Goal: Task Accomplishment & Management: Use online tool/utility

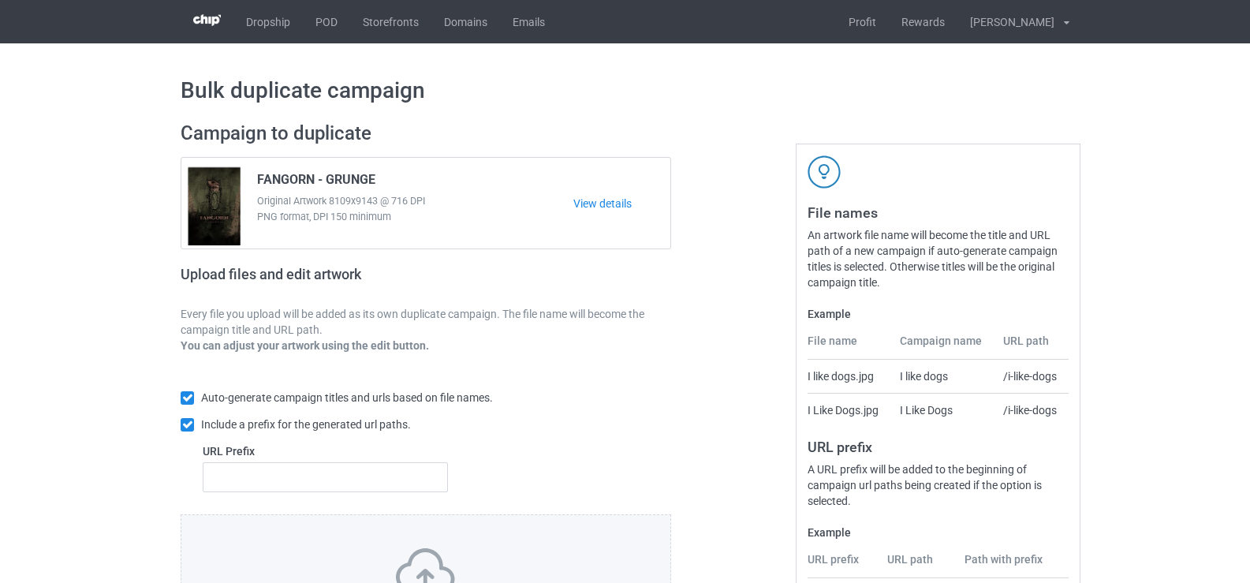
scroll to position [158, 0]
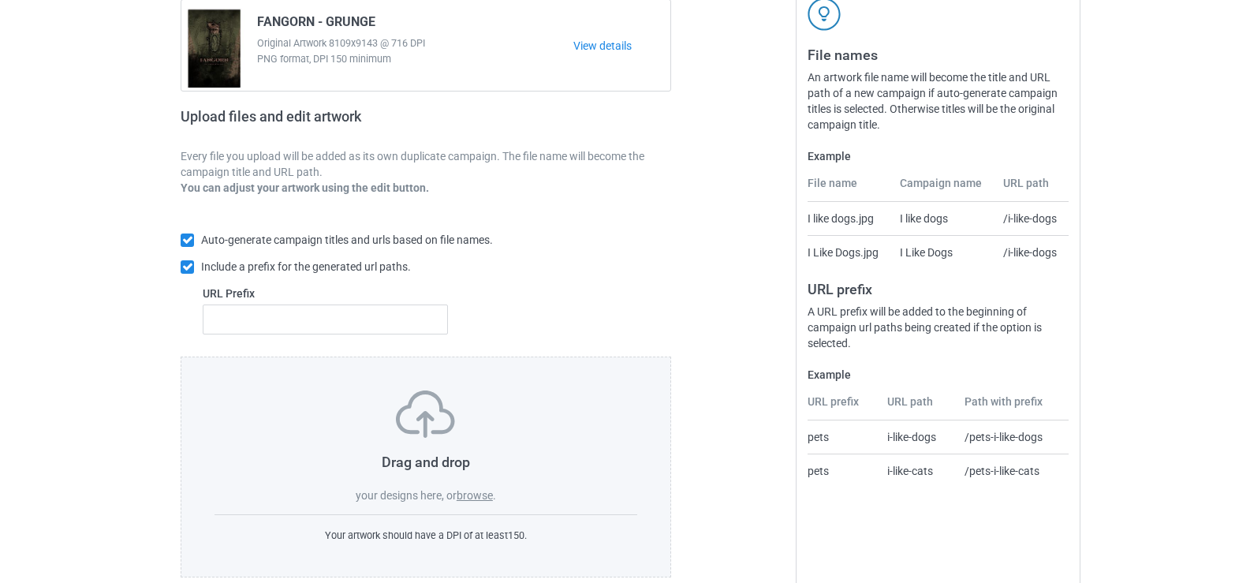
click at [472, 494] on label "browse" at bounding box center [475, 495] width 36 height 13
click at [0, 0] on input "browse" at bounding box center [0, 0] width 0 height 0
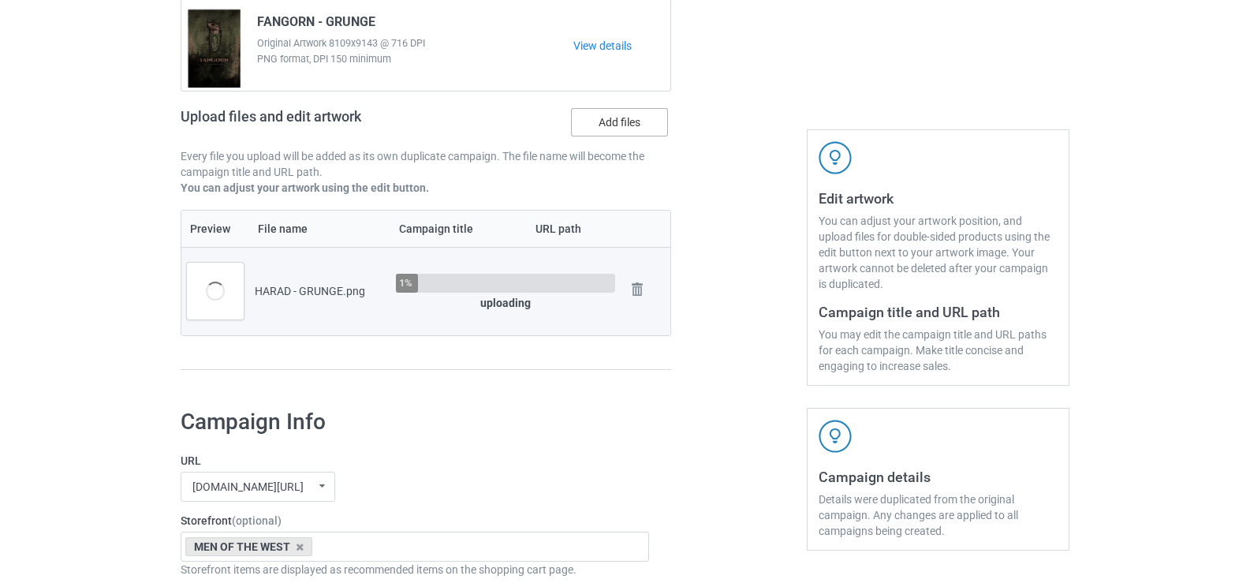
click at [628, 128] on label "Add files" at bounding box center [619, 122] width 97 height 28
click at [0, 0] on input "Add files" at bounding box center [0, 0] width 0 height 0
click at [593, 140] on div "Upload files and edit artwork Add files" at bounding box center [426, 126] width 491 height 46
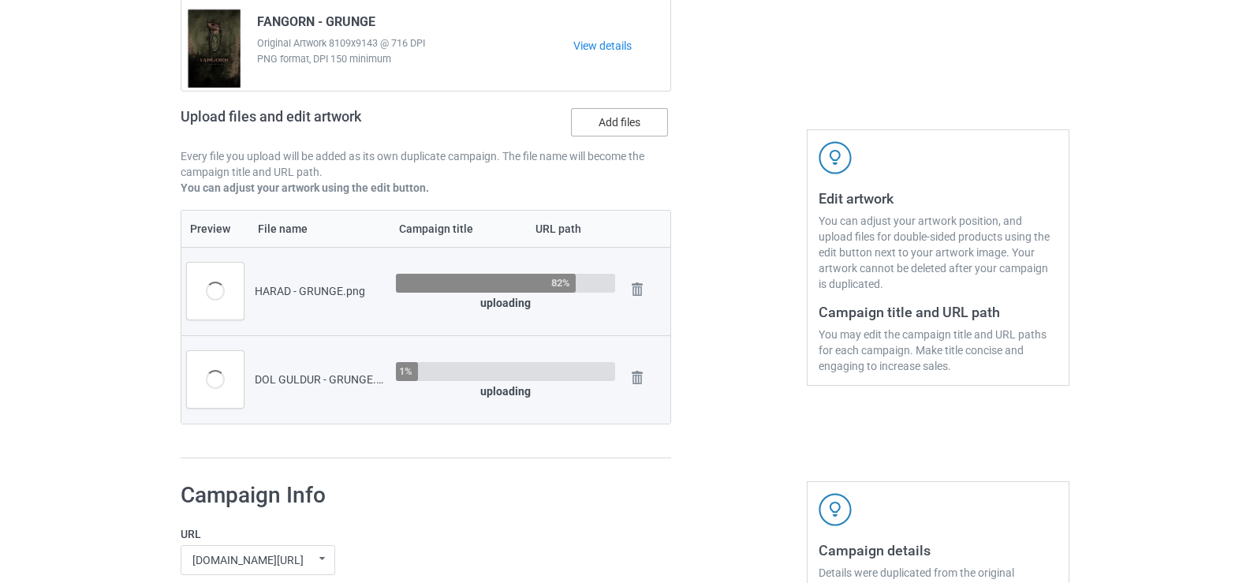
click at [597, 128] on label "Add files" at bounding box center [619, 122] width 97 height 28
click at [0, 0] on input "Add files" at bounding box center [0, 0] width 0 height 0
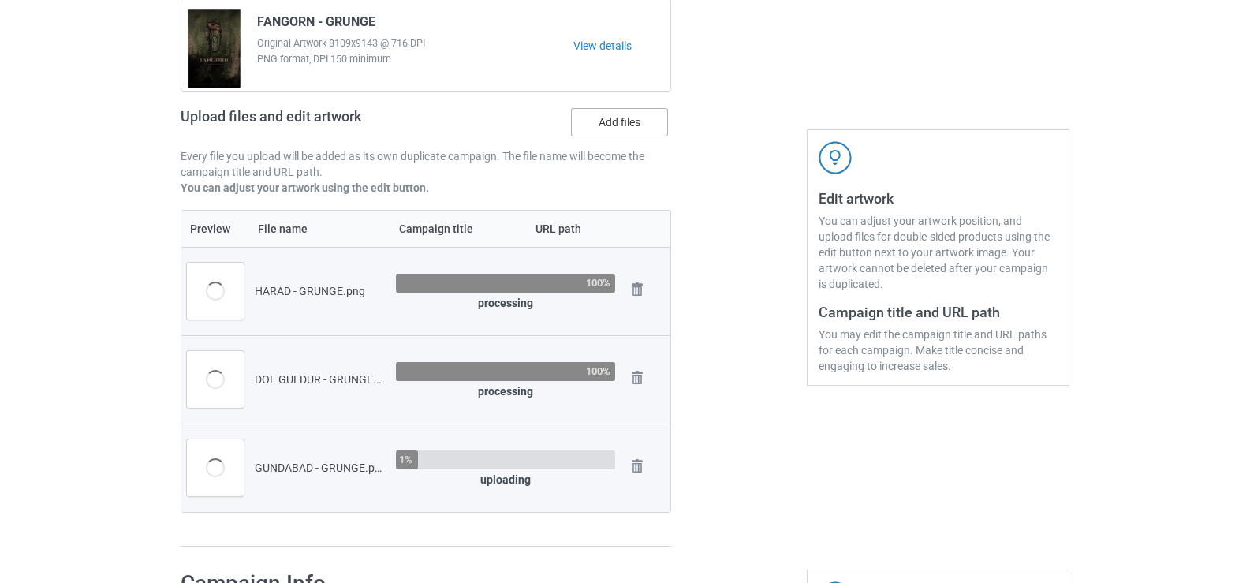
click at [635, 121] on label "Add files" at bounding box center [619, 122] width 97 height 28
click at [0, 0] on input "Add files" at bounding box center [0, 0] width 0 height 0
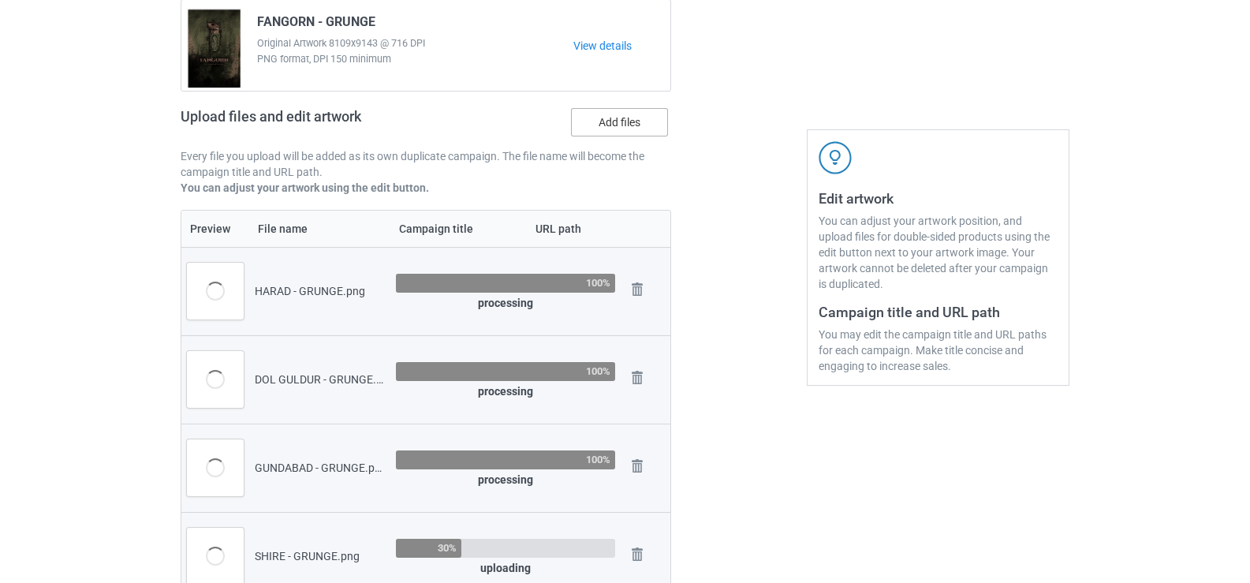
click at [644, 129] on label "Add files" at bounding box center [619, 122] width 97 height 28
click at [0, 0] on input "Add files" at bounding box center [0, 0] width 0 height 0
click at [626, 131] on label "Add files" at bounding box center [619, 122] width 97 height 28
click at [0, 0] on input "Add files" at bounding box center [0, 0] width 0 height 0
click at [601, 121] on label "Add files" at bounding box center [619, 122] width 97 height 28
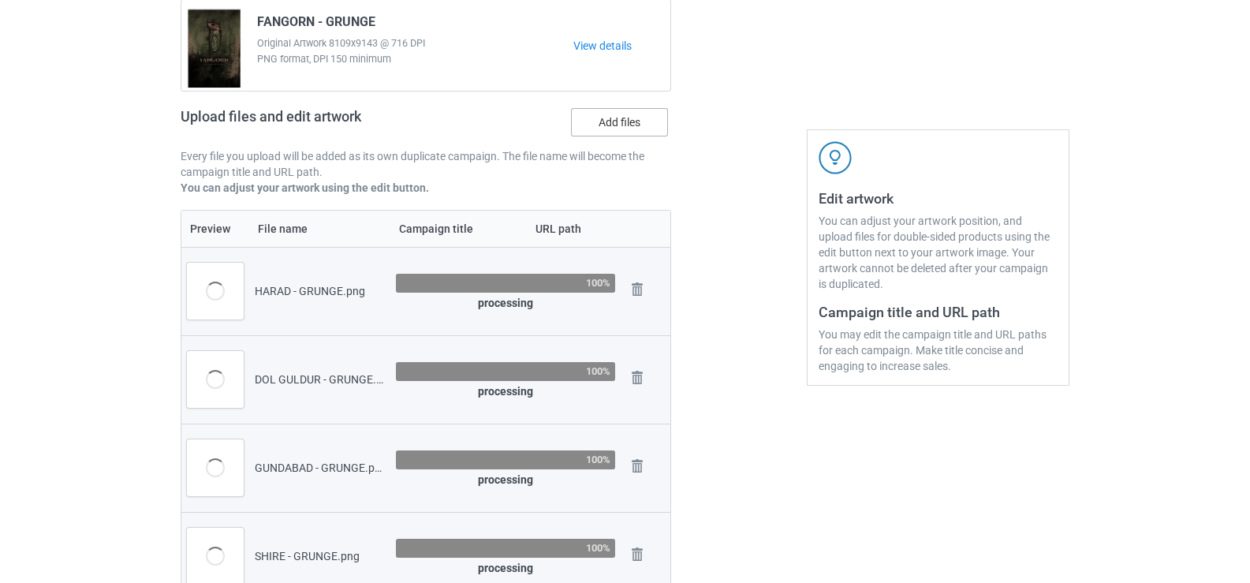
click at [0, 0] on input "Add files" at bounding box center [0, 0] width 0 height 0
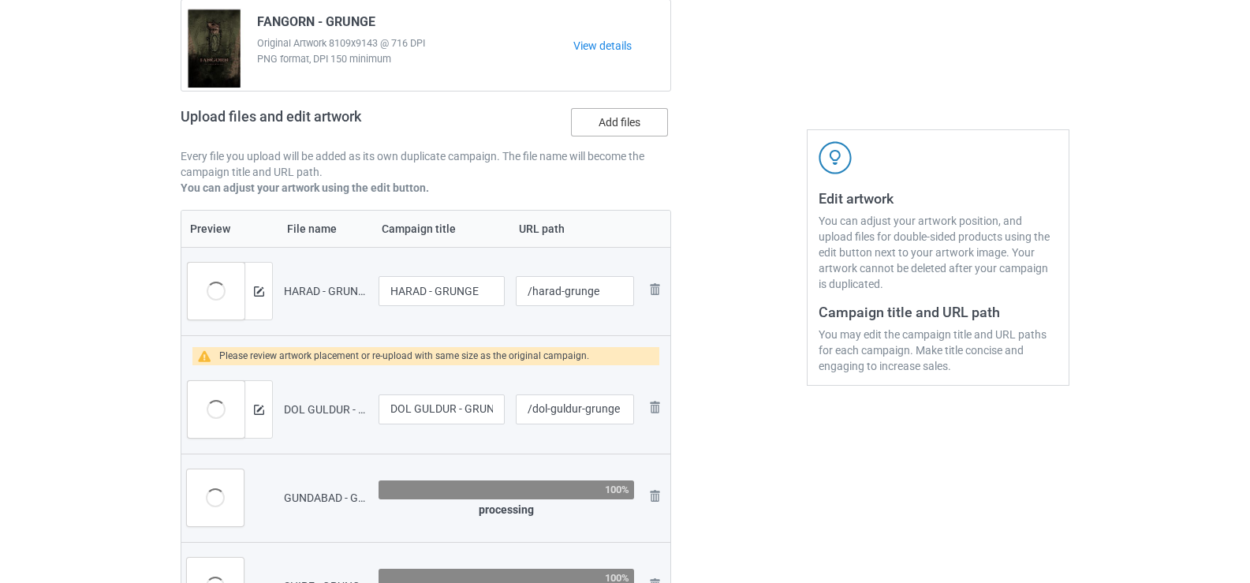
click at [645, 131] on label "Add files" at bounding box center [619, 122] width 97 height 28
click at [0, 0] on input "Add files" at bounding box center [0, 0] width 0 height 0
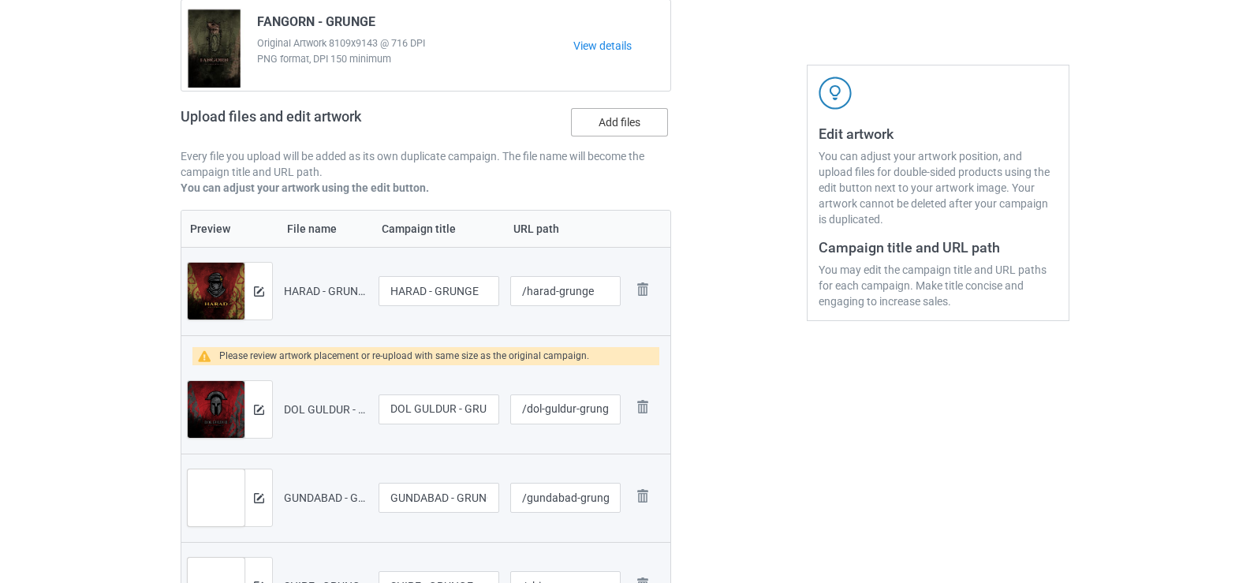
scroll to position [238, 0]
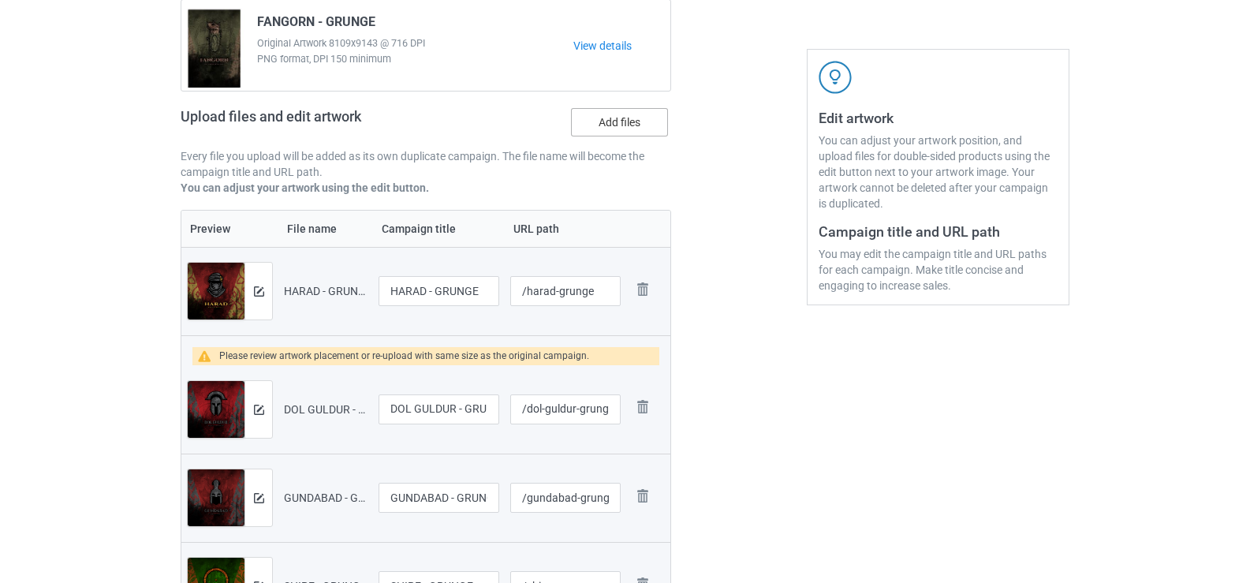
click at [631, 112] on label "Add files" at bounding box center [619, 122] width 97 height 28
click at [0, 0] on input "Add files" at bounding box center [0, 0] width 0 height 0
click at [607, 118] on label "Add files" at bounding box center [619, 122] width 97 height 28
click at [0, 0] on input "Add files" at bounding box center [0, 0] width 0 height 0
click at [625, 126] on label "Add files" at bounding box center [619, 122] width 97 height 28
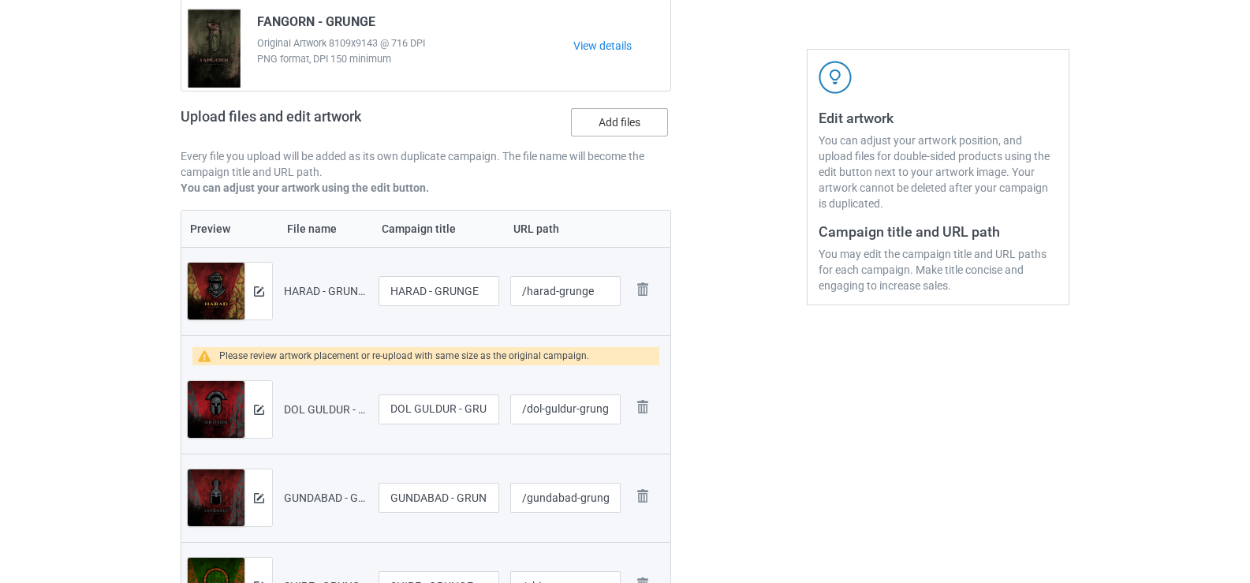
click at [0, 0] on input "Add files" at bounding box center [0, 0] width 0 height 0
click at [633, 117] on label "Add files" at bounding box center [619, 122] width 97 height 28
click at [0, 0] on input "Add files" at bounding box center [0, 0] width 0 height 0
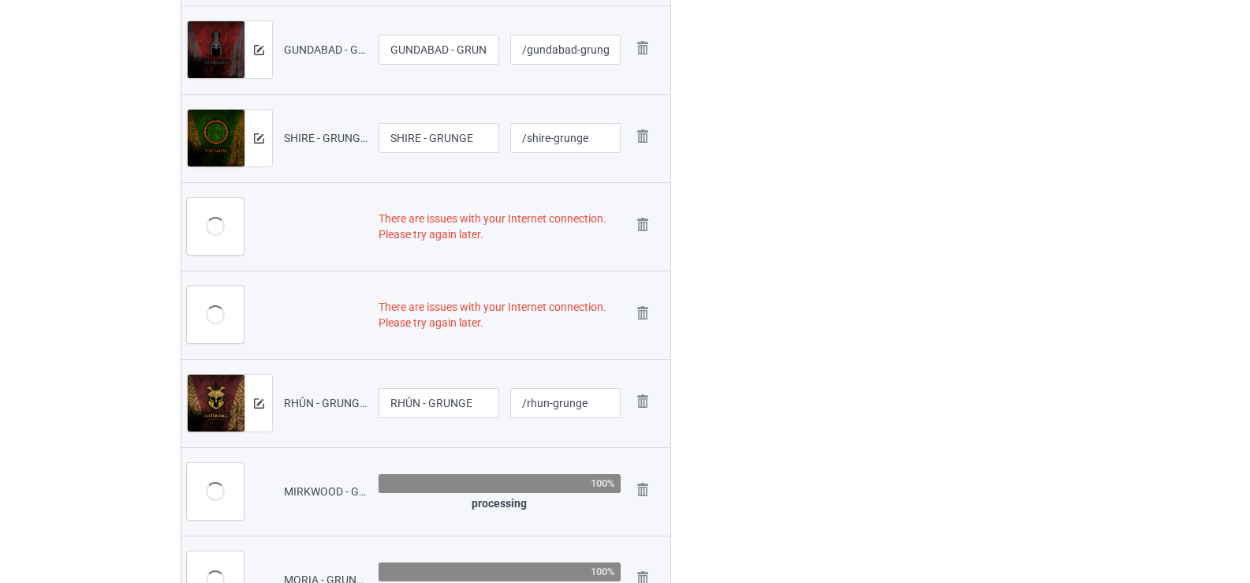
scroll to position [711, 0]
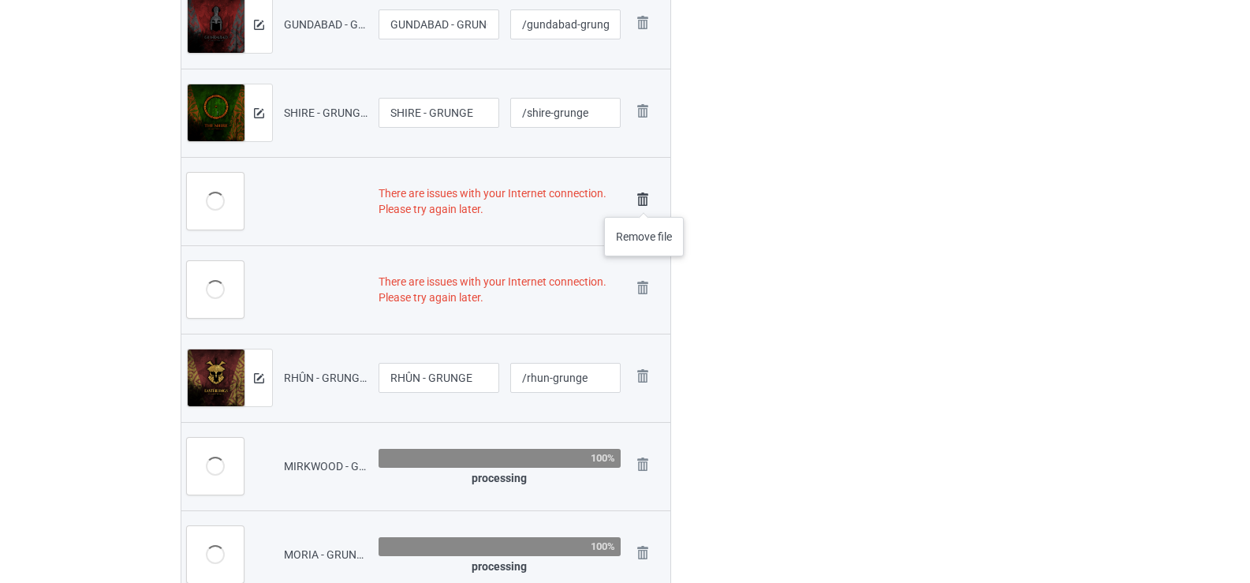
click at [644, 201] on img at bounding box center [643, 200] width 22 height 22
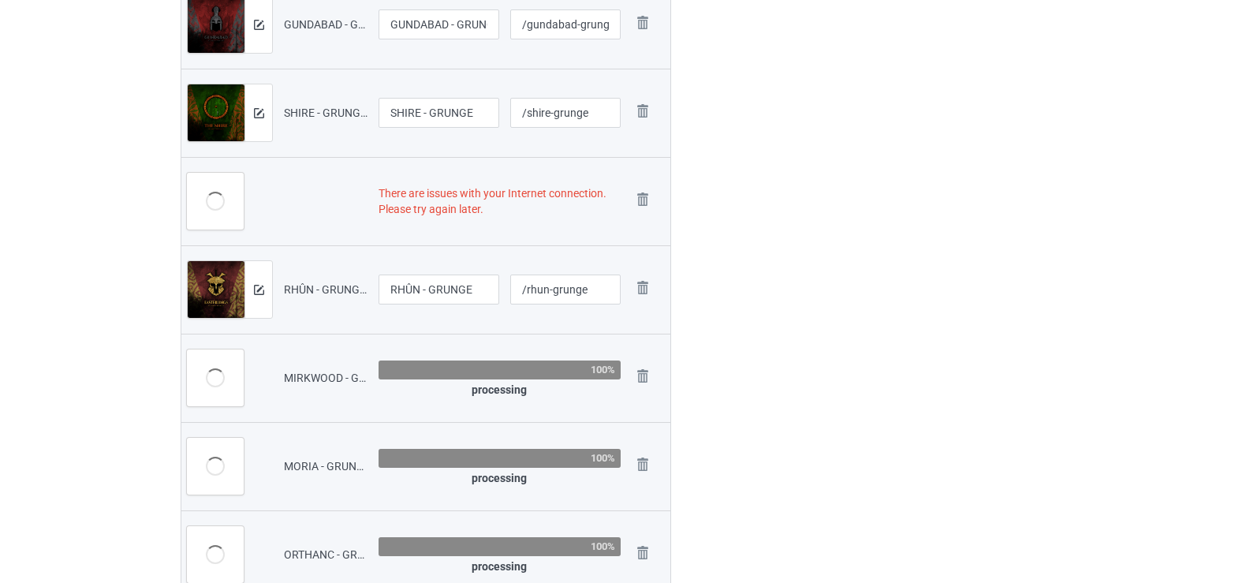
click at [0, 0] on img at bounding box center [0, 0] width 0 height 0
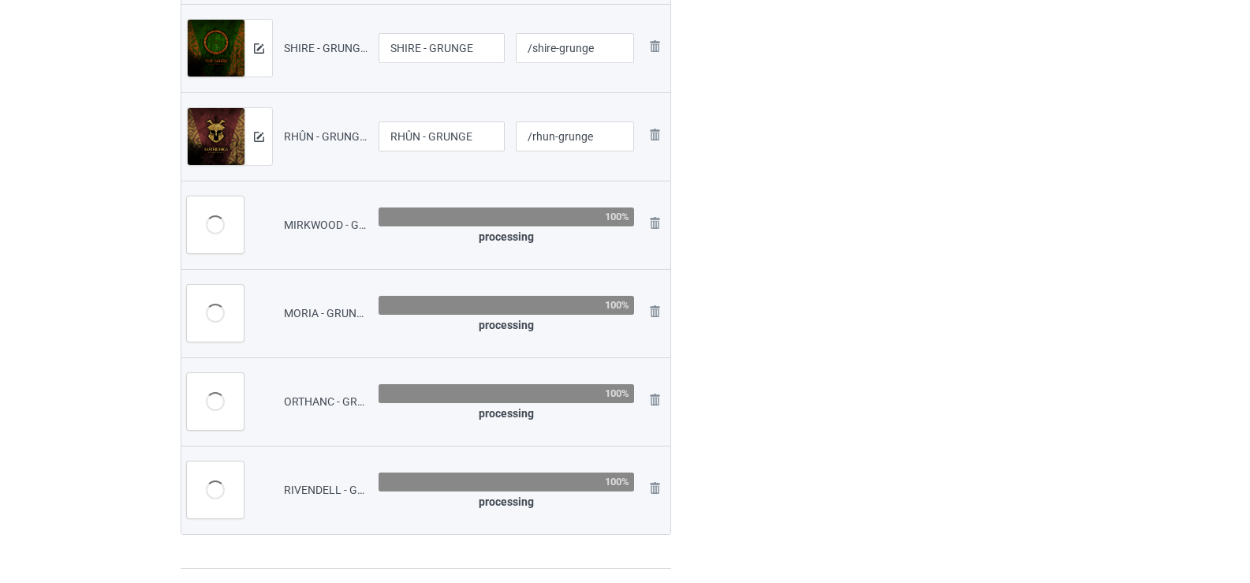
scroll to position [631, 0]
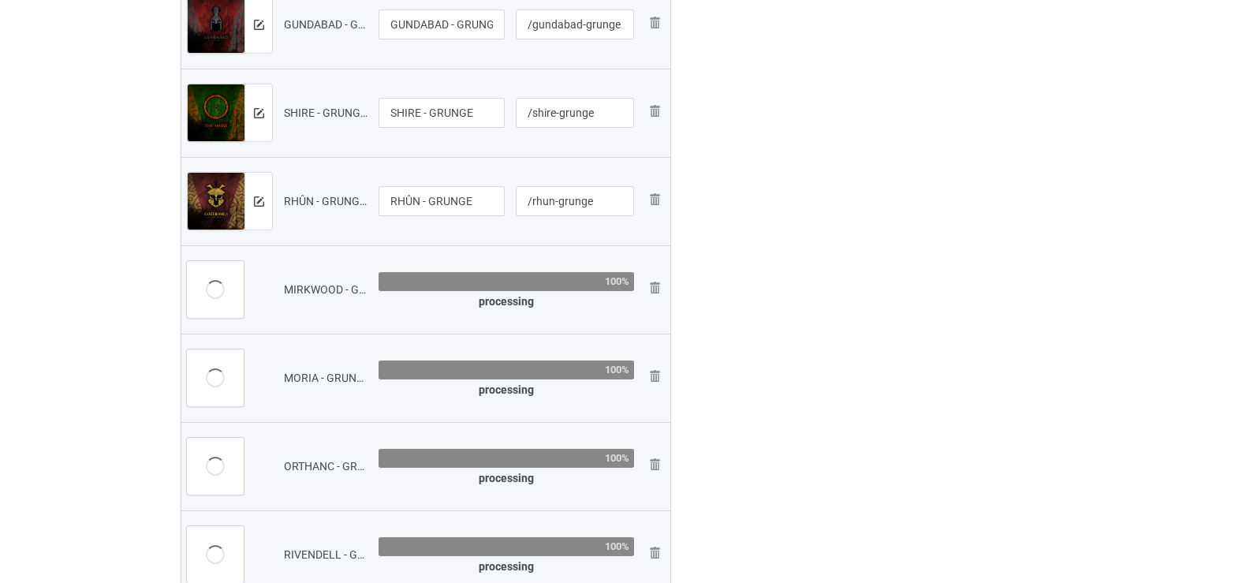
click at [0, 0] on img at bounding box center [0, 0] width 0 height 0
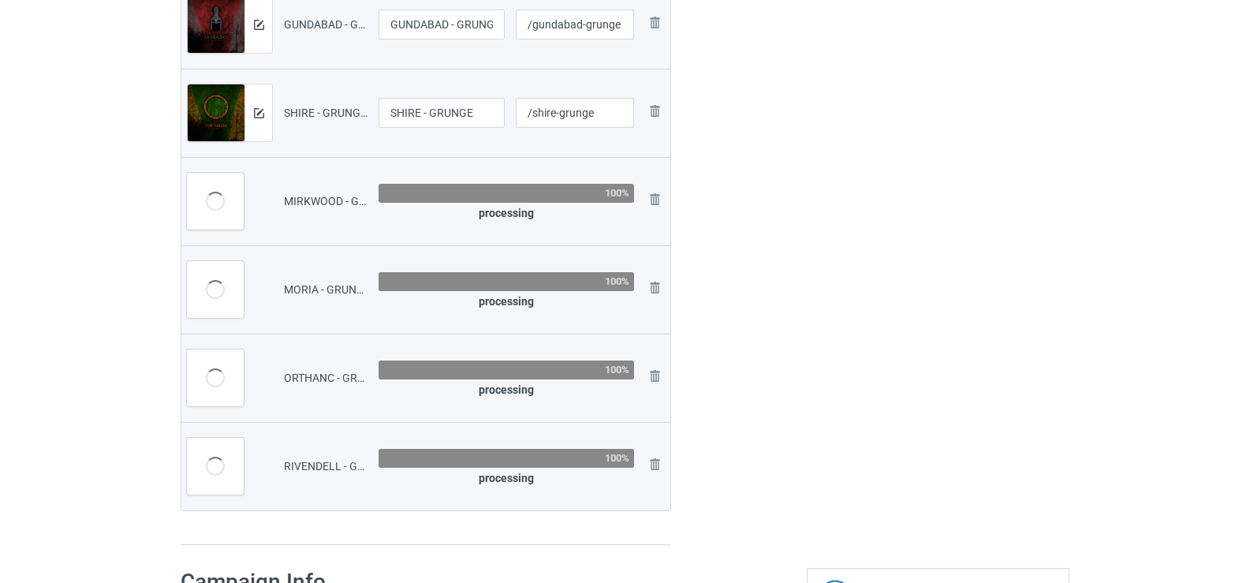
click at [0, 0] on img at bounding box center [0, 0] width 0 height 0
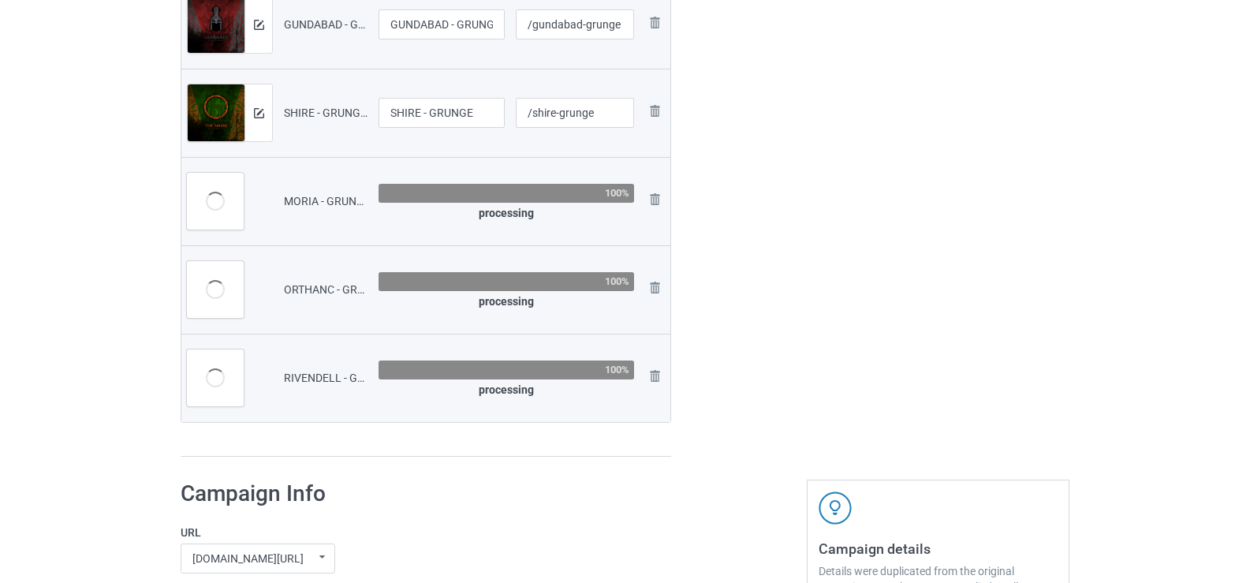
click at [0, 0] on img at bounding box center [0, 0] width 0 height 0
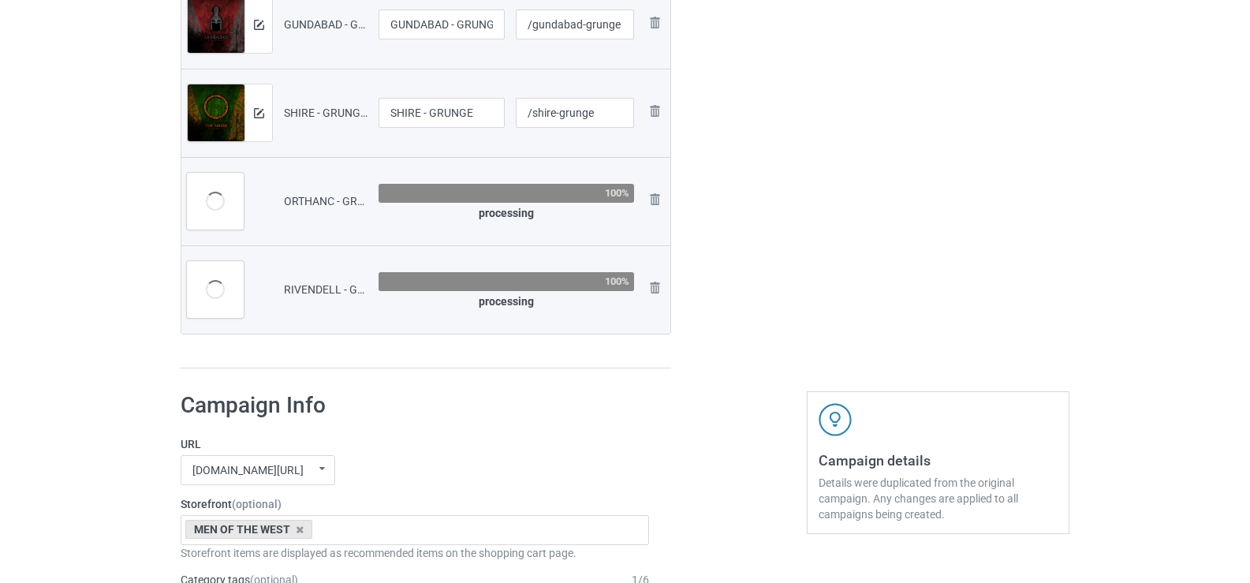
click at [0, 0] on img at bounding box center [0, 0] width 0 height 0
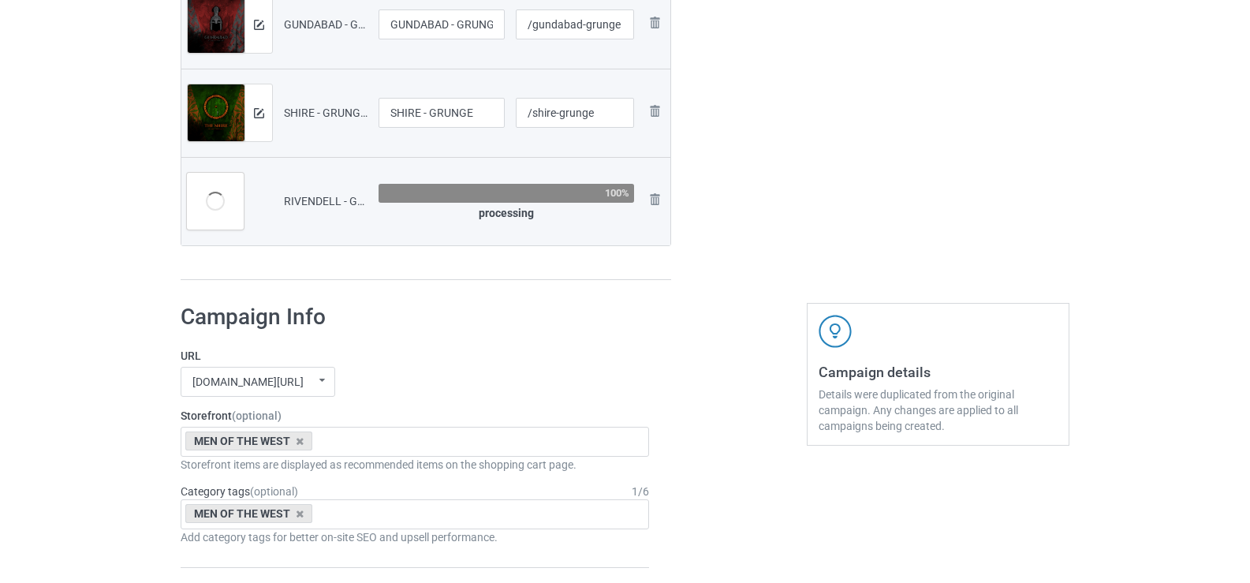
click at [0, 0] on img at bounding box center [0, 0] width 0 height 0
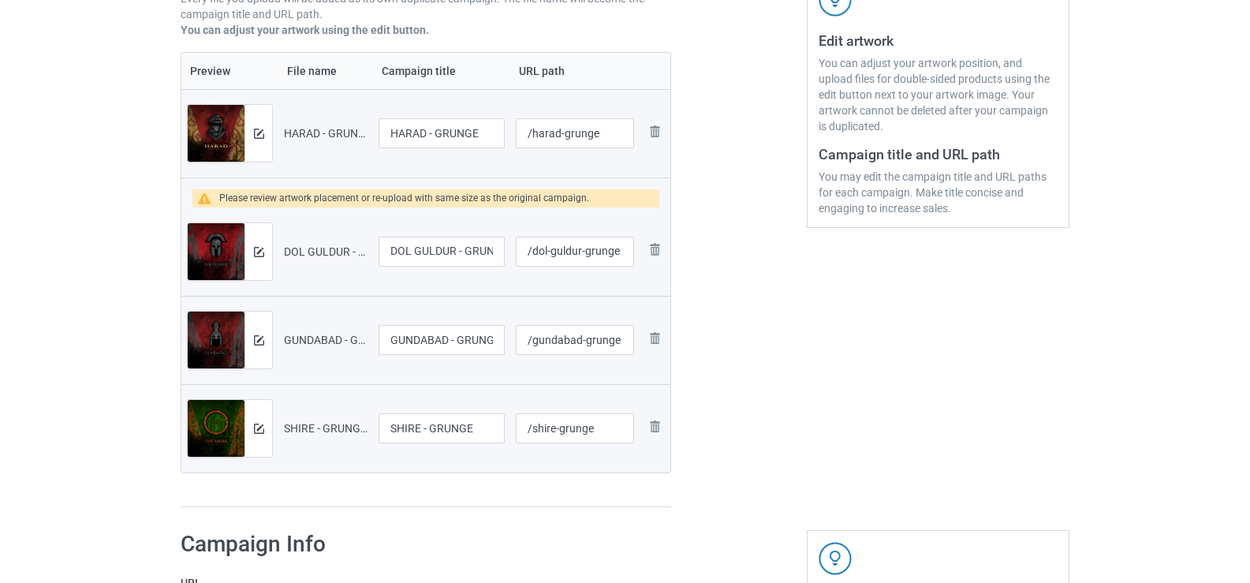
scroll to position [0, 0]
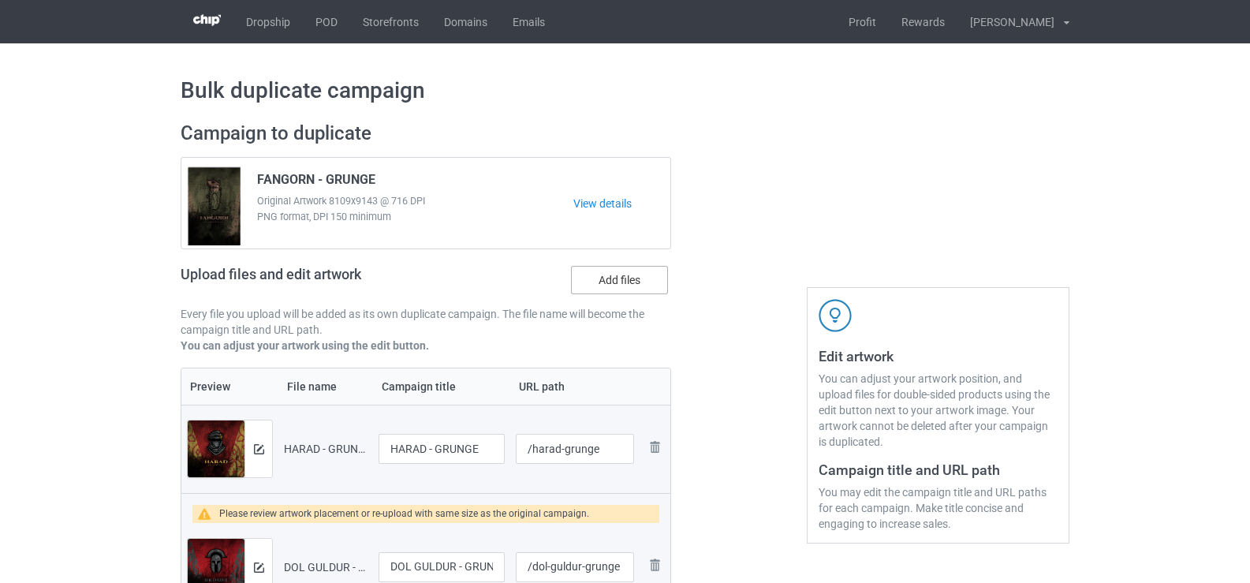
click at [619, 285] on label "Add files" at bounding box center [619, 280] width 97 height 28
click at [0, 0] on input "Add files" at bounding box center [0, 0] width 0 height 0
click at [610, 284] on label "Add files" at bounding box center [619, 280] width 97 height 28
click at [0, 0] on input "Add files" at bounding box center [0, 0] width 0 height 0
click at [594, 293] on label "Add files" at bounding box center [619, 280] width 97 height 28
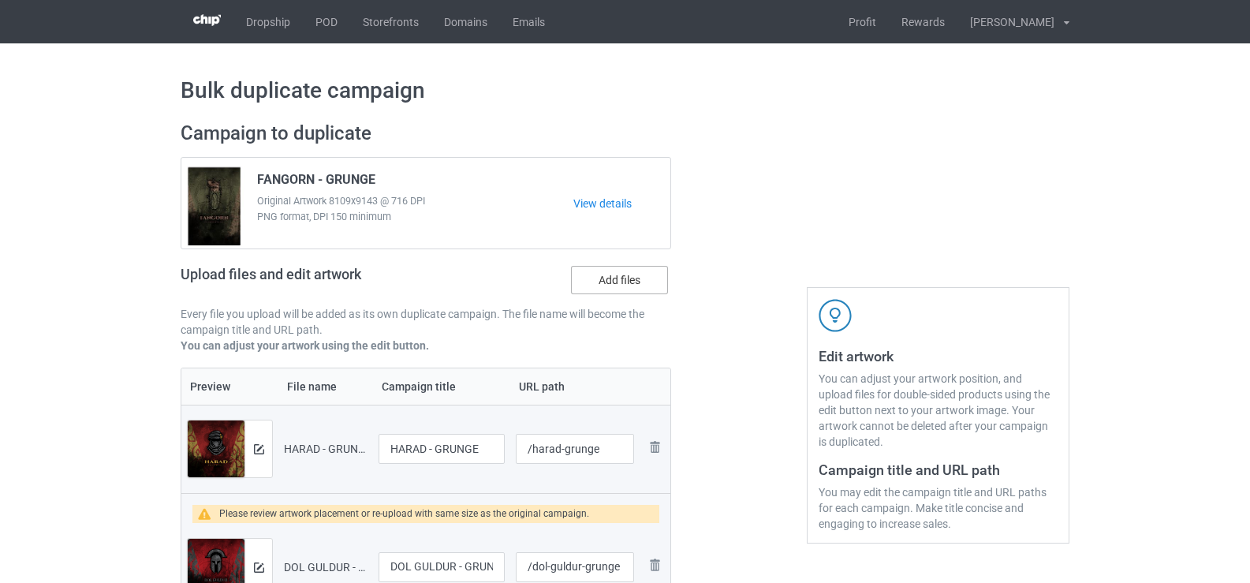
click at [0, 0] on input "Add files" at bounding box center [0, 0] width 0 height 0
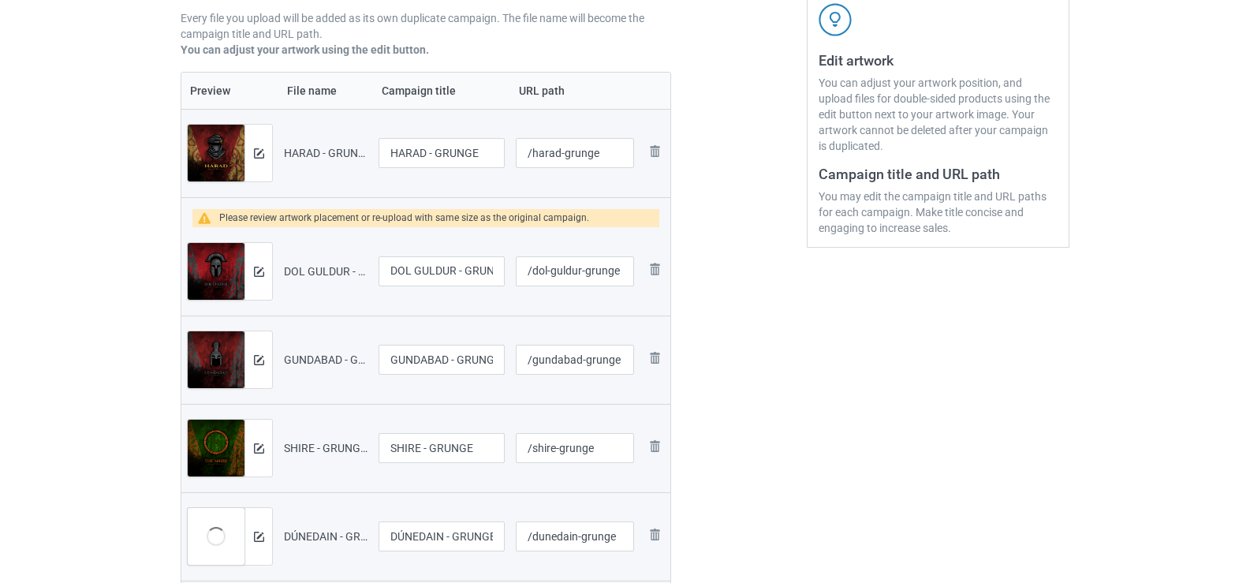
scroll to position [237, 0]
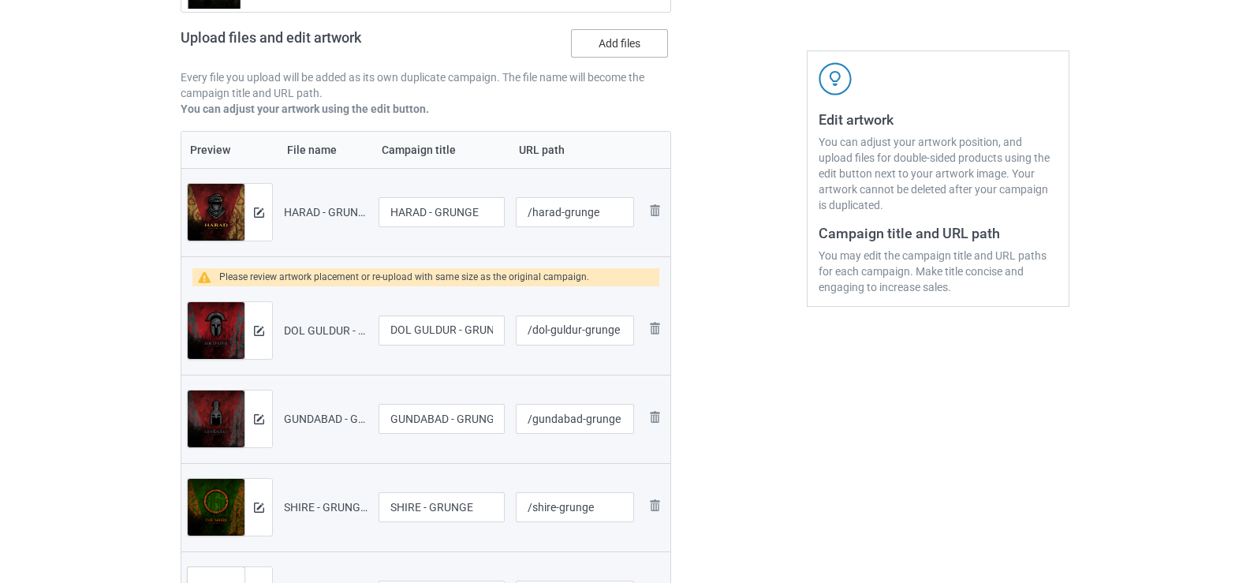
click at [608, 56] on label "Add files" at bounding box center [619, 43] width 97 height 28
click at [0, 0] on input "Add files" at bounding box center [0, 0] width 0 height 0
click at [605, 43] on label "Add files" at bounding box center [619, 43] width 97 height 28
click at [0, 0] on input "Add files" at bounding box center [0, 0] width 0 height 0
click at [620, 33] on label "Add files" at bounding box center [619, 43] width 97 height 28
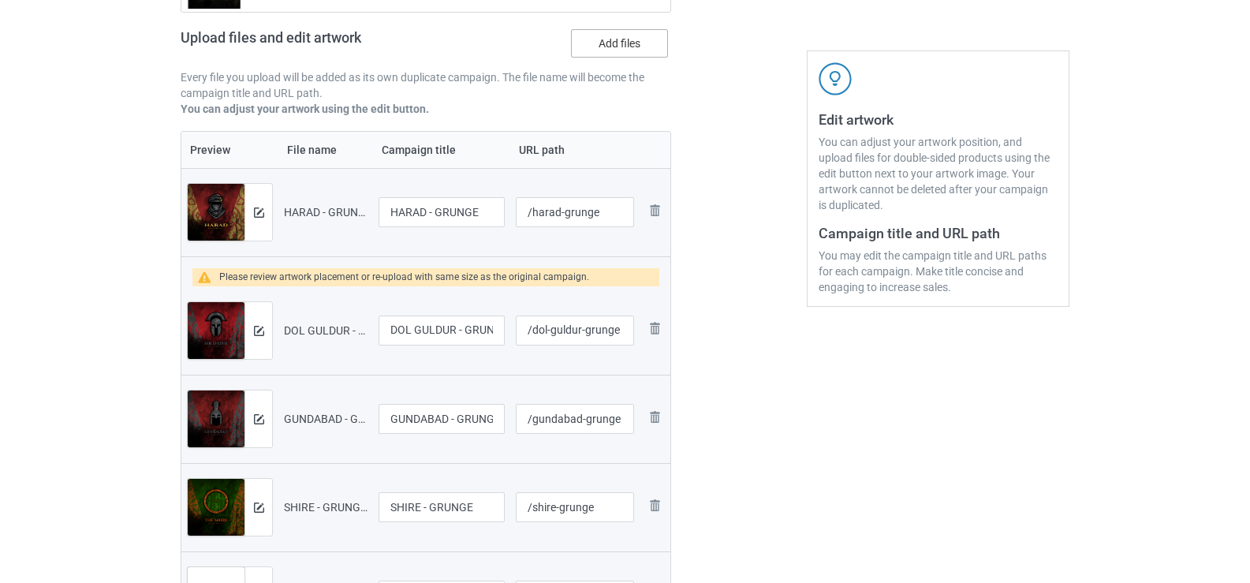
click at [0, 0] on input "Add files" at bounding box center [0, 0] width 0 height 0
click at [628, 38] on label "Add files" at bounding box center [619, 43] width 97 height 28
click at [0, 0] on input "Add files" at bounding box center [0, 0] width 0 height 0
click at [645, 45] on label "Add files" at bounding box center [619, 43] width 97 height 28
click at [0, 0] on input "Add files" at bounding box center [0, 0] width 0 height 0
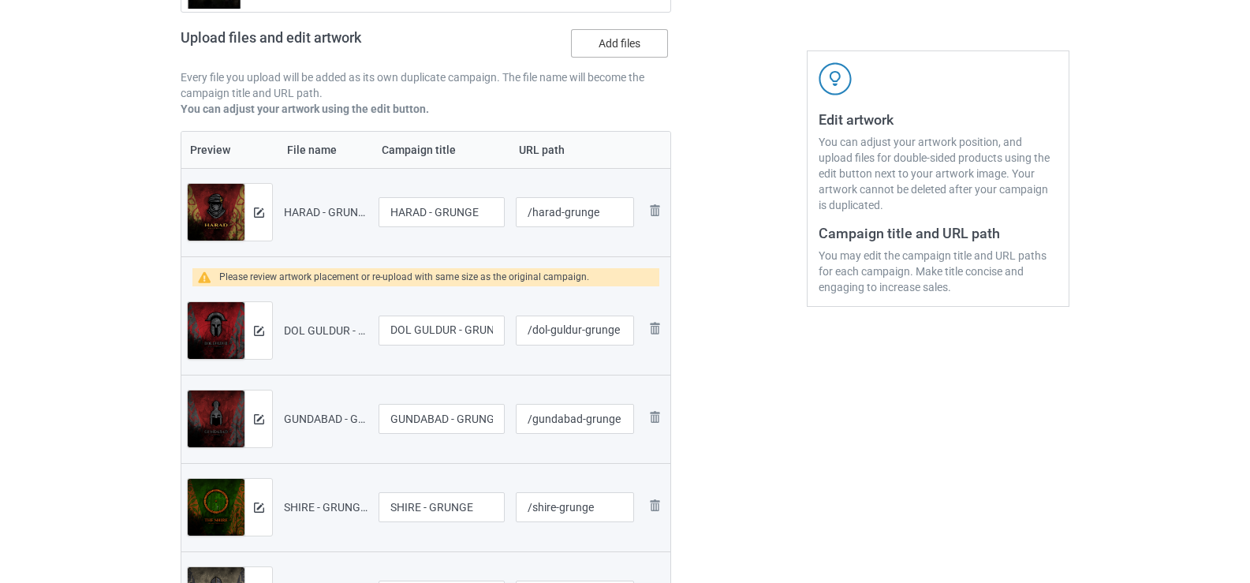
click at [617, 50] on label "Add files" at bounding box center [619, 43] width 97 height 28
click at [0, 0] on input "Add files" at bounding box center [0, 0] width 0 height 0
click at [637, 48] on label "Add files" at bounding box center [619, 43] width 97 height 28
click at [0, 0] on input "Add files" at bounding box center [0, 0] width 0 height 0
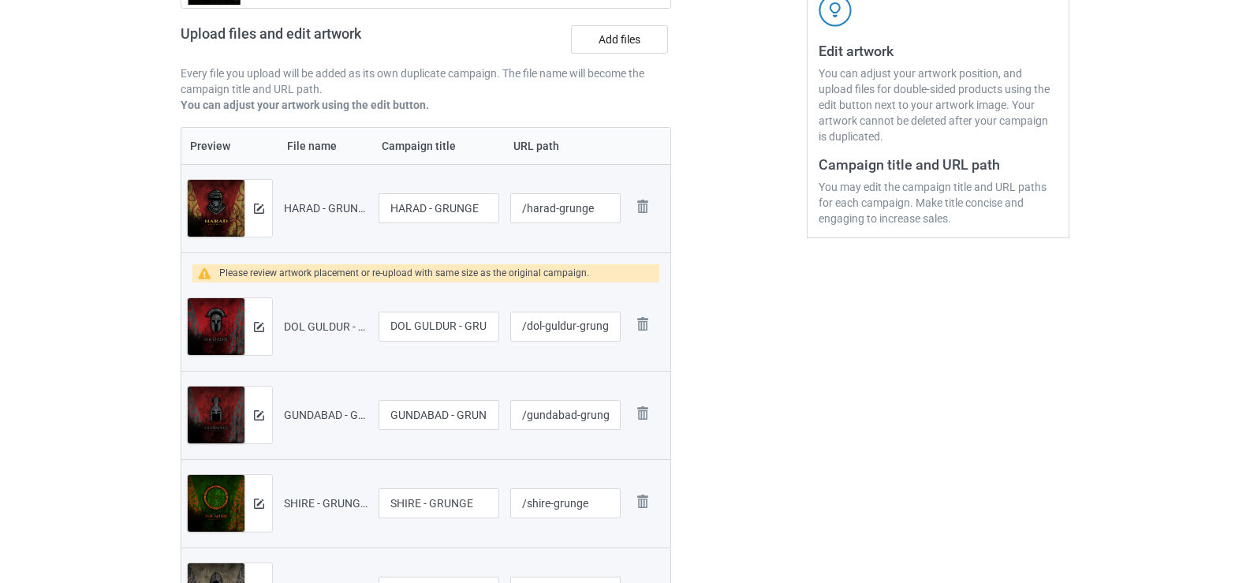
scroll to position [301, 0]
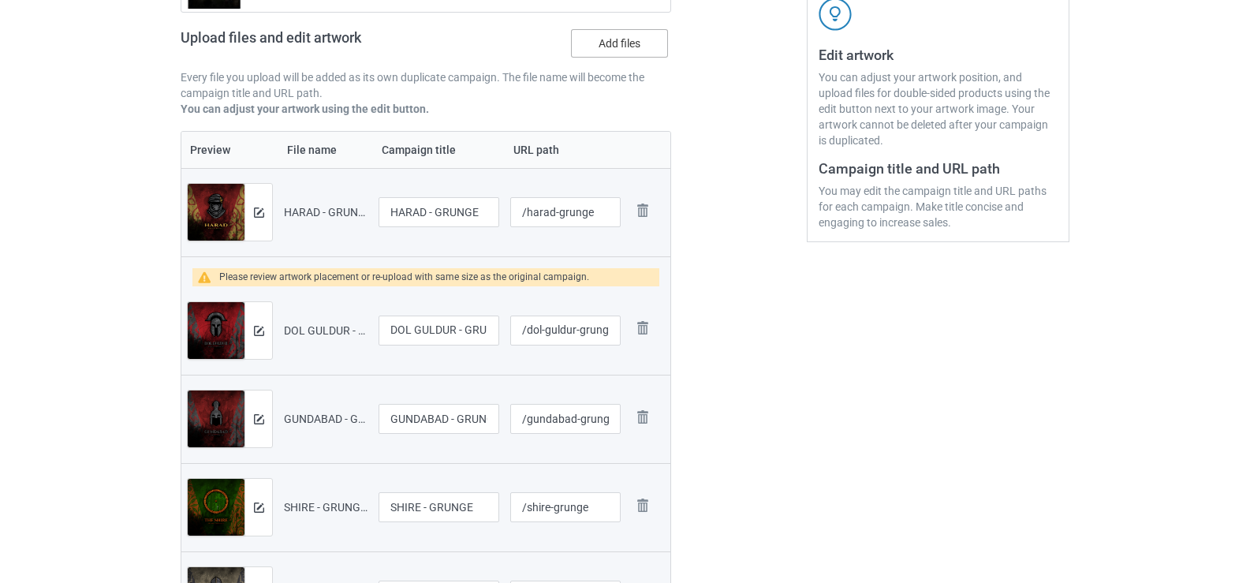
click at [600, 51] on label "Add files" at bounding box center [619, 43] width 97 height 28
click at [0, 0] on input "Add files" at bounding box center [0, 0] width 0 height 0
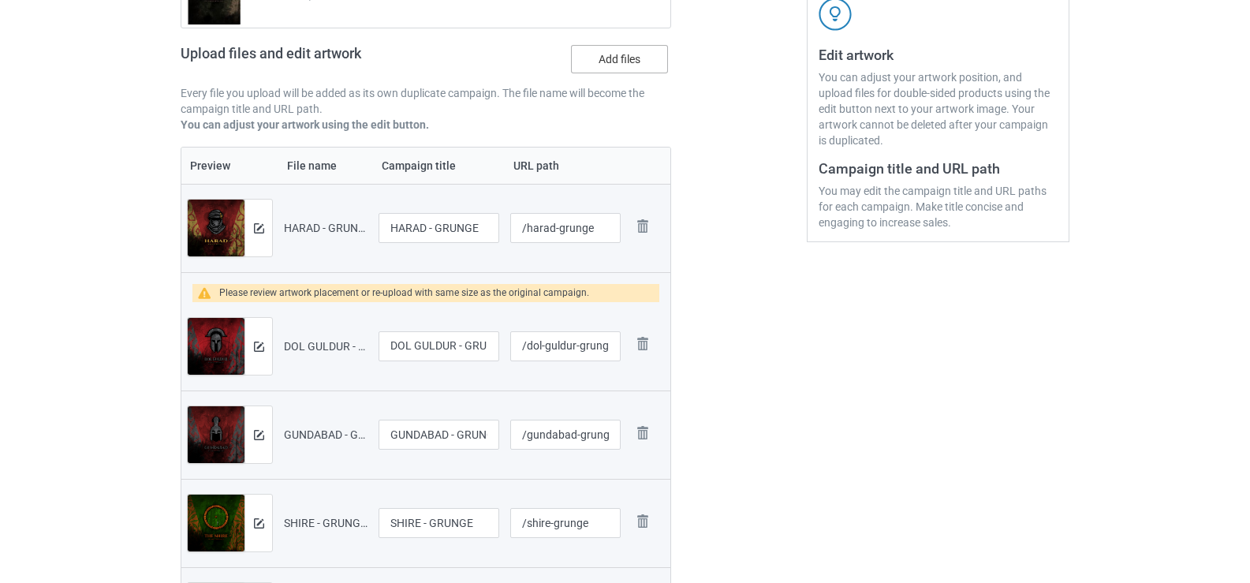
scroll to position [317, 0]
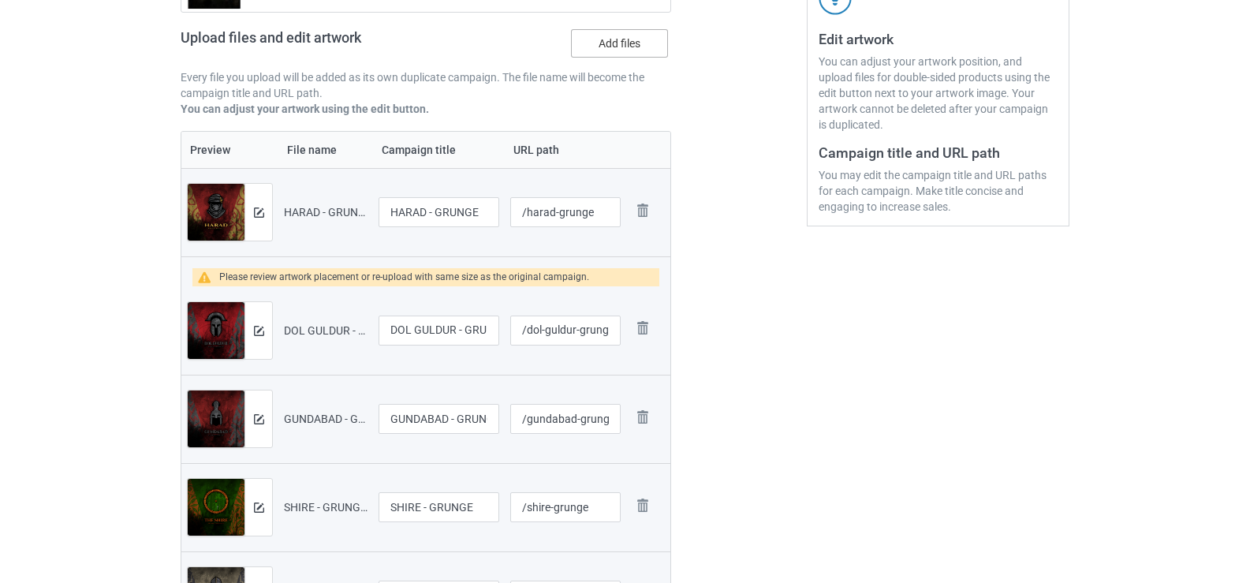
click at [592, 47] on label "Add files" at bounding box center [619, 43] width 97 height 28
click at [0, 0] on input "Add files" at bounding box center [0, 0] width 0 height 0
click at [631, 41] on label "Add files" at bounding box center [619, 43] width 97 height 28
click at [0, 0] on input "Add files" at bounding box center [0, 0] width 0 height 0
click at [622, 41] on label "Add files" at bounding box center [619, 43] width 97 height 28
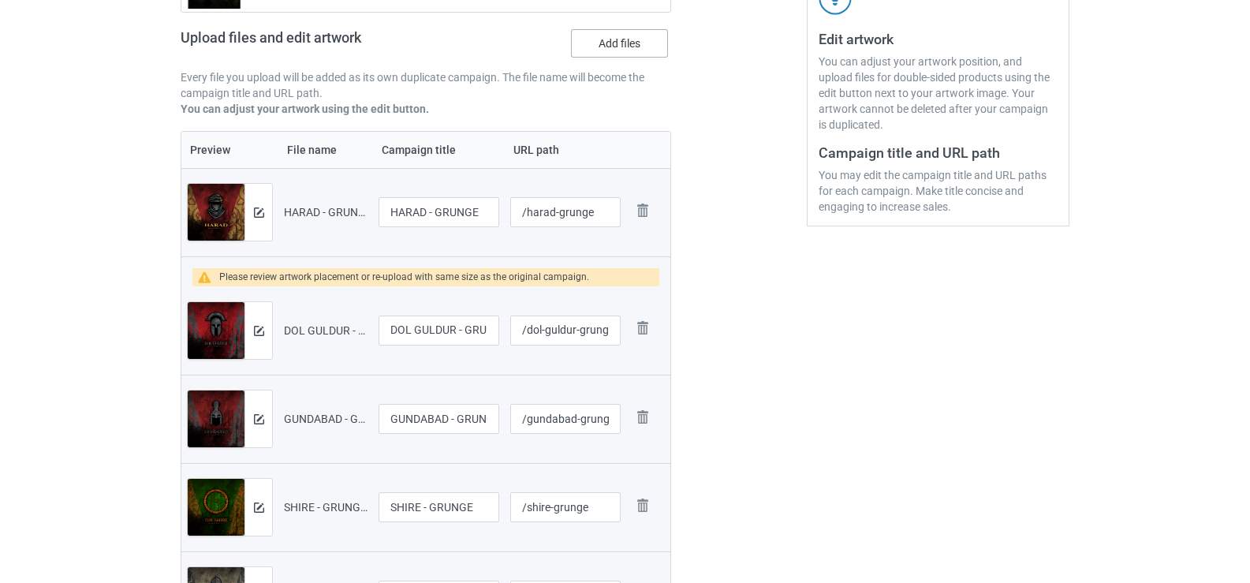
click at [0, 0] on input "Add files" at bounding box center [0, 0] width 0 height 0
click at [620, 43] on label "Add files" at bounding box center [619, 43] width 97 height 28
click at [0, 0] on input "Add files" at bounding box center [0, 0] width 0 height 0
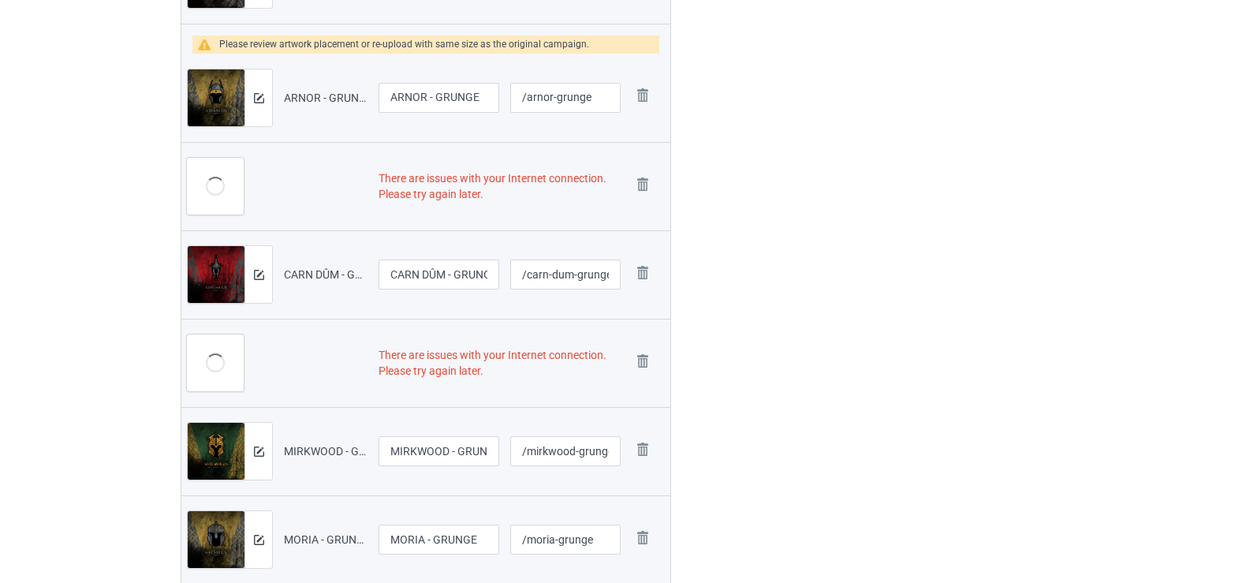
scroll to position [869, 0]
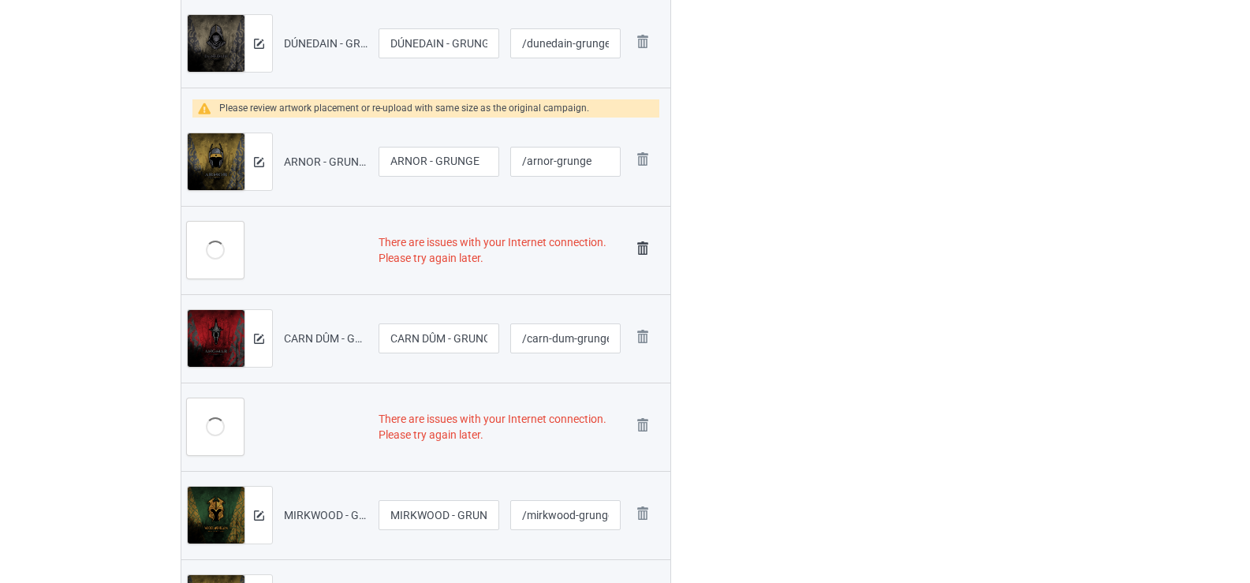
click at [644, 250] on img at bounding box center [643, 248] width 22 height 22
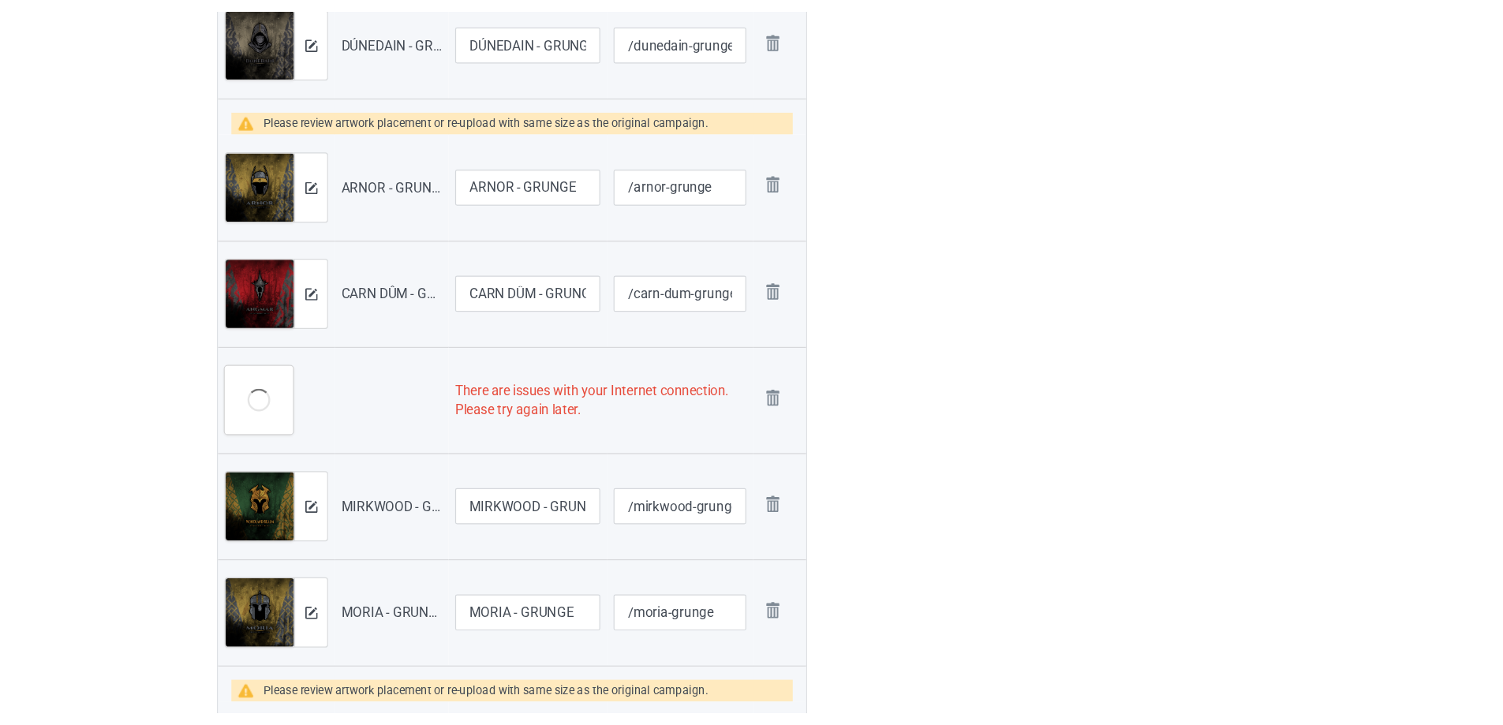
scroll to position [853, 0]
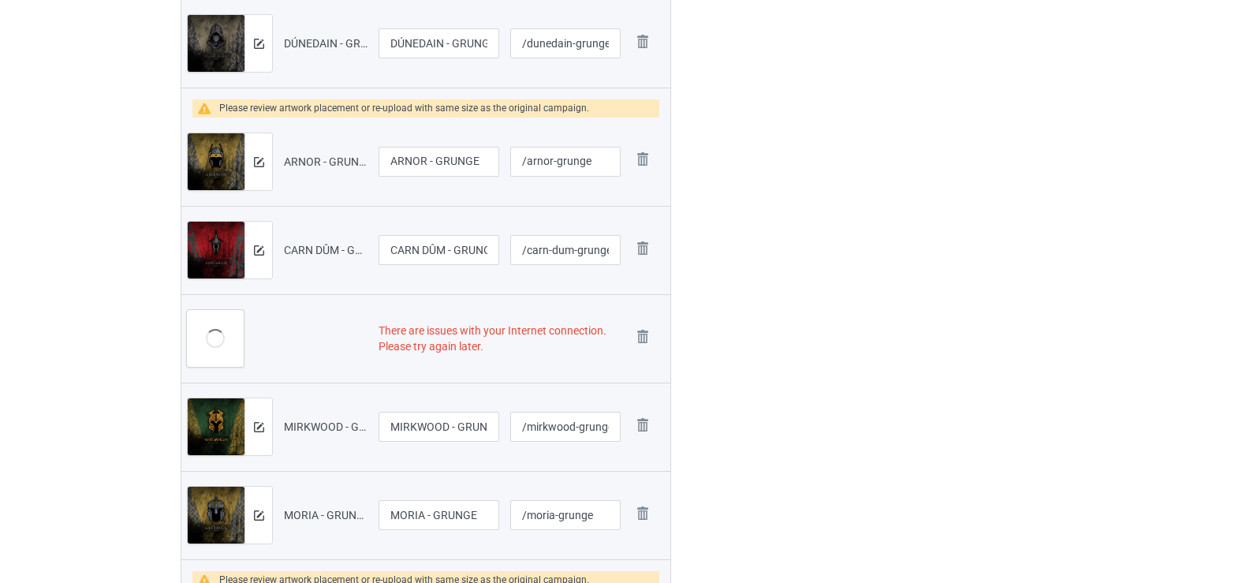
click at [0, 0] on img at bounding box center [0, 0] width 0 height 0
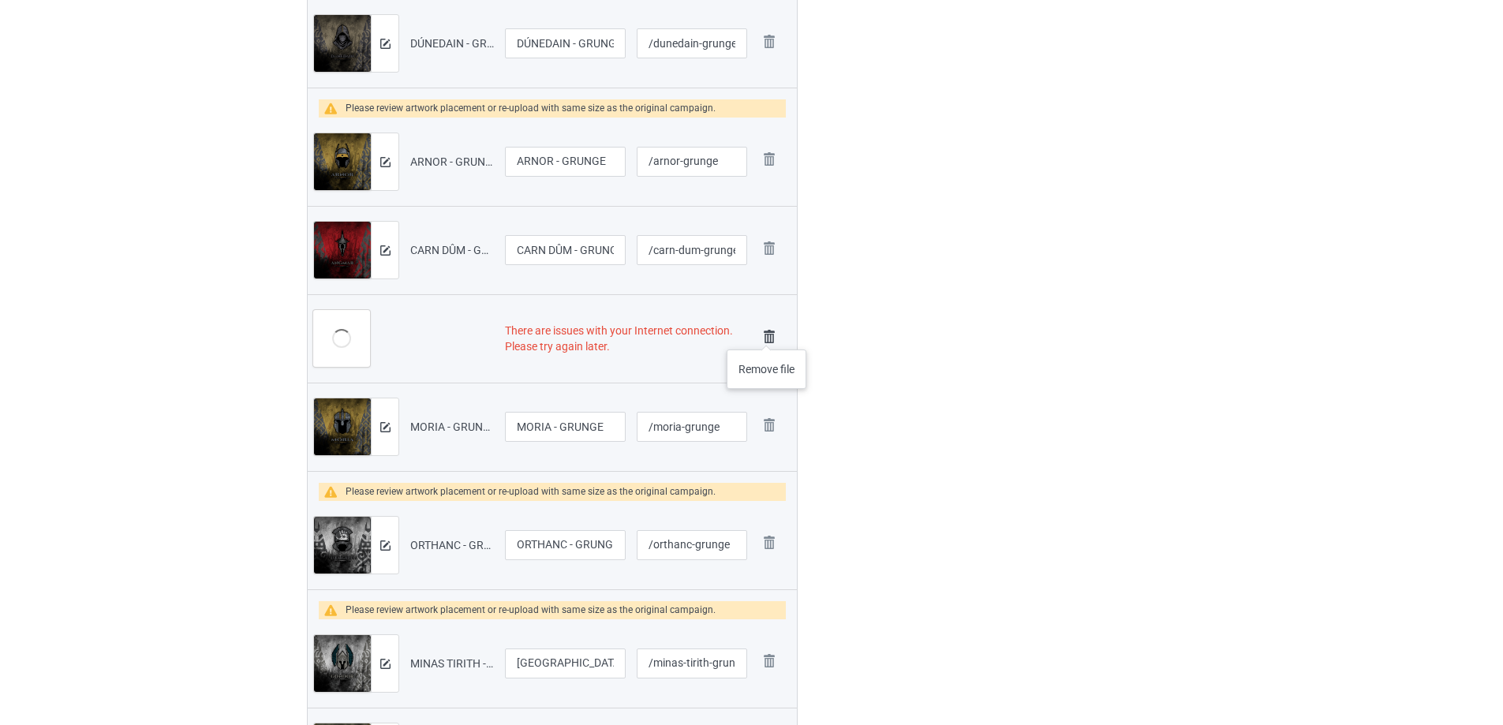
click at [767, 334] on img at bounding box center [769, 337] width 22 height 22
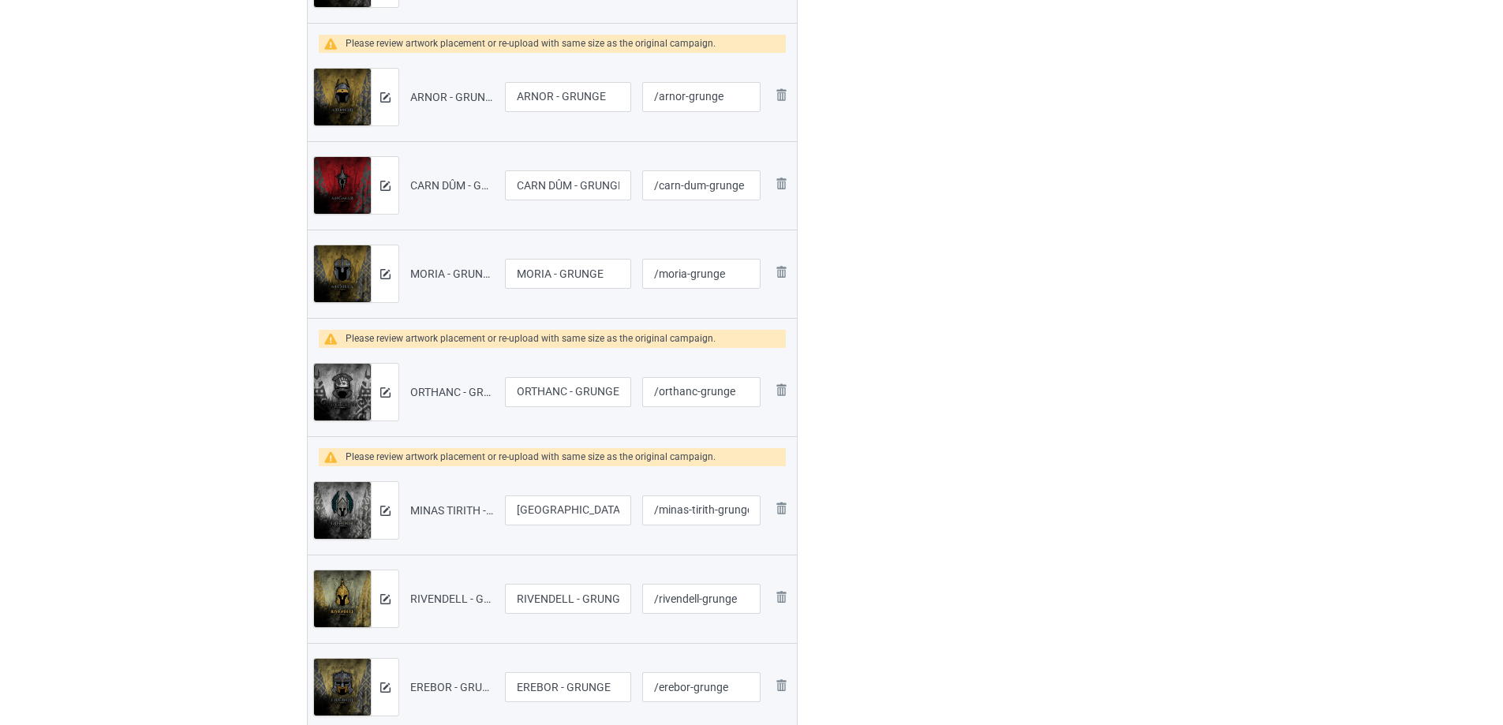
scroll to position [789, 0]
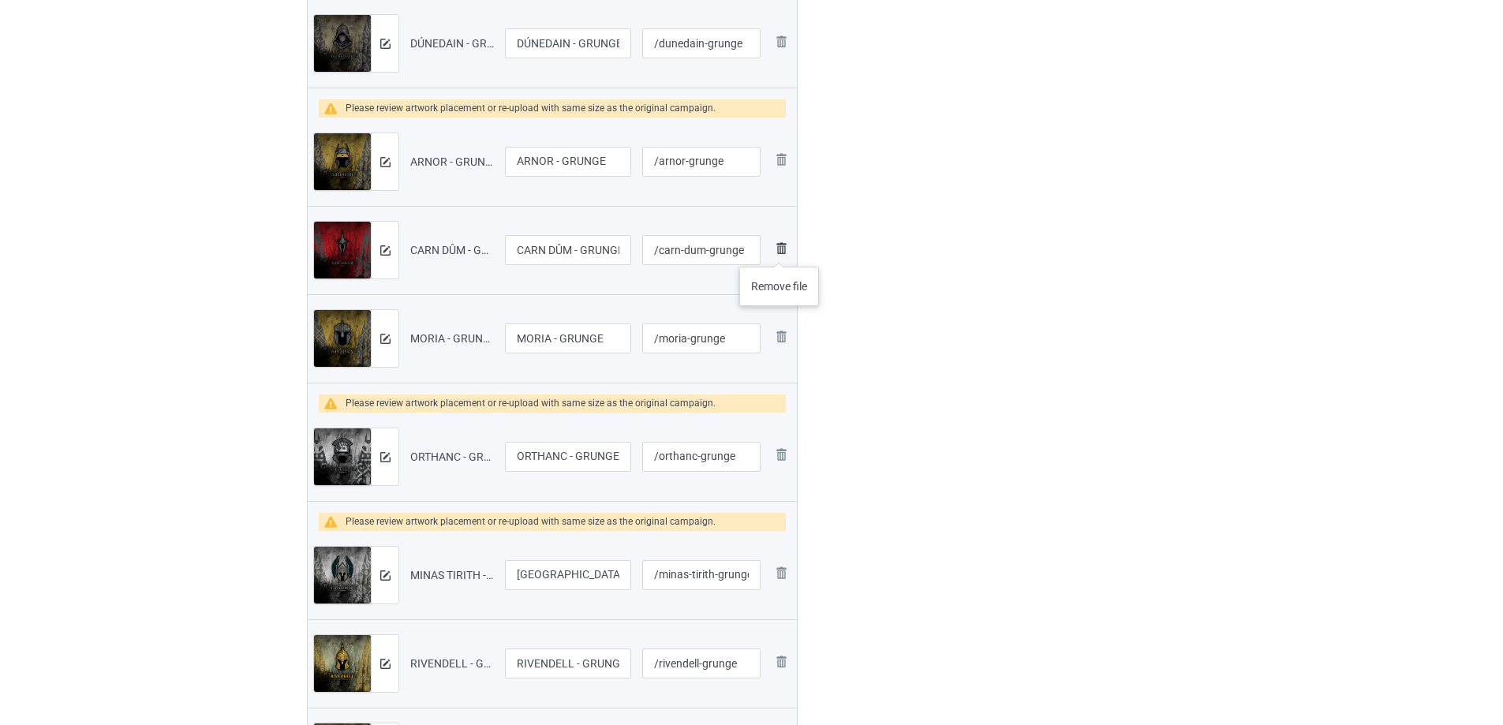
click at [779, 251] on img at bounding box center [780, 248] width 19 height 19
click at [778, 327] on img at bounding box center [780, 336] width 19 height 19
click at [778, 413] on td "Remove file" at bounding box center [781, 457] width 30 height 88
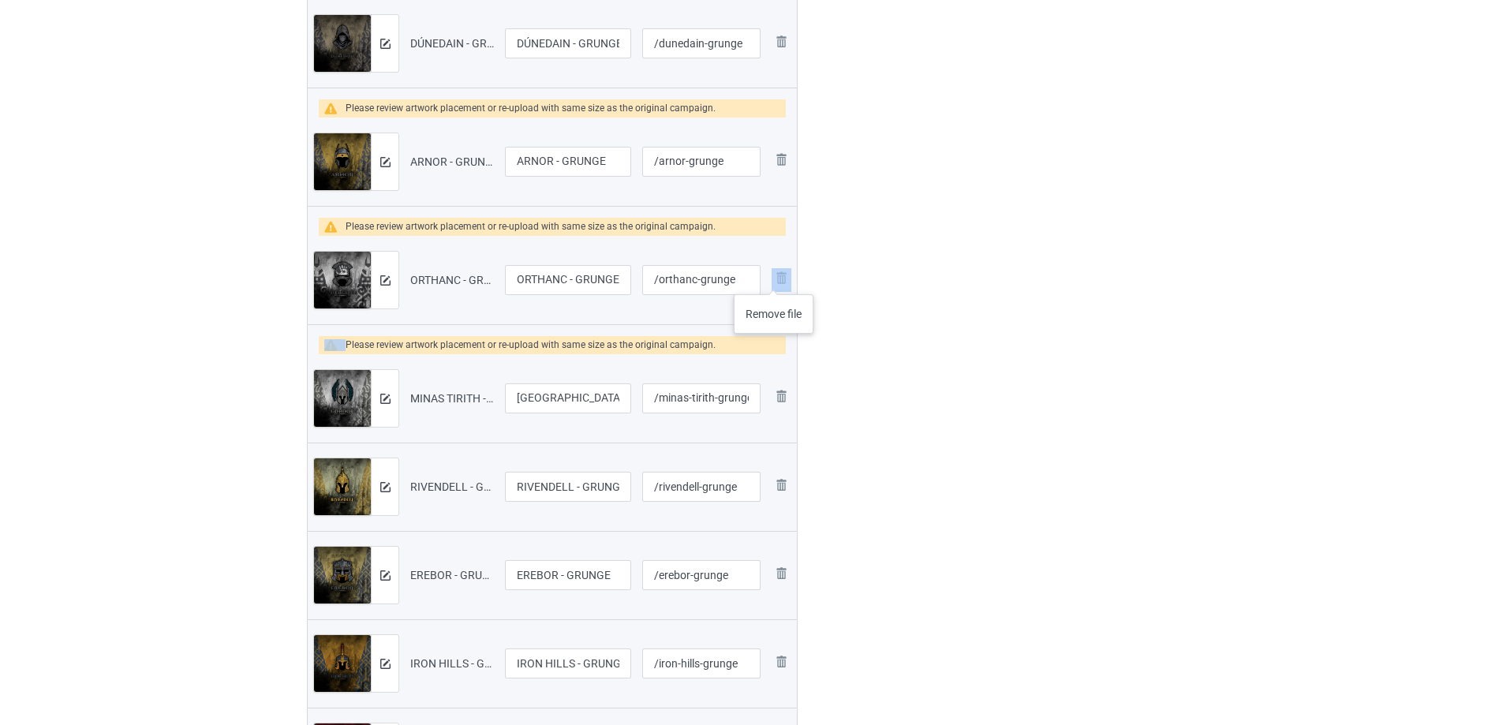
click at [774, 278] on img at bounding box center [780, 277] width 19 height 19
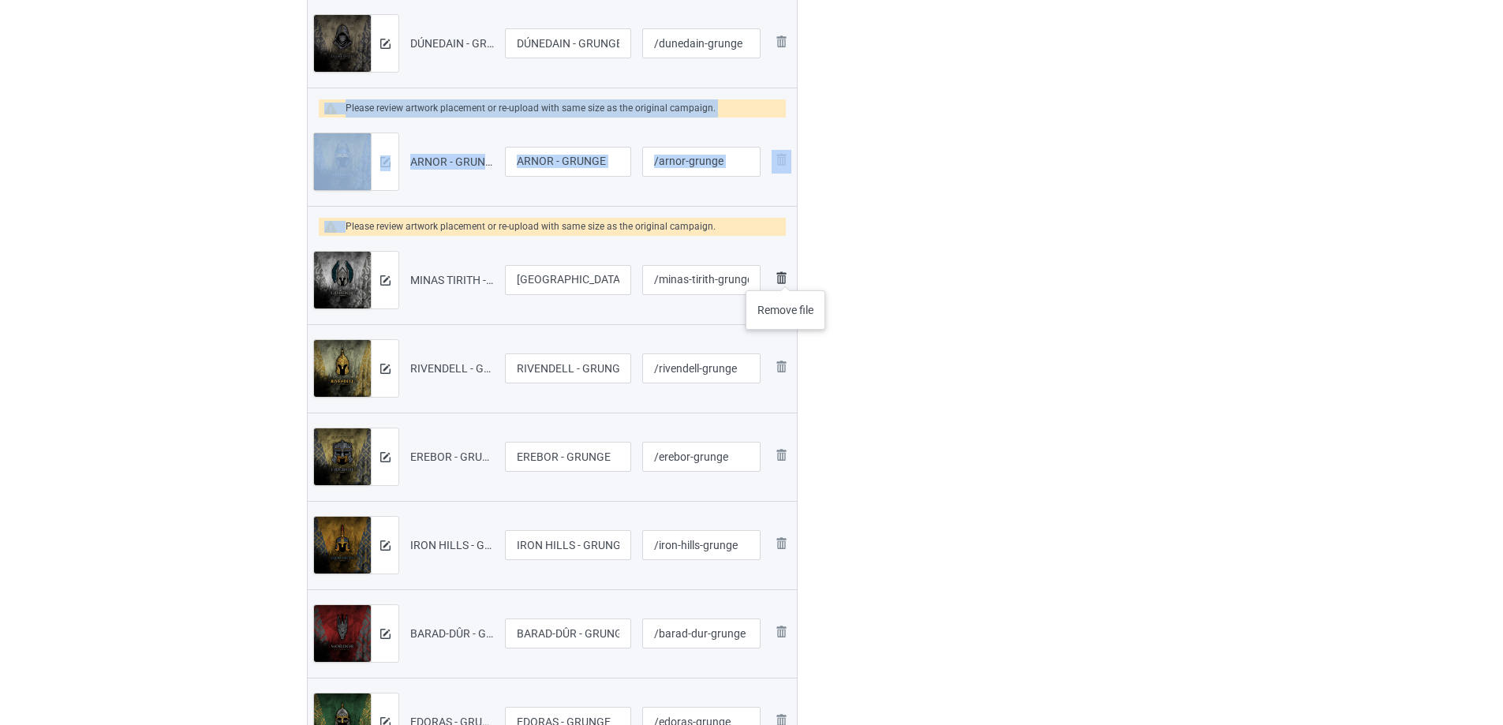
click at [786, 274] on img at bounding box center [780, 277] width 19 height 19
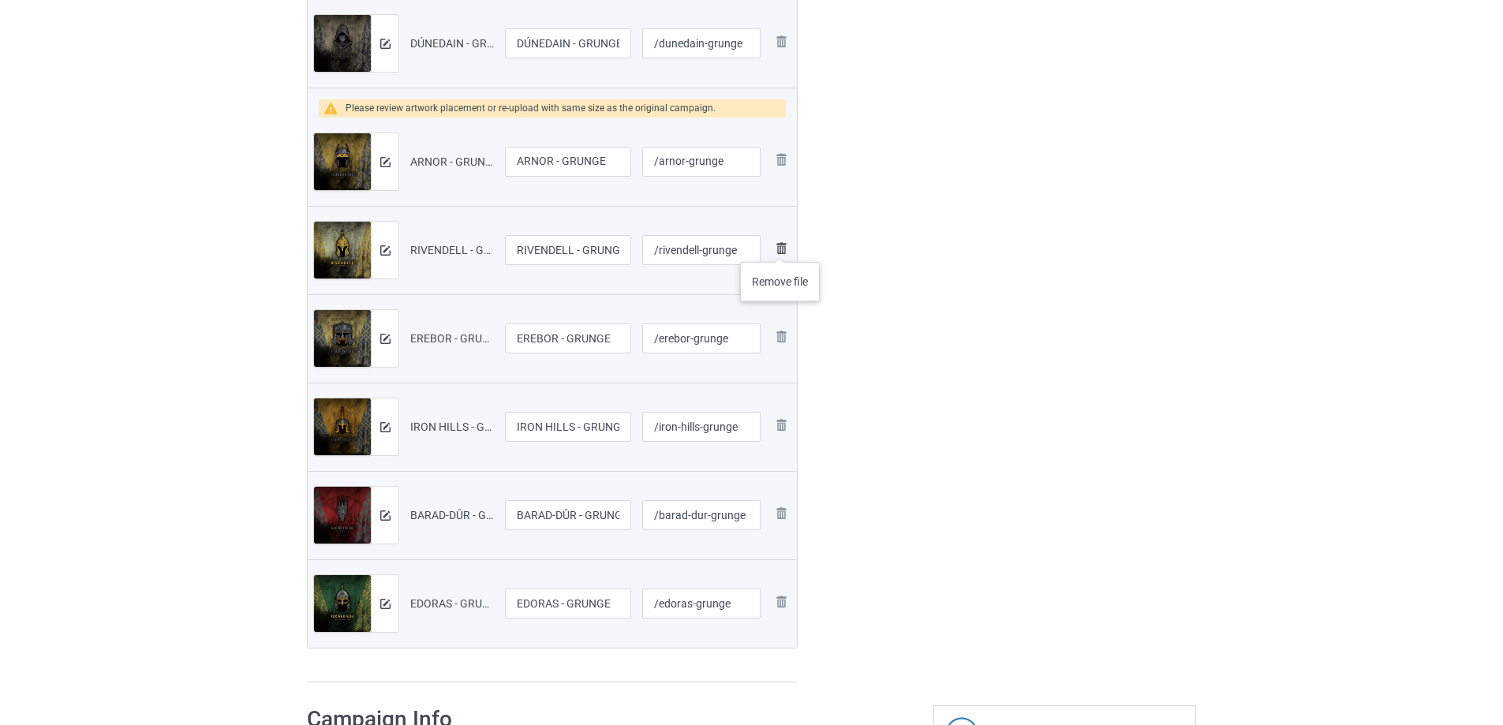
click at [780, 246] on img at bounding box center [780, 248] width 19 height 19
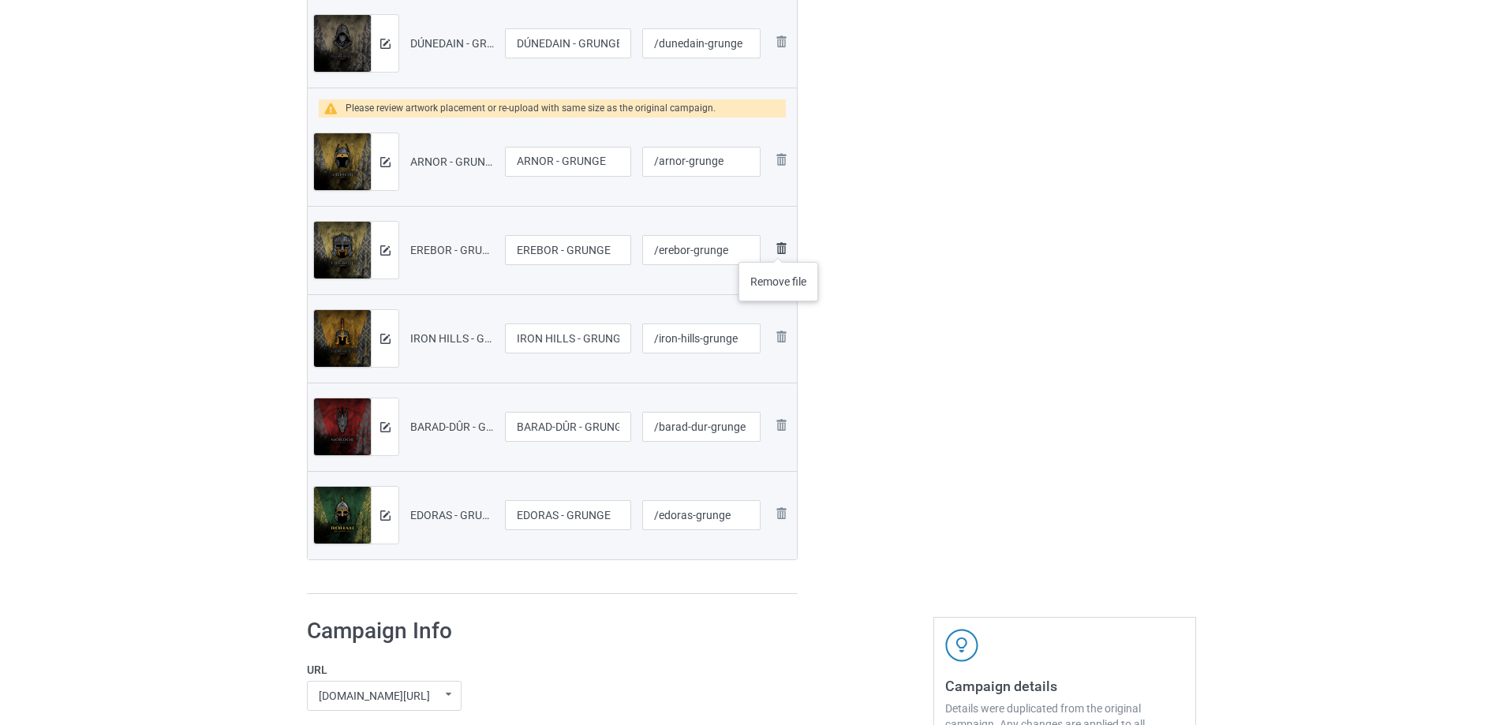
click at [778, 246] on img at bounding box center [780, 248] width 19 height 19
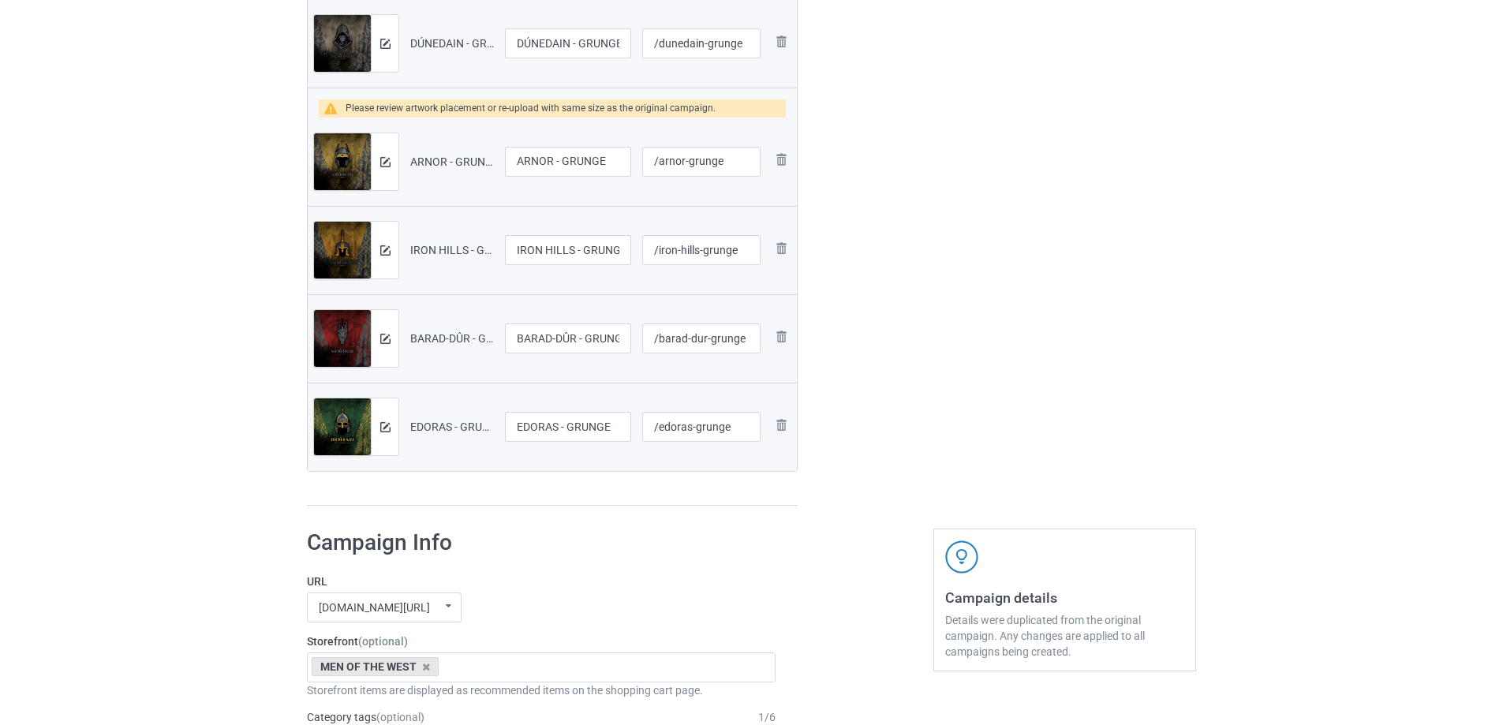
click at [0, 0] on img at bounding box center [0, 0] width 0 height 0
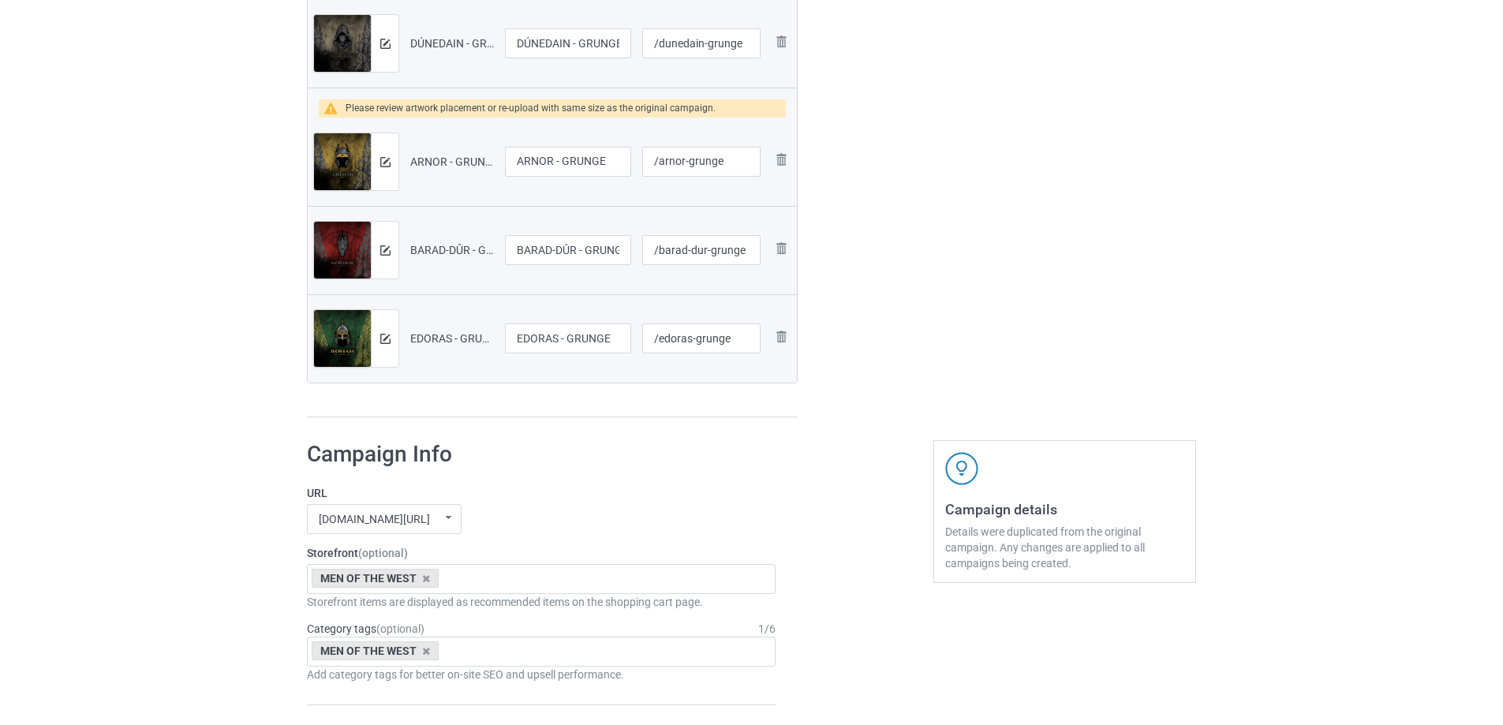
click at [0, 0] on img at bounding box center [0, 0] width 0 height 0
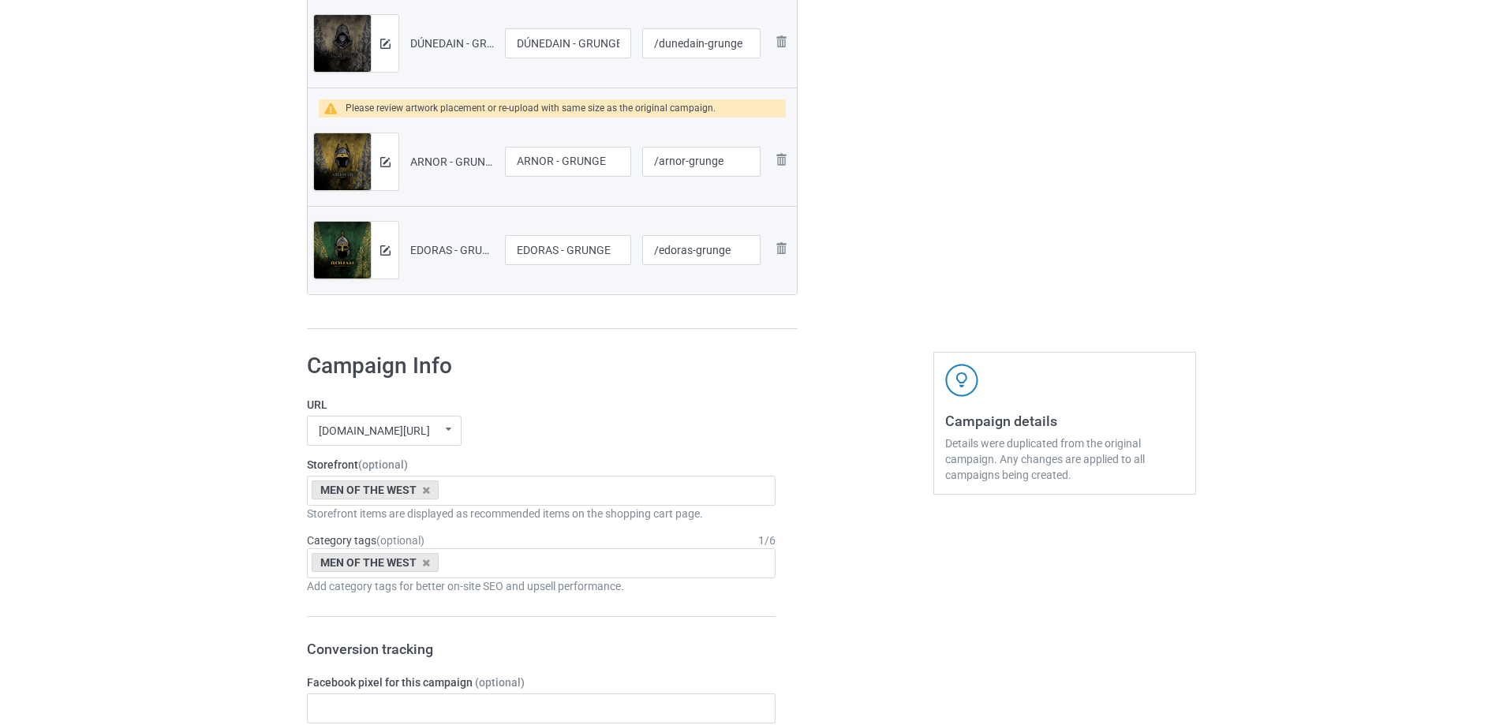
click at [0, 0] on img at bounding box center [0, 0] width 0 height 0
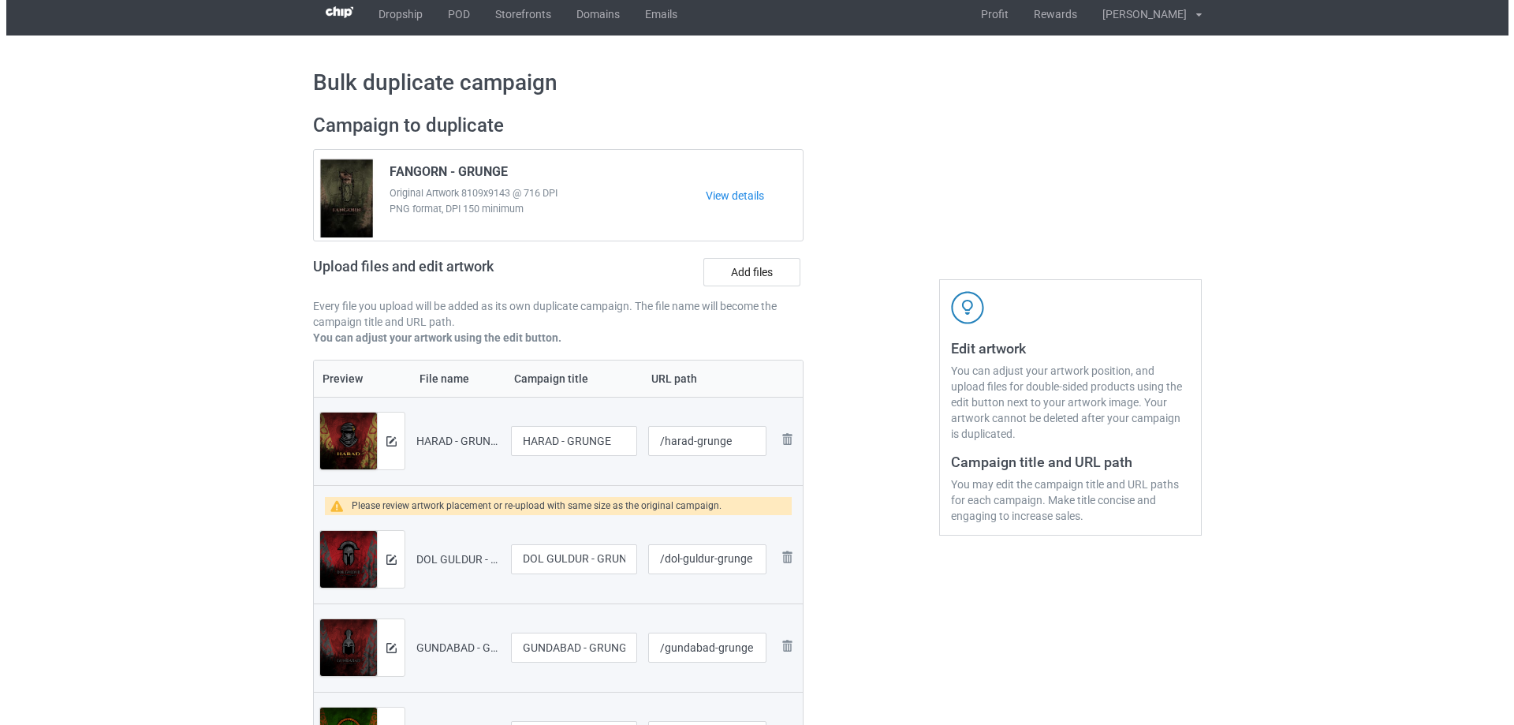
scroll to position [0, 0]
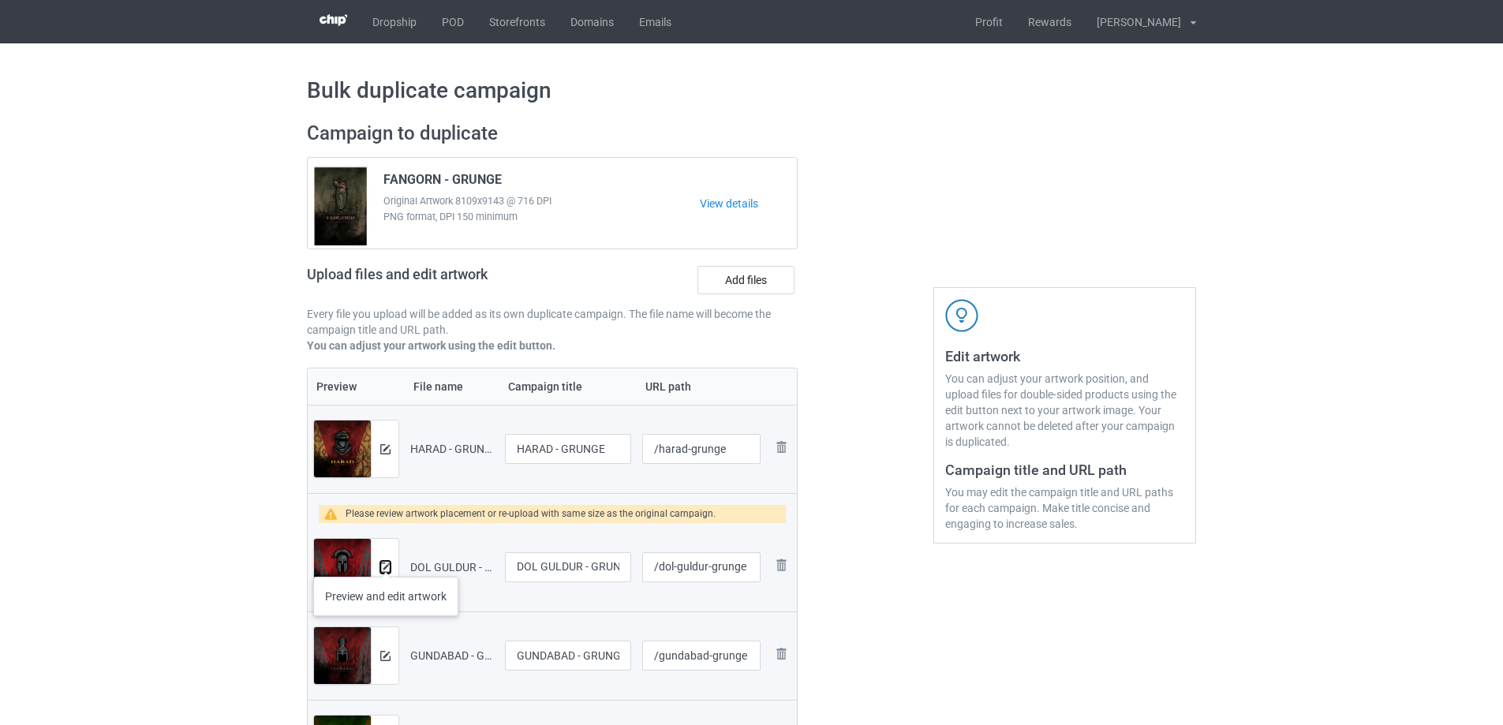
click at [386, 561] on button at bounding box center [385, 567] width 10 height 13
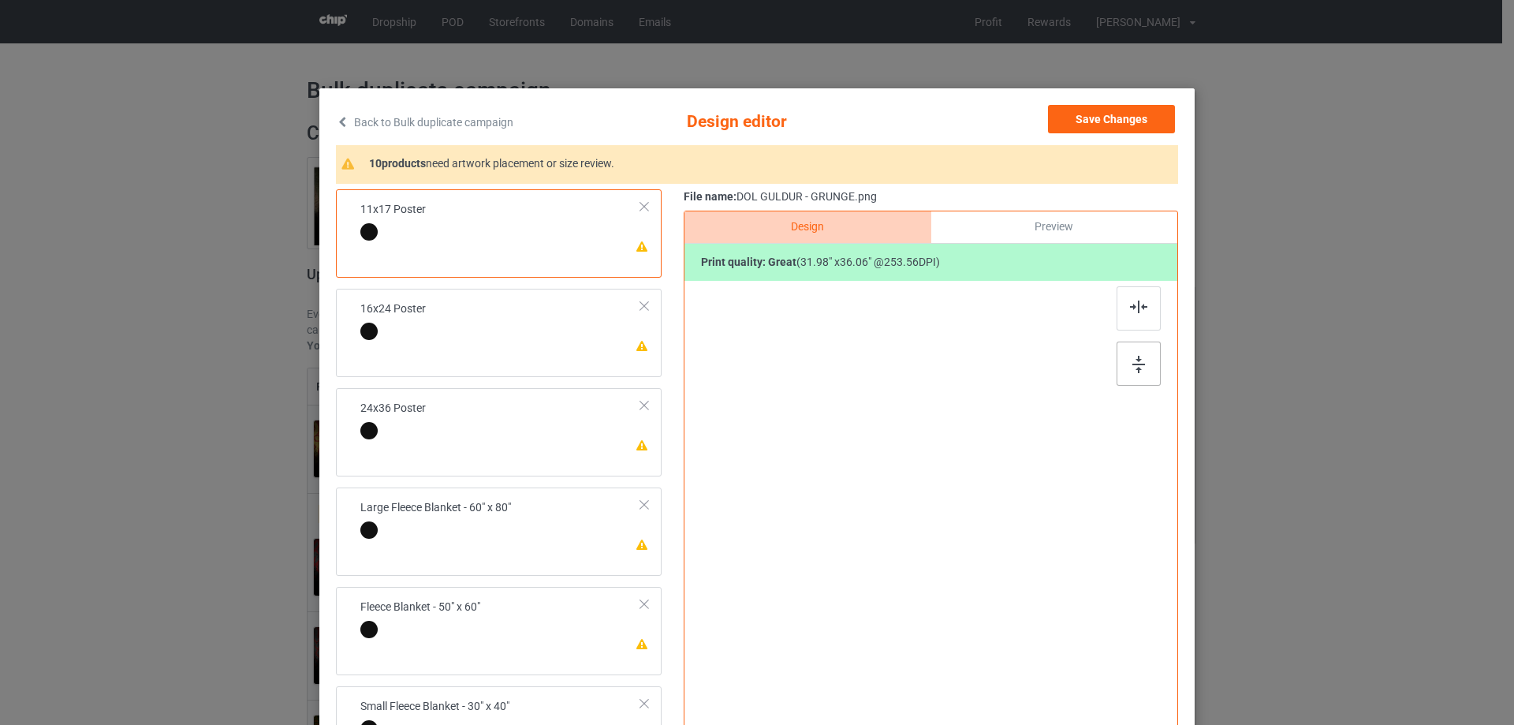
click at [1148, 367] on div at bounding box center [1139, 364] width 44 height 44
click at [1130, 278] on div "Print quality: great ( 31.98 " x 36.06 " @ 253.56 DPI)" at bounding box center [931, 263] width 493 height 38
click at [1132, 298] on div at bounding box center [1139, 308] width 44 height 44
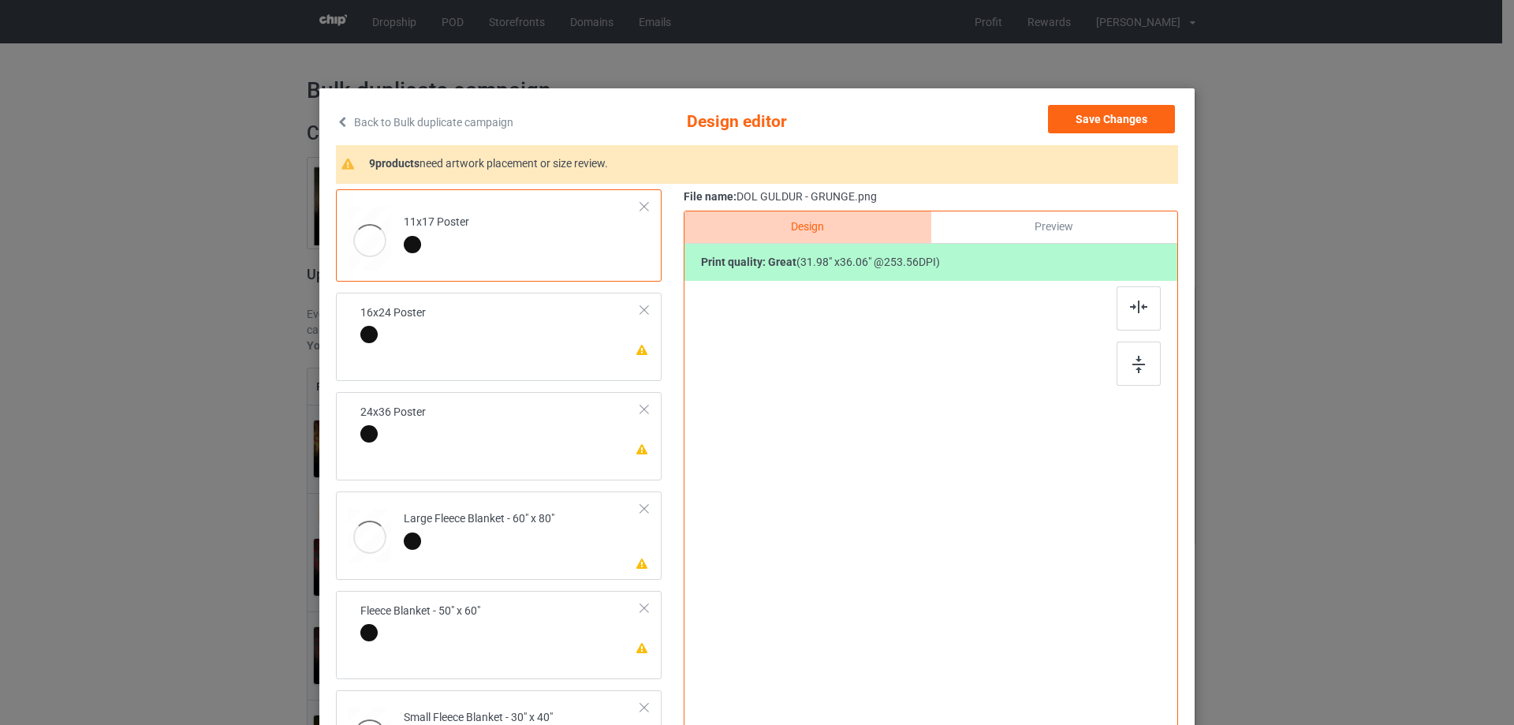
click at [440, 334] on td "Please review artwork placement 16x24 Poster" at bounding box center [501, 326] width 298 height 54
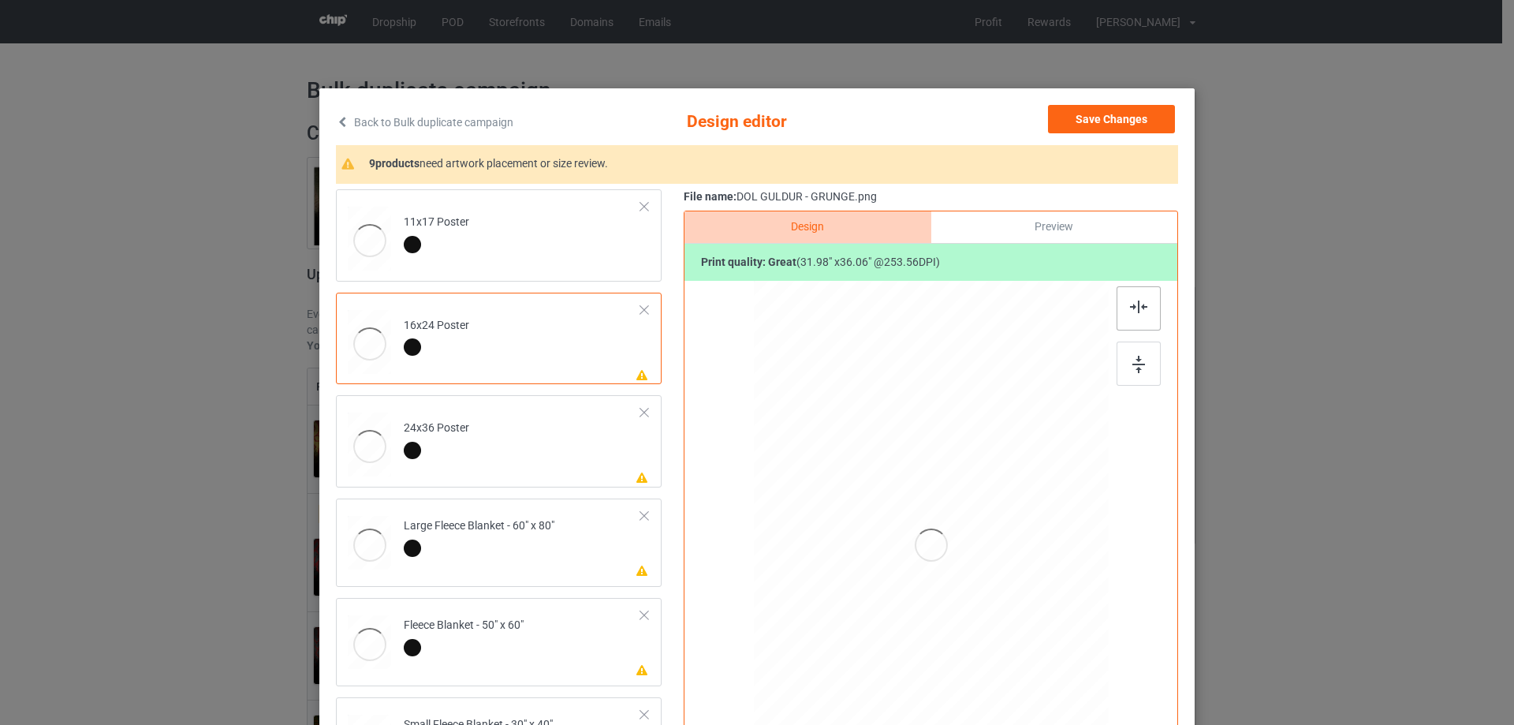
click at [1133, 356] on img at bounding box center [1139, 364] width 13 height 17
click at [1141, 282] on div "Design Preview Print quality: great ( 31.98 " x 36.06 " @ 253.56 DPI)" at bounding box center [931, 510] width 495 height 599
click at [1139, 307] on img at bounding box center [1138, 307] width 17 height 13
click at [450, 474] on td "Please review artwork placement 24x36 Poster" at bounding box center [522, 441] width 255 height 80
click at [1150, 366] on div at bounding box center [1139, 364] width 44 height 44
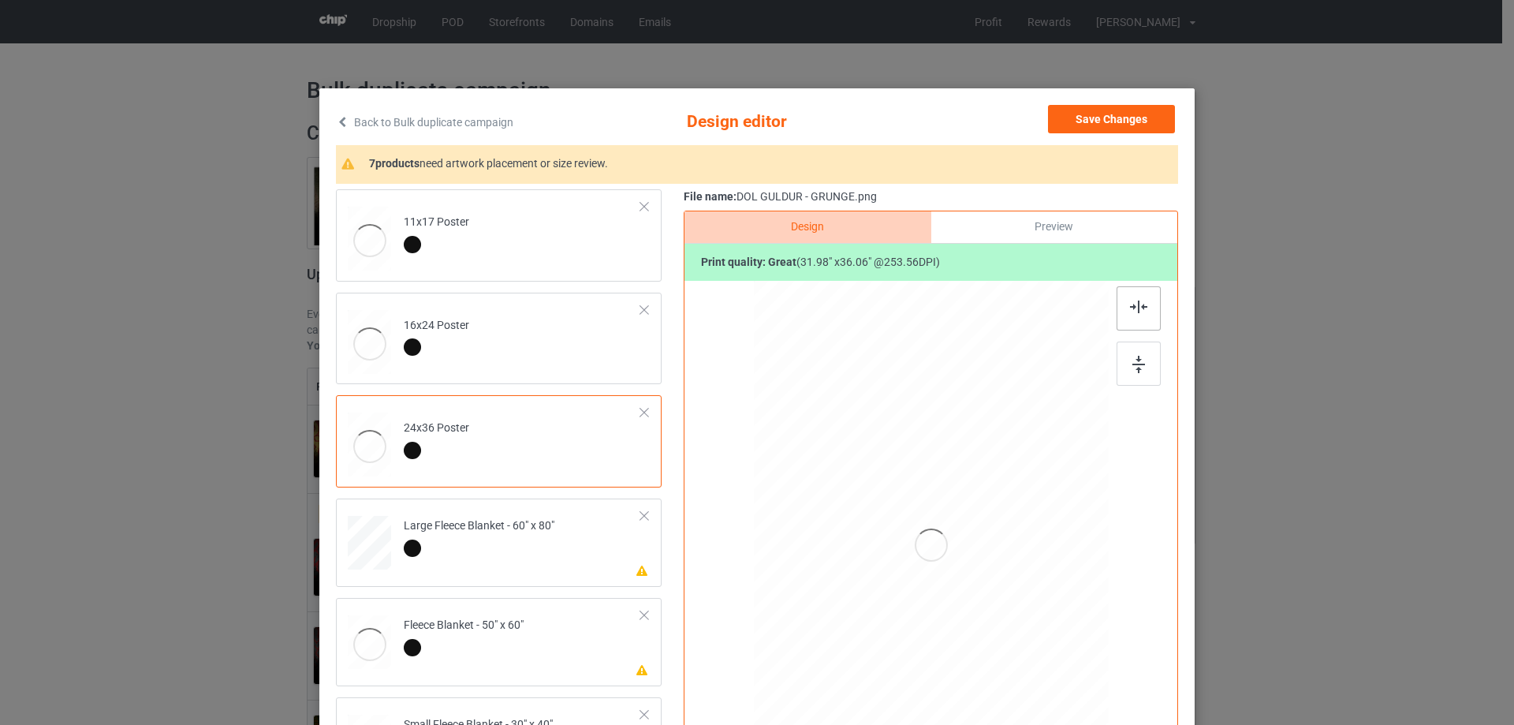
click at [1130, 303] on img at bounding box center [1138, 307] width 17 height 13
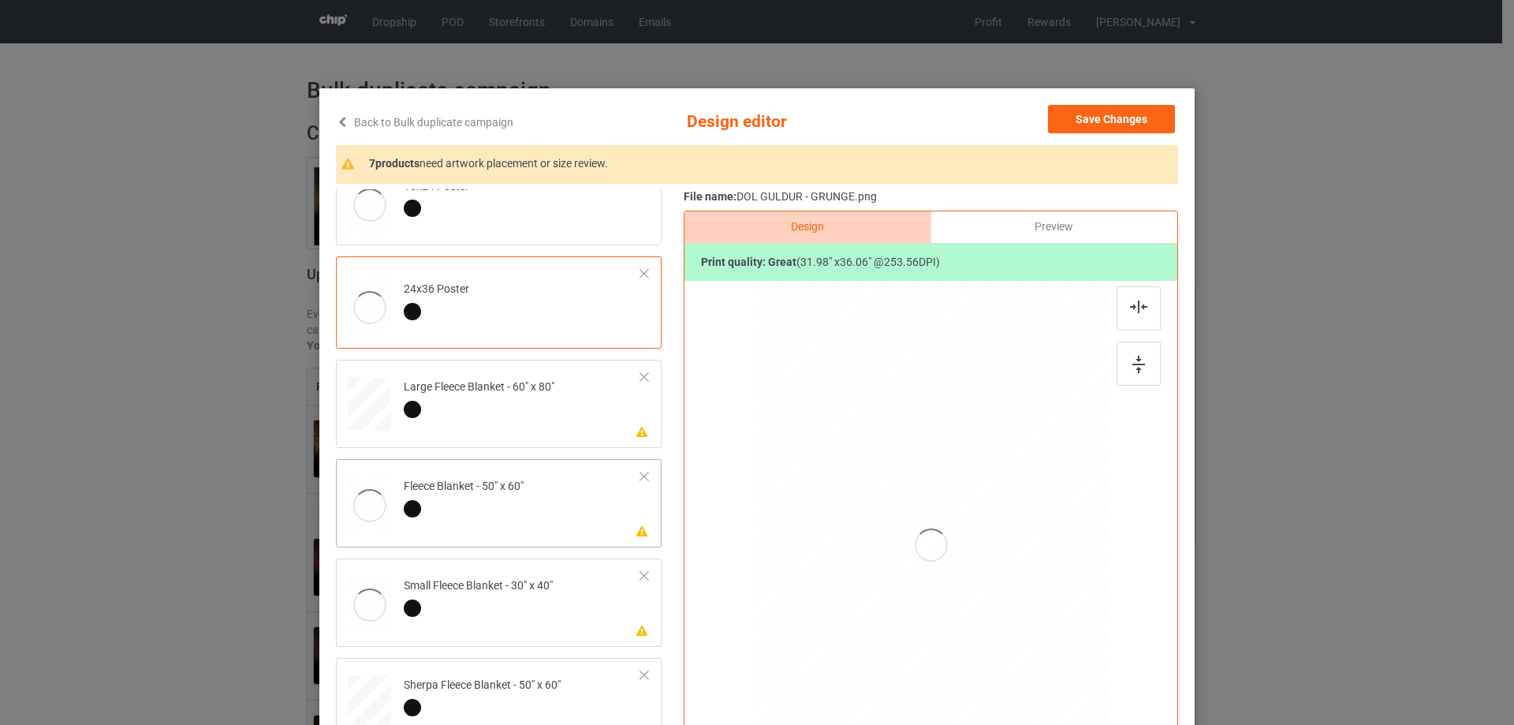
scroll to position [158, 0]
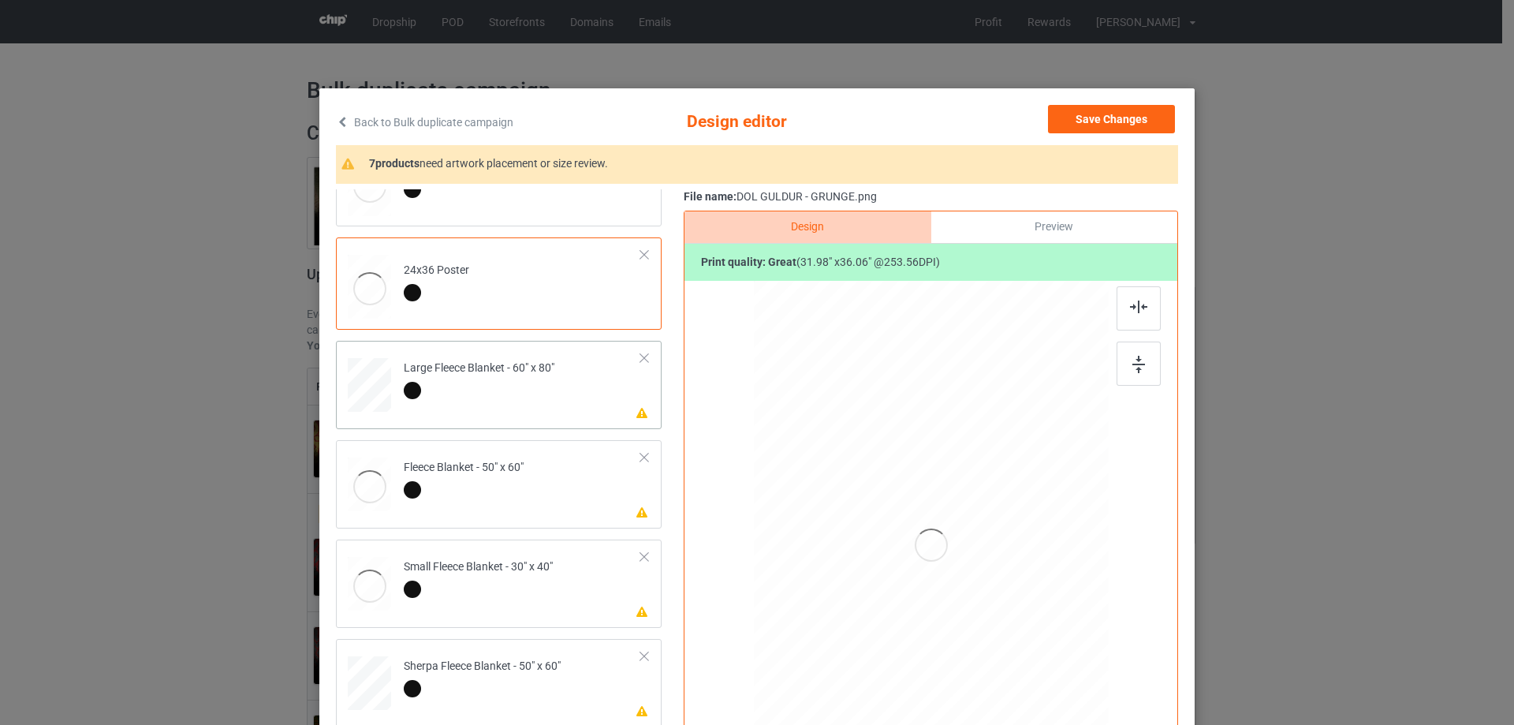
click at [595, 394] on td "Please review artwork placement Large Fleece Blanket - 60" x 80"" at bounding box center [522, 381] width 255 height 69
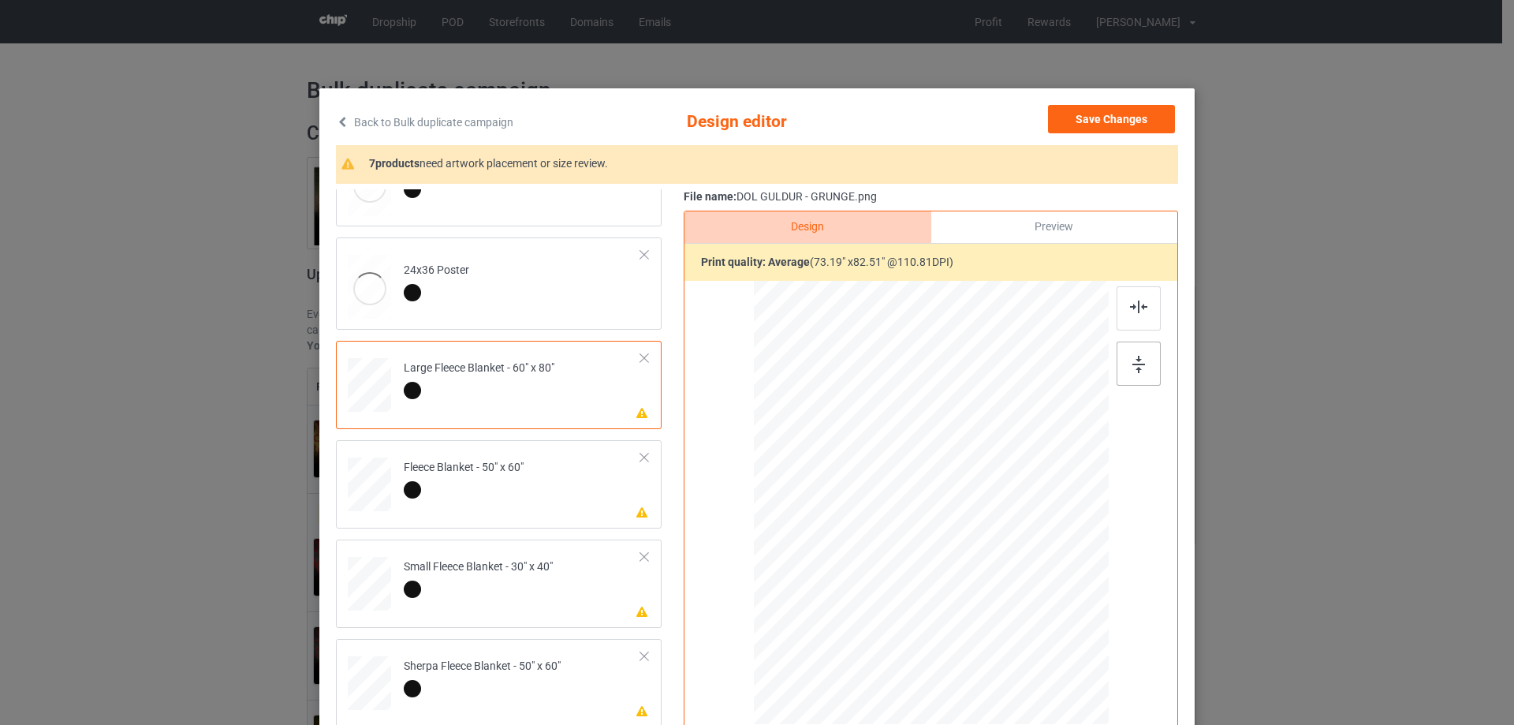
click at [1135, 343] on div at bounding box center [1139, 364] width 44 height 44
click at [1118, 288] on div at bounding box center [1139, 308] width 44 height 44
click at [1117, 306] on div at bounding box center [1139, 308] width 44 height 44
click at [1133, 356] on img at bounding box center [1139, 364] width 13 height 17
click at [586, 494] on td "Please review artwork placement Fleece Blanket - 50" x 60"" at bounding box center [522, 480] width 255 height 69
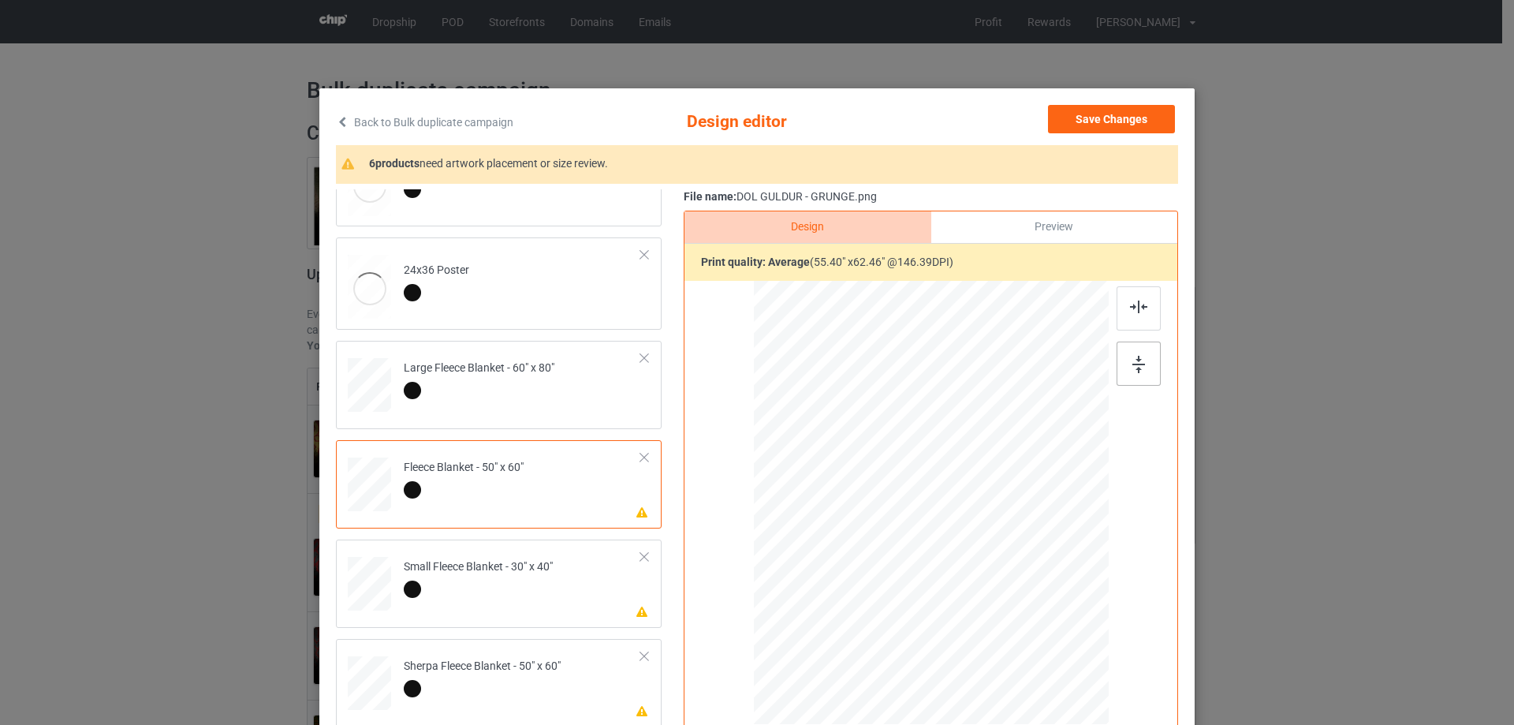
click at [1136, 363] on img at bounding box center [1139, 364] width 13 height 17
click at [1141, 334] on div at bounding box center [1140, 341] width 47 height 110
click at [1138, 325] on div at bounding box center [1139, 308] width 44 height 44
click at [514, 582] on div at bounding box center [478, 592] width 149 height 22
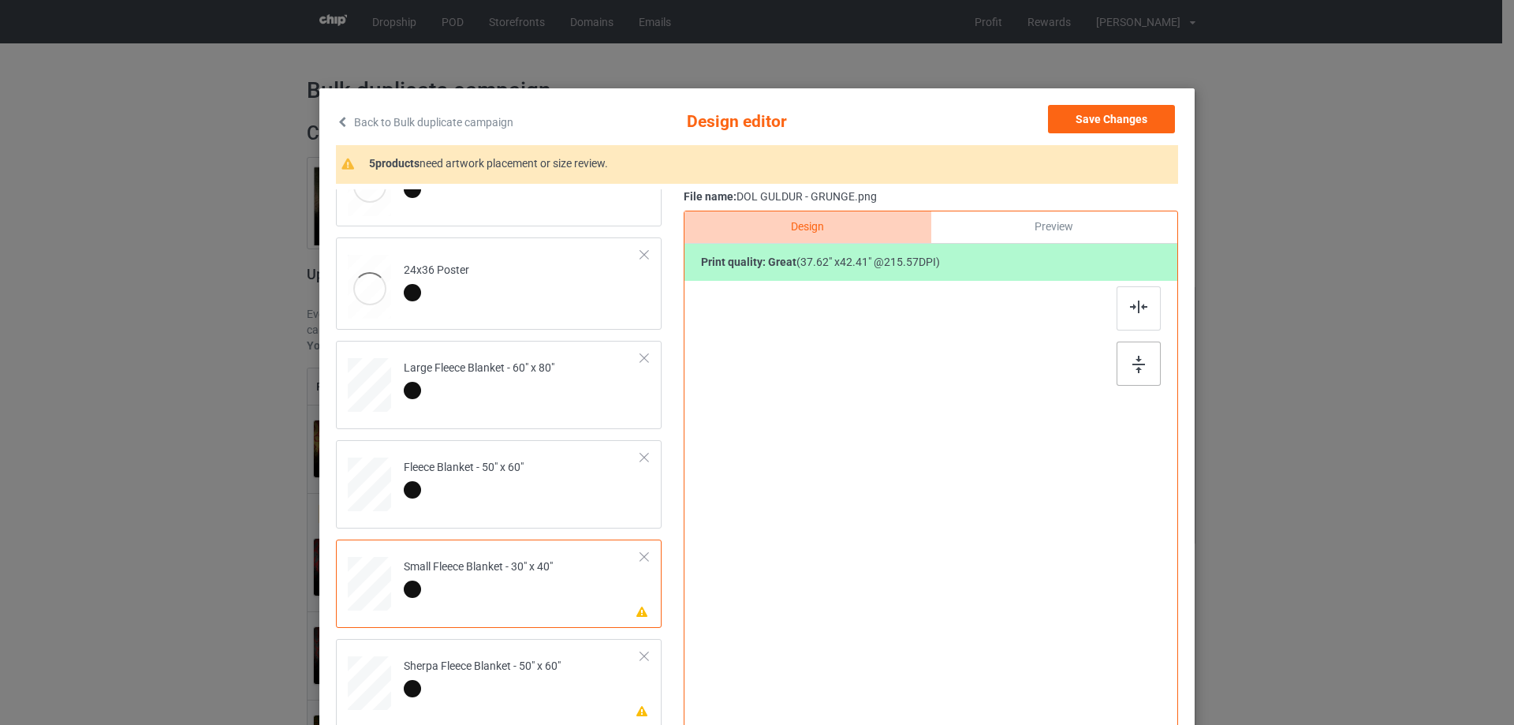
click at [1143, 360] on div at bounding box center [1139, 364] width 44 height 44
click at [1138, 285] on div "Design Preview Print quality: great ( 37.62 " x 42.41 " @ 215.57 DPI)" at bounding box center [931, 504] width 495 height 587
click at [1130, 305] on img at bounding box center [1138, 307] width 17 height 13
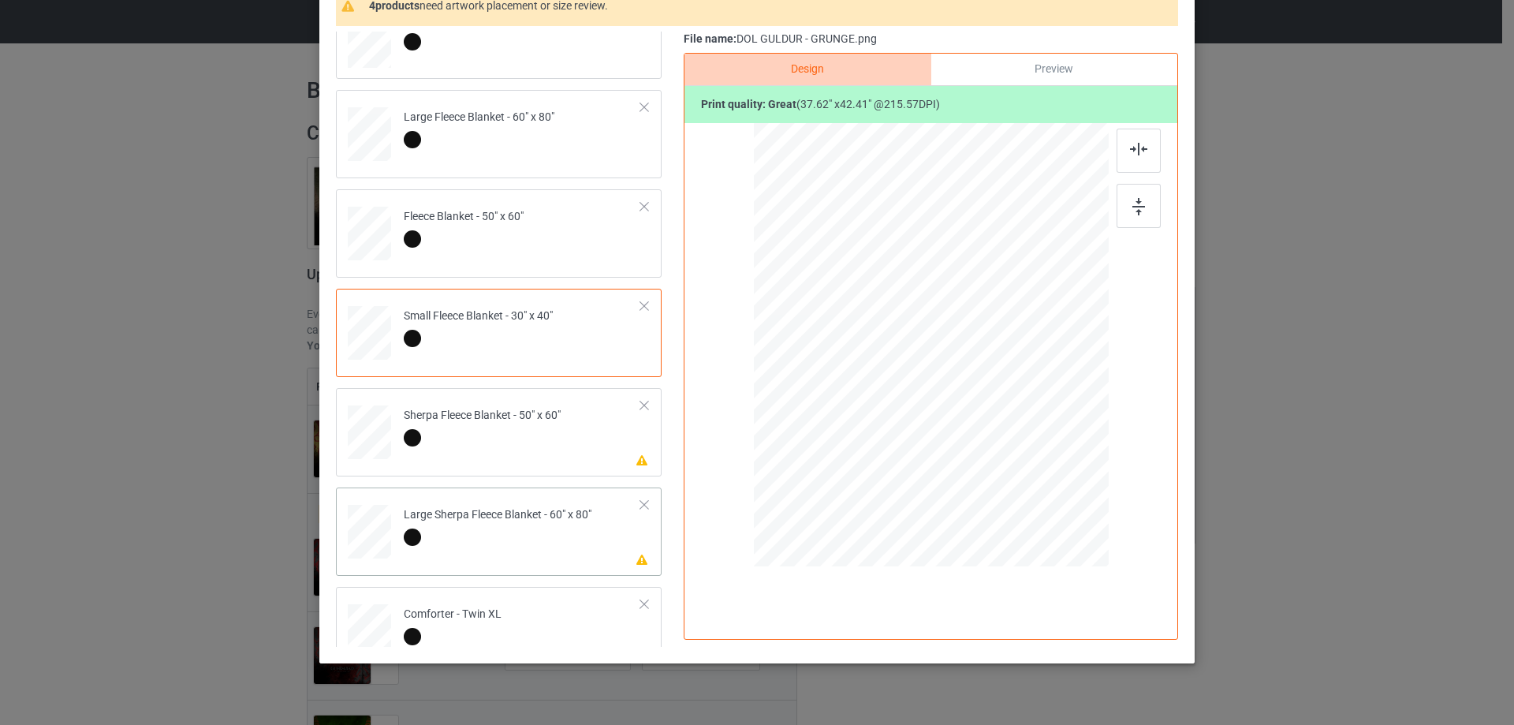
scroll to position [315, 0]
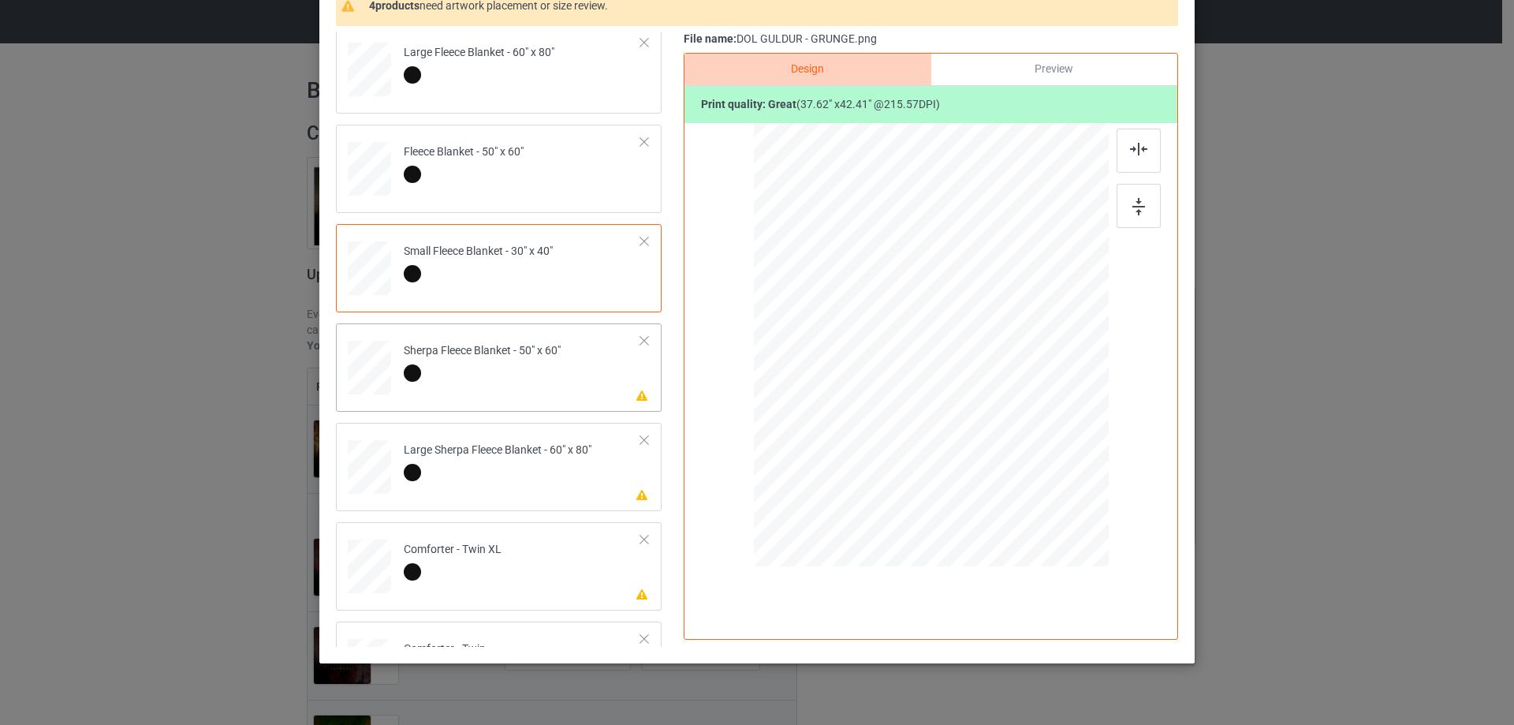
click at [579, 359] on td "Please review artwork placement Sherpa Fleece Blanket - 50" x 60"" at bounding box center [522, 364] width 255 height 69
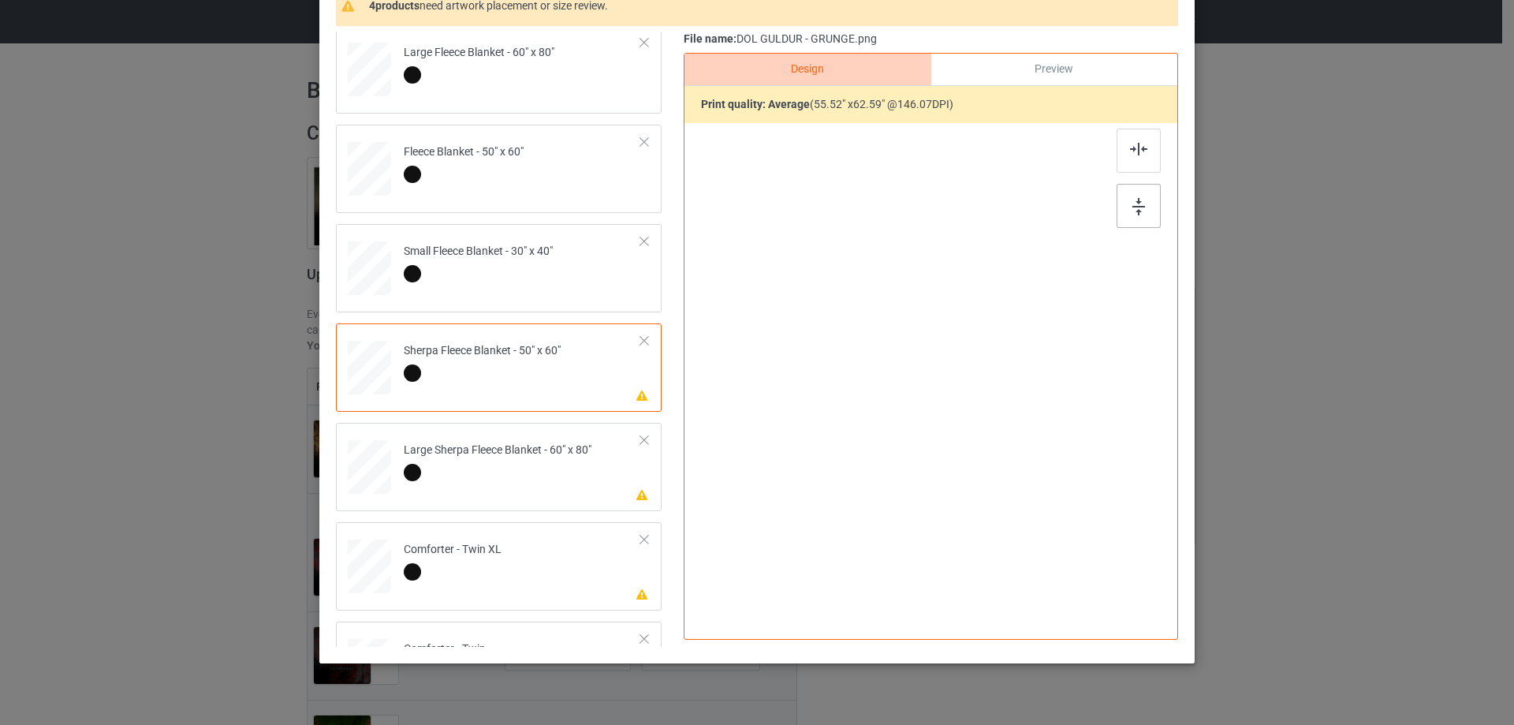
click at [1135, 210] on img at bounding box center [1139, 206] width 13 height 17
drag, startPoint x: 1138, startPoint y: 164, endPoint x: 634, endPoint y: 364, distance: 542.4
click at [1138, 163] on div at bounding box center [1139, 151] width 44 height 44
click at [531, 469] on div at bounding box center [498, 475] width 188 height 22
click at [1144, 192] on div at bounding box center [1139, 206] width 44 height 44
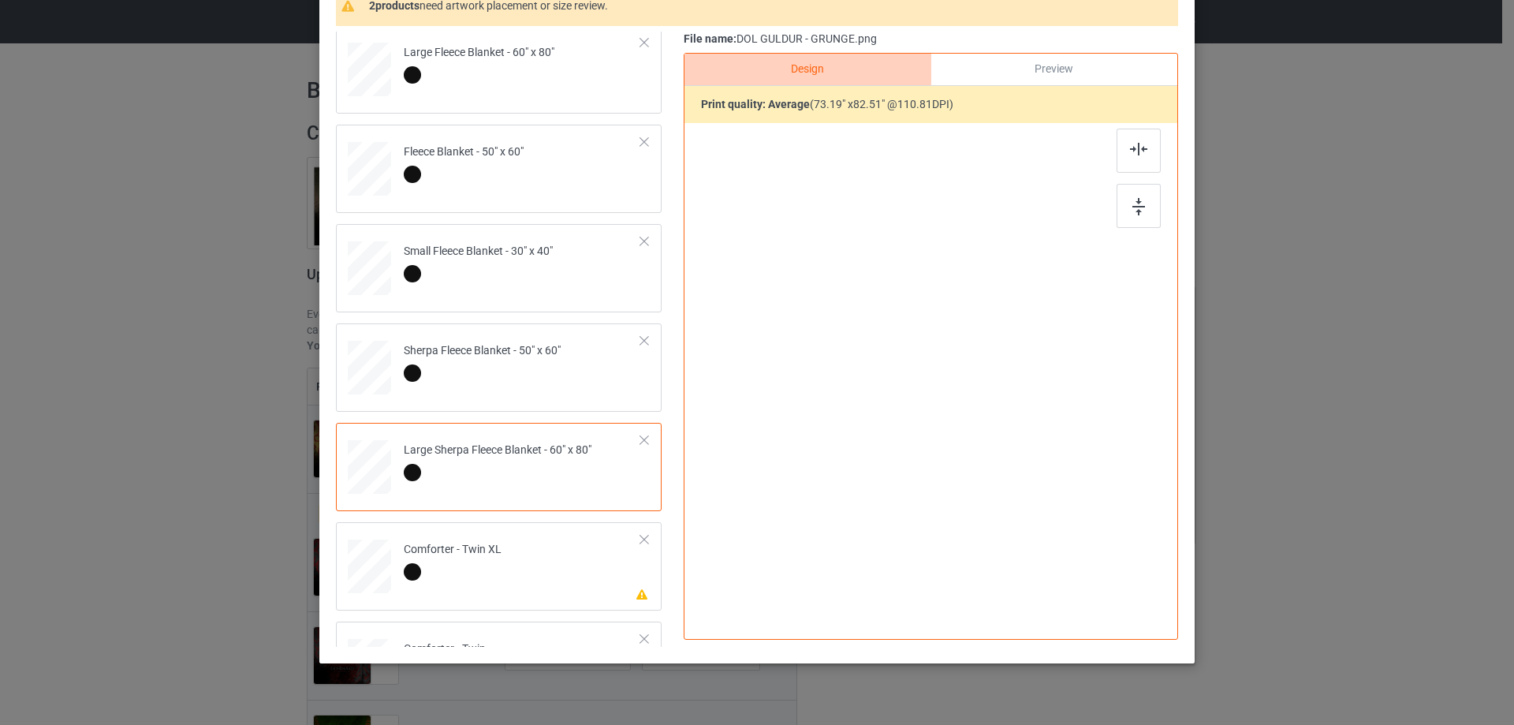
click at [1137, 164] on div at bounding box center [1139, 151] width 44 height 44
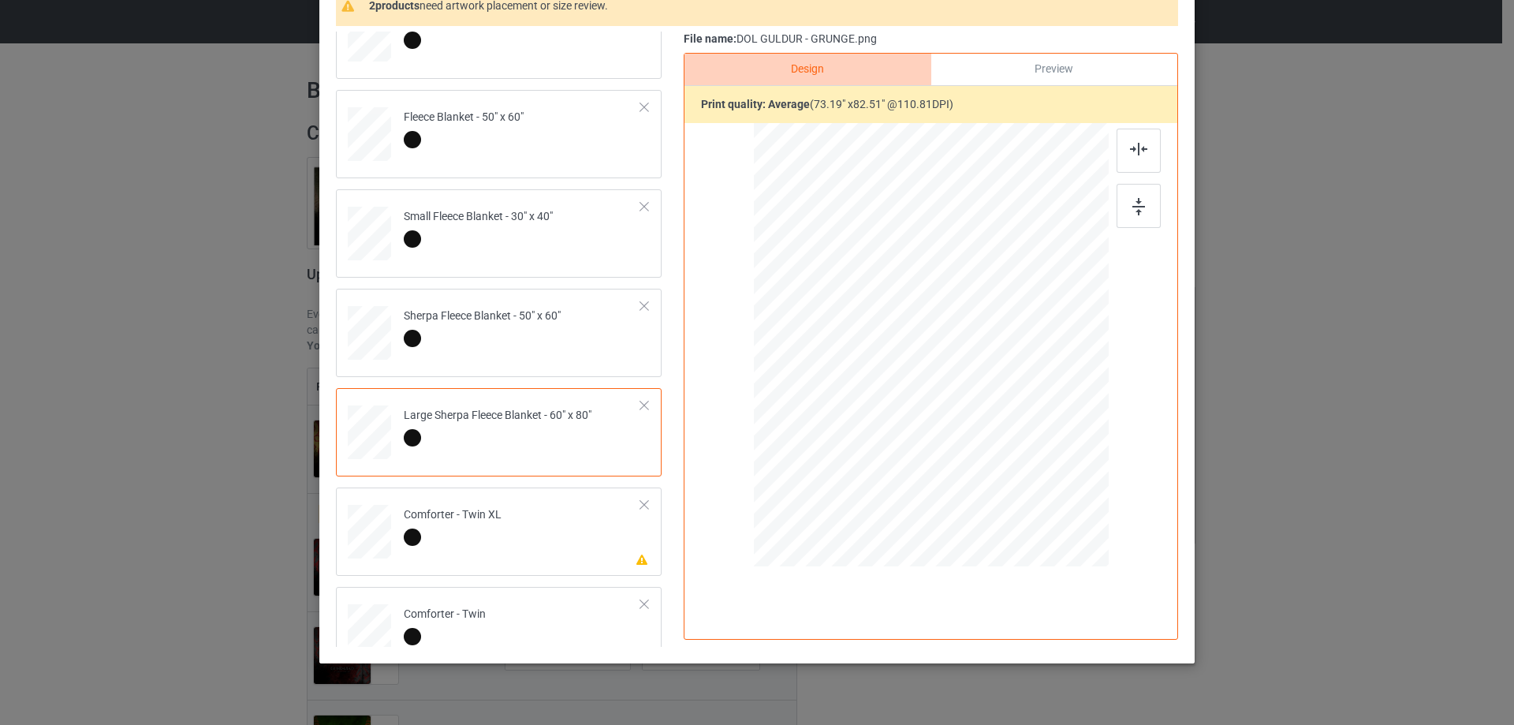
scroll to position [379, 0]
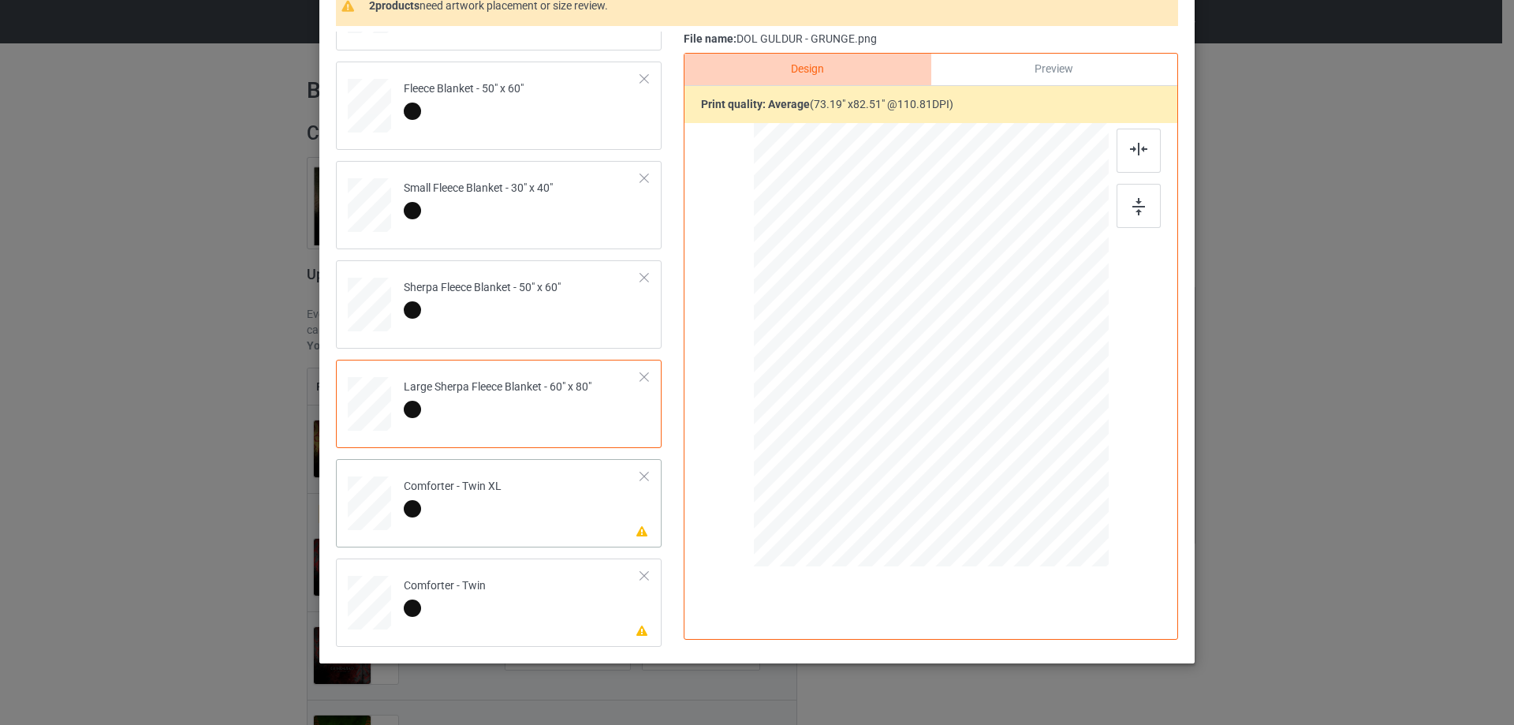
click at [543, 495] on td "Please review artwork placement Comforter - Twin XL" at bounding box center [522, 499] width 255 height 69
click at [1147, 215] on div at bounding box center [1139, 206] width 44 height 44
click at [1152, 140] on div at bounding box center [1139, 151] width 44 height 44
click at [1143, 150] on div at bounding box center [1139, 151] width 44 height 44
click at [526, 582] on td "Please review artwork placement Comforter - Twin" at bounding box center [522, 599] width 255 height 69
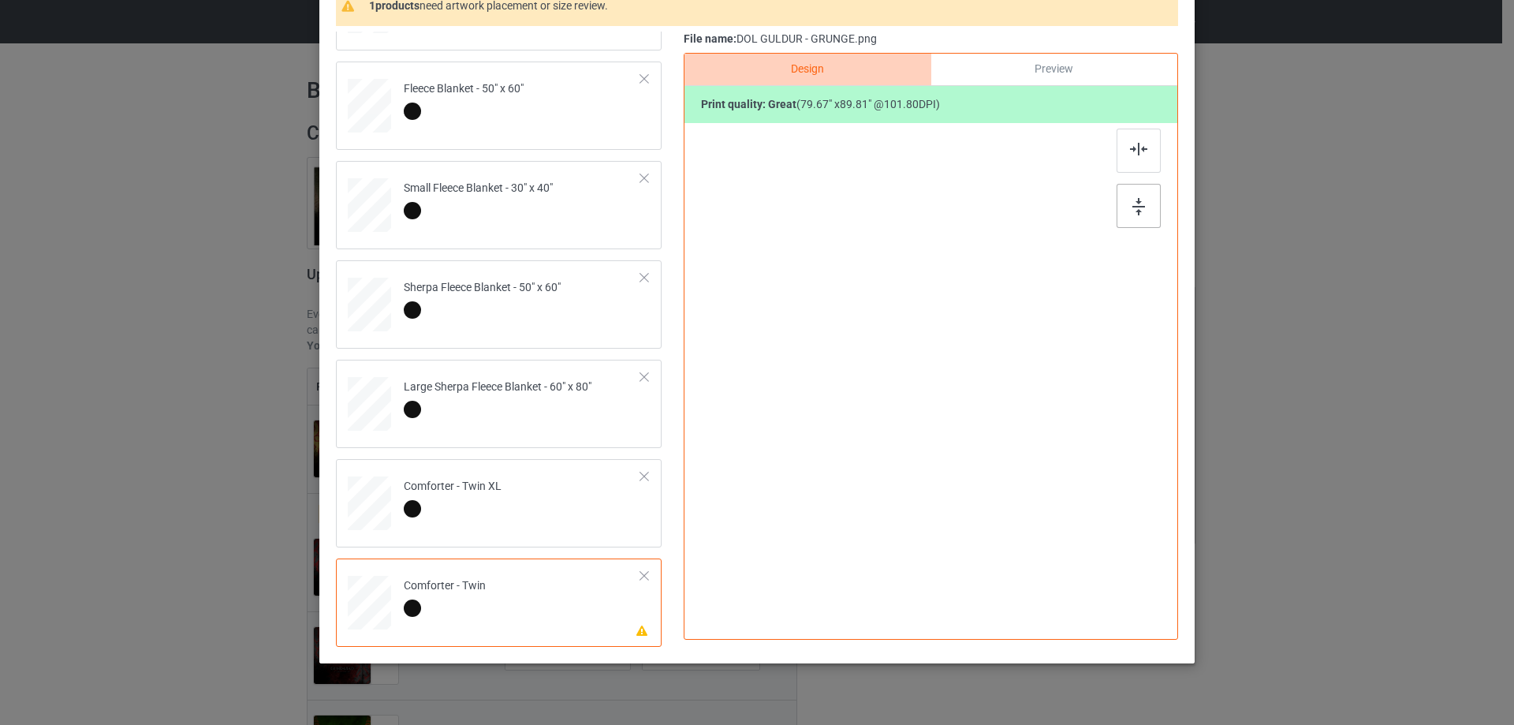
click at [1118, 202] on div at bounding box center [1139, 206] width 44 height 44
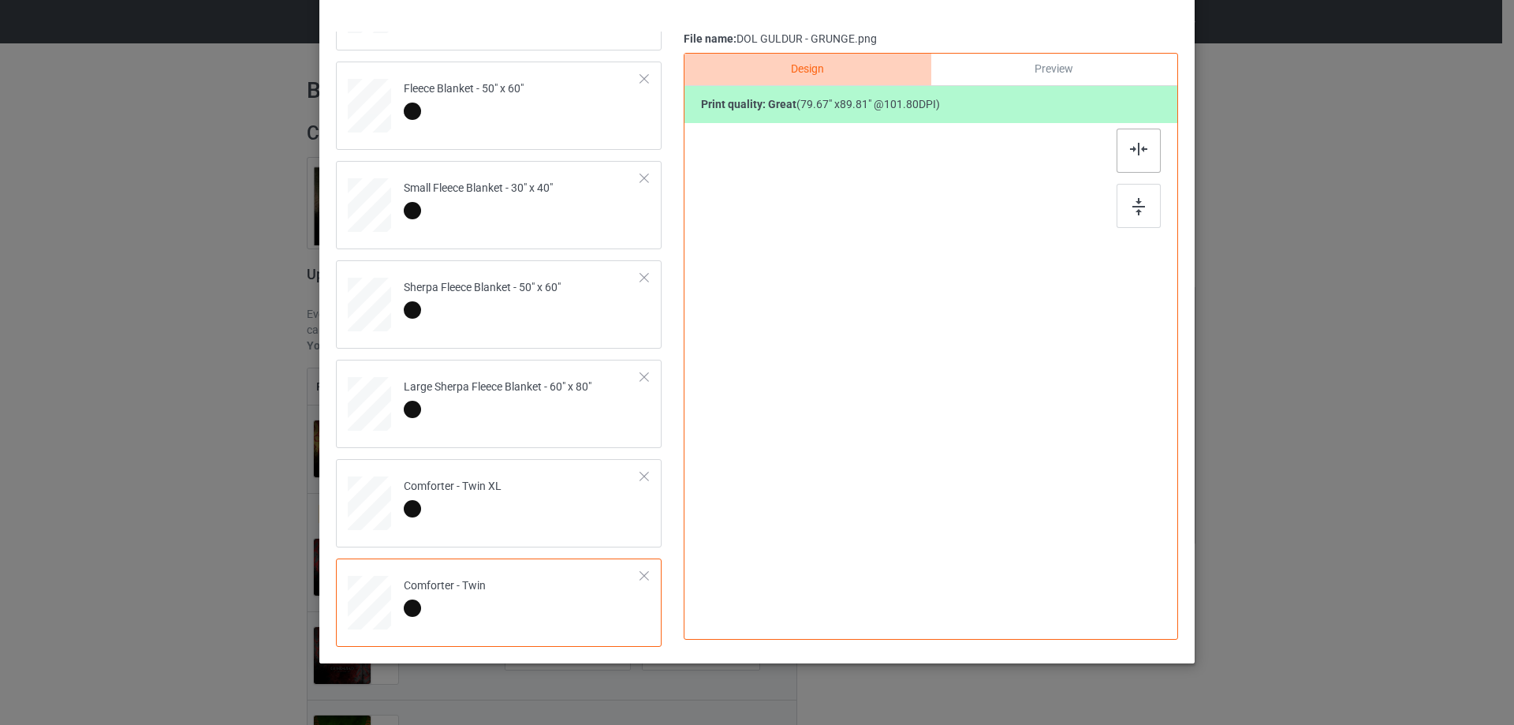
click at [1146, 159] on div at bounding box center [1139, 151] width 44 height 44
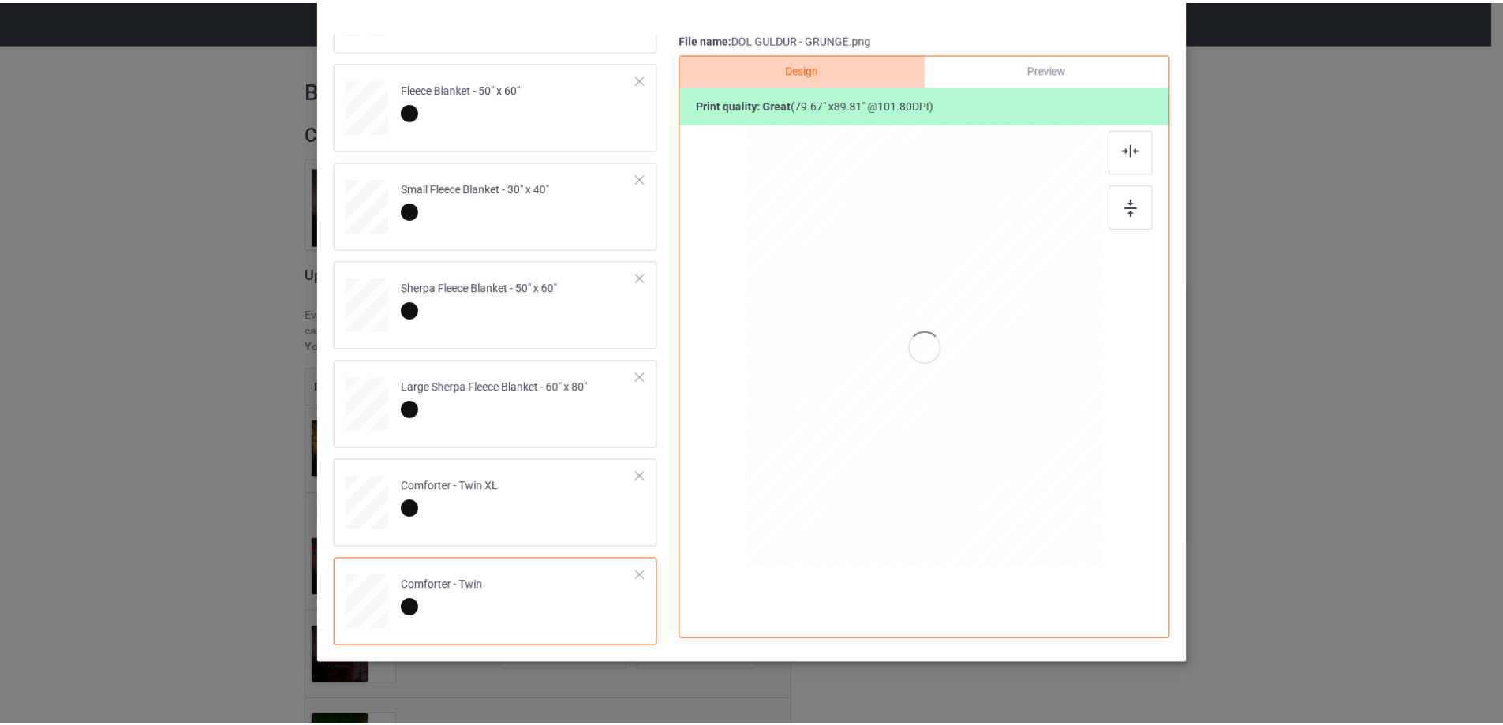
scroll to position [0, 0]
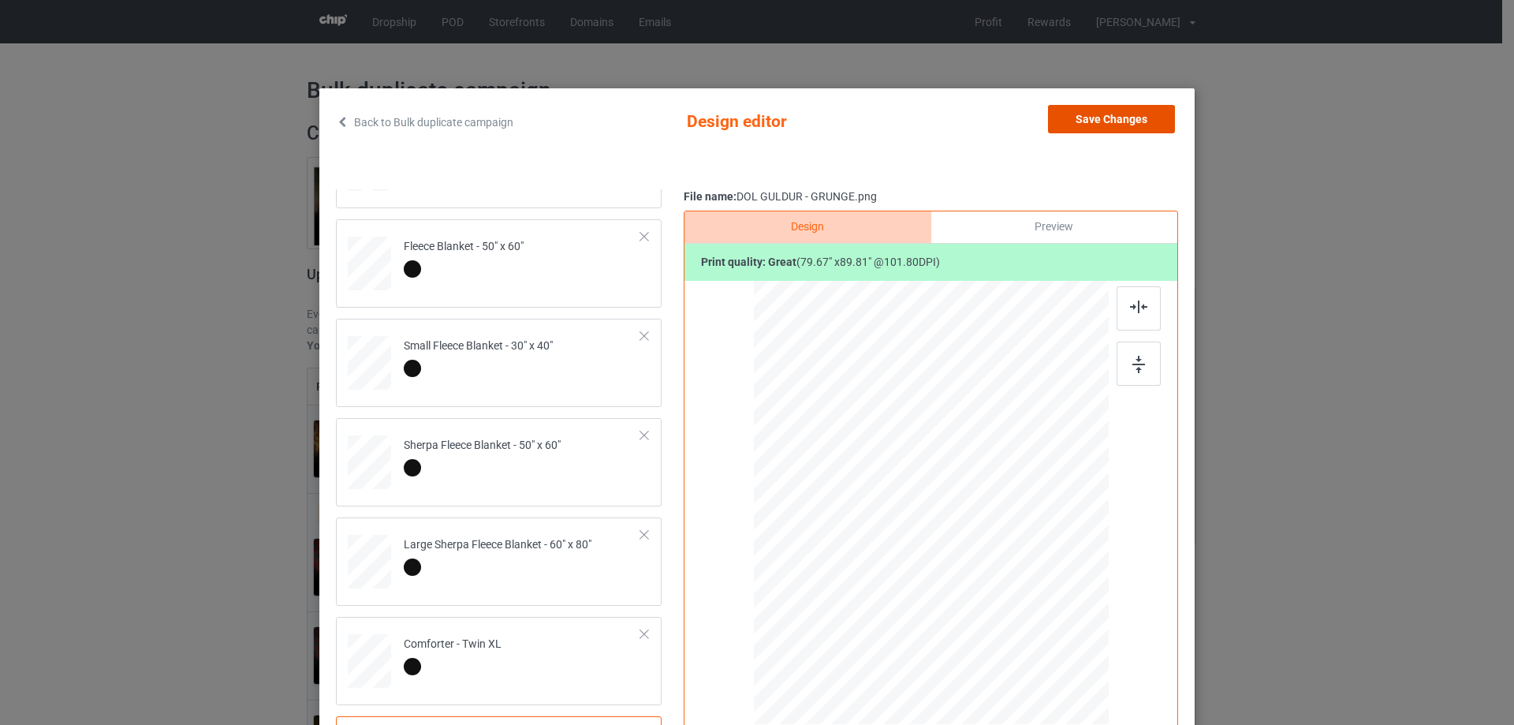
click at [1092, 127] on button "Save Changes" at bounding box center [1111, 119] width 127 height 28
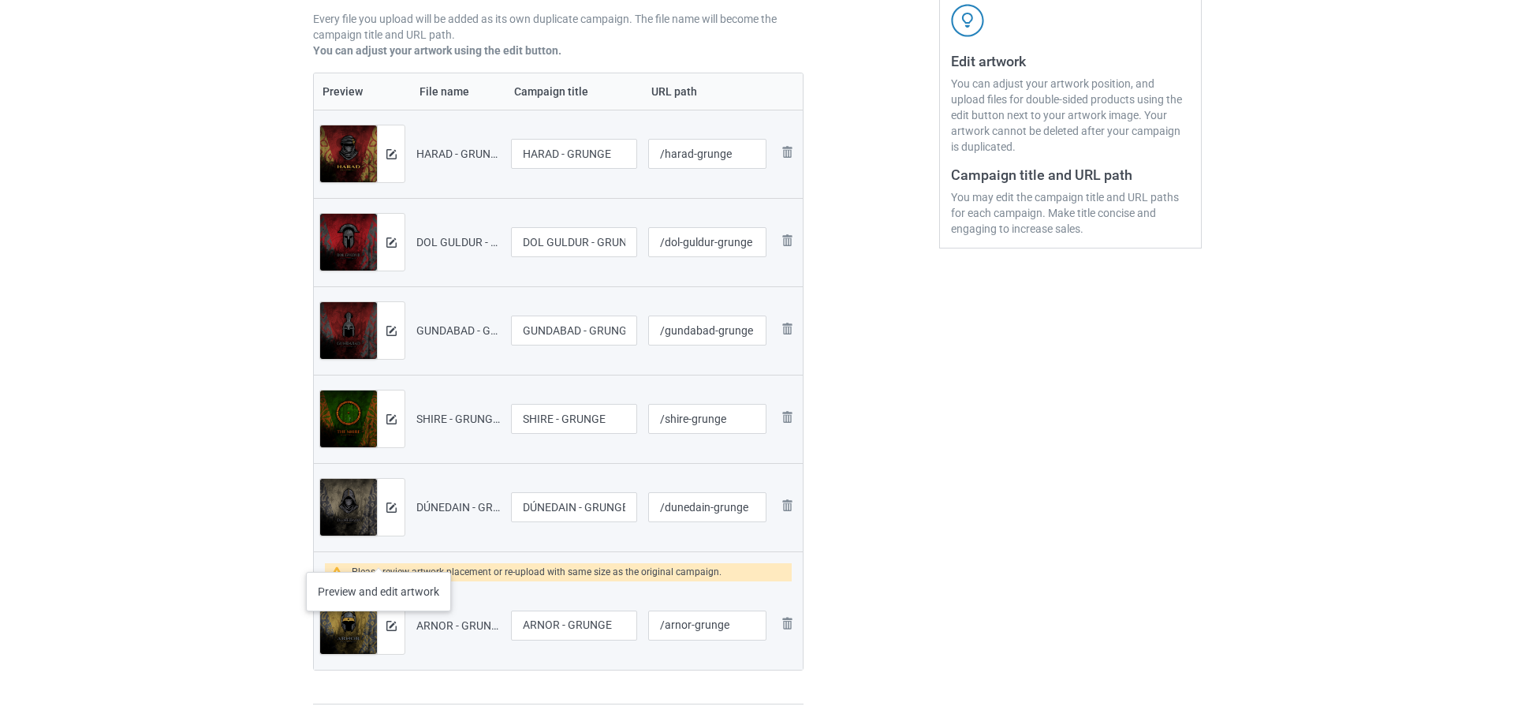
scroll to position [394, 0]
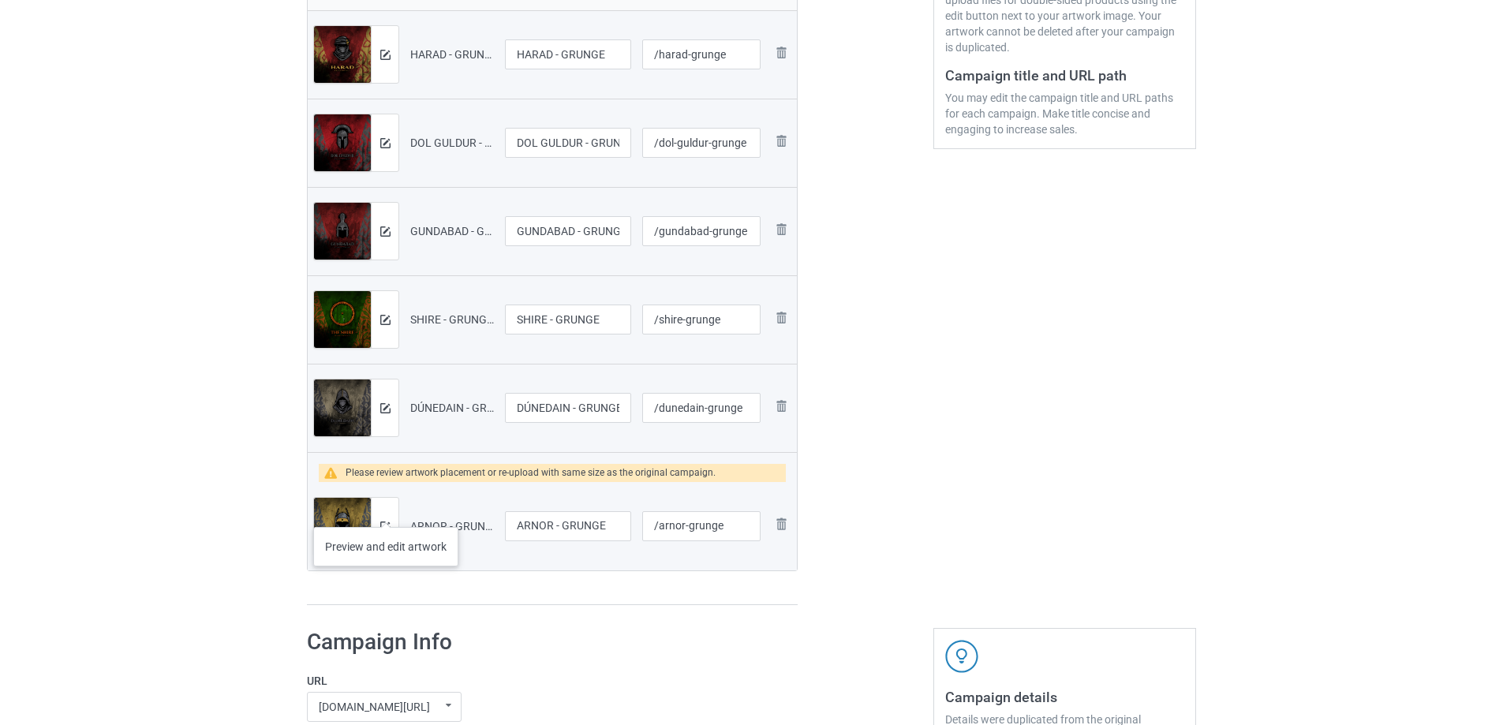
click at [386, 511] on div at bounding box center [385, 526] width 28 height 57
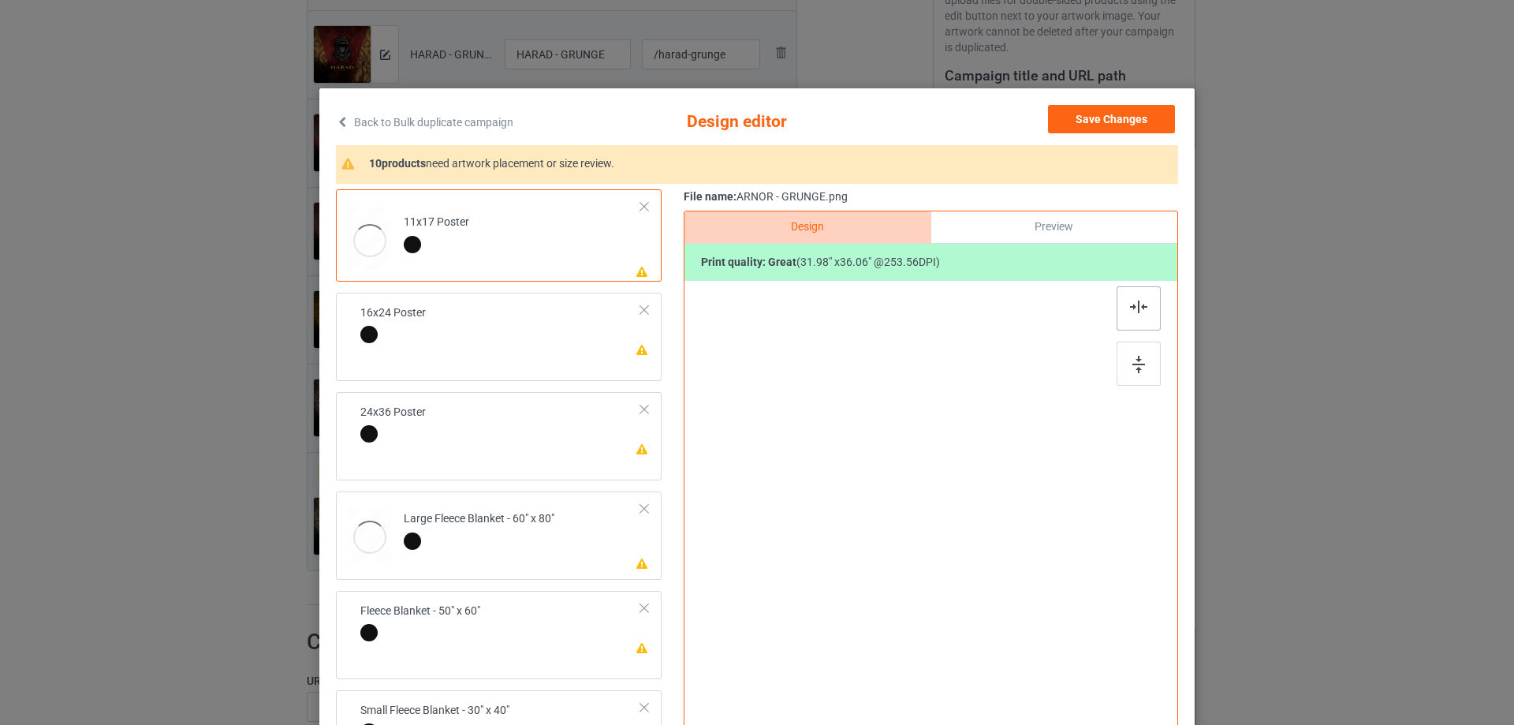
drag, startPoint x: 1138, startPoint y: 346, endPoint x: 1143, endPoint y: 312, distance: 35.0
click at [1140, 347] on div at bounding box center [1139, 364] width 44 height 44
click at [1143, 312] on div at bounding box center [1139, 308] width 44 height 44
click at [506, 338] on td "Please review artwork placement 16x24 Poster" at bounding box center [501, 326] width 298 height 54
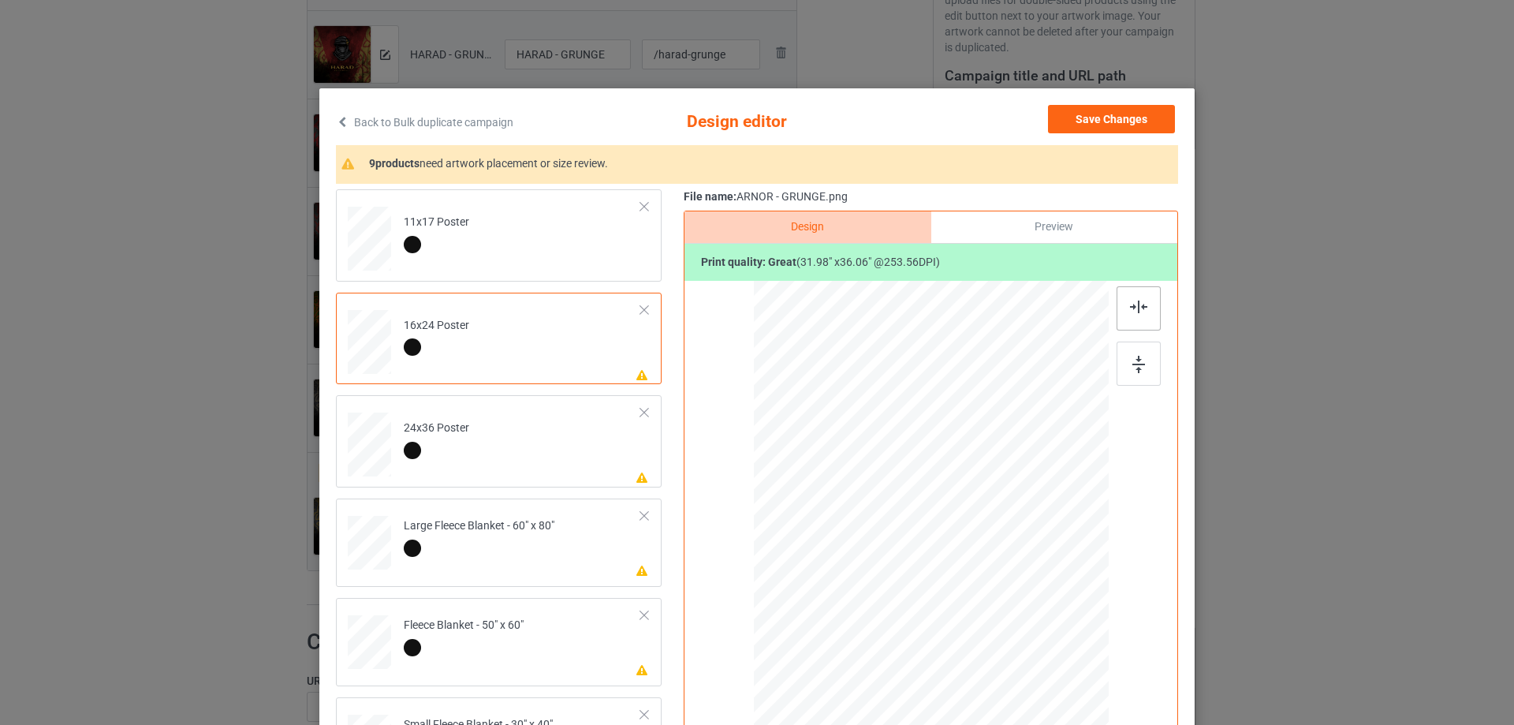
drag, startPoint x: 1130, startPoint y: 367, endPoint x: 1142, endPoint y: 331, distance: 37.4
click at [1133, 366] on img at bounding box center [1139, 364] width 13 height 17
click at [1141, 304] on img at bounding box center [1138, 307] width 17 height 13
click at [543, 461] on td "Please review artwork placement 24x36 Poster" at bounding box center [522, 441] width 255 height 80
click at [1138, 370] on img at bounding box center [1139, 364] width 13 height 17
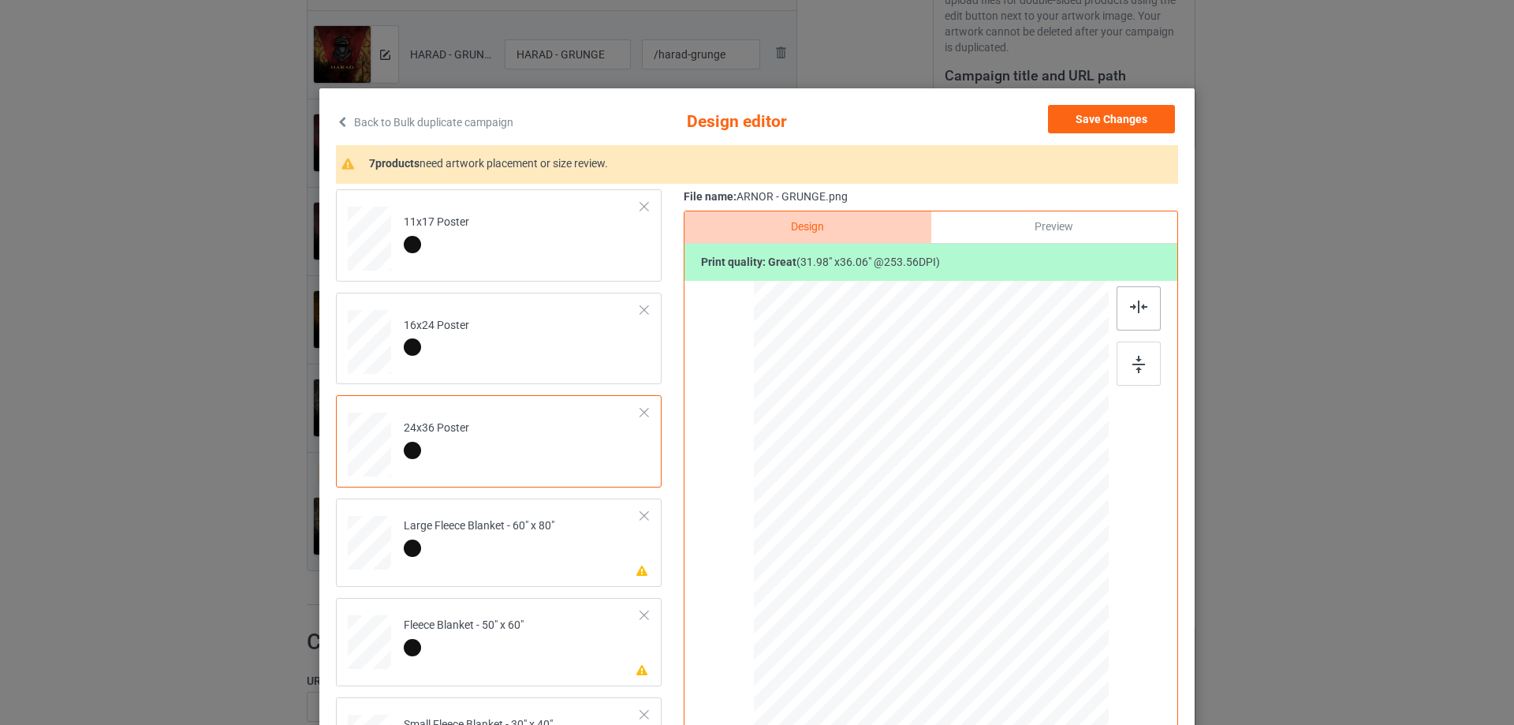
click at [1132, 309] on img at bounding box center [1138, 307] width 17 height 13
click at [551, 540] on div at bounding box center [479, 550] width 151 height 22
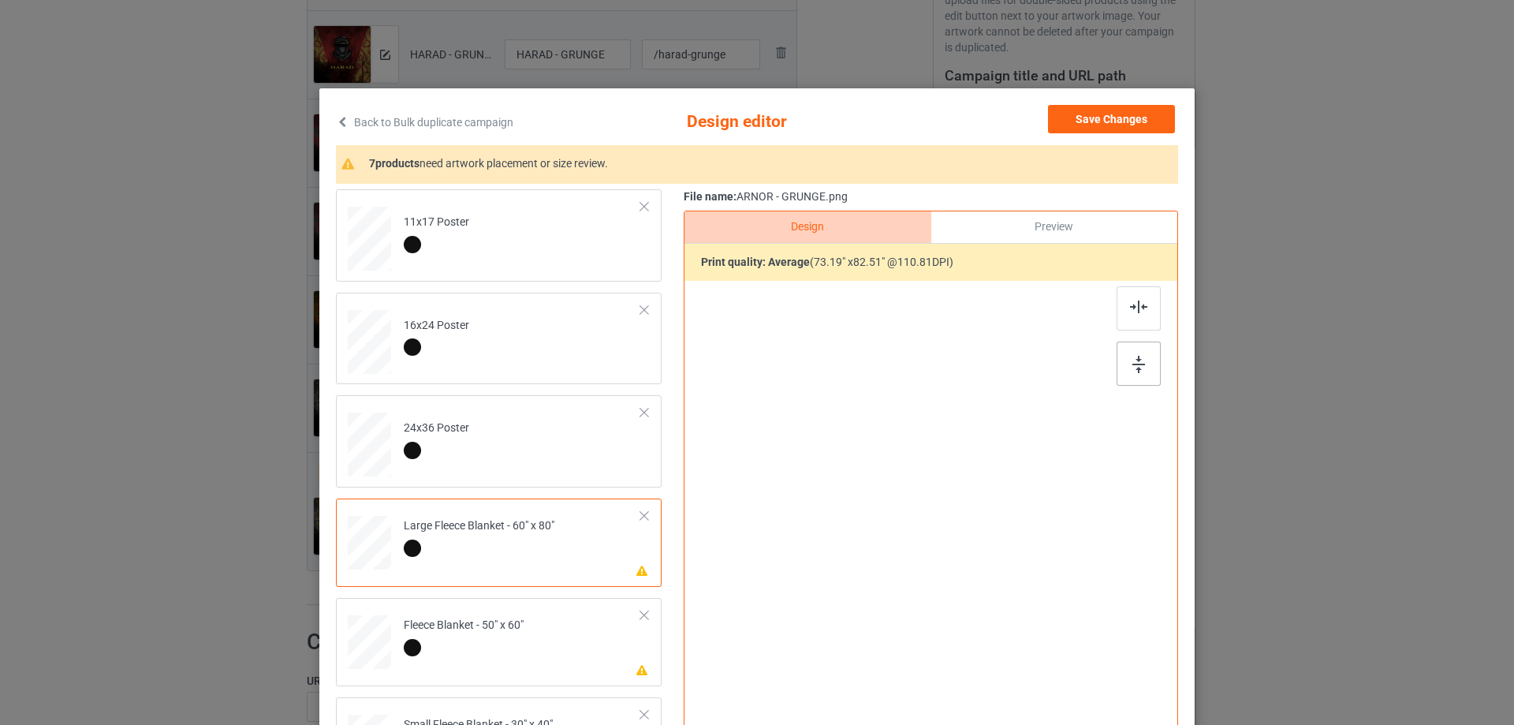
click at [1133, 345] on div at bounding box center [1139, 364] width 44 height 44
click at [1130, 310] on img at bounding box center [1138, 307] width 17 height 13
click at [532, 582] on td "Please review artwork placement Fleece Blanket - 50" x 60"" at bounding box center [522, 638] width 255 height 69
click at [1138, 352] on div at bounding box center [1139, 364] width 44 height 44
click at [1134, 310] on img at bounding box center [1138, 307] width 17 height 13
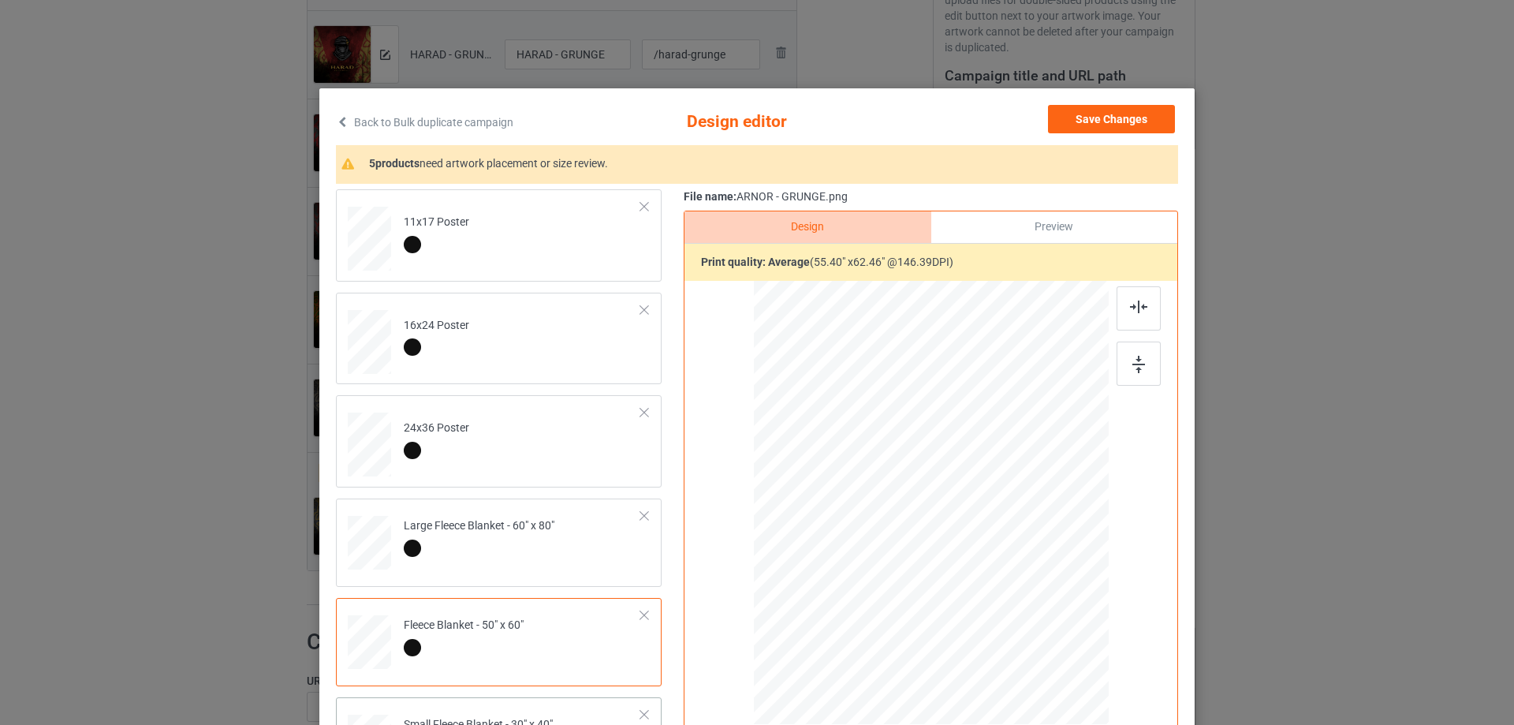
scroll to position [158, 0]
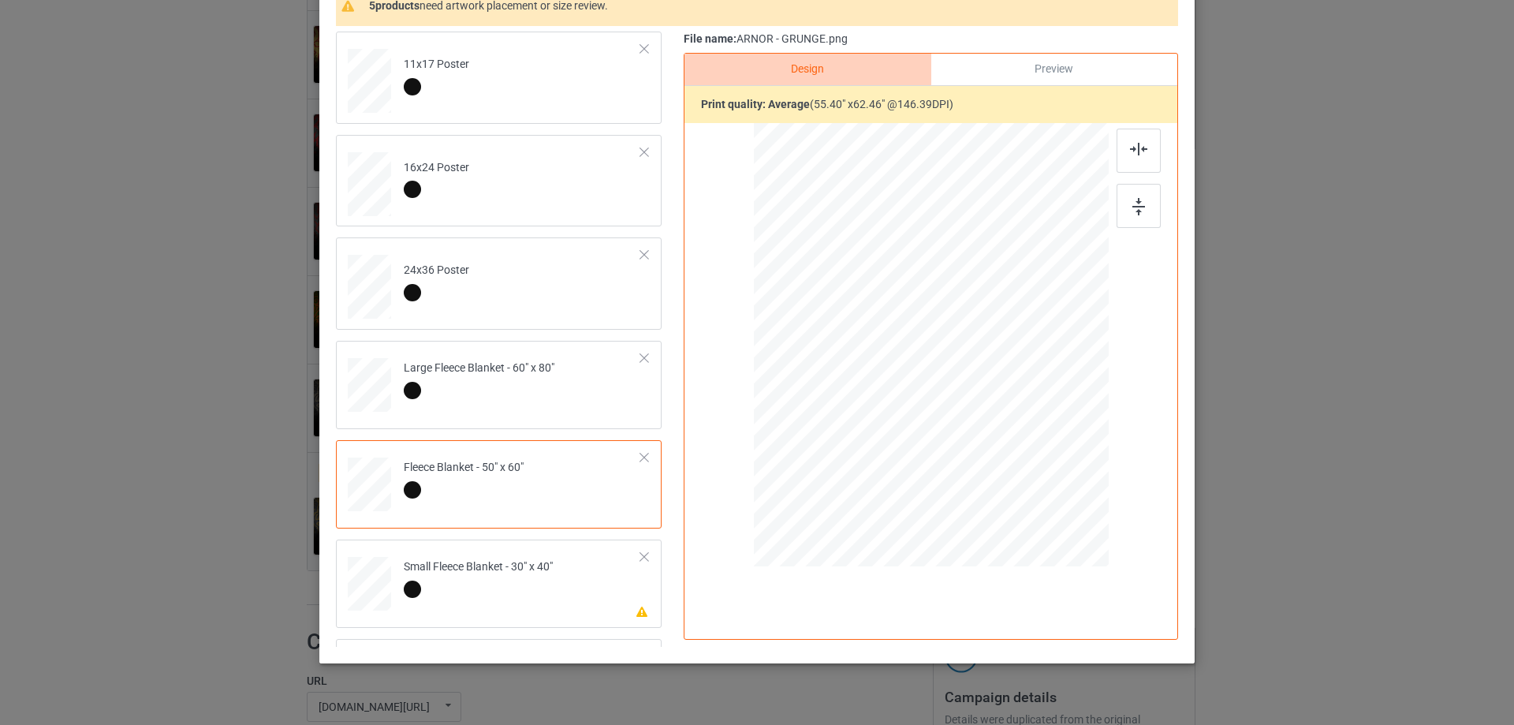
drag, startPoint x: 573, startPoint y: 478, endPoint x: 676, endPoint y: 451, distance: 106.7
click at [573, 479] on td "Fleece Blanket - 50" x 60"" at bounding box center [522, 480] width 255 height 69
click at [539, 582] on div at bounding box center [478, 592] width 149 height 22
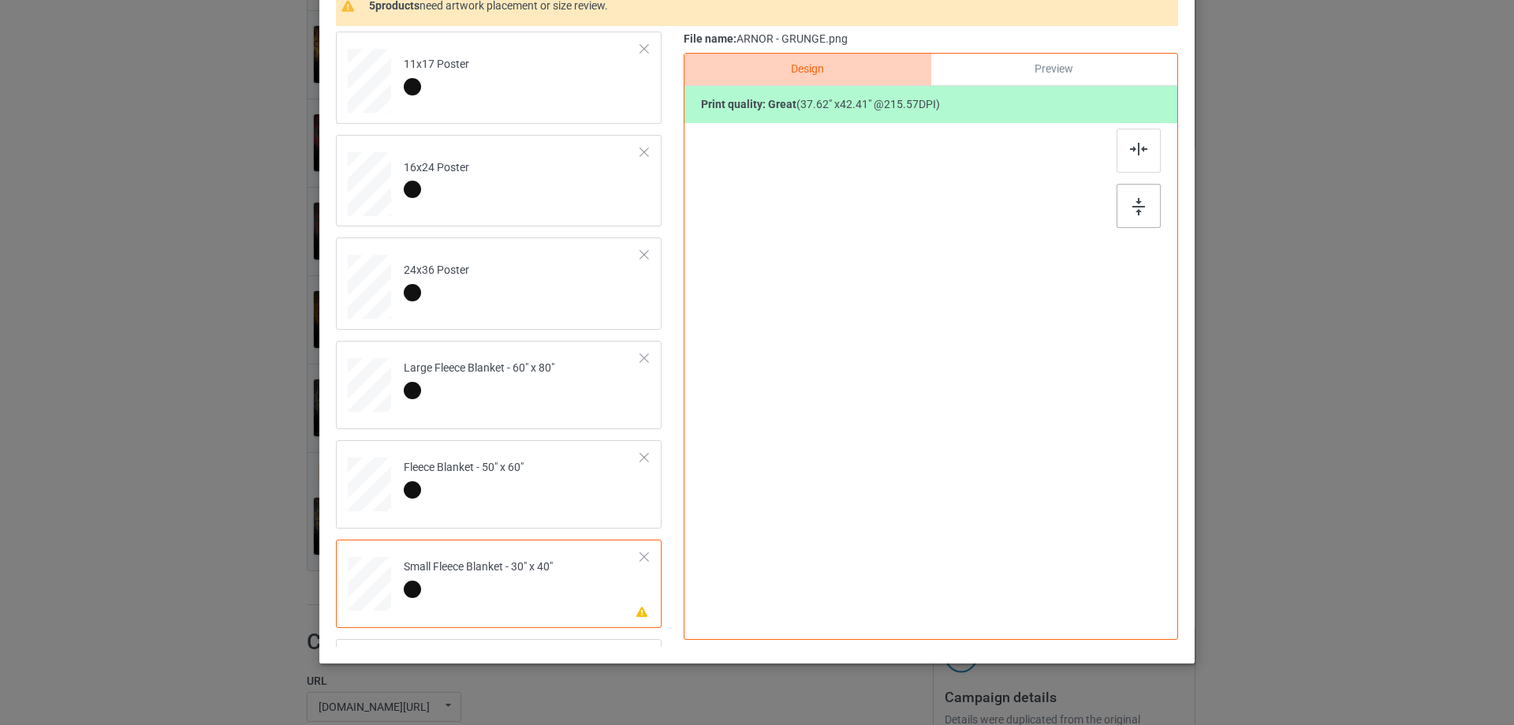
click at [1137, 200] on img at bounding box center [1139, 206] width 13 height 17
click at [1139, 162] on div at bounding box center [1139, 151] width 44 height 44
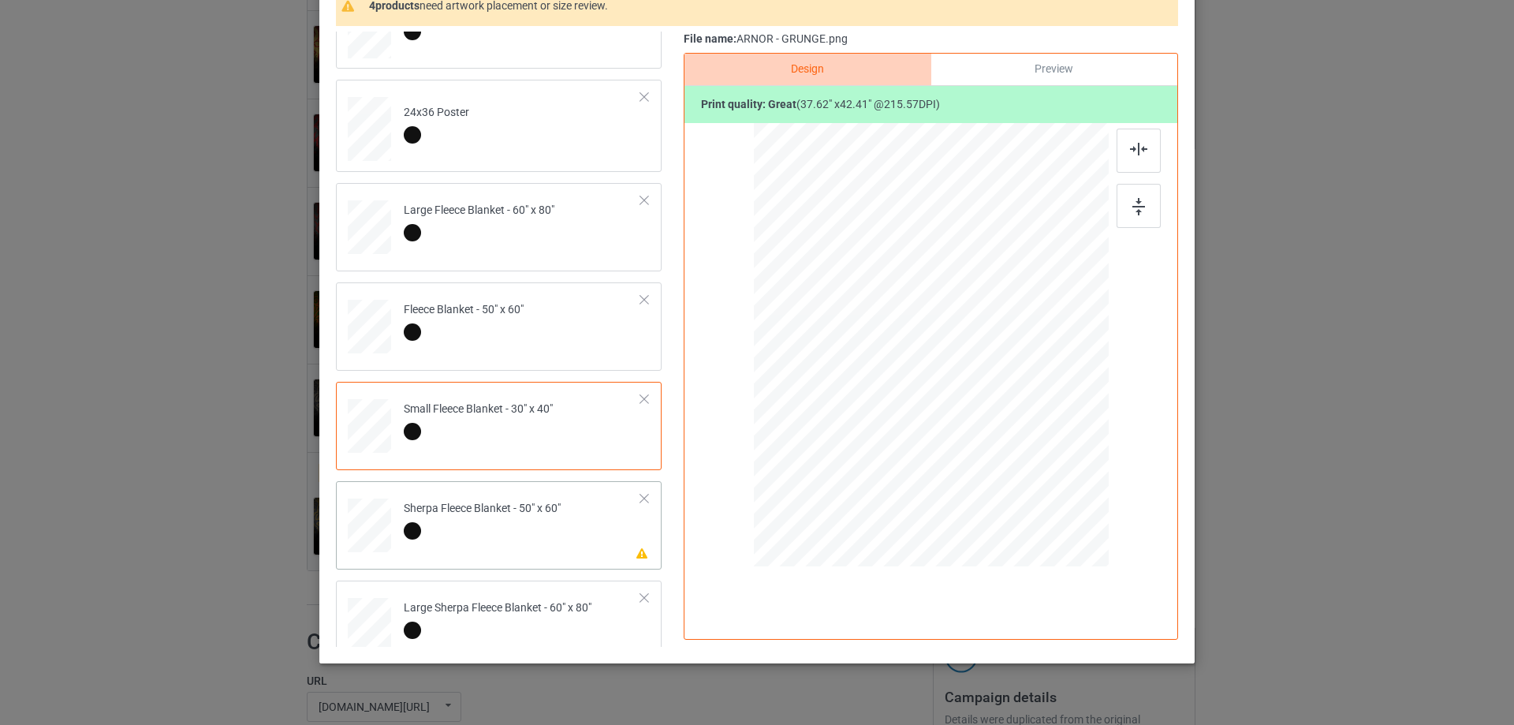
click at [530, 536] on div at bounding box center [482, 533] width 157 height 22
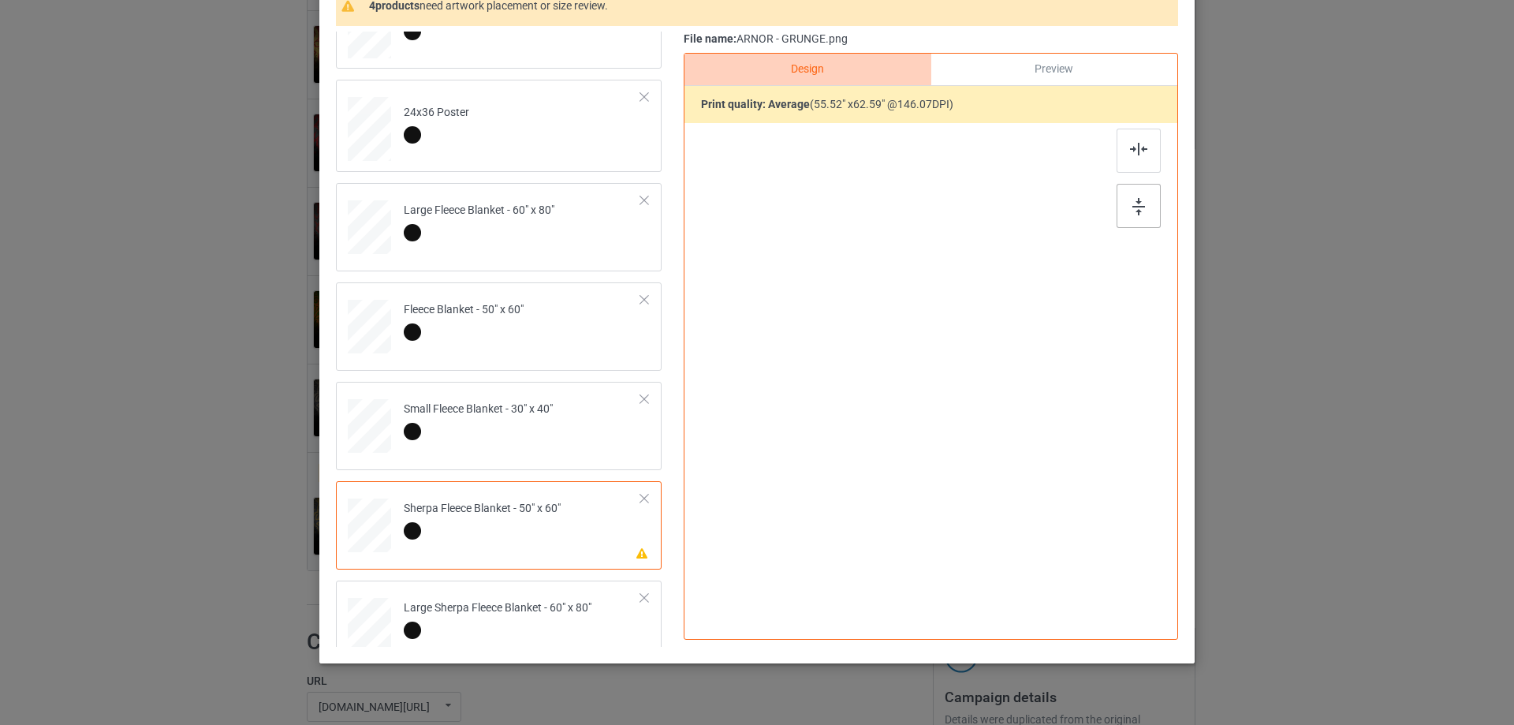
click at [1137, 203] on img at bounding box center [1139, 206] width 13 height 17
click at [1135, 165] on div at bounding box center [1139, 151] width 44 height 44
click at [543, 582] on td "Please review artwork placement Large Sherpa Fleece Blanket - 60" x 80"" at bounding box center [522, 621] width 255 height 69
click at [1148, 198] on div at bounding box center [1139, 206] width 44 height 44
click at [1137, 164] on div at bounding box center [1139, 151] width 44 height 44
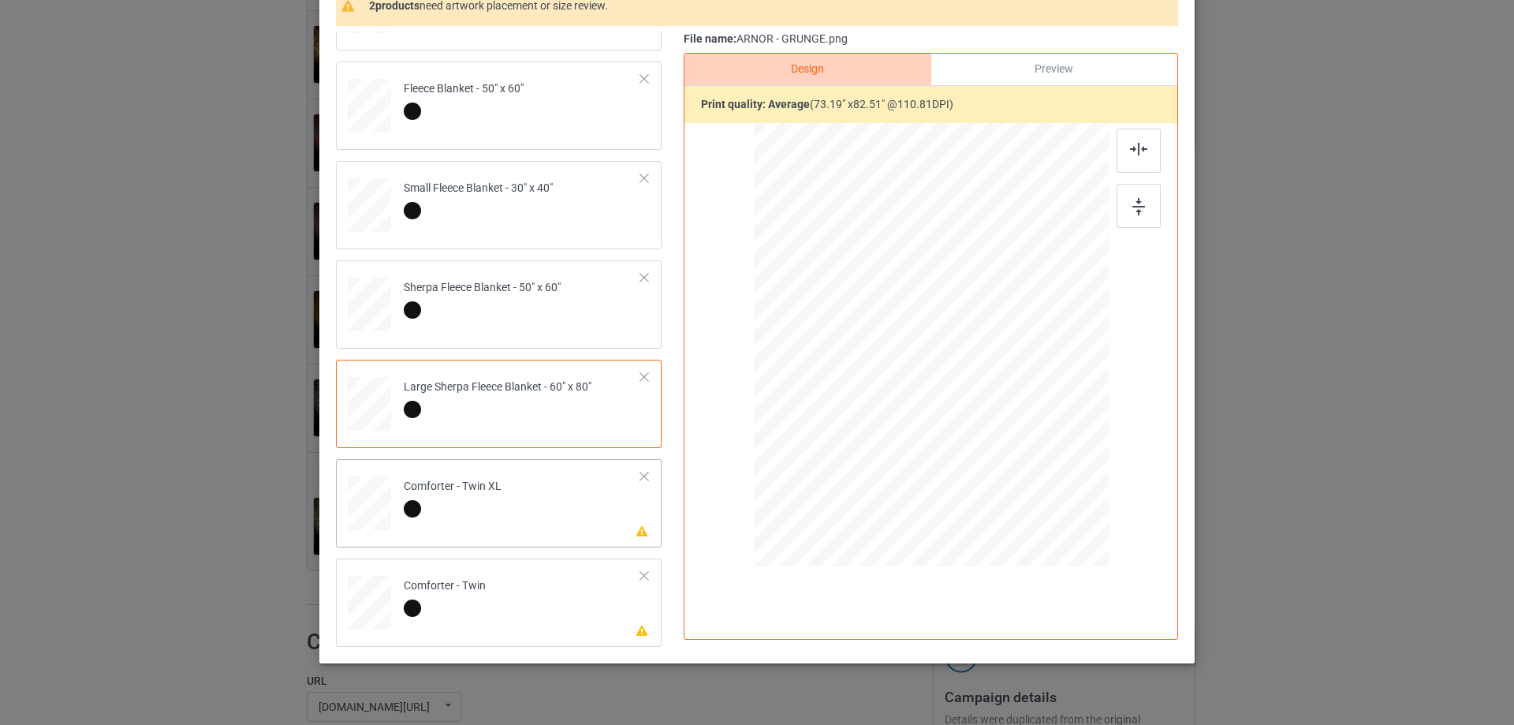
scroll to position [185, 0]
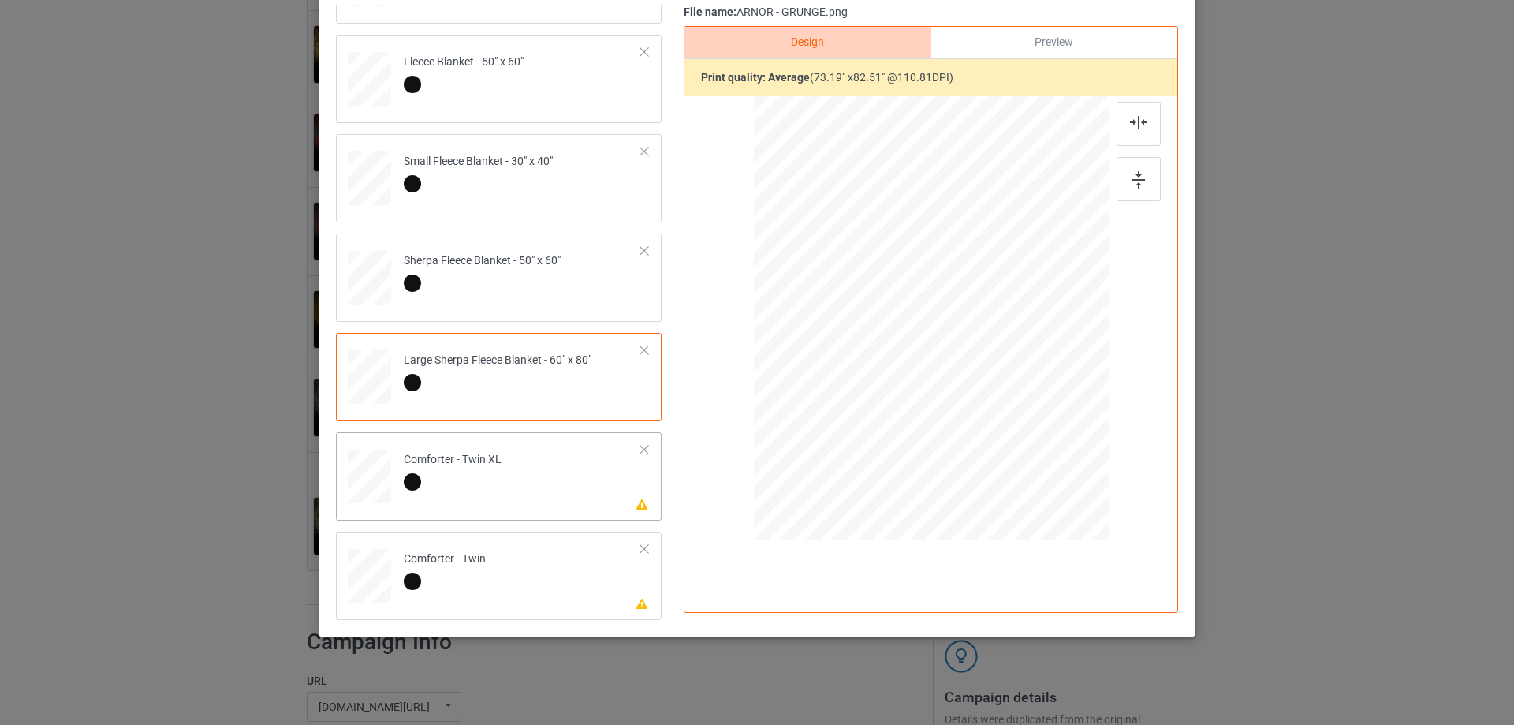
click at [556, 463] on td "Please review artwork placement Comforter - Twin XL" at bounding box center [522, 473] width 255 height 69
click at [1135, 180] on img at bounding box center [1139, 179] width 13 height 17
click at [1128, 139] on div at bounding box center [1139, 124] width 44 height 44
click at [551, 555] on td "Please review artwork placement Comforter - Twin" at bounding box center [522, 572] width 255 height 69
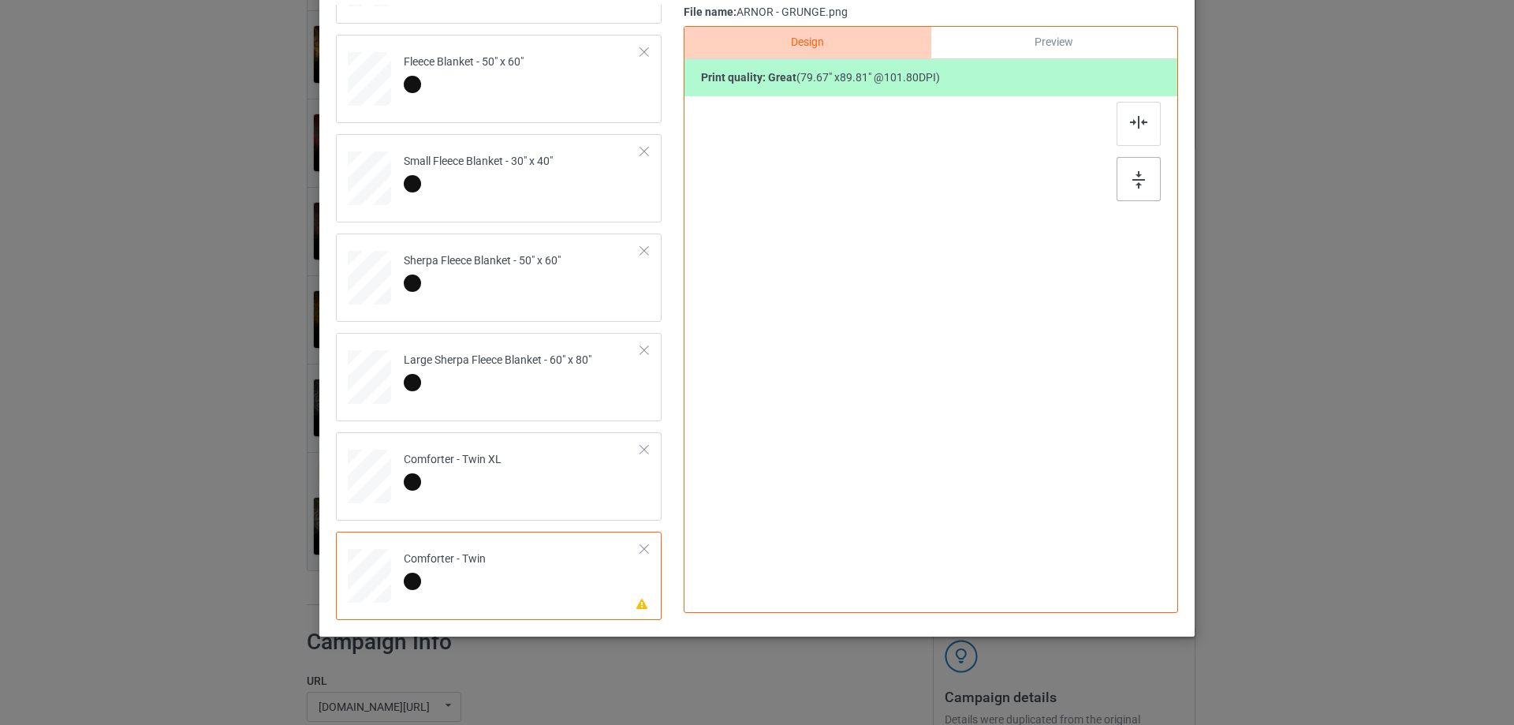
click at [1133, 169] on div at bounding box center [1139, 179] width 44 height 44
click at [1137, 122] on img at bounding box center [1138, 122] width 17 height 13
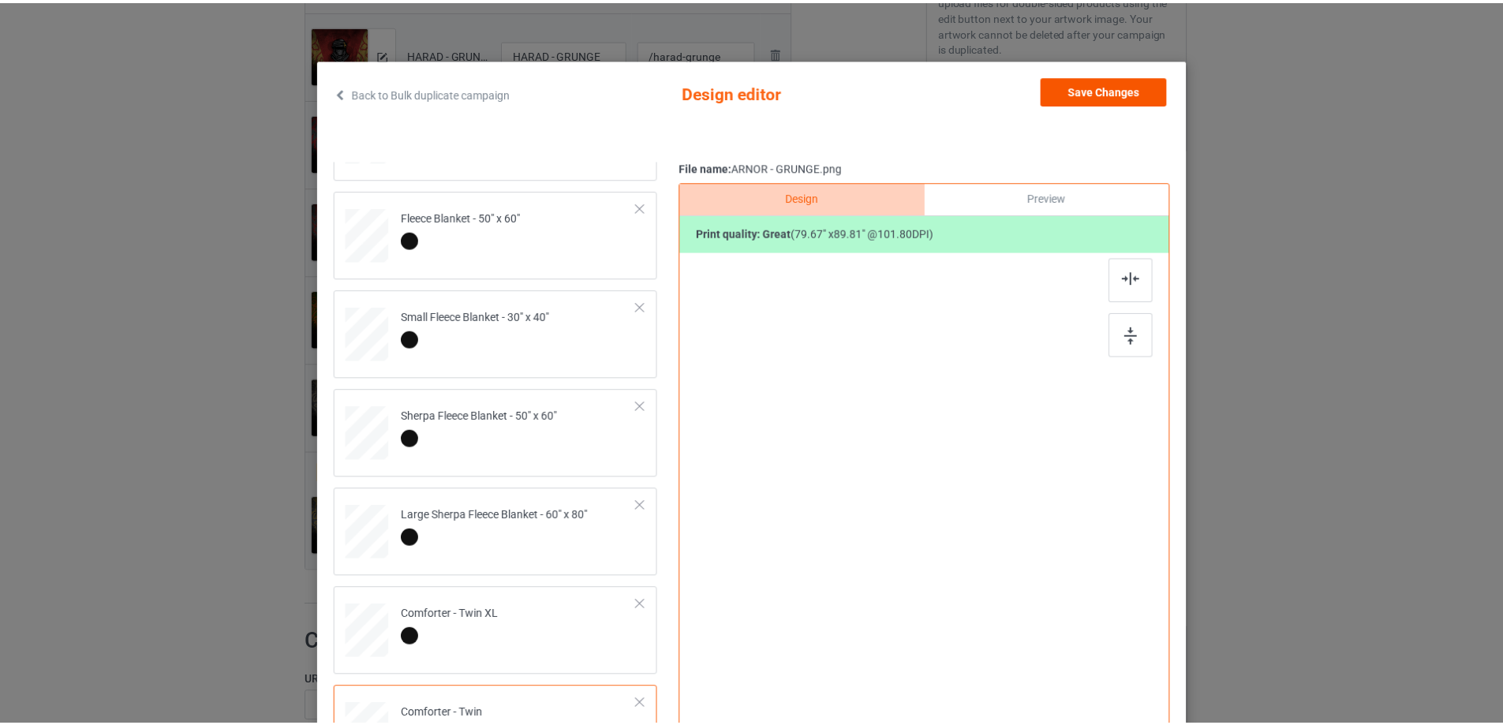
scroll to position [28, 0]
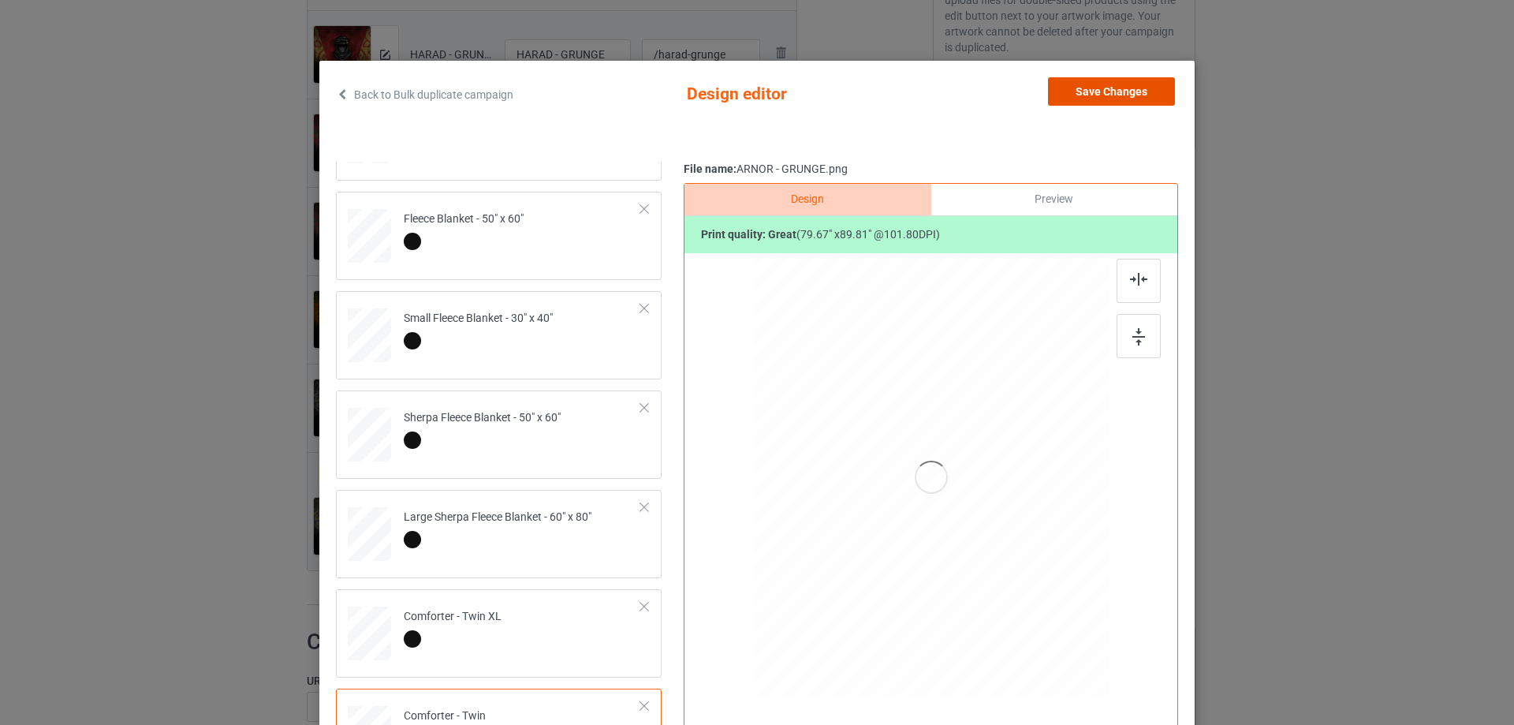
click at [1110, 85] on button "Save Changes" at bounding box center [1111, 91] width 127 height 28
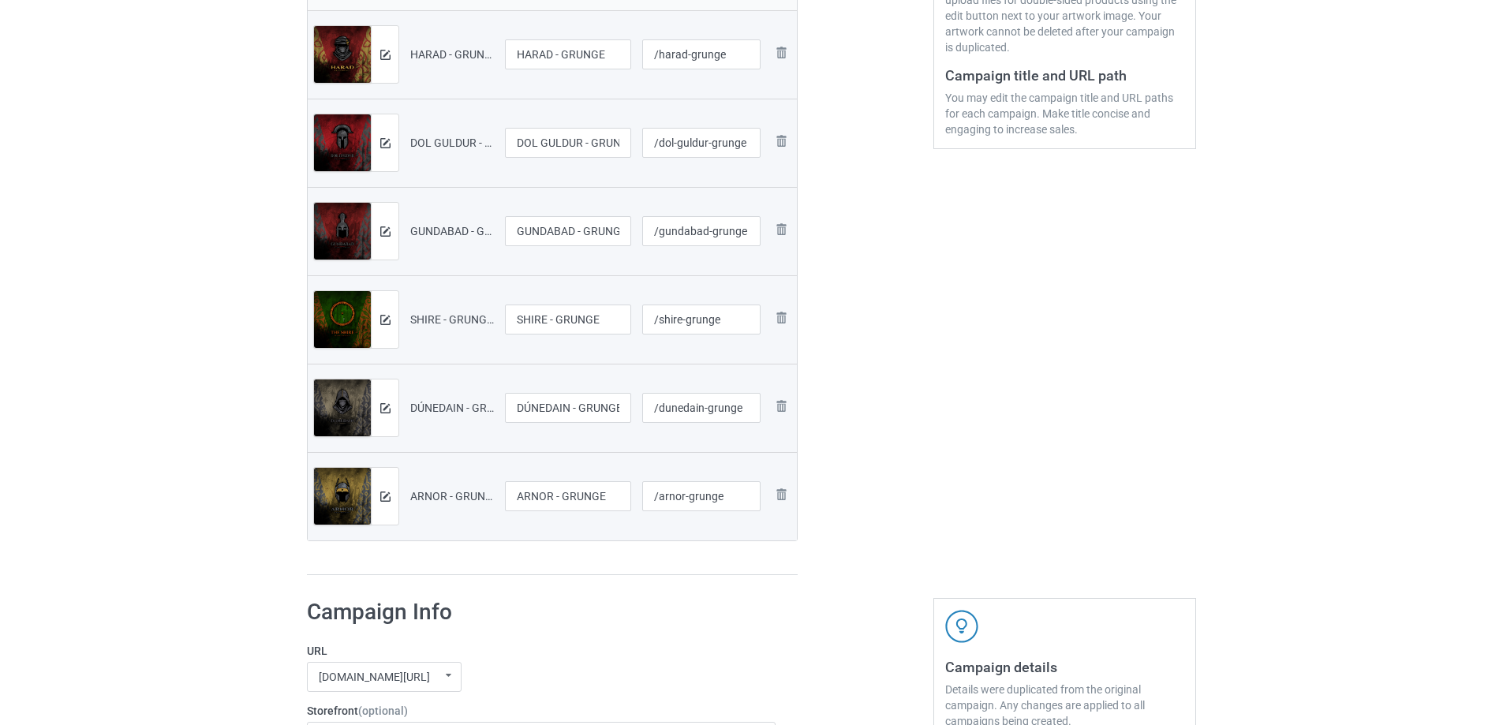
scroll to position [237, 0]
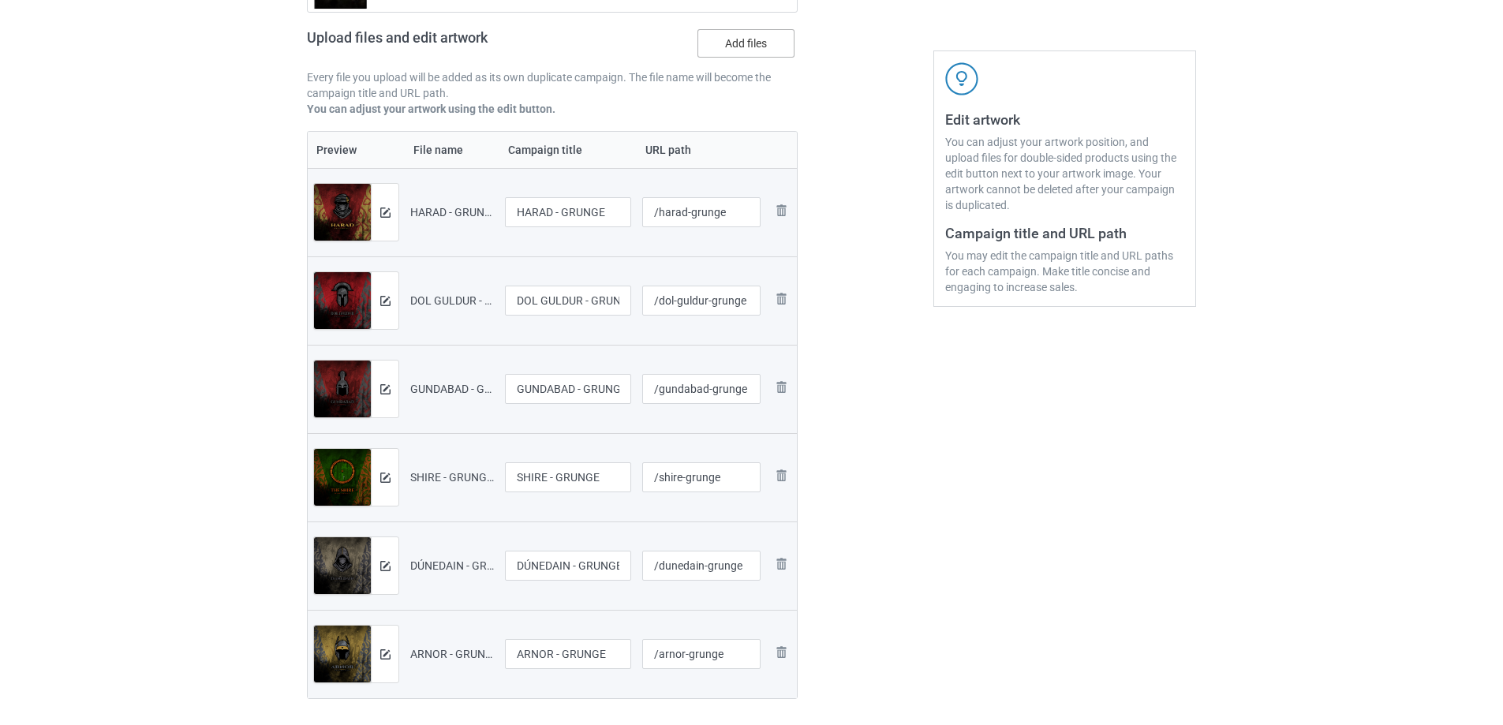
click at [767, 43] on label "Add files" at bounding box center [745, 43] width 97 height 28
click at [0, 0] on input "Add files" at bounding box center [0, 0] width 0 height 0
click at [759, 58] on label "Add files" at bounding box center [745, 43] width 97 height 28
click at [0, 0] on input "Add files" at bounding box center [0, 0] width 0 height 0
click at [748, 41] on label "Add files" at bounding box center [745, 43] width 97 height 28
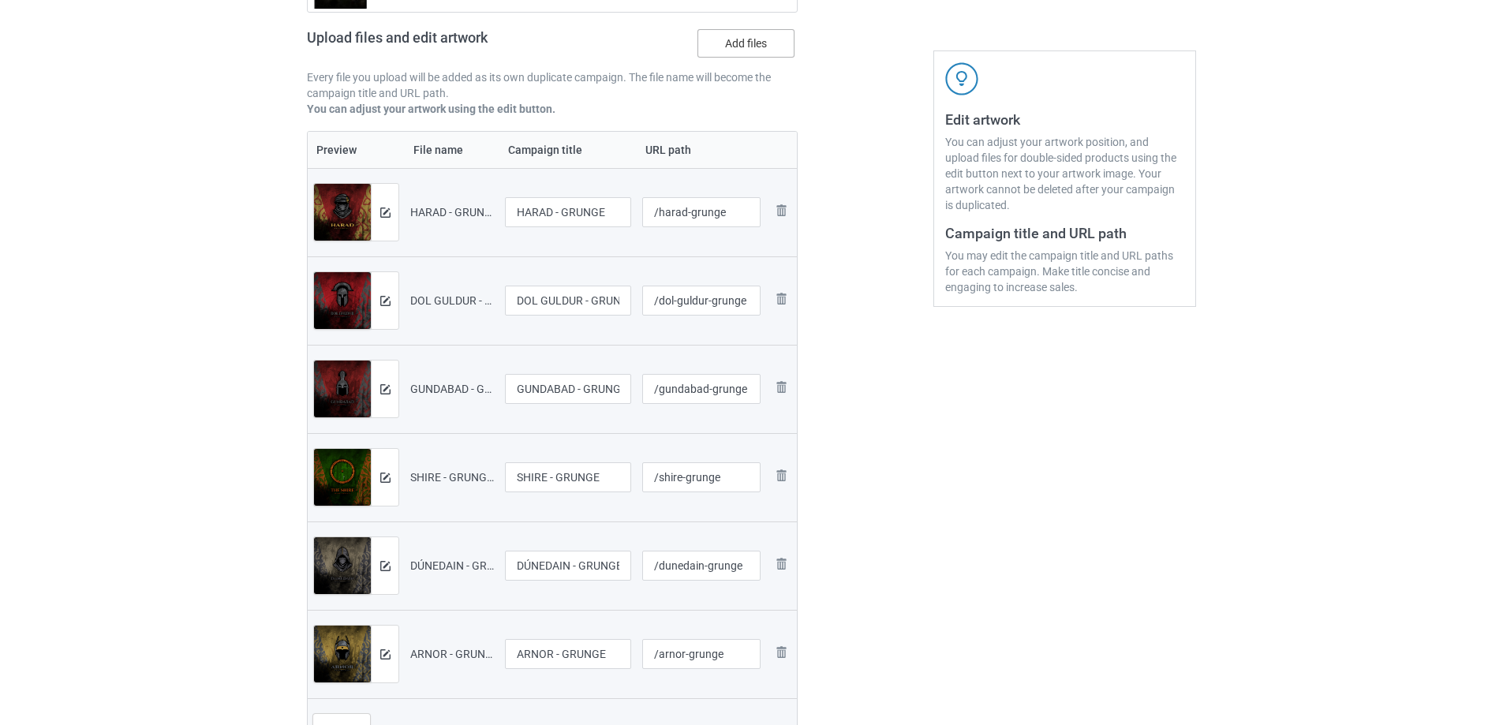
click at [0, 0] on input "Add files" at bounding box center [0, 0] width 0 height 0
click at [736, 46] on label "Add files" at bounding box center [745, 43] width 97 height 28
click at [0, 0] on input "Add files" at bounding box center [0, 0] width 0 height 0
click at [746, 36] on label "Add files" at bounding box center [745, 43] width 97 height 28
click at [0, 0] on input "Add files" at bounding box center [0, 0] width 0 height 0
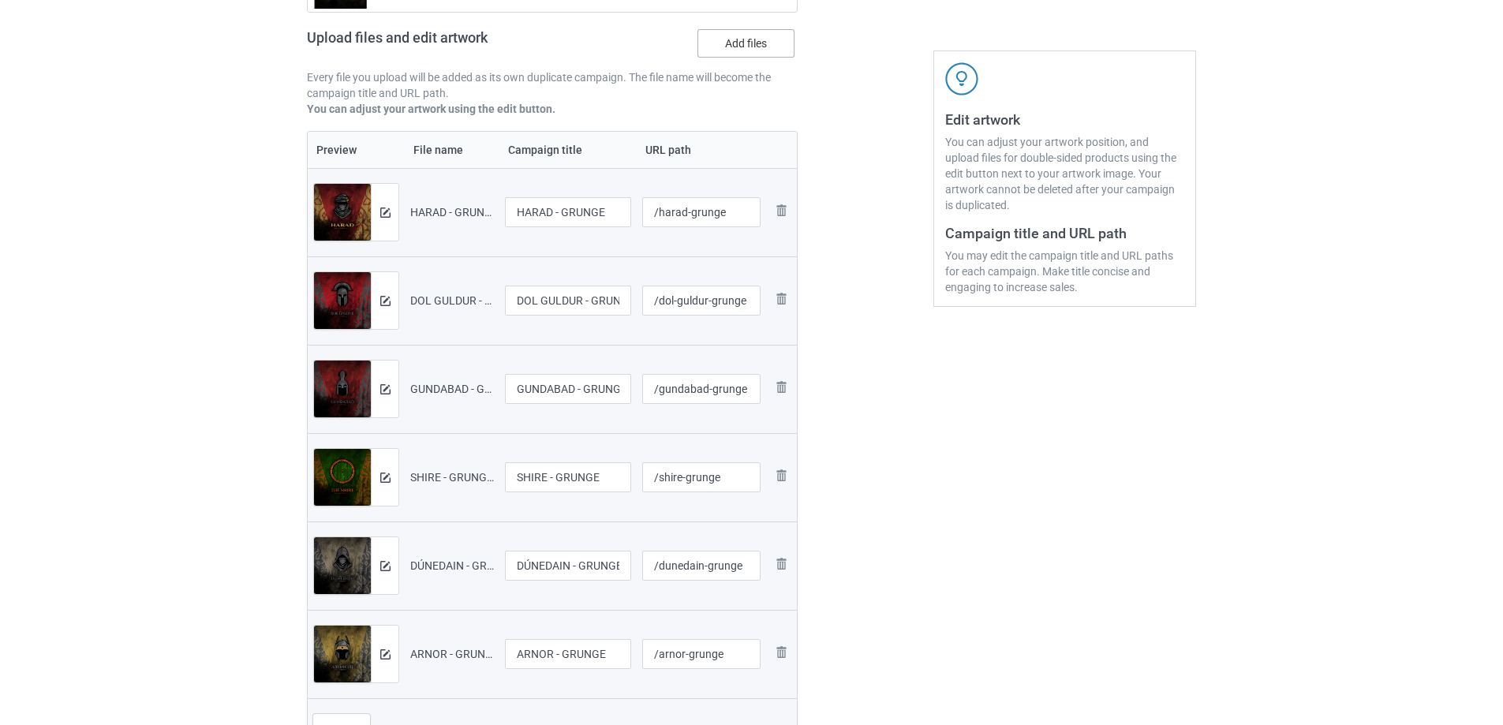
click at [735, 39] on label "Add files" at bounding box center [745, 43] width 97 height 28
click at [0, 0] on input "Add files" at bounding box center [0, 0] width 0 height 0
click at [769, 47] on label "Add files" at bounding box center [745, 43] width 97 height 28
click at [0, 0] on input "Add files" at bounding box center [0, 0] width 0 height 0
click at [757, 50] on label "Add files" at bounding box center [745, 43] width 97 height 28
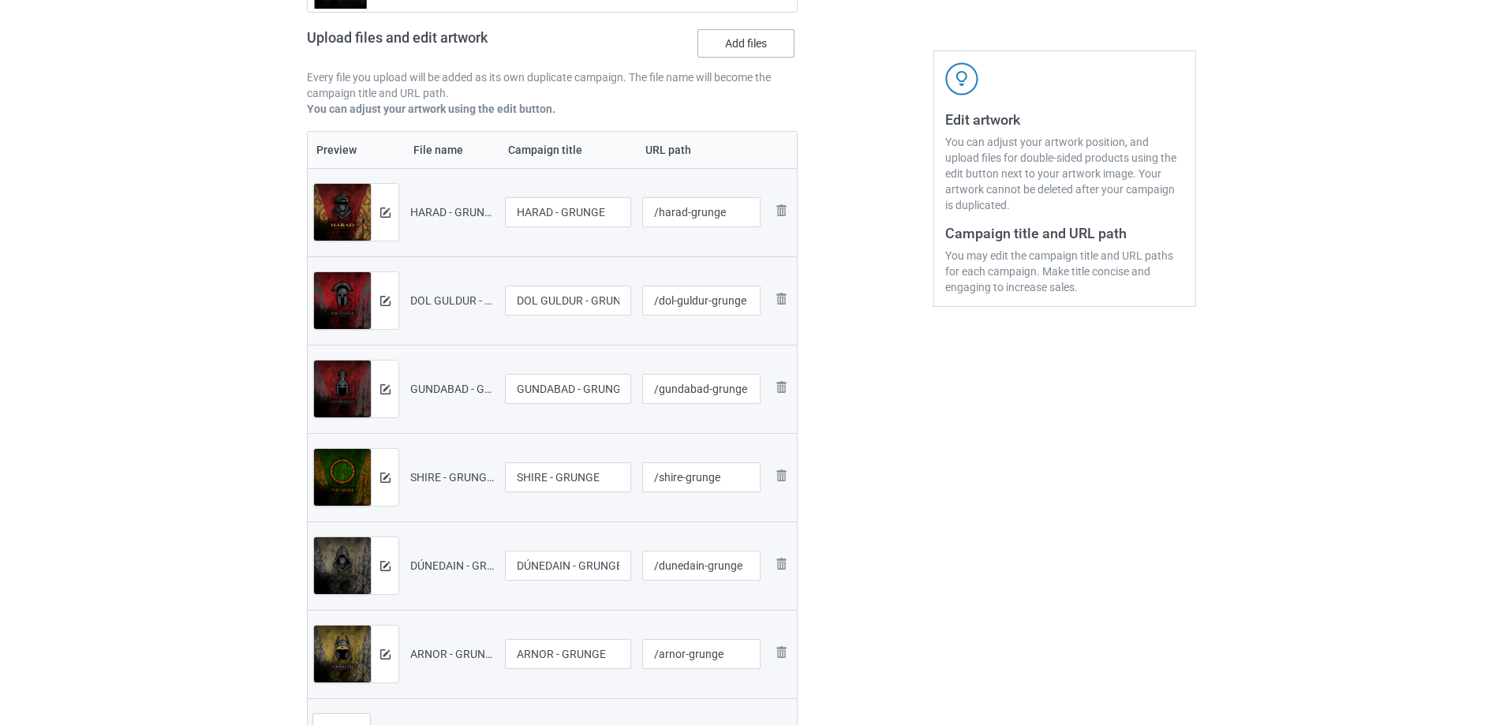
click at [0, 0] on input "Add files" at bounding box center [0, 0] width 0 height 0
click at [763, 39] on label "Add files" at bounding box center [745, 43] width 97 height 28
click at [0, 0] on input "Add files" at bounding box center [0, 0] width 0 height 0
click at [751, 47] on label "Add files" at bounding box center [745, 43] width 97 height 28
click at [0, 0] on input "Add files" at bounding box center [0, 0] width 0 height 0
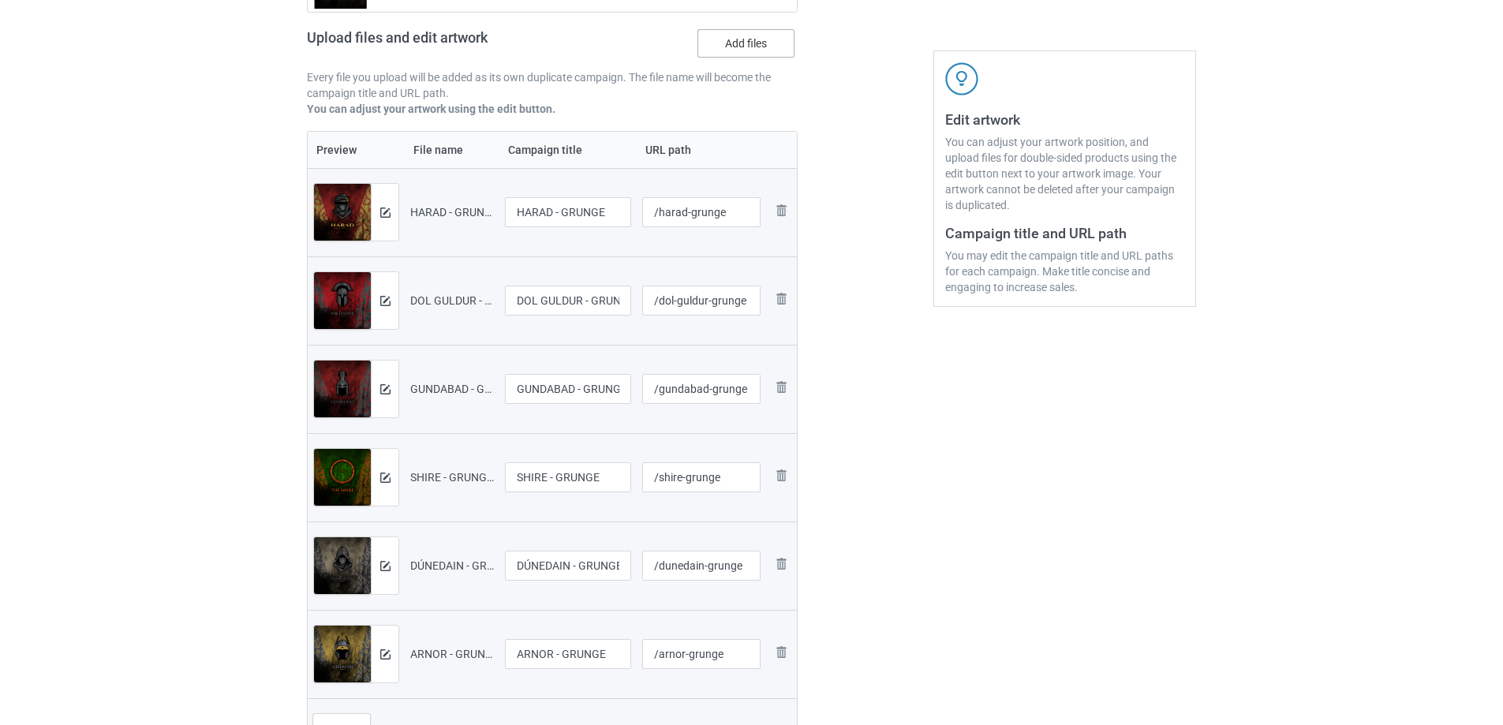
click at [748, 37] on label "Add files" at bounding box center [745, 43] width 97 height 28
click at [0, 0] on input "Add files" at bounding box center [0, 0] width 0 height 0
click at [749, 39] on label "Add files" at bounding box center [745, 43] width 97 height 28
click at [0, 0] on input "Add files" at bounding box center [0, 0] width 0 height 0
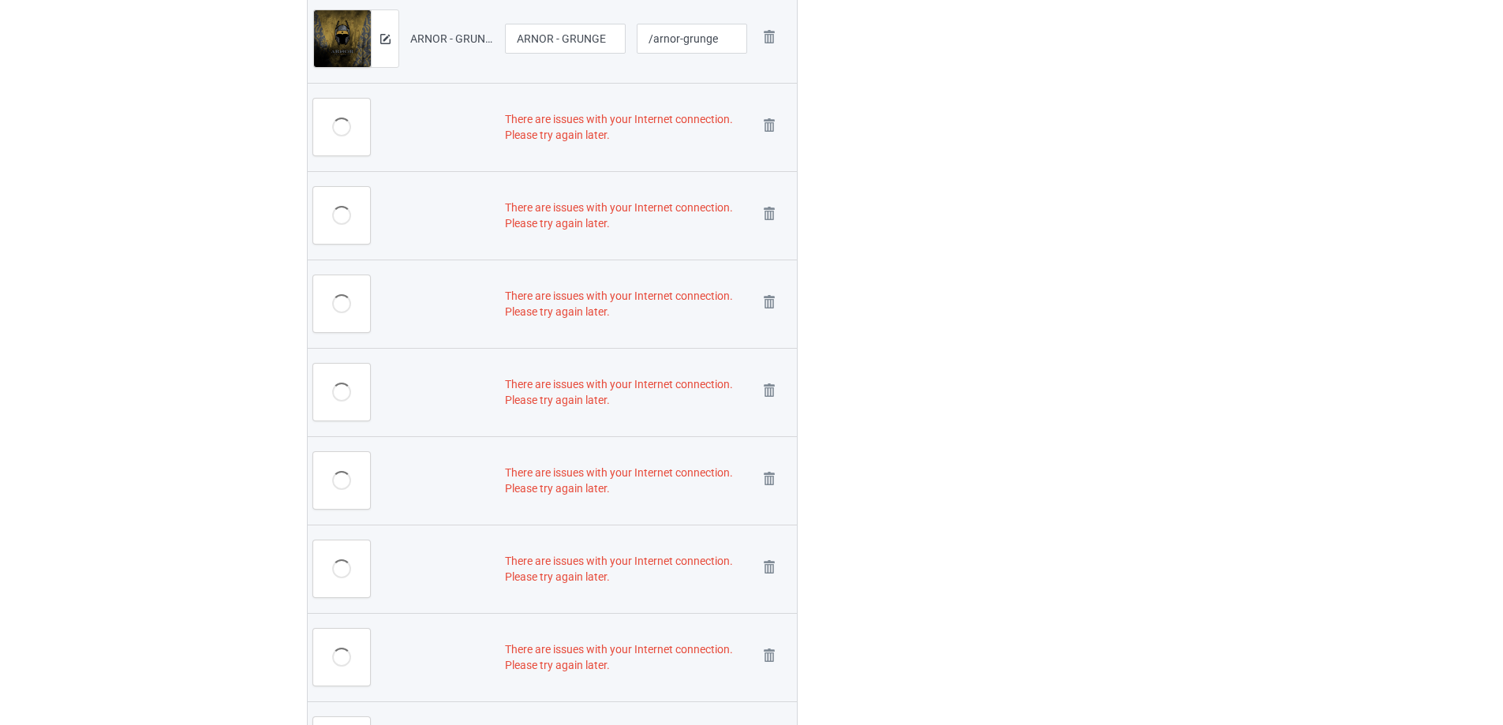
scroll to position [1090, 0]
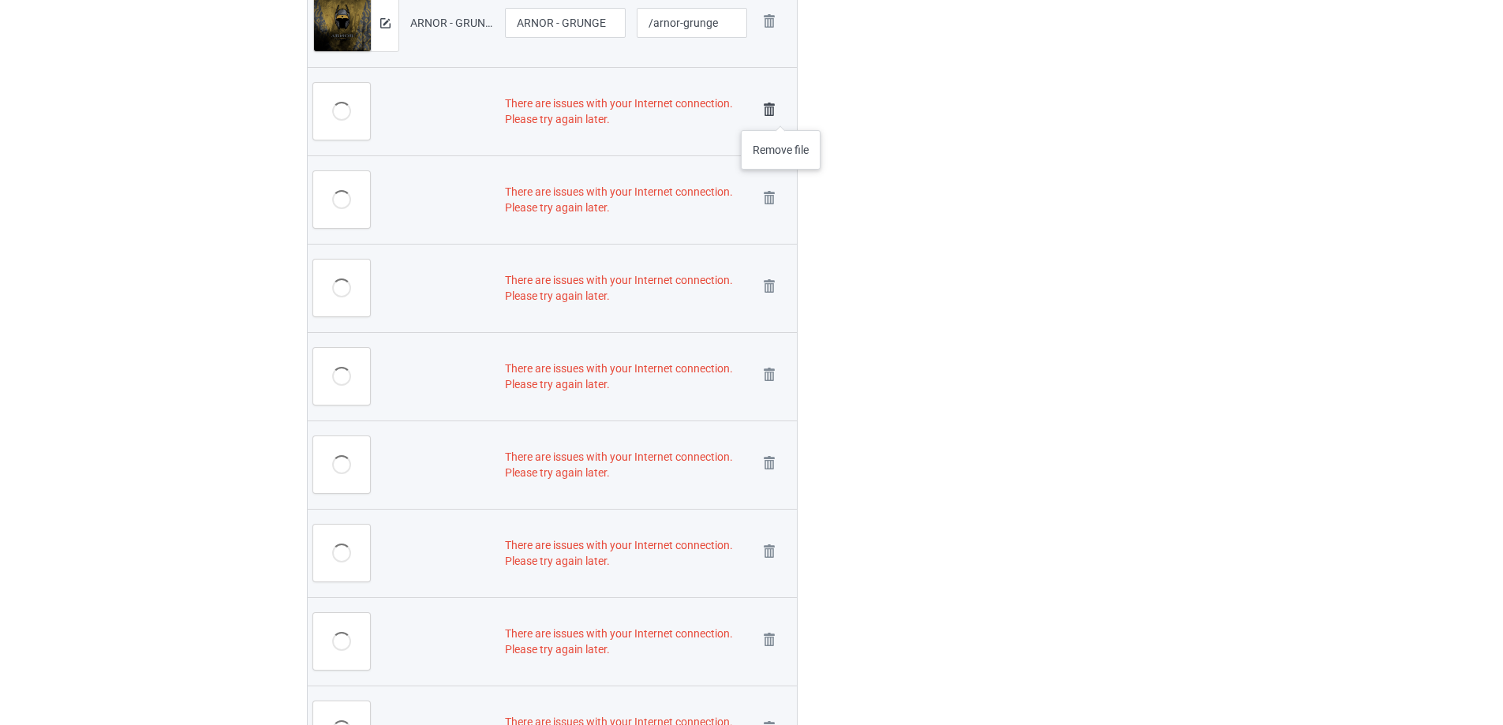
click at [774, 110] on img at bounding box center [769, 110] width 22 height 22
click at [0, 0] on img at bounding box center [0, 0] width 0 height 0
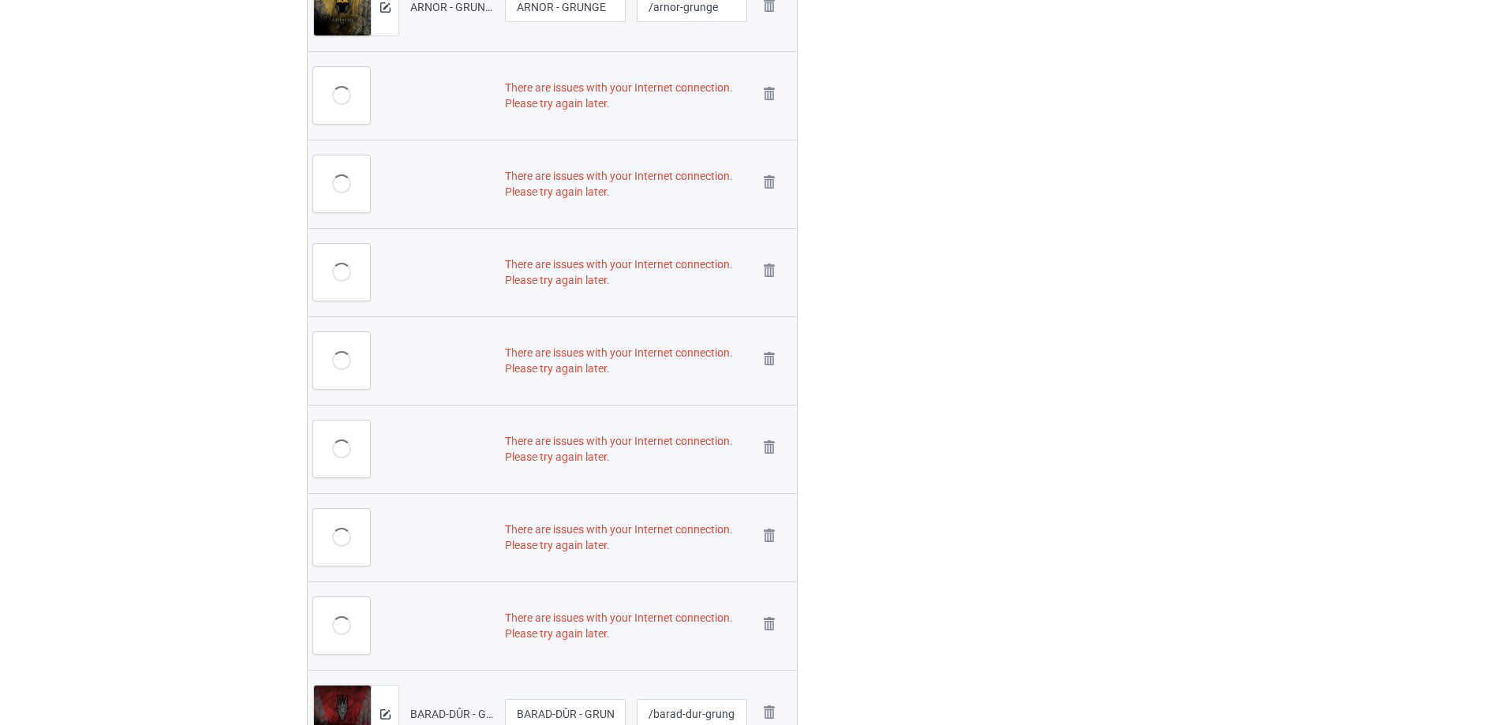
click at [774, 109] on link at bounding box center [769, 96] width 22 height 26
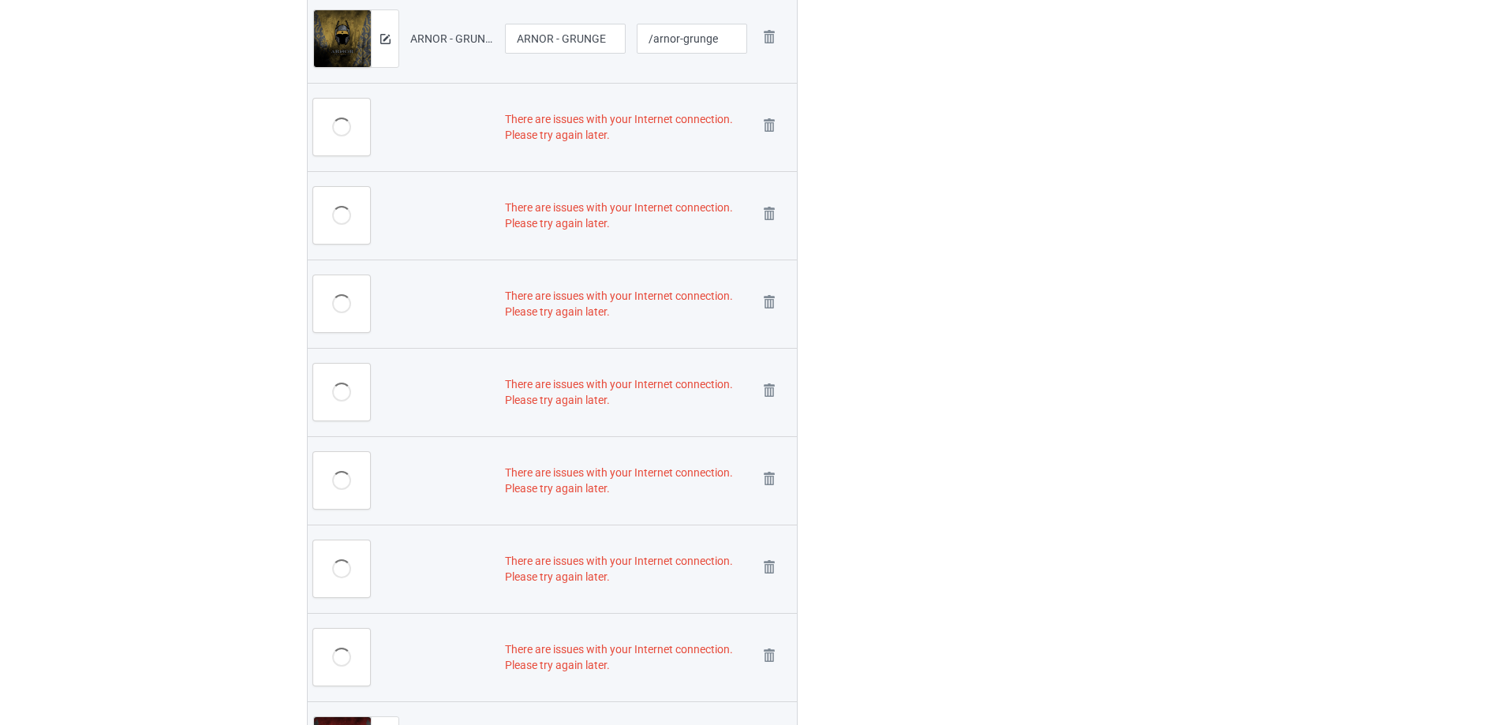
click at [0, 0] on img at bounding box center [0, 0] width 0 height 0
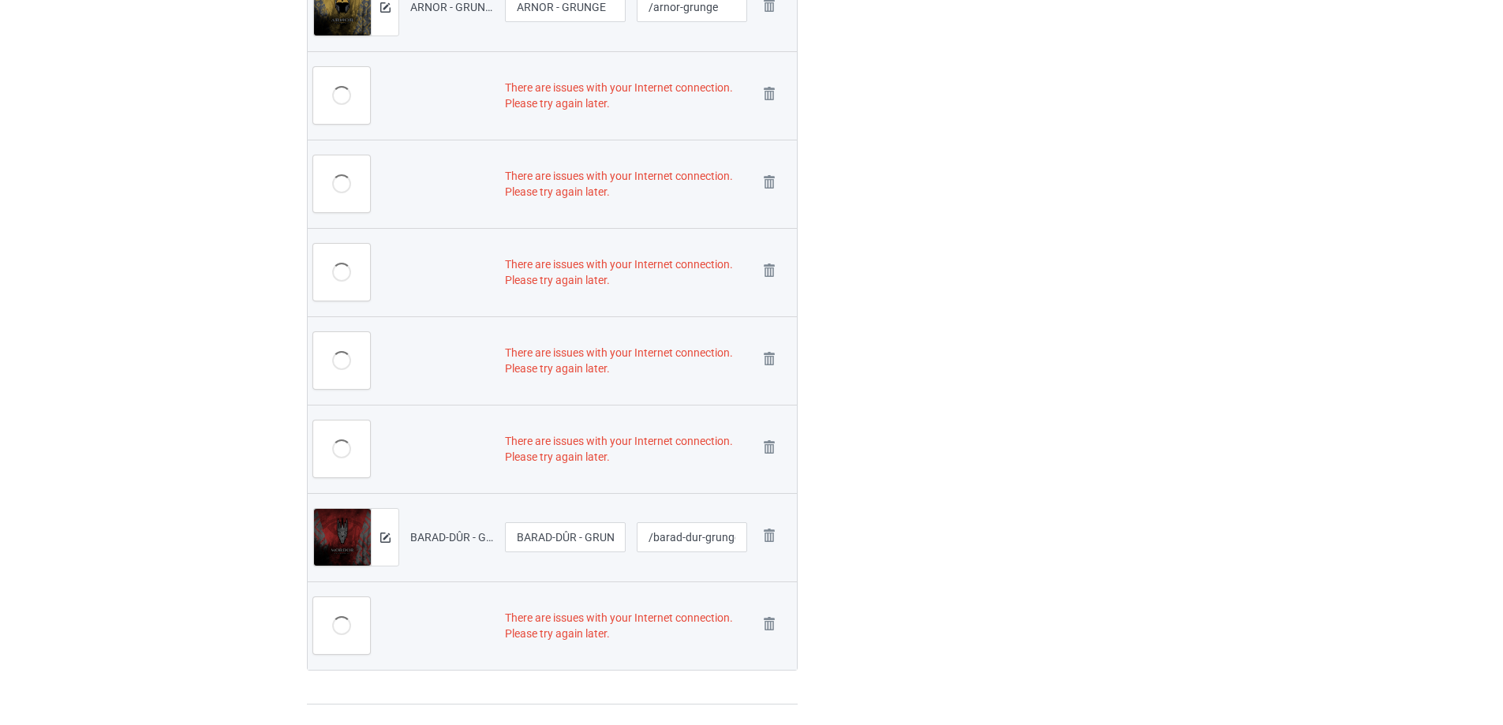
click at [0, 0] on img at bounding box center [0, 0] width 0 height 0
click at [774, 171] on link at bounding box center [769, 184] width 22 height 26
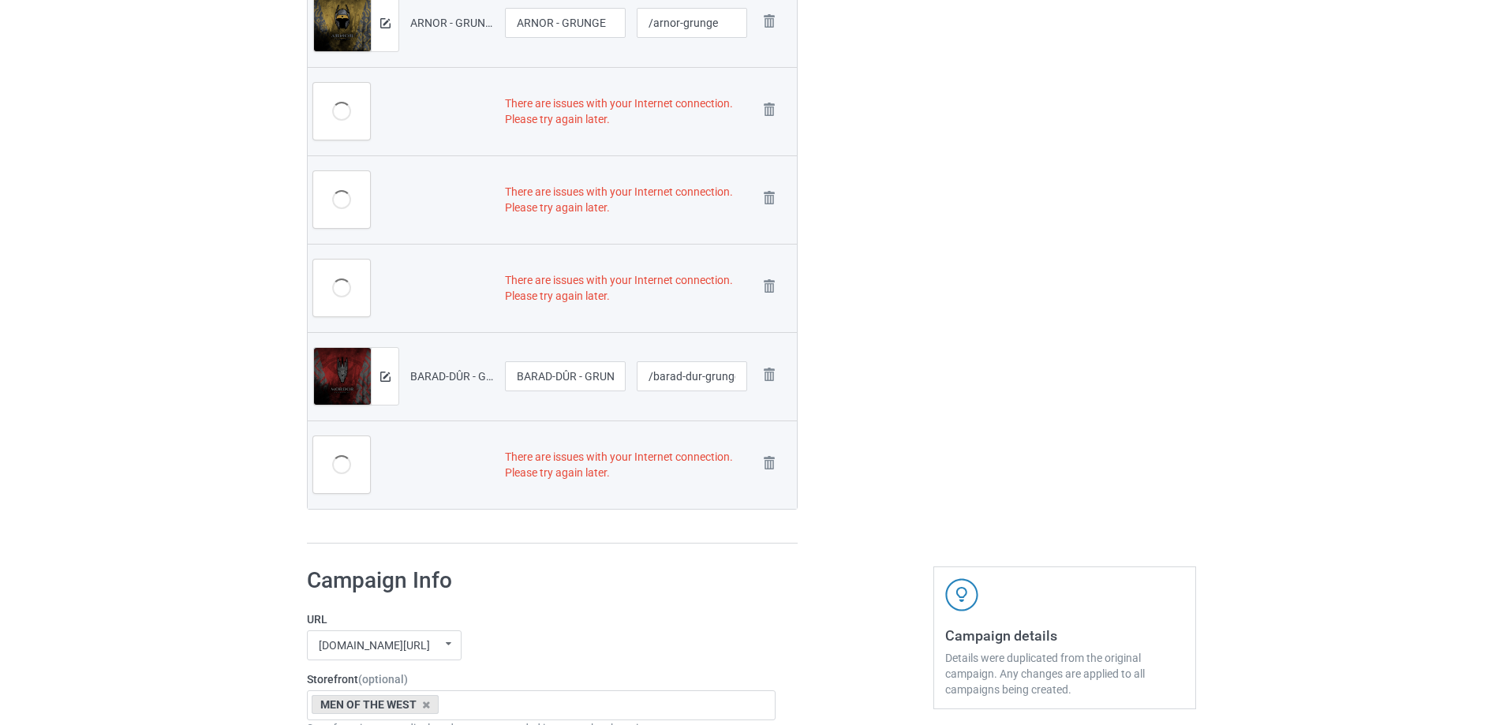
click at [0, 0] on img at bounding box center [0, 0] width 0 height 0
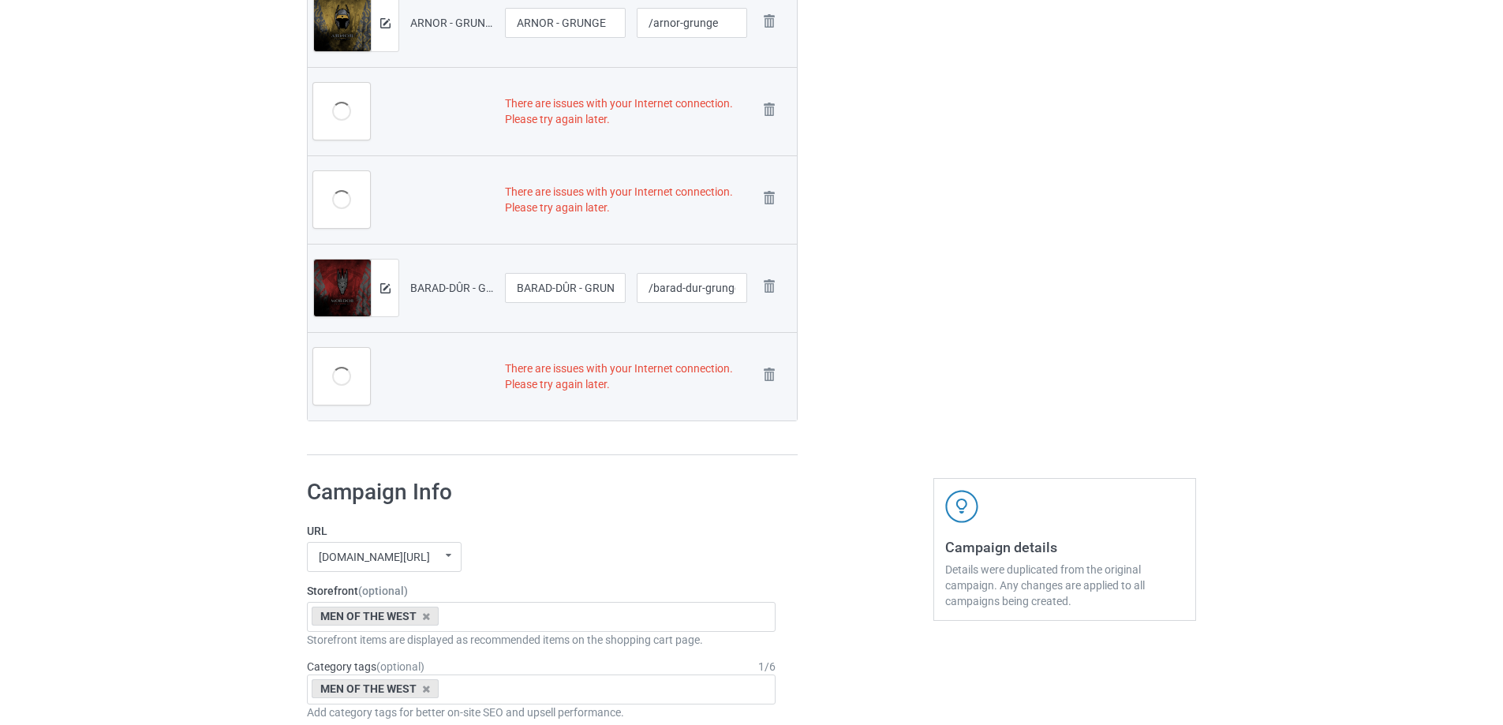
click at [0, 0] on img at bounding box center [0, 0] width 0 height 0
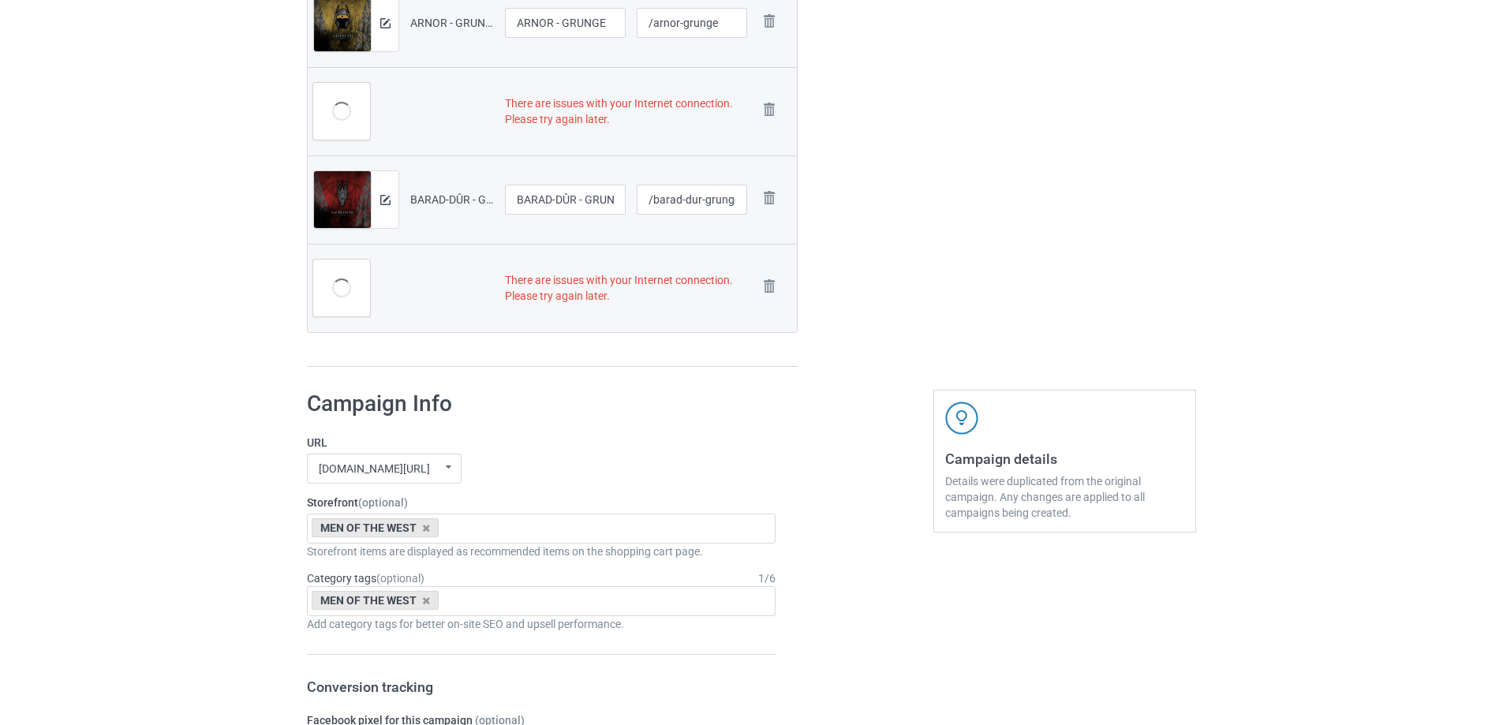
click at [0, 0] on img at bounding box center [0, 0] width 0 height 0
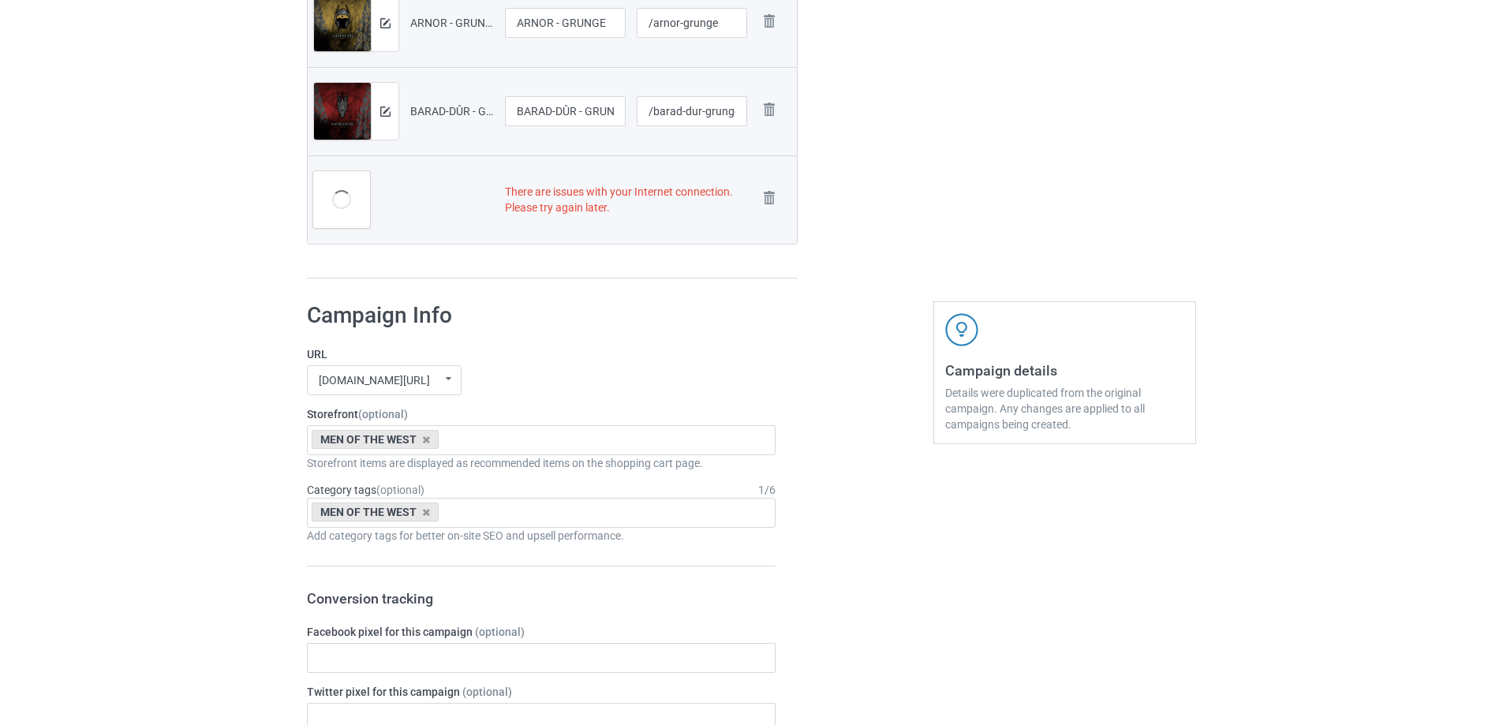
click at [0, 0] on img at bounding box center [0, 0] width 0 height 0
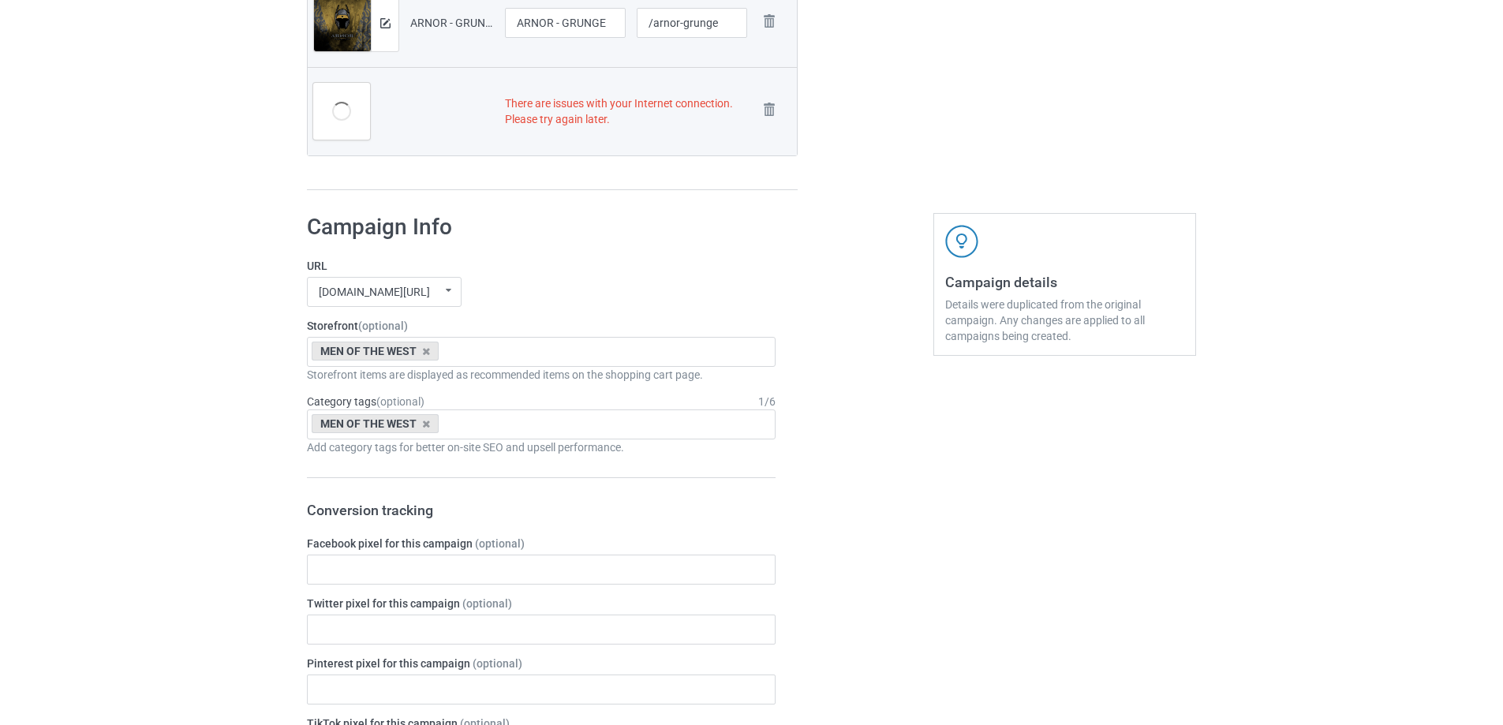
click at [0, 0] on img at bounding box center [0, 0] width 0 height 0
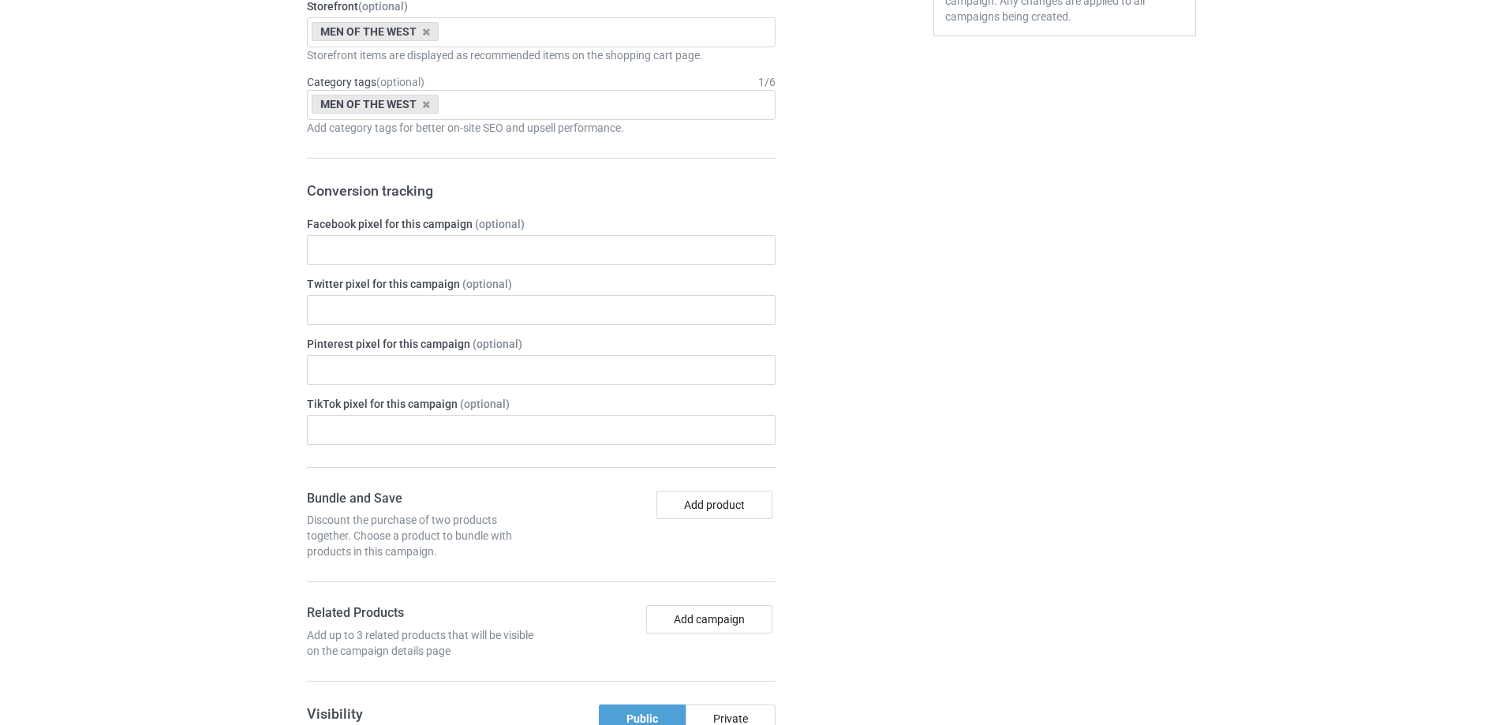
scroll to position [1726, 0]
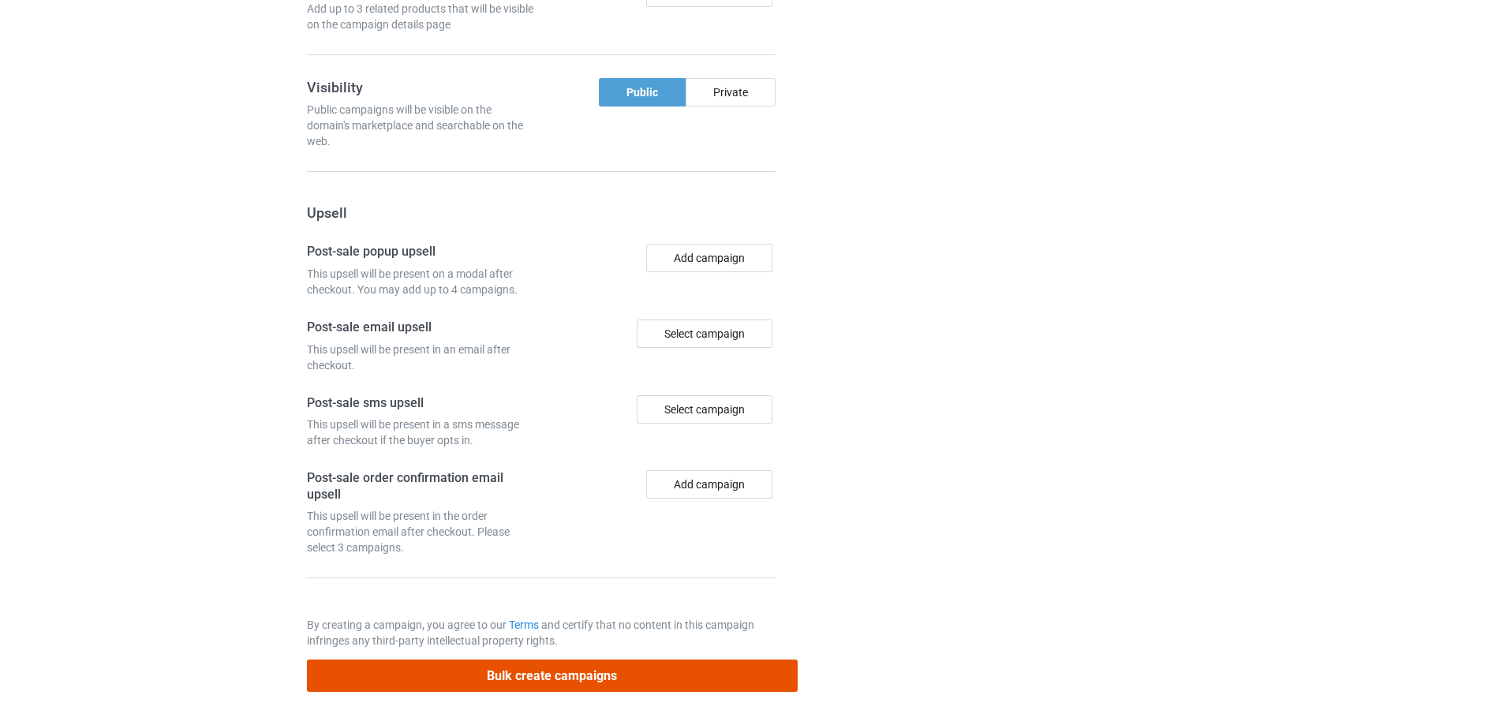
click at [501, 582] on button "Bulk create campaigns" at bounding box center [552, 675] width 491 height 32
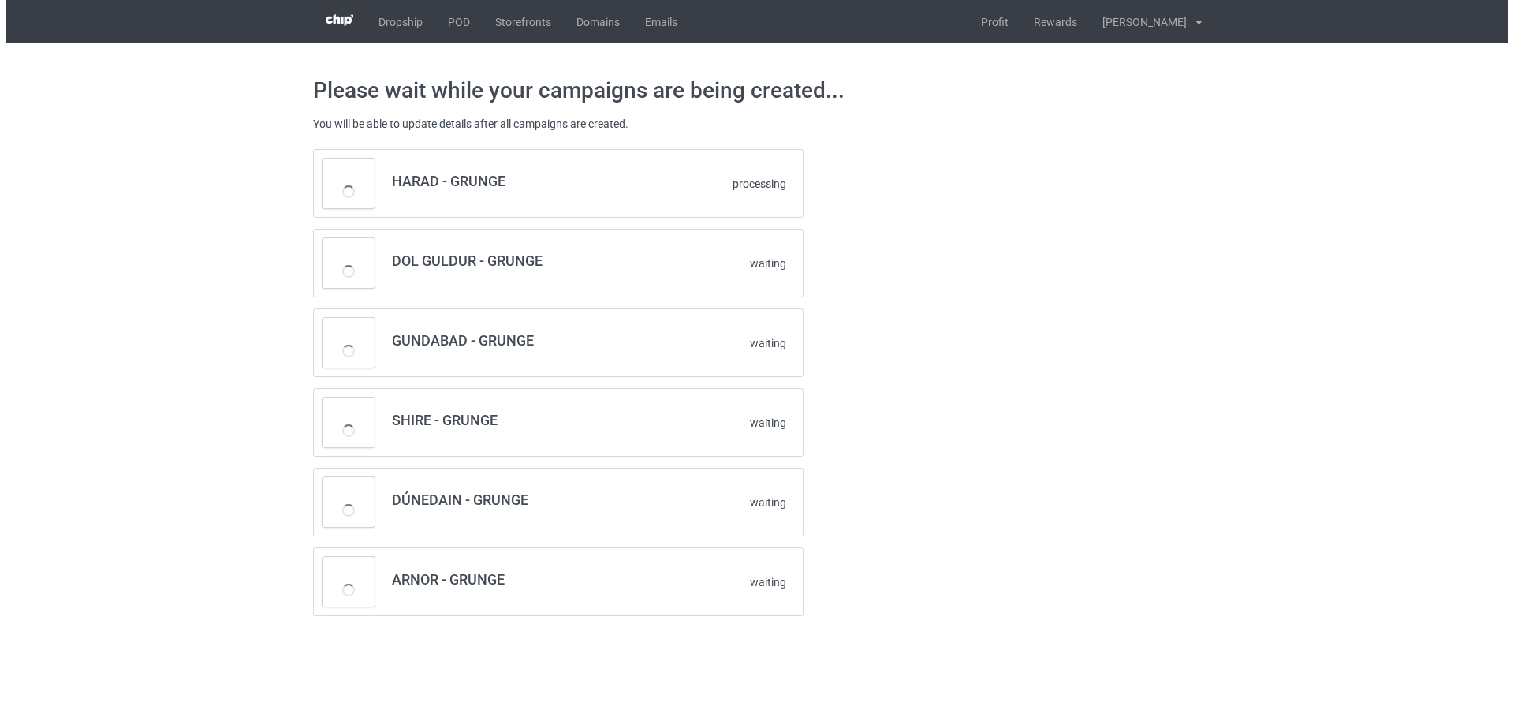
scroll to position [0, 0]
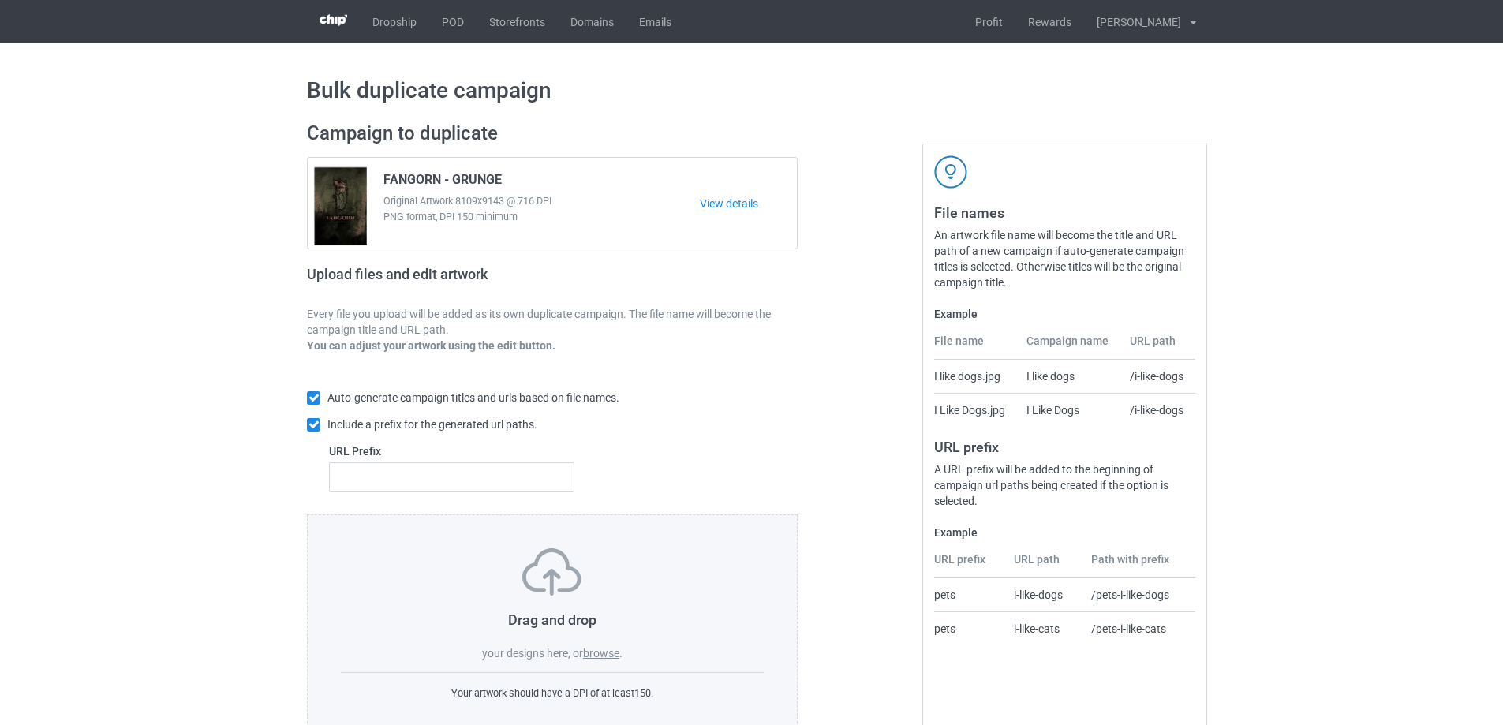
click at [610, 655] on label "browse" at bounding box center [601, 653] width 36 height 13
click at [0, 0] on input "browse" at bounding box center [0, 0] width 0 height 0
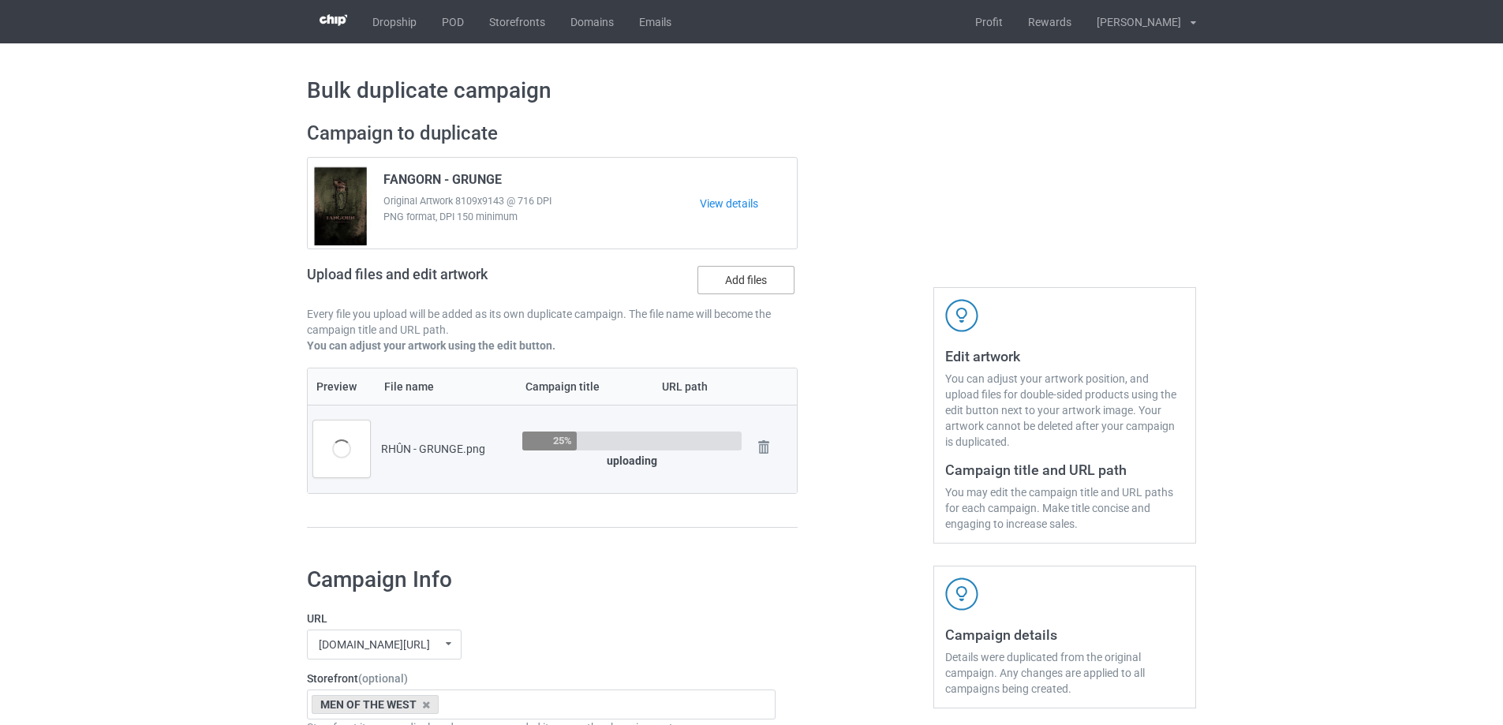
click at [766, 289] on label "Add files" at bounding box center [745, 280] width 97 height 28
click at [0, 0] on input "Add files" at bounding box center [0, 0] width 0 height 0
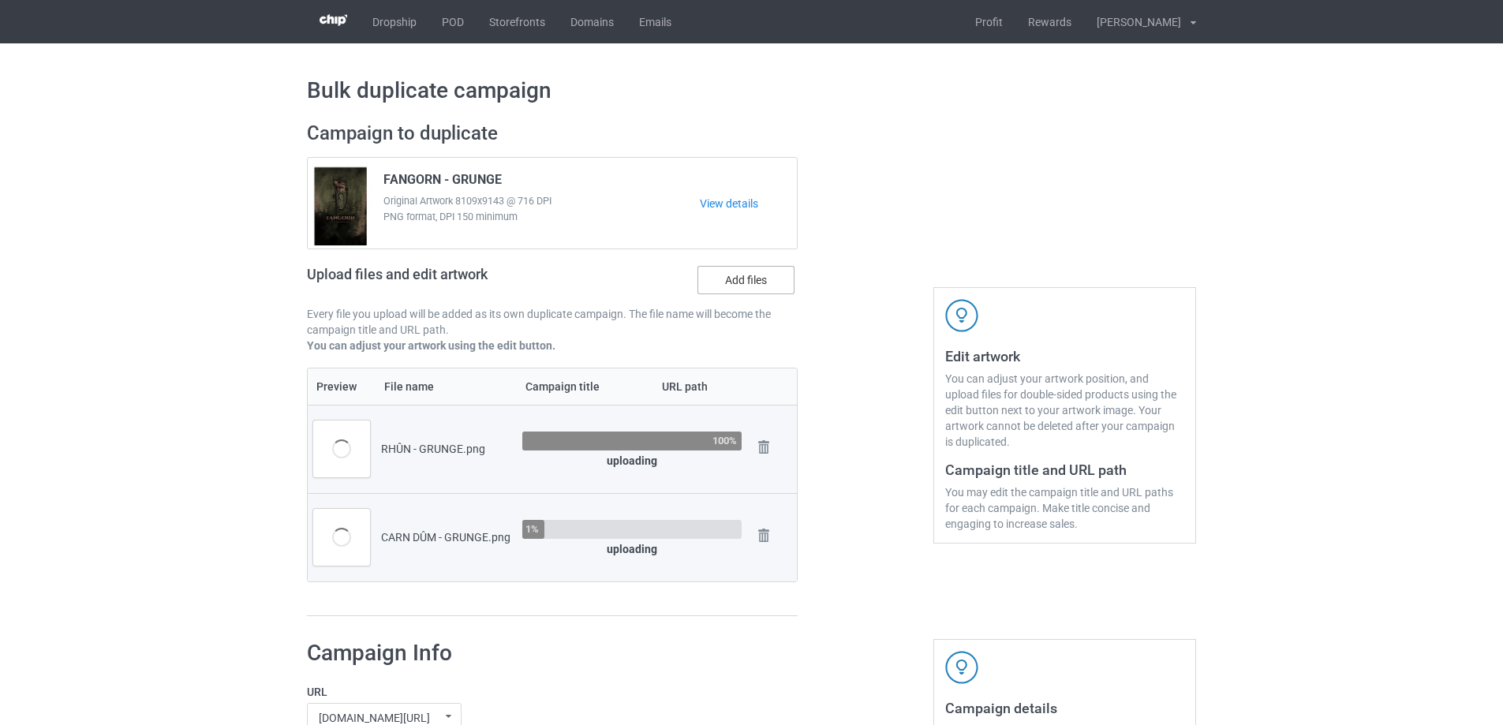
click at [752, 285] on label "Add files" at bounding box center [745, 280] width 97 height 28
click at [0, 0] on input "Add files" at bounding box center [0, 0] width 0 height 0
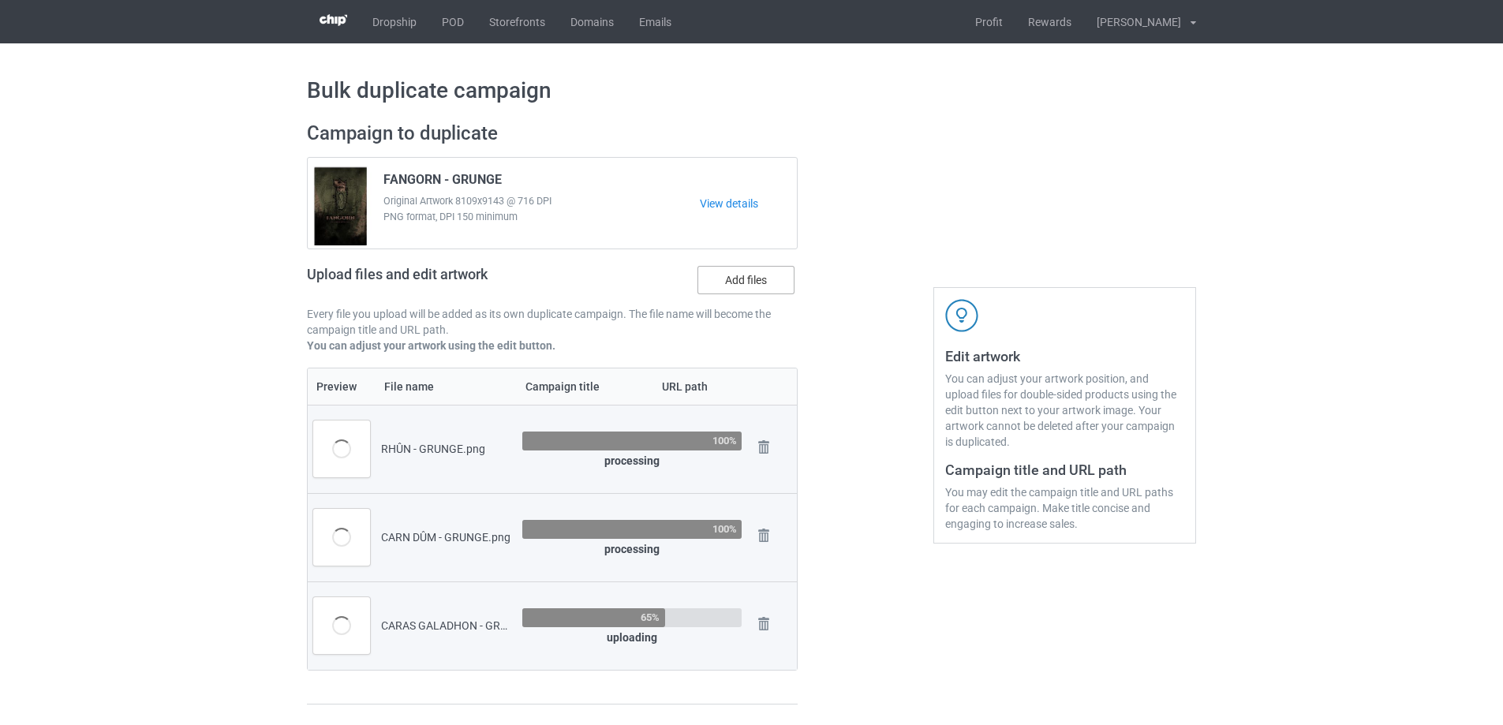
click at [787, 285] on label "Add files" at bounding box center [745, 280] width 97 height 28
click at [0, 0] on input "Add files" at bounding box center [0, 0] width 0 height 0
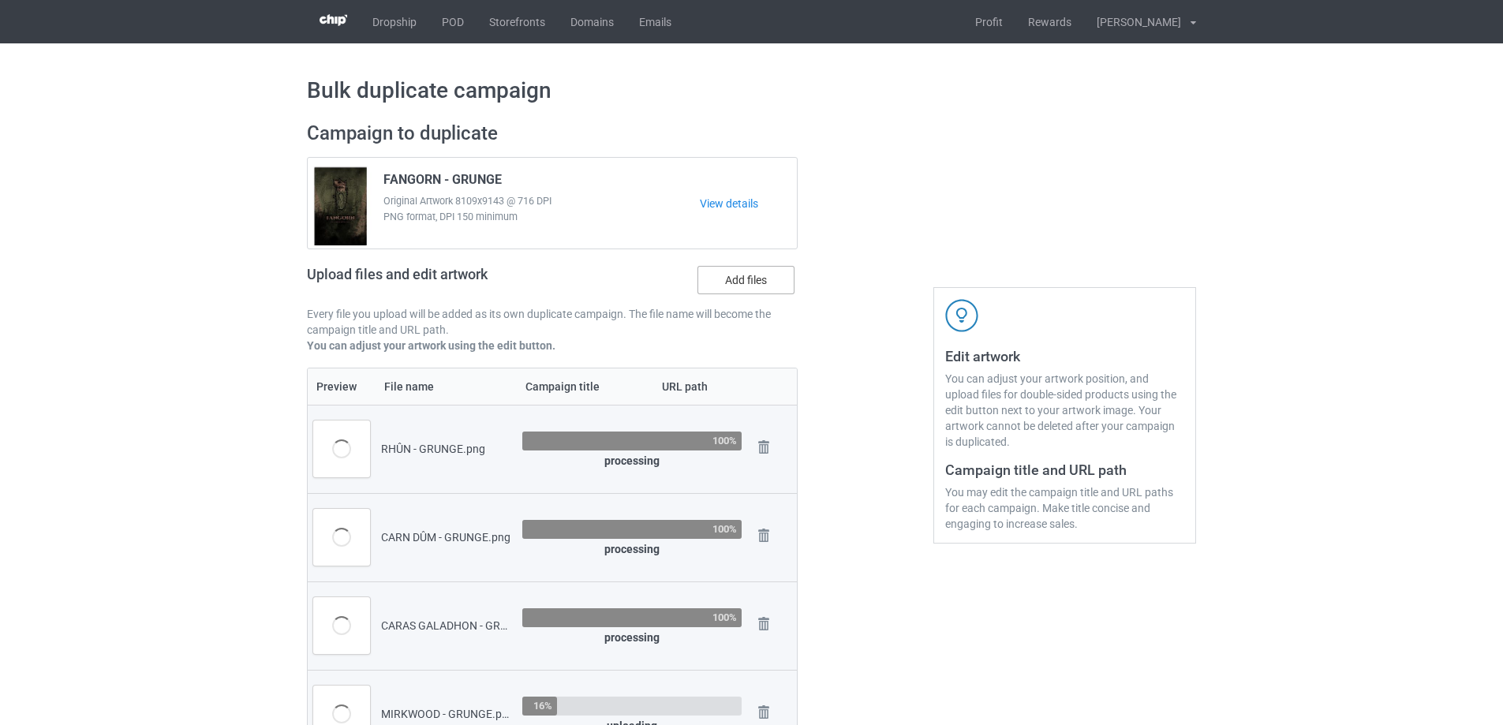
click at [782, 286] on label "Add files" at bounding box center [745, 280] width 97 height 28
click at [0, 0] on input "Add files" at bounding box center [0, 0] width 0 height 0
click at [759, 284] on label "Add files" at bounding box center [745, 280] width 97 height 28
click at [0, 0] on input "Add files" at bounding box center [0, 0] width 0 height 0
click at [756, 274] on label "Add files" at bounding box center [745, 280] width 97 height 28
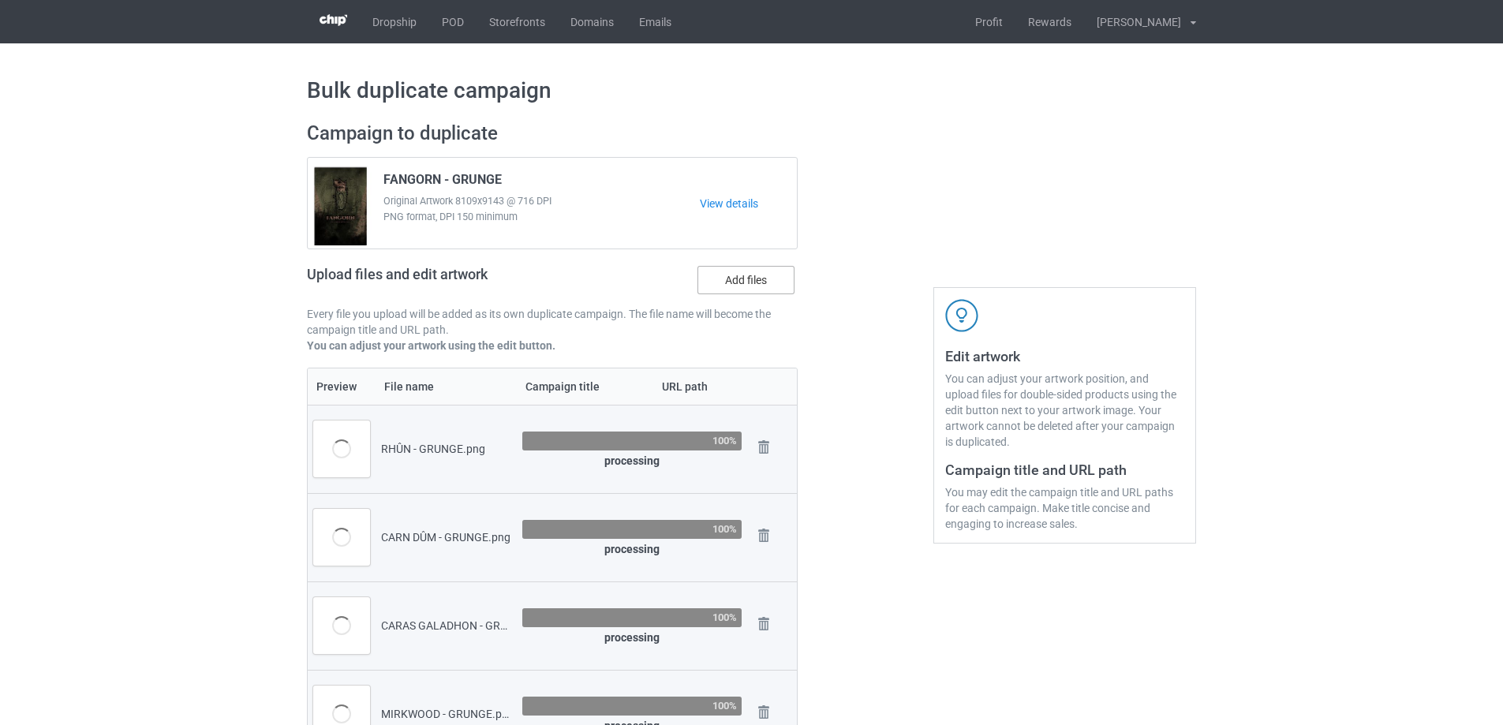
click at [0, 0] on input "Add files" at bounding box center [0, 0] width 0 height 0
click at [711, 278] on label "Add files" at bounding box center [745, 280] width 97 height 28
click at [0, 0] on input "Add files" at bounding box center [0, 0] width 0 height 0
click at [731, 275] on label "Add files" at bounding box center [745, 280] width 97 height 28
click at [0, 0] on input "Add files" at bounding box center [0, 0] width 0 height 0
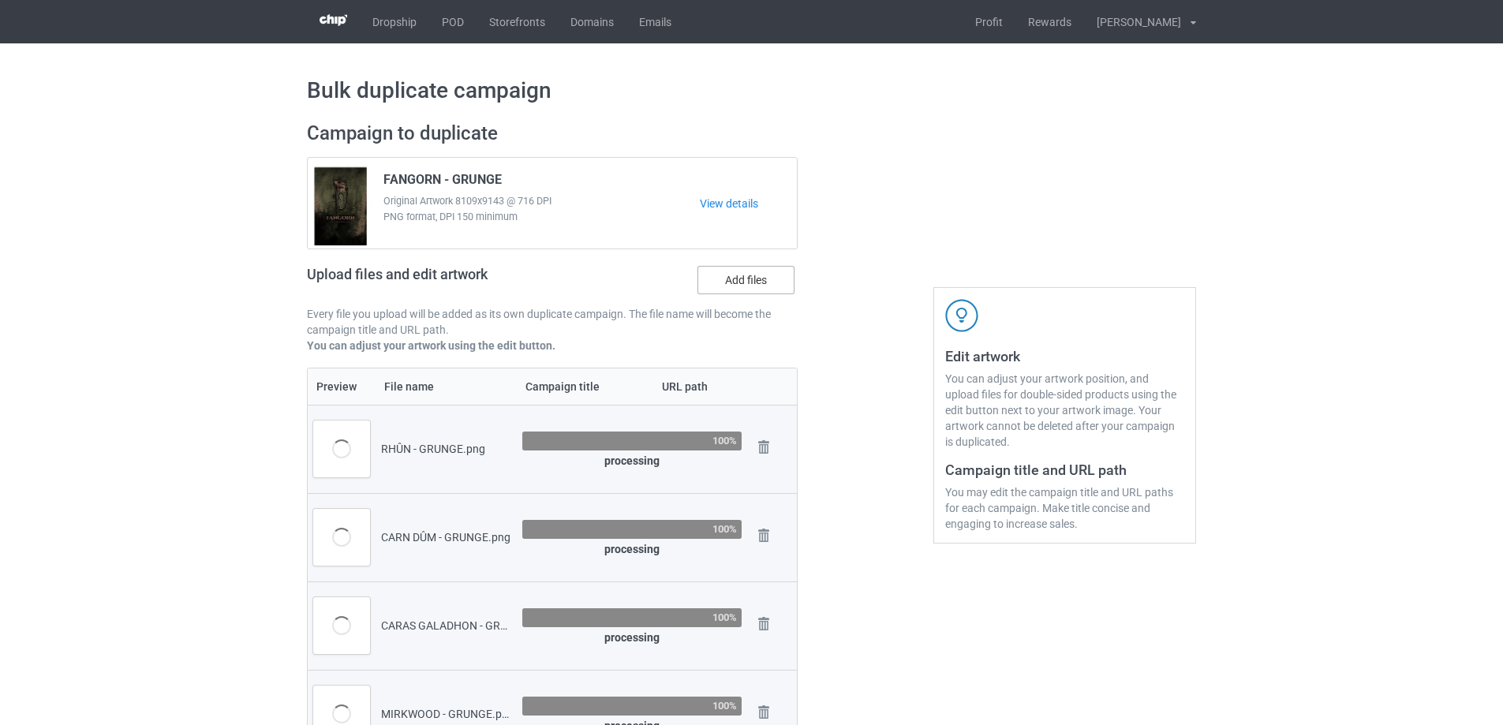
click at [748, 283] on label "Add files" at bounding box center [745, 280] width 97 height 28
click at [0, 0] on input "Add files" at bounding box center [0, 0] width 0 height 0
click at [741, 287] on label "Add files" at bounding box center [745, 280] width 97 height 28
click at [0, 0] on input "Add files" at bounding box center [0, 0] width 0 height 0
click at [726, 282] on label "Add files" at bounding box center [745, 280] width 97 height 28
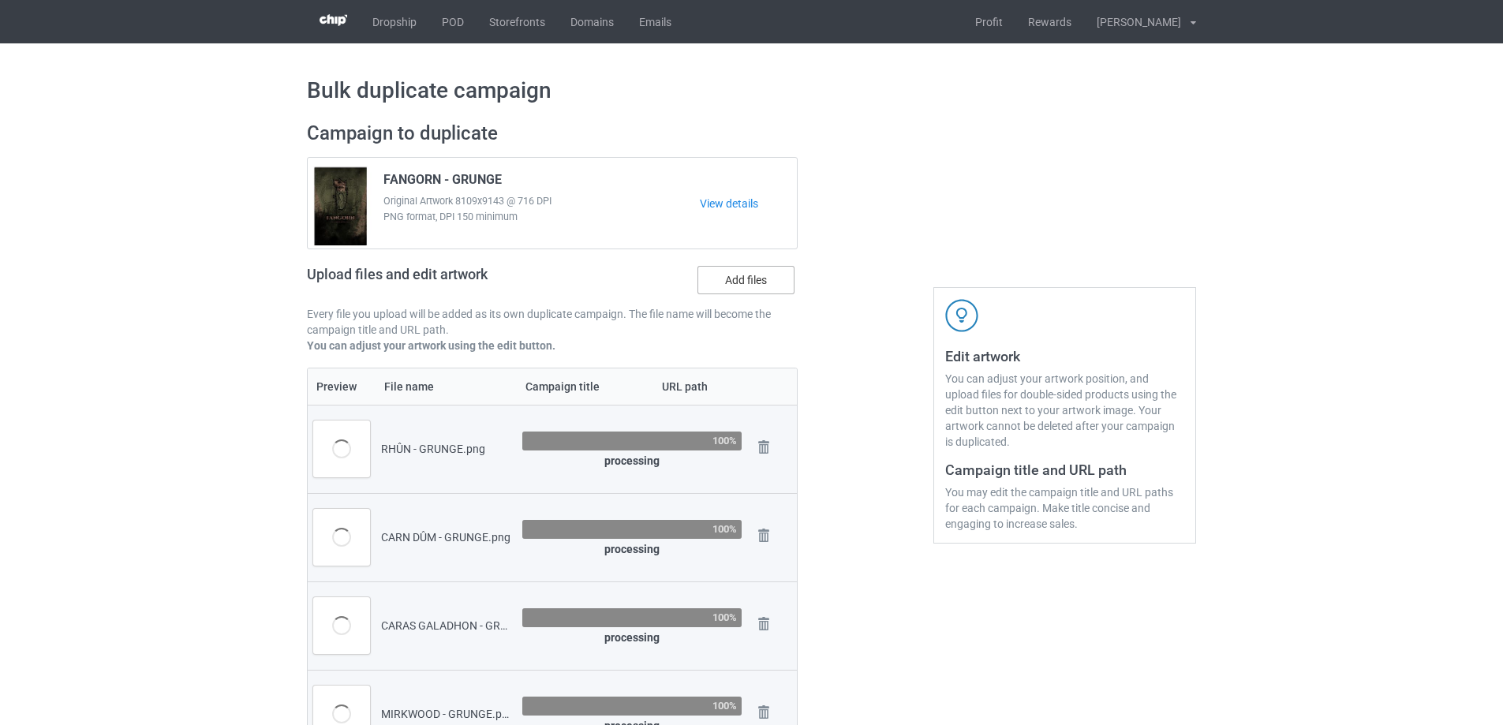
click at [0, 0] on input "Add files" at bounding box center [0, 0] width 0 height 0
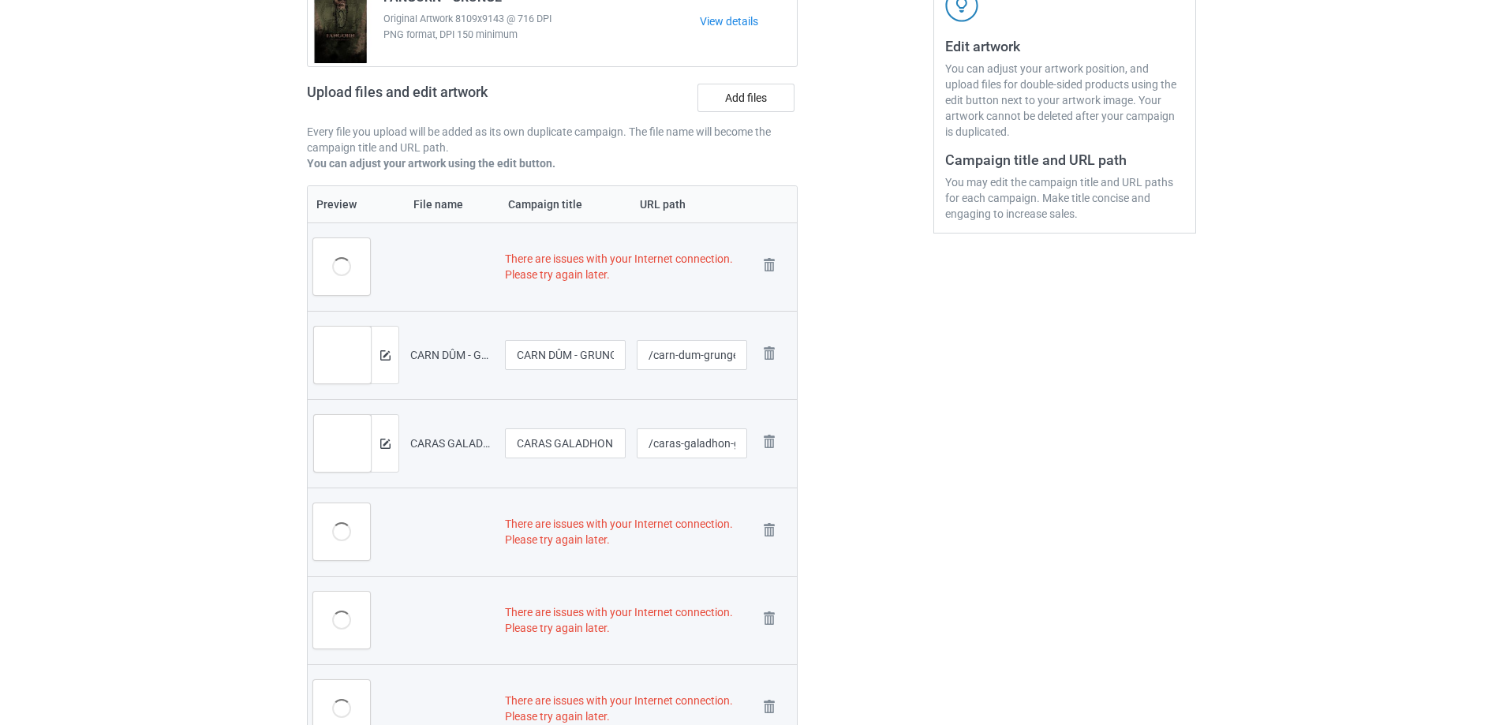
scroll to position [379, 0]
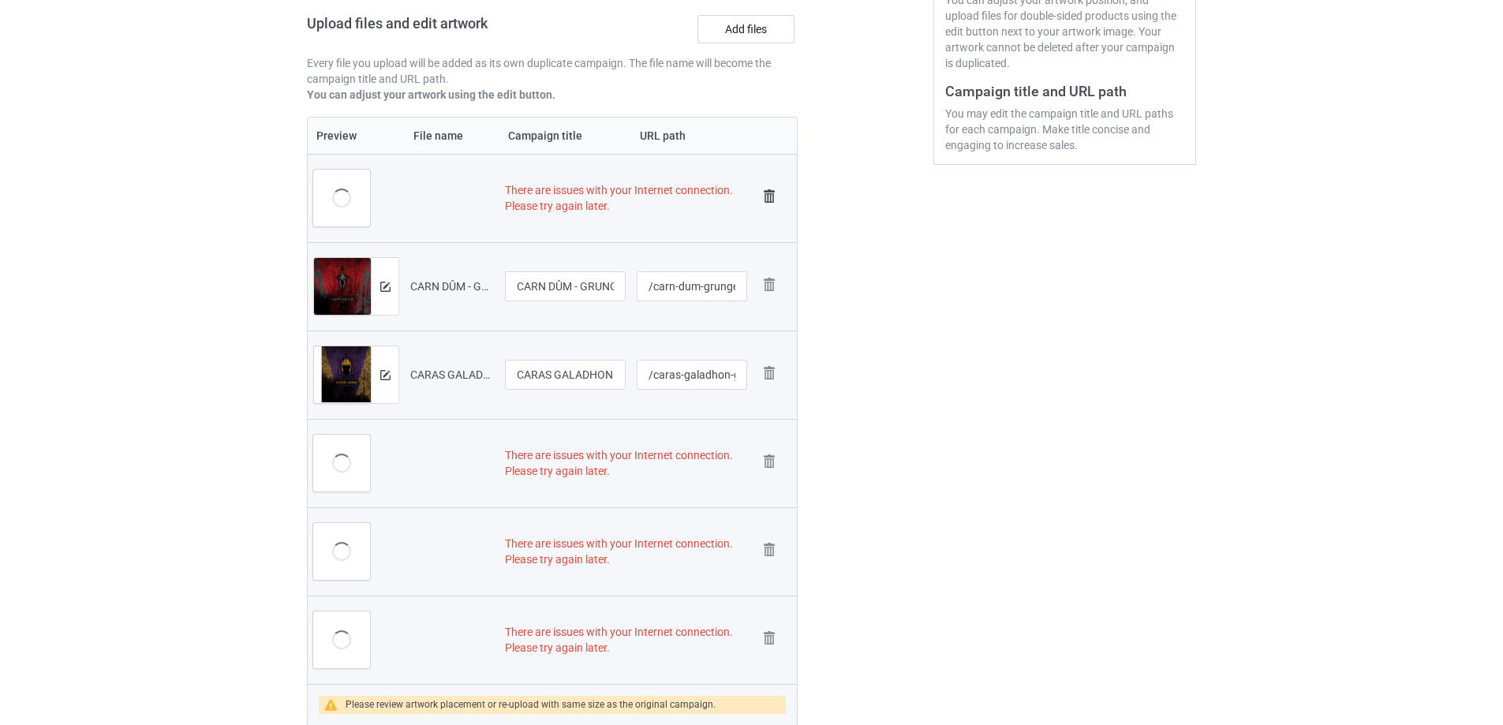
click at [775, 198] on img at bounding box center [769, 196] width 22 height 22
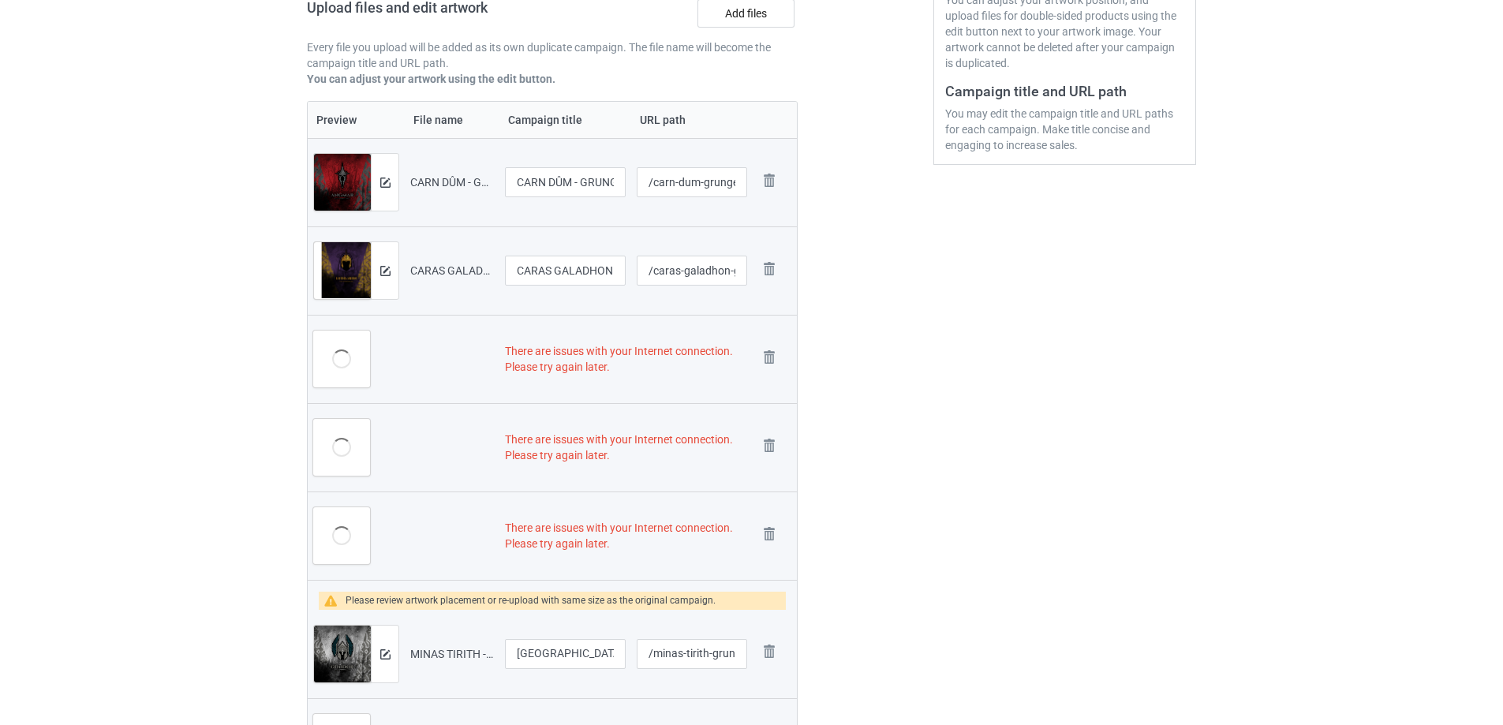
click at [0, 0] on img at bounding box center [0, 0] width 0 height 0
click at [775, 258] on link at bounding box center [769, 271] width 22 height 26
click at [775, 346] on link at bounding box center [769, 359] width 22 height 26
click at [775, 435] on link at bounding box center [769, 448] width 22 height 26
click at [775, 523] on link at bounding box center [769, 536] width 22 height 26
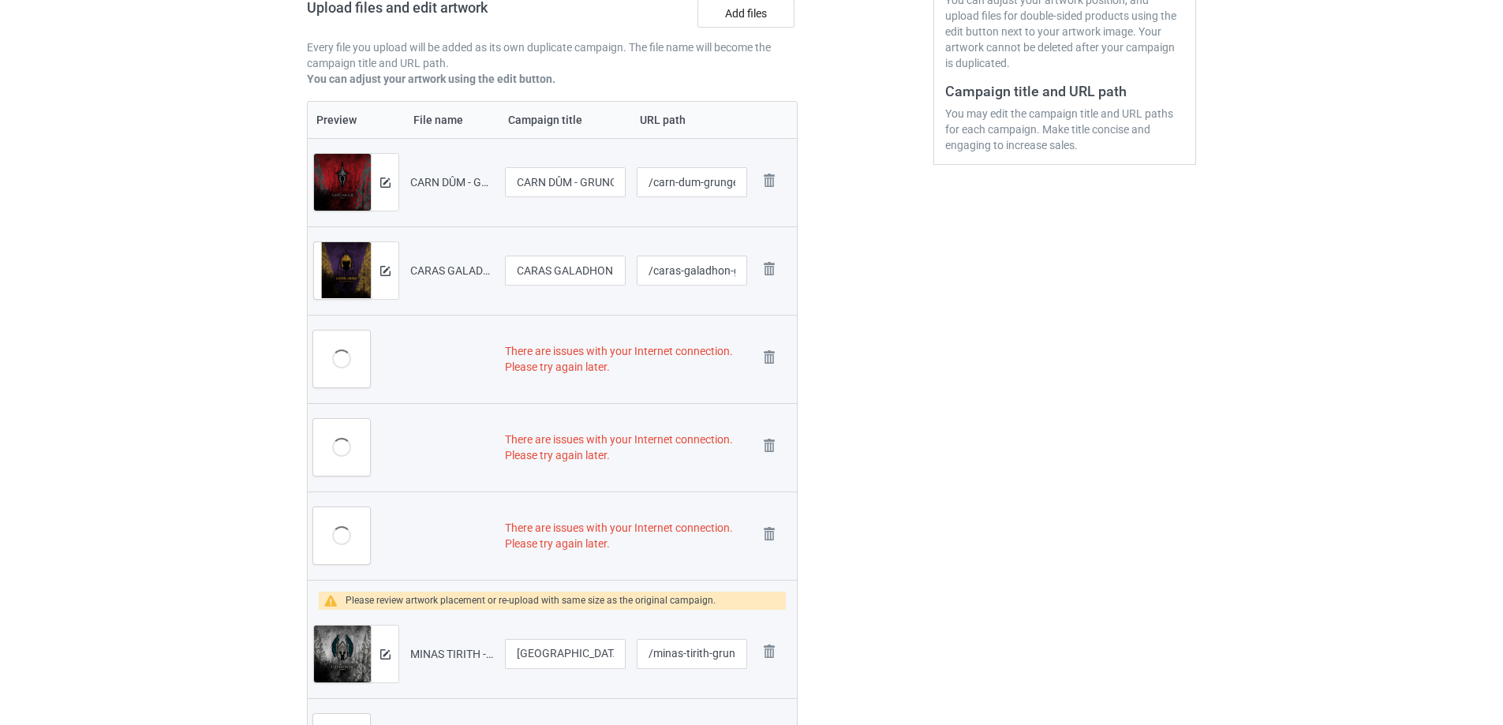
drag, startPoint x: 775, startPoint y: 198, endPoint x: 328, endPoint y: 4, distance: 486.8
click at [775, 610] on td "Remove file" at bounding box center [774, 654] width 44 height 88
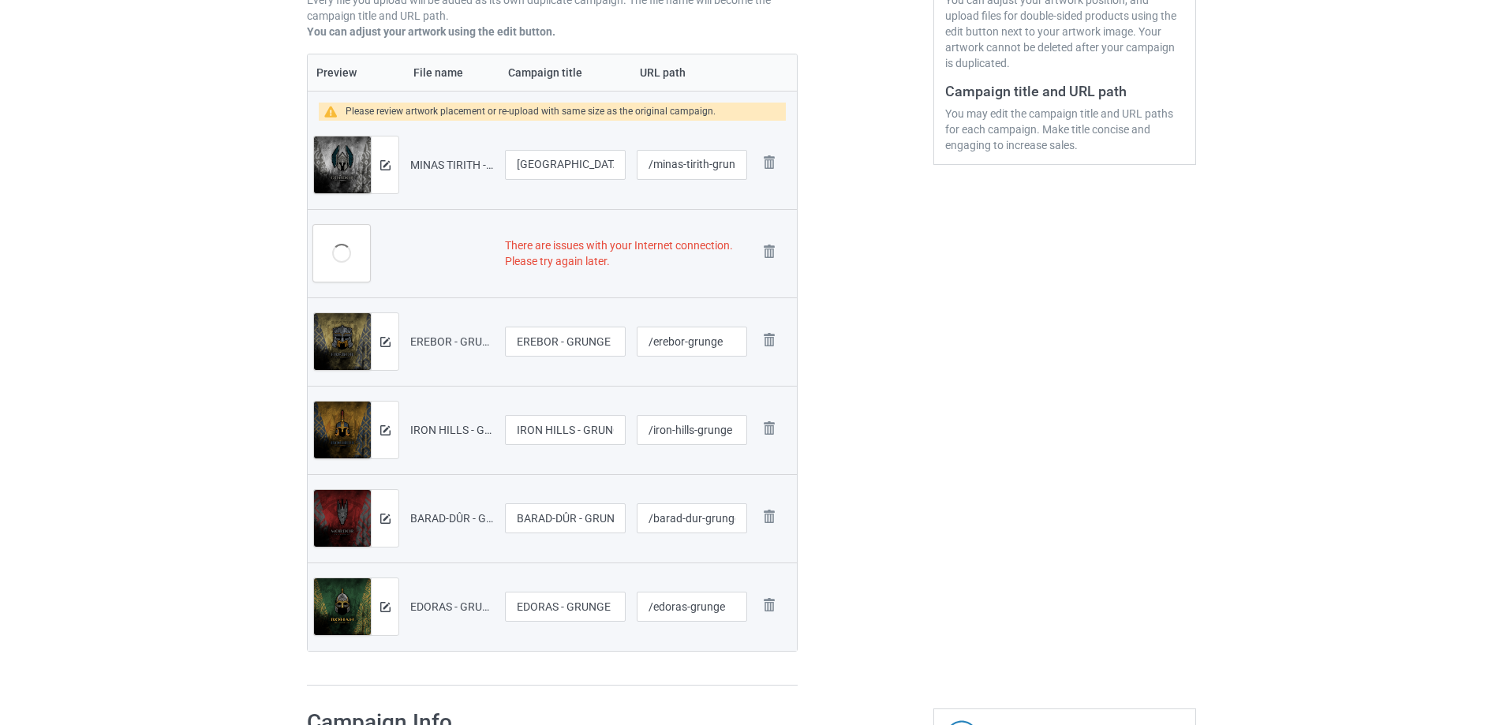
scroll to position [315, 0]
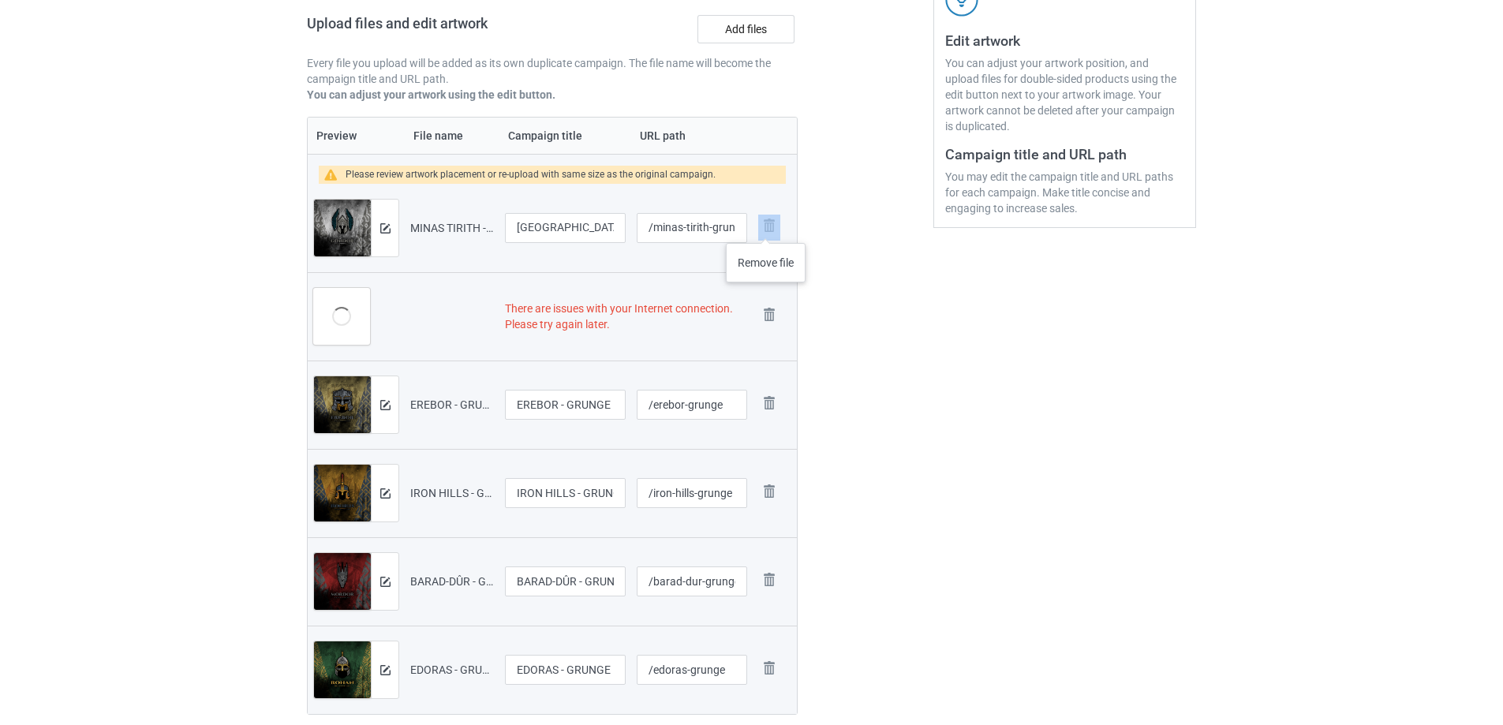
click at [766, 227] on img at bounding box center [769, 226] width 22 height 22
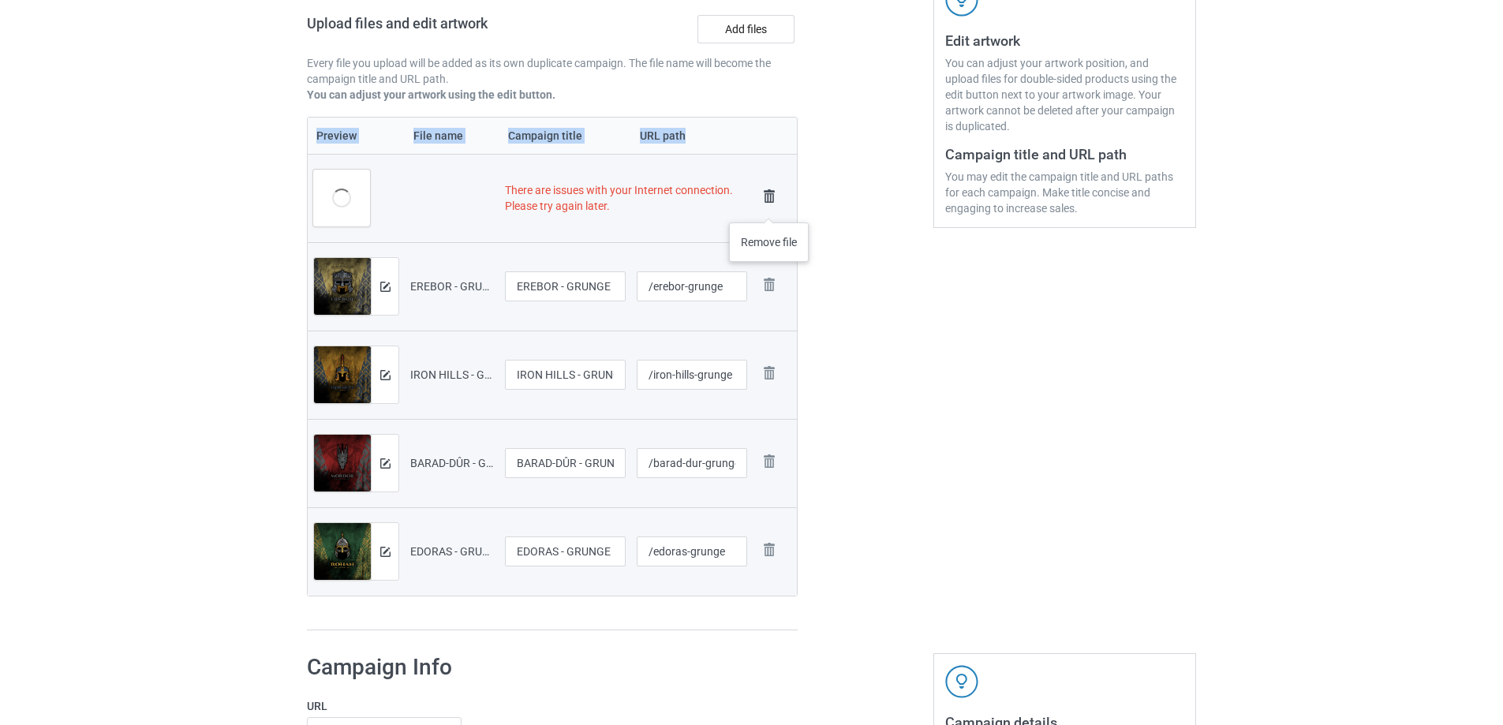
click at [770, 203] on img at bounding box center [769, 196] width 22 height 22
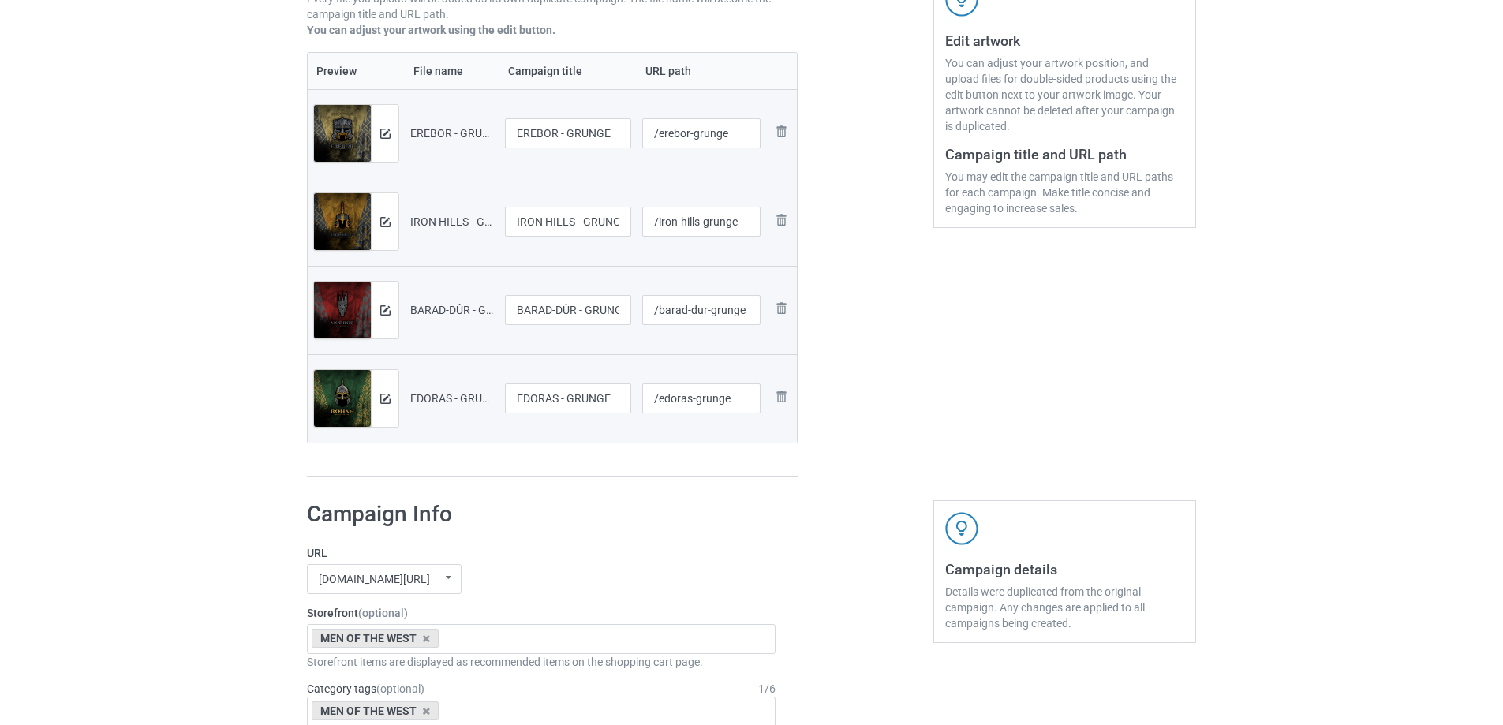
scroll to position [251, 0]
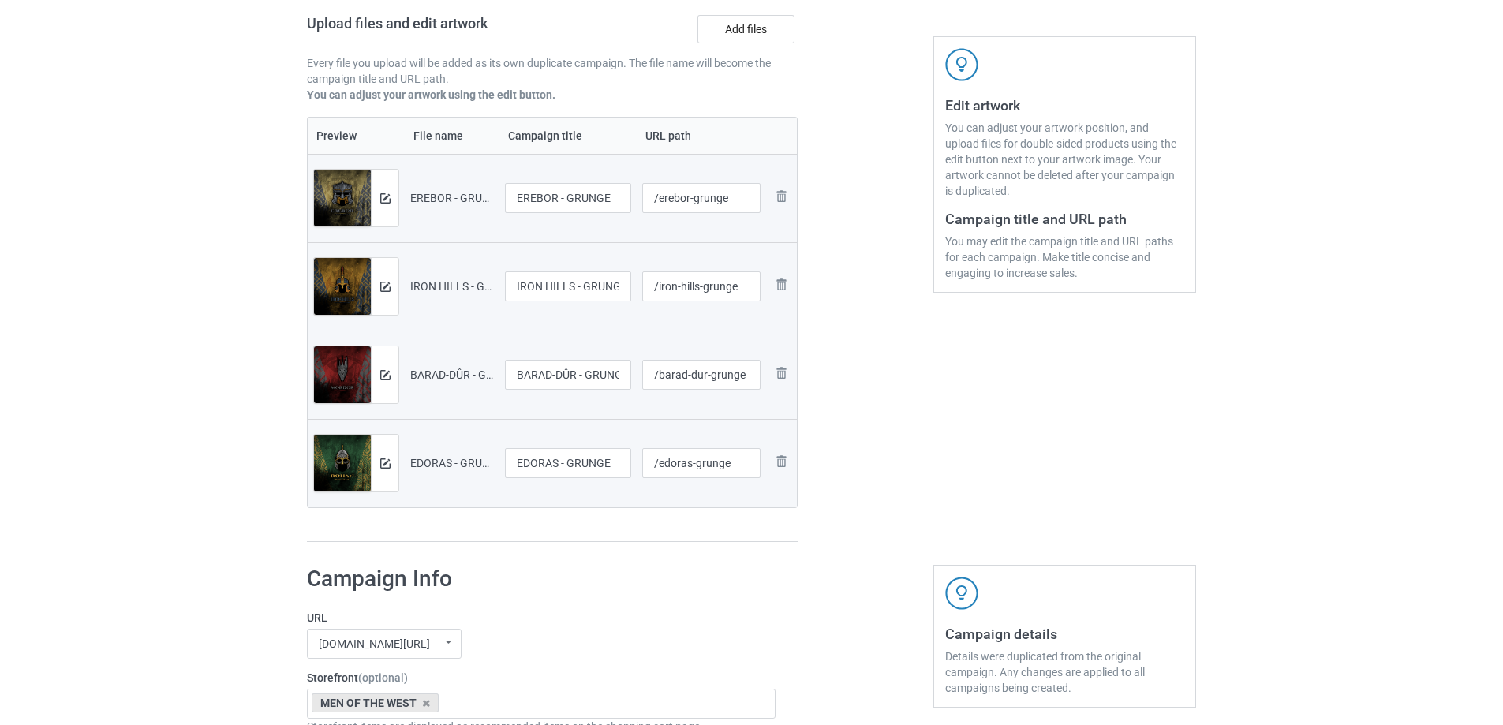
click at [775, 185] on td "Remove file" at bounding box center [781, 198] width 30 height 88
click at [756, 26] on label "Add files" at bounding box center [745, 29] width 97 height 28
click at [0, 0] on input "Add files" at bounding box center [0, 0] width 0 height 0
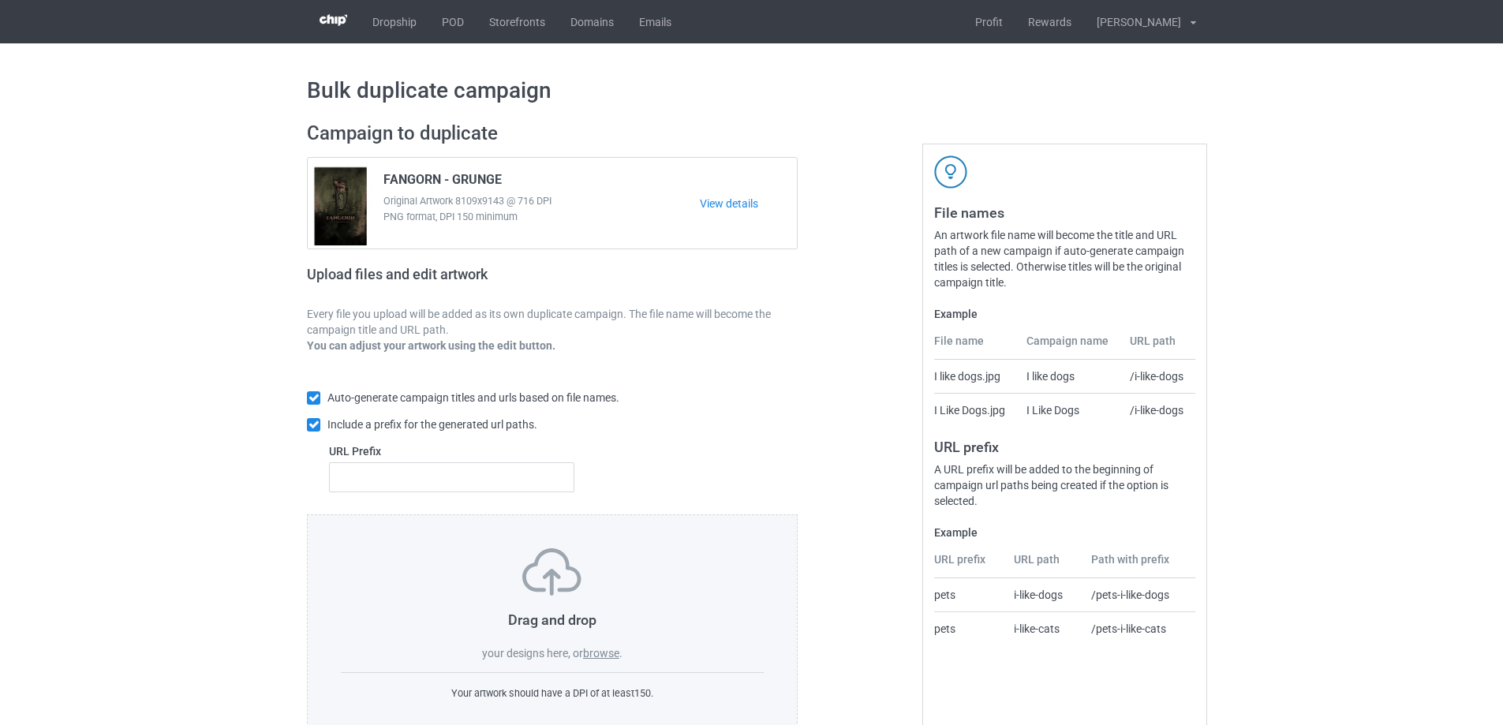
click at [603, 661] on div "Drag and drop your designs here, or browse ." at bounding box center [552, 604] width 423 height 113
click at [603, 655] on label "browse" at bounding box center [601, 653] width 36 height 13
click at [0, 0] on input "browse" at bounding box center [0, 0] width 0 height 0
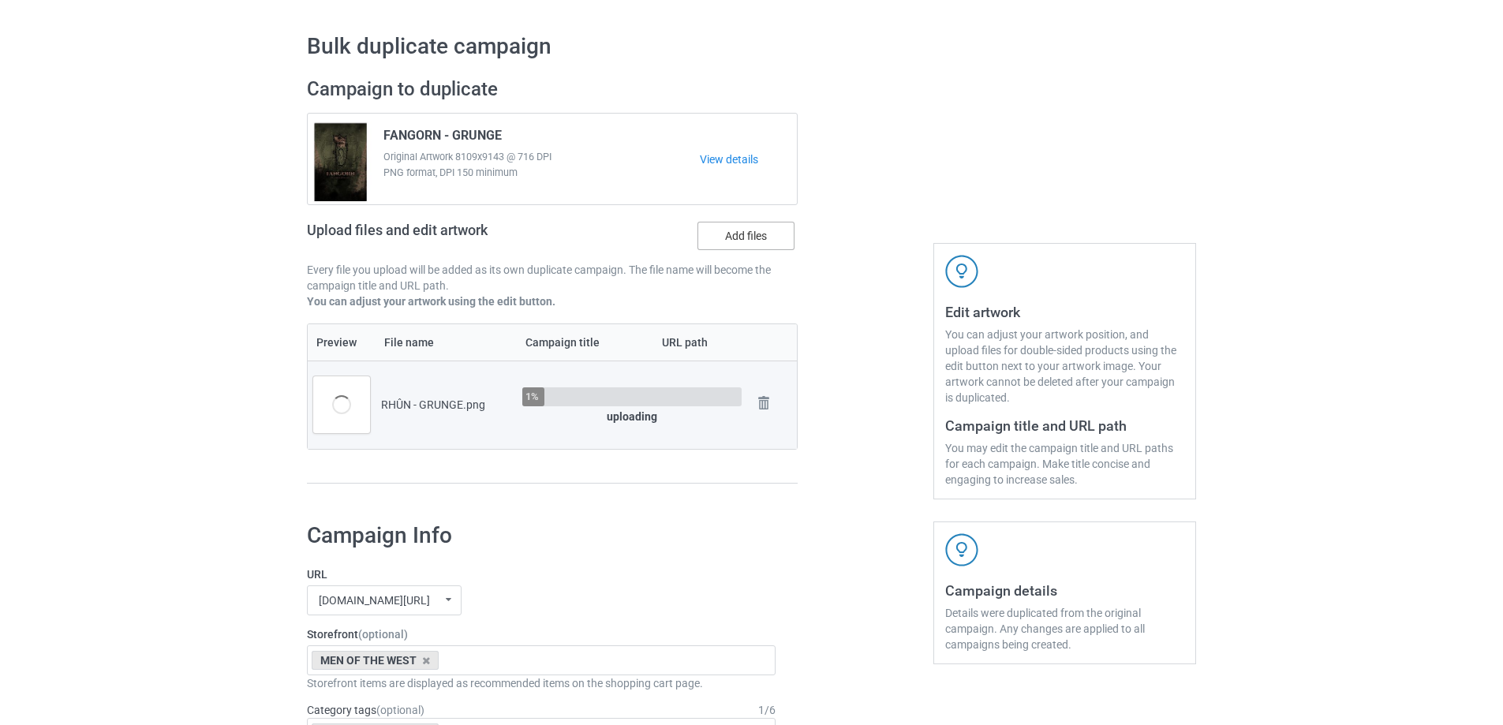
click at [744, 235] on label "Add files" at bounding box center [745, 236] width 97 height 28
click at [0, 0] on input "Add files" at bounding box center [0, 0] width 0 height 0
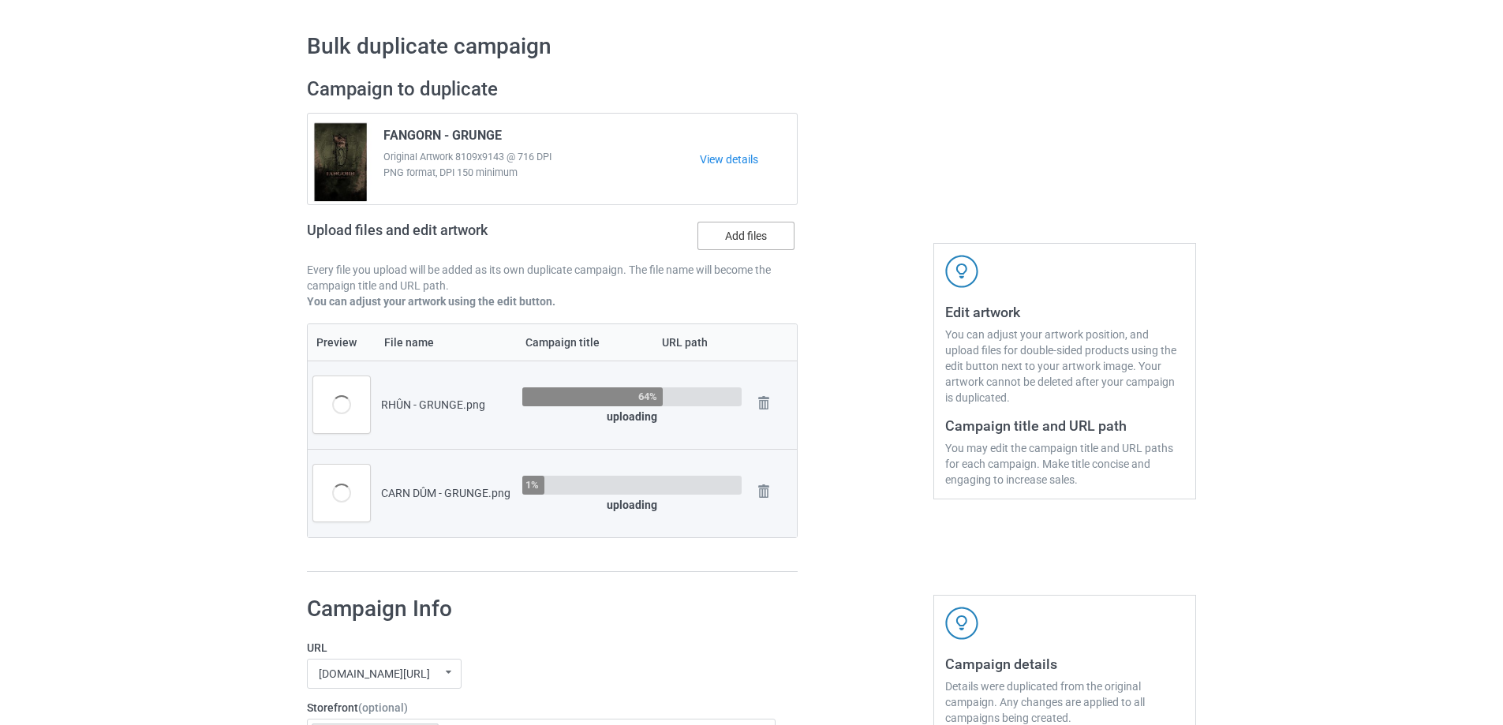
click at [737, 242] on label "Add files" at bounding box center [745, 236] width 97 height 28
click at [0, 0] on input "Add files" at bounding box center [0, 0] width 0 height 0
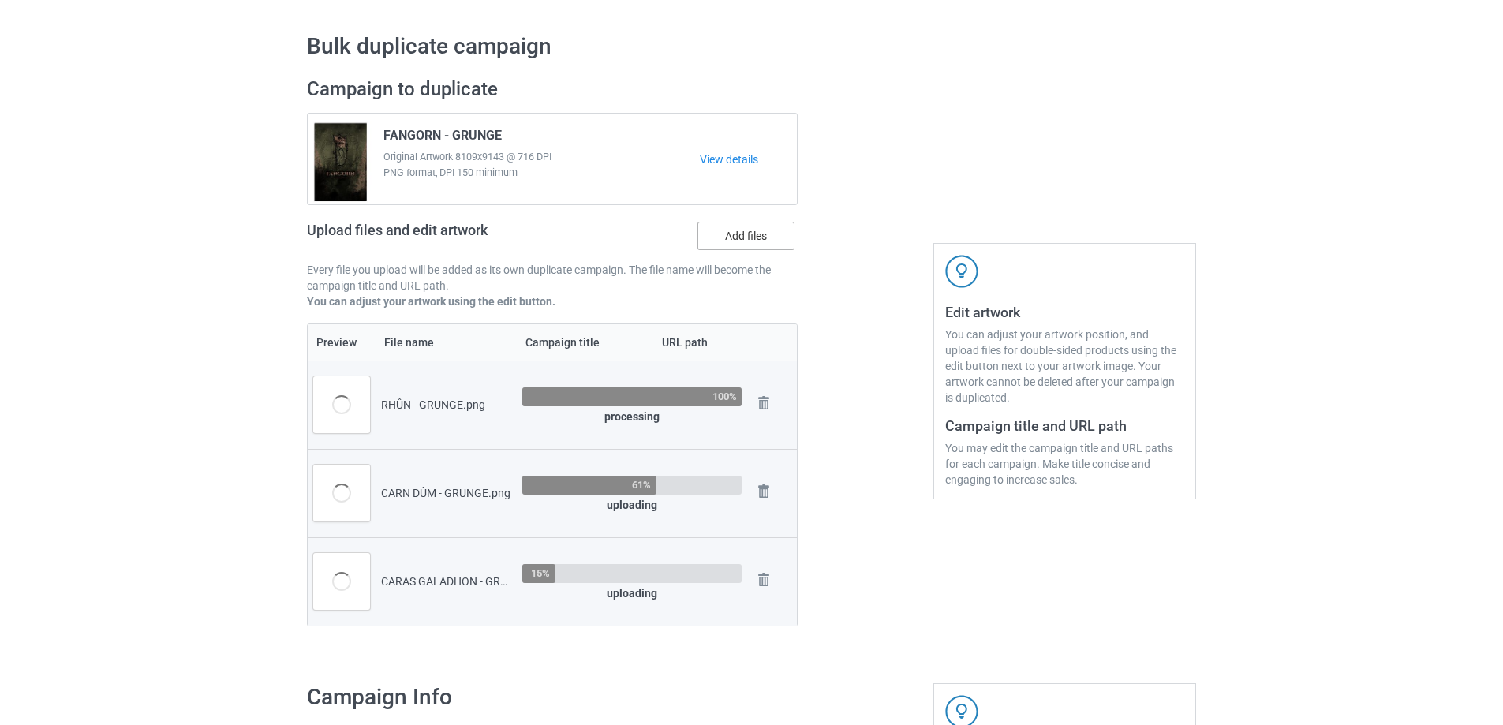
click at [751, 236] on label "Add files" at bounding box center [745, 236] width 97 height 28
click at [0, 0] on input "Add files" at bounding box center [0, 0] width 0 height 0
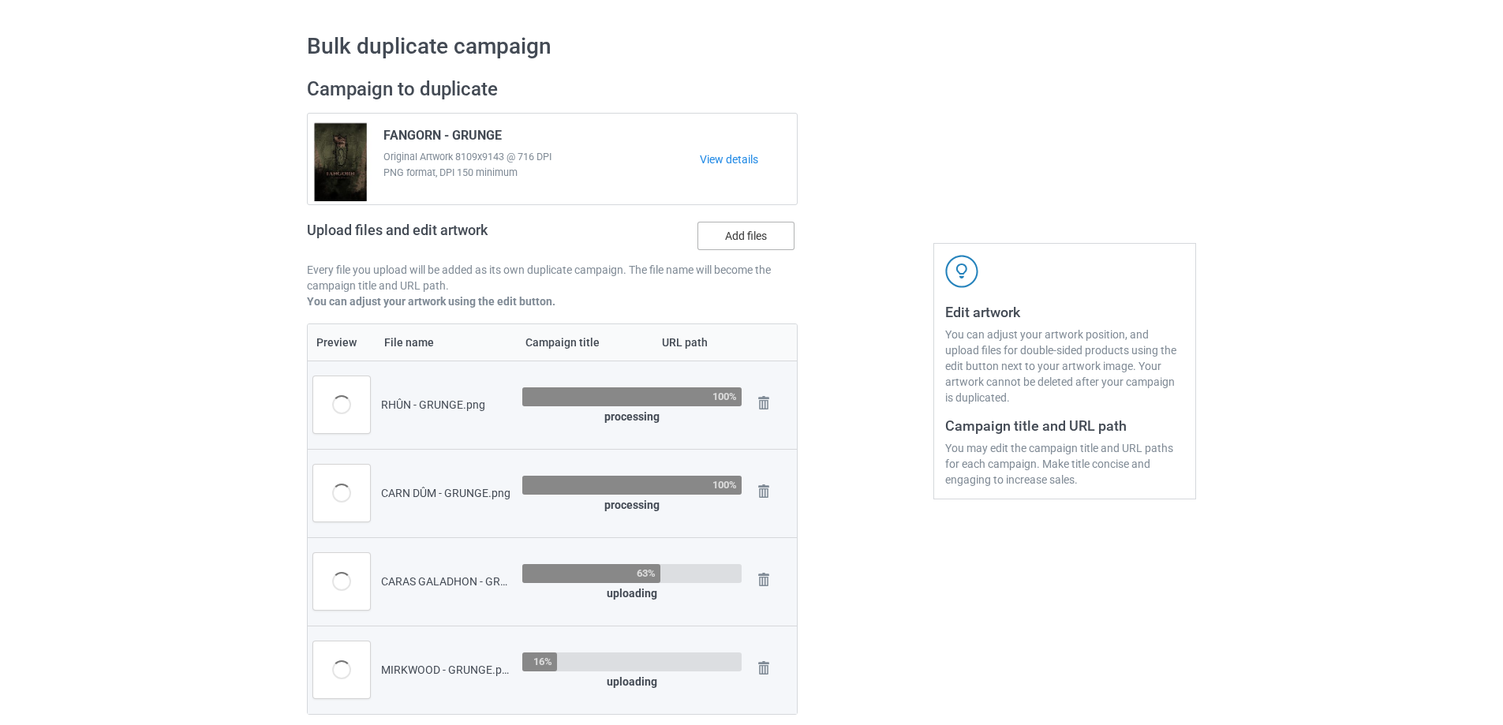
click at [763, 242] on label "Add files" at bounding box center [745, 236] width 97 height 28
click at [0, 0] on input "Add files" at bounding box center [0, 0] width 0 height 0
click at [726, 230] on label "Add files" at bounding box center [745, 236] width 97 height 28
click at [0, 0] on input "Add files" at bounding box center [0, 0] width 0 height 0
click at [758, 234] on label "Add files" at bounding box center [745, 236] width 97 height 28
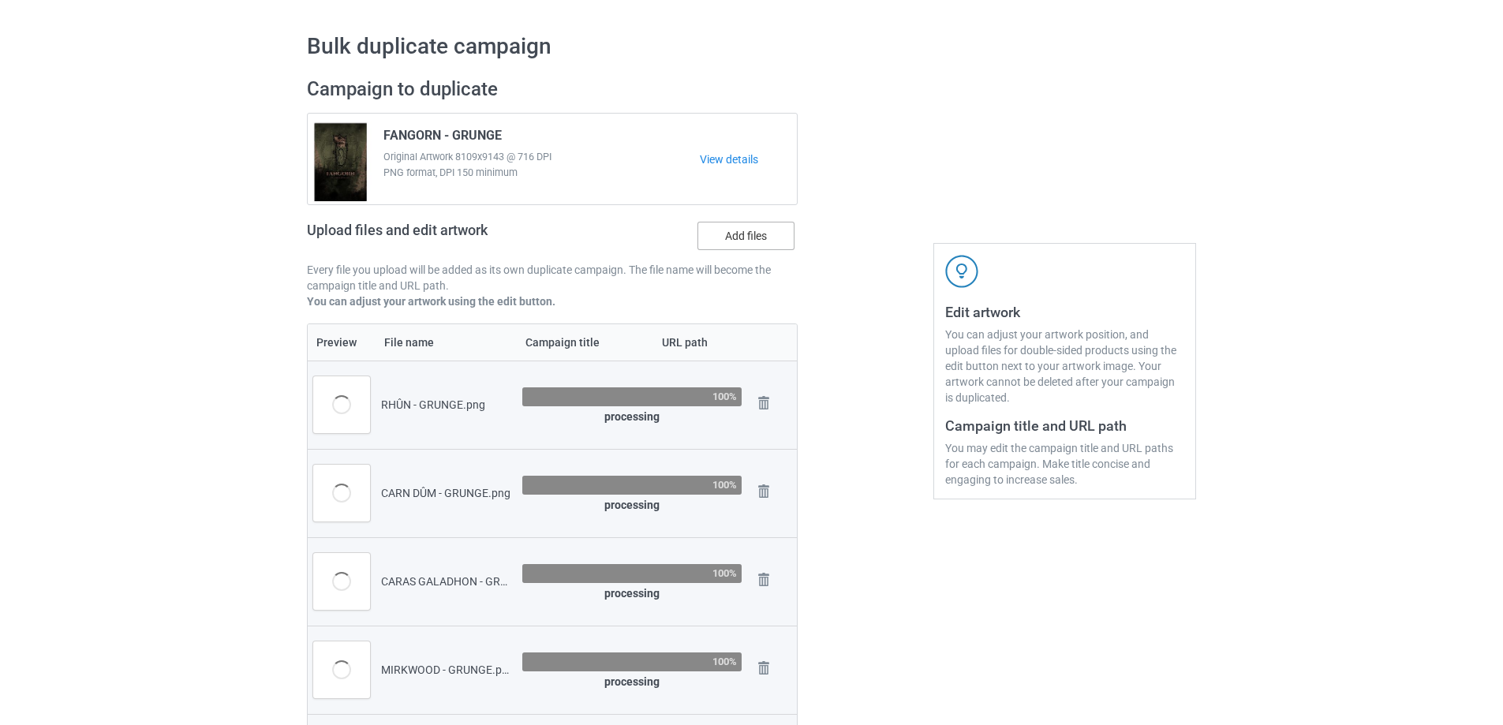
click at [0, 0] on input "Add files" at bounding box center [0, 0] width 0 height 0
click at [735, 250] on label "Add files" at bounding box center [745, 236] width 97 height 28
click at [0, 0] on input "Add files" at bounding box center [0, 0] width 0 height 0
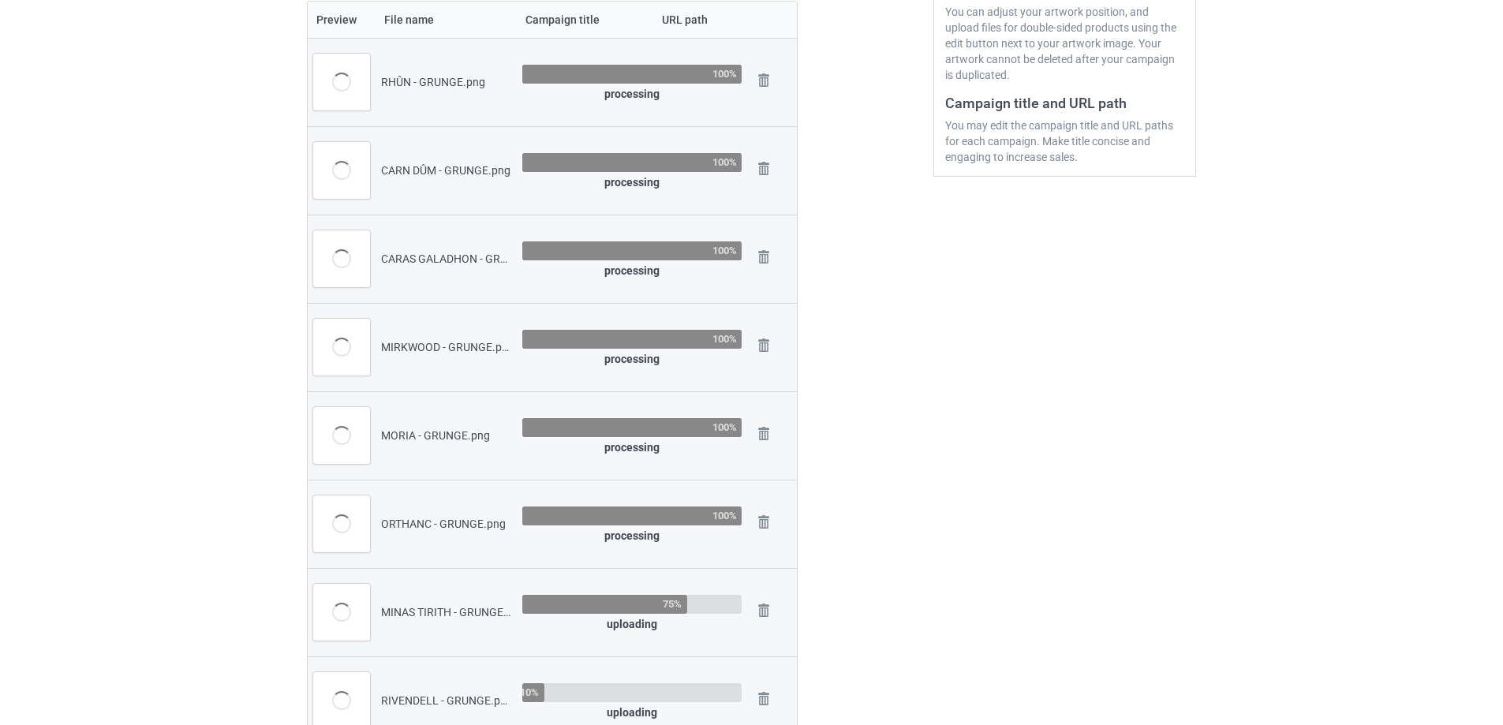
scroll to position [0, 0]
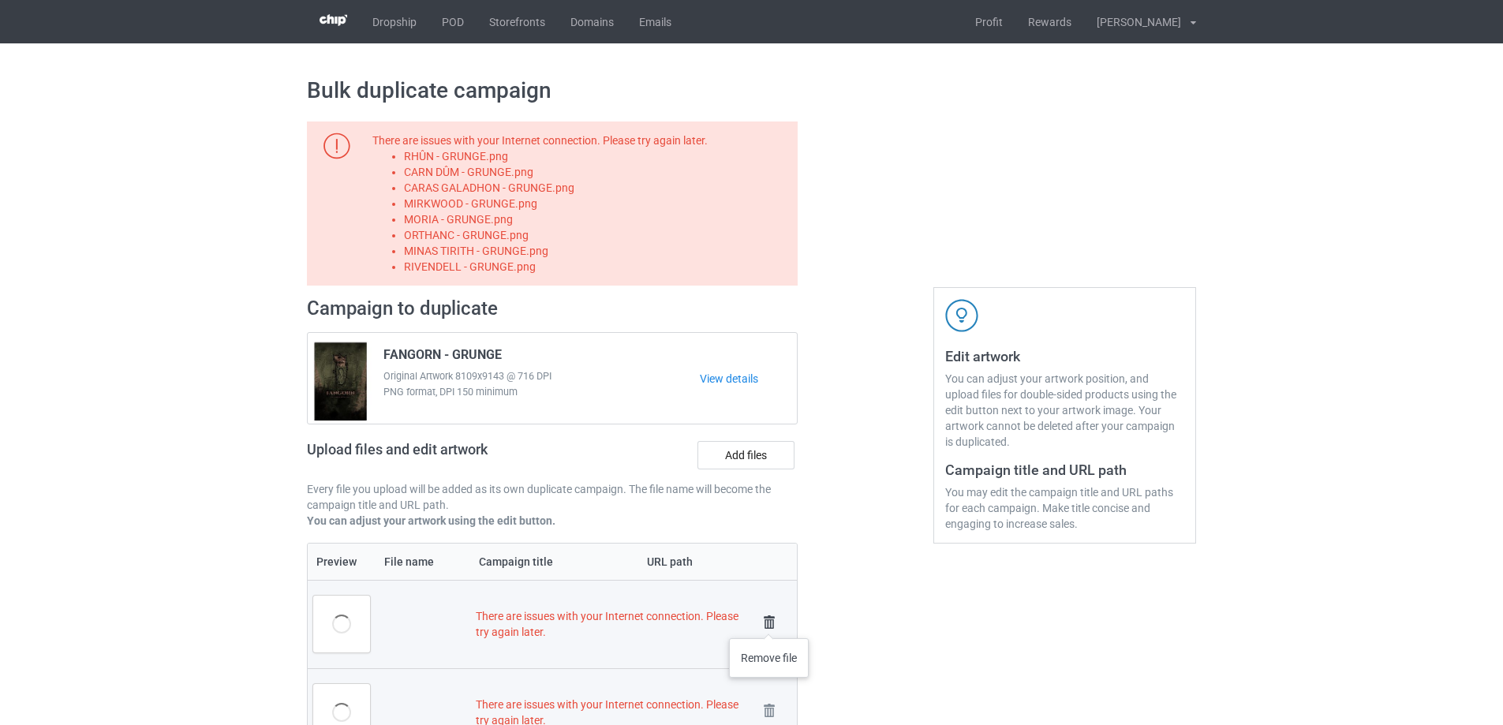
click at [769, 622] on img at bounding box center [769, 622] width 22 height 22
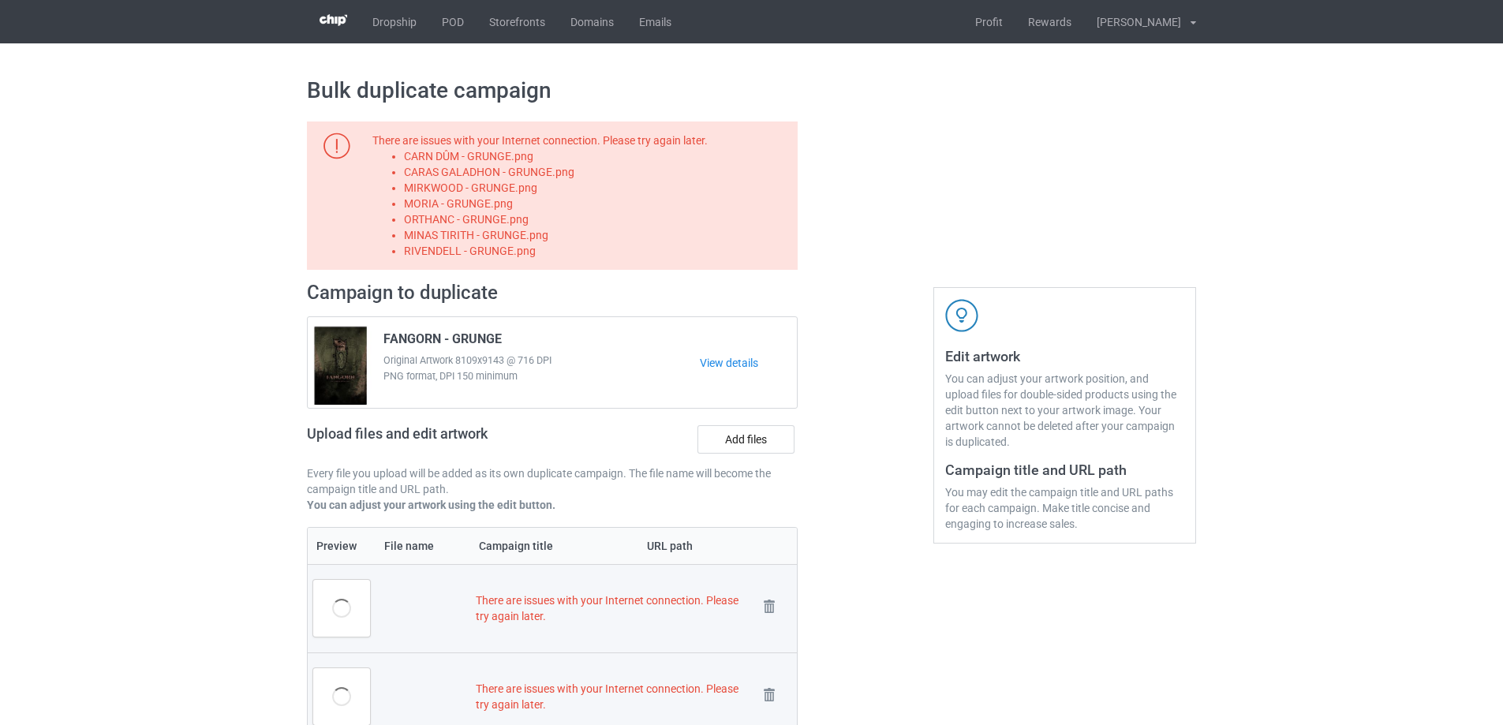
click at [0, 0] on img at bounding box center [0, 0] width 0 height 0
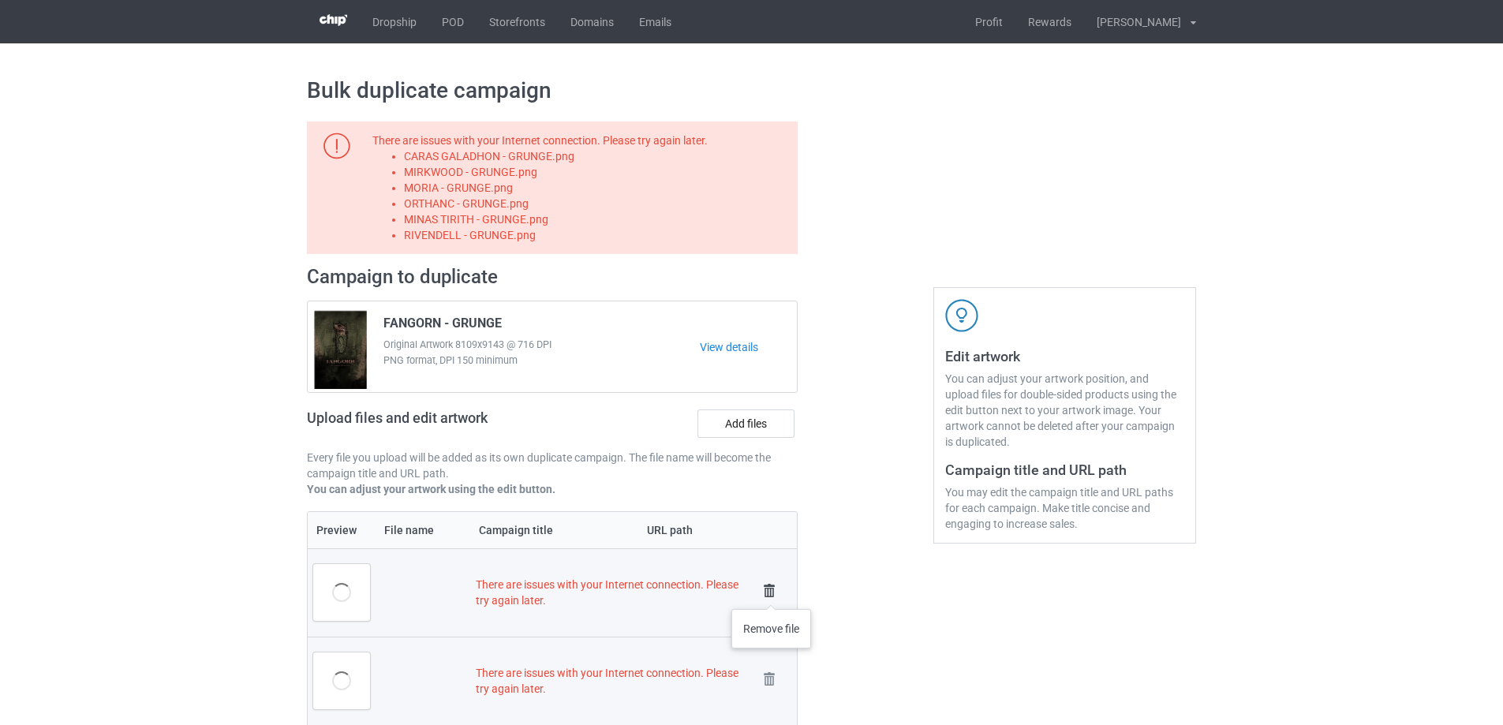
click at [771, 592] on img at bounding box center [769, 591] width 22 height 22
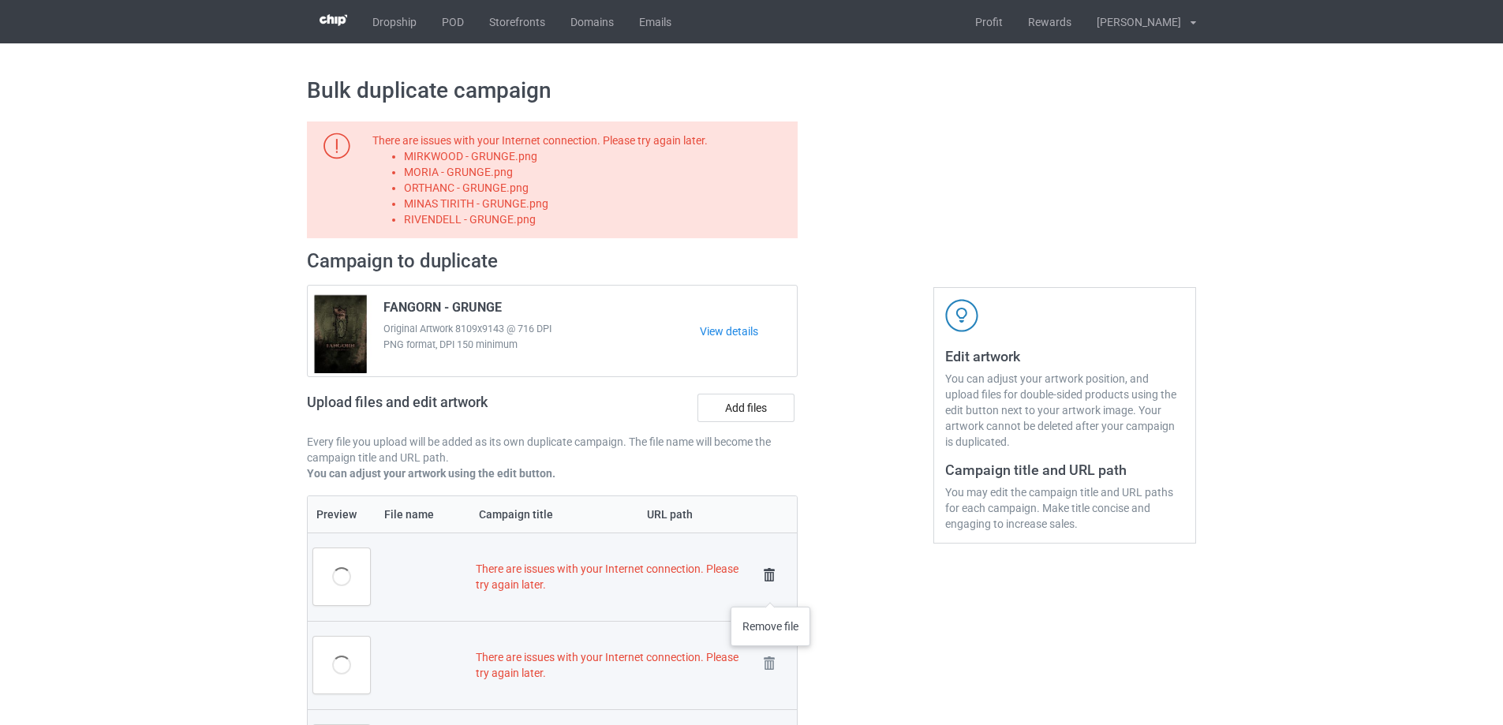
click at [770, 577] on img at bounding box center [769, 575] width 22 height 22
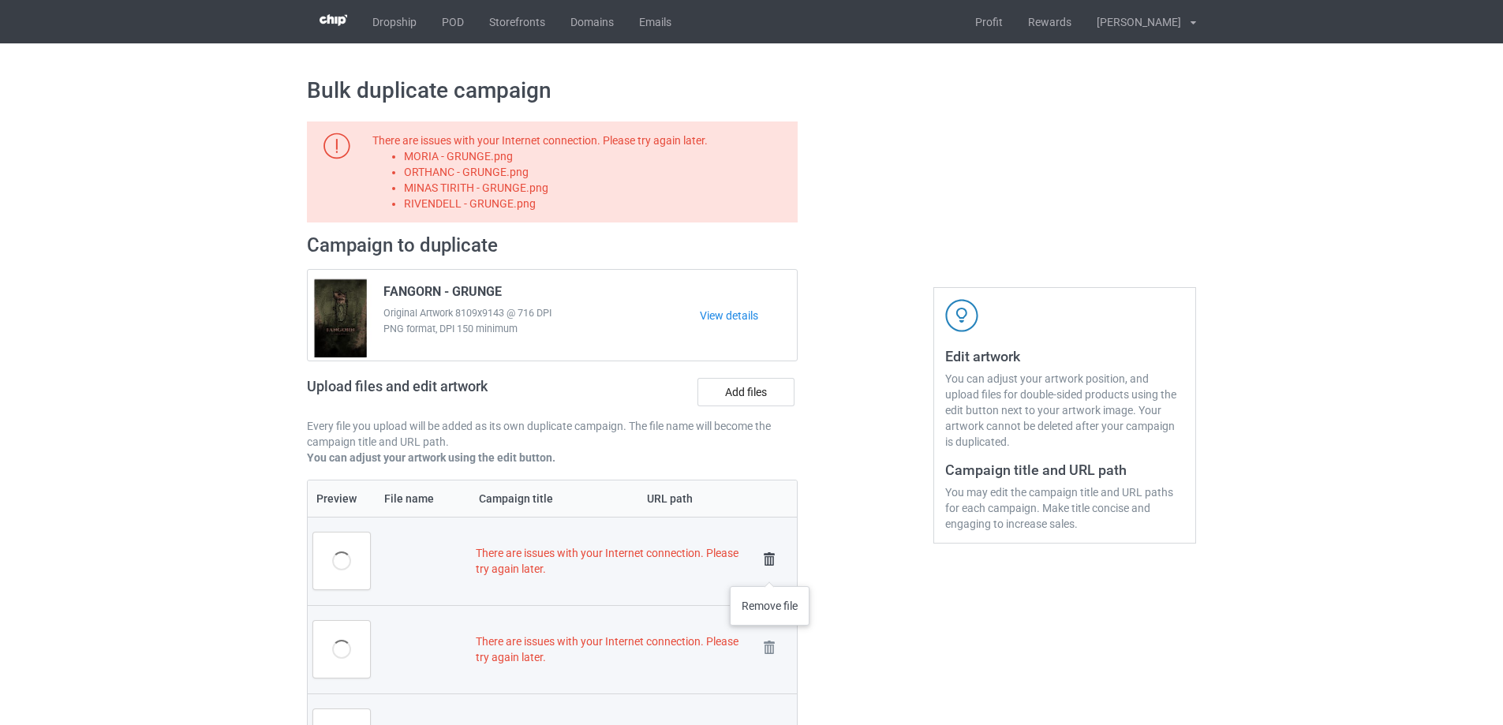
click at [769, 562] on img at bounding box center [769, 559] width 22 height 22
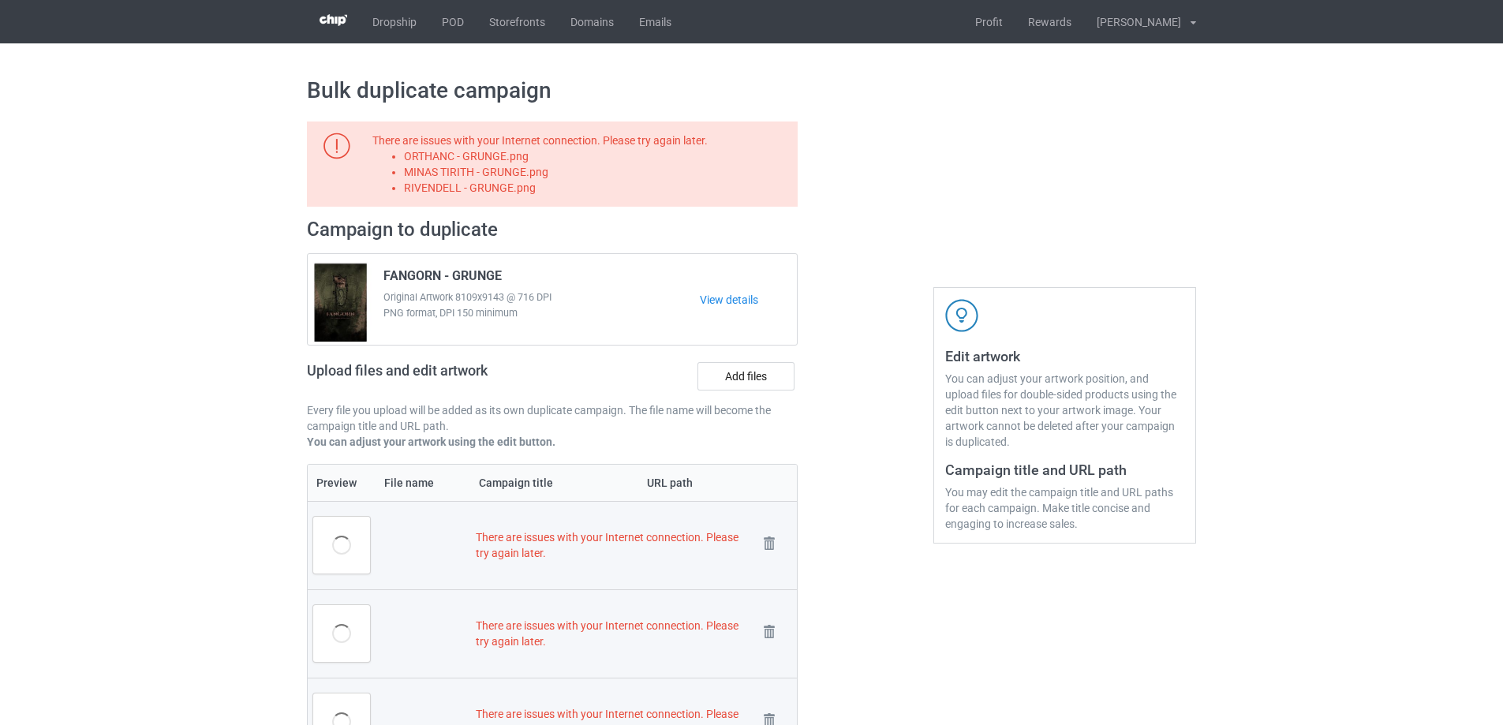
click at [767, 528] on td "Remove file" at bounding box center [774, 545] width 44 height 88
click at [768, 532] on img at bounding box center [769, 543] width 22 height 22
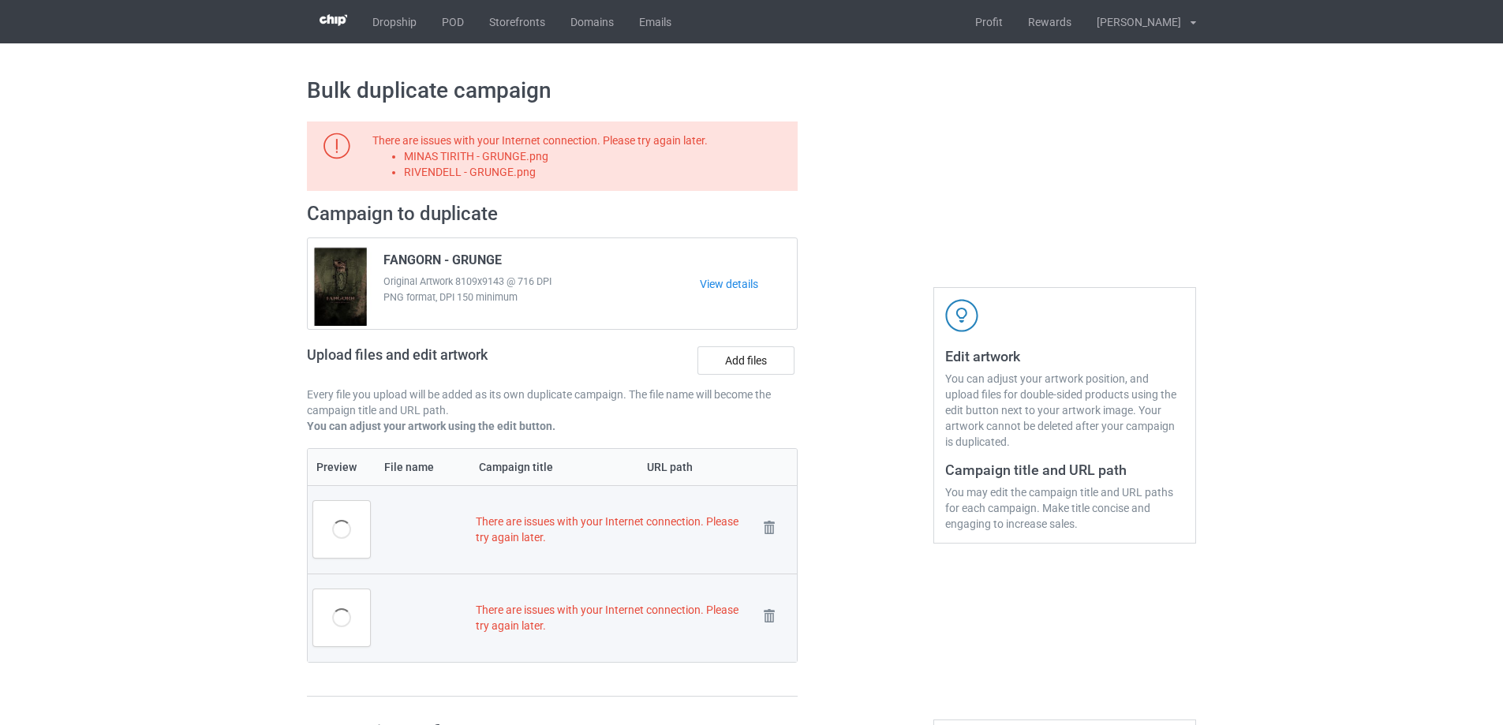
click at [0, 0] on img at bounding box center [0, 0] width 0 height 0
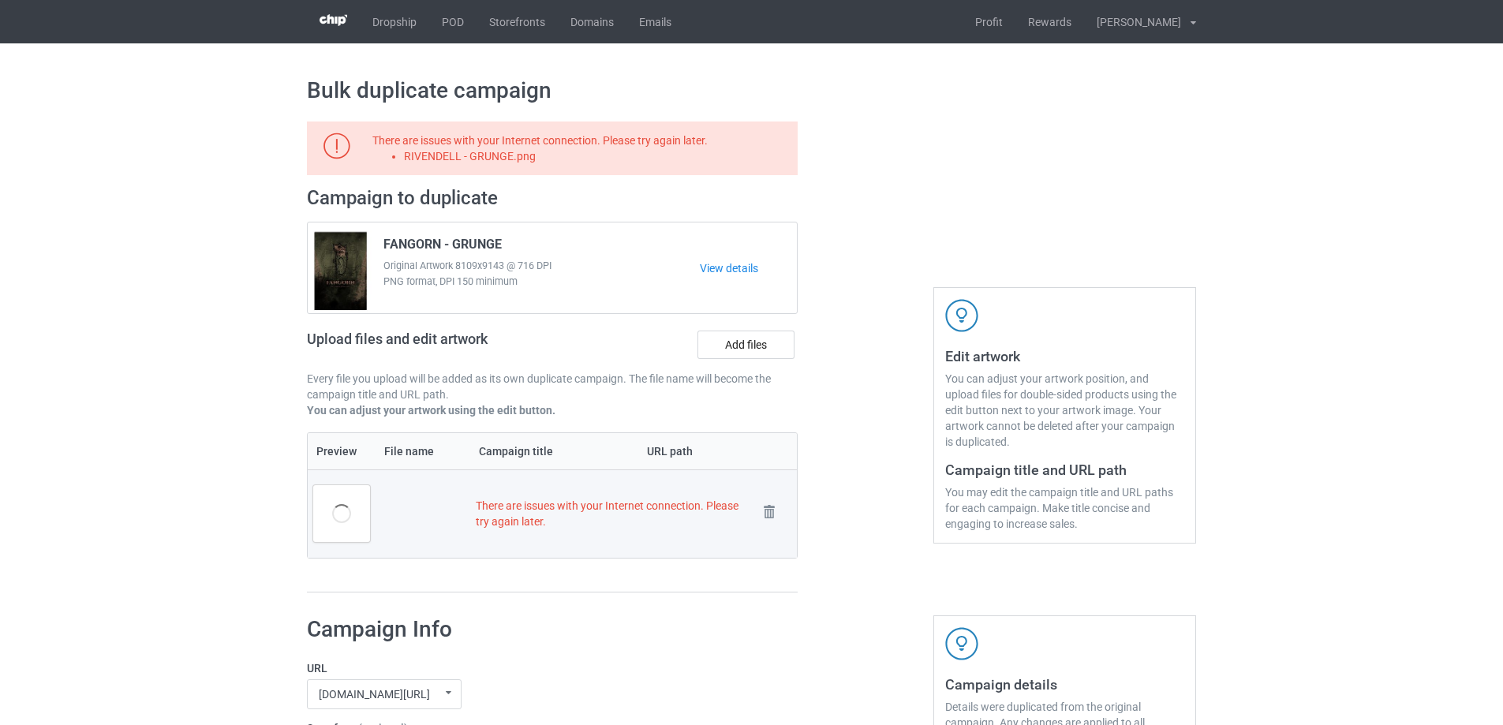
click at [767, 497] on td "Remove file" at bounding box center [774, 513] width 44 height 88
click at [770, 503] on img at bounding box center [769, 512] width 22 height 22
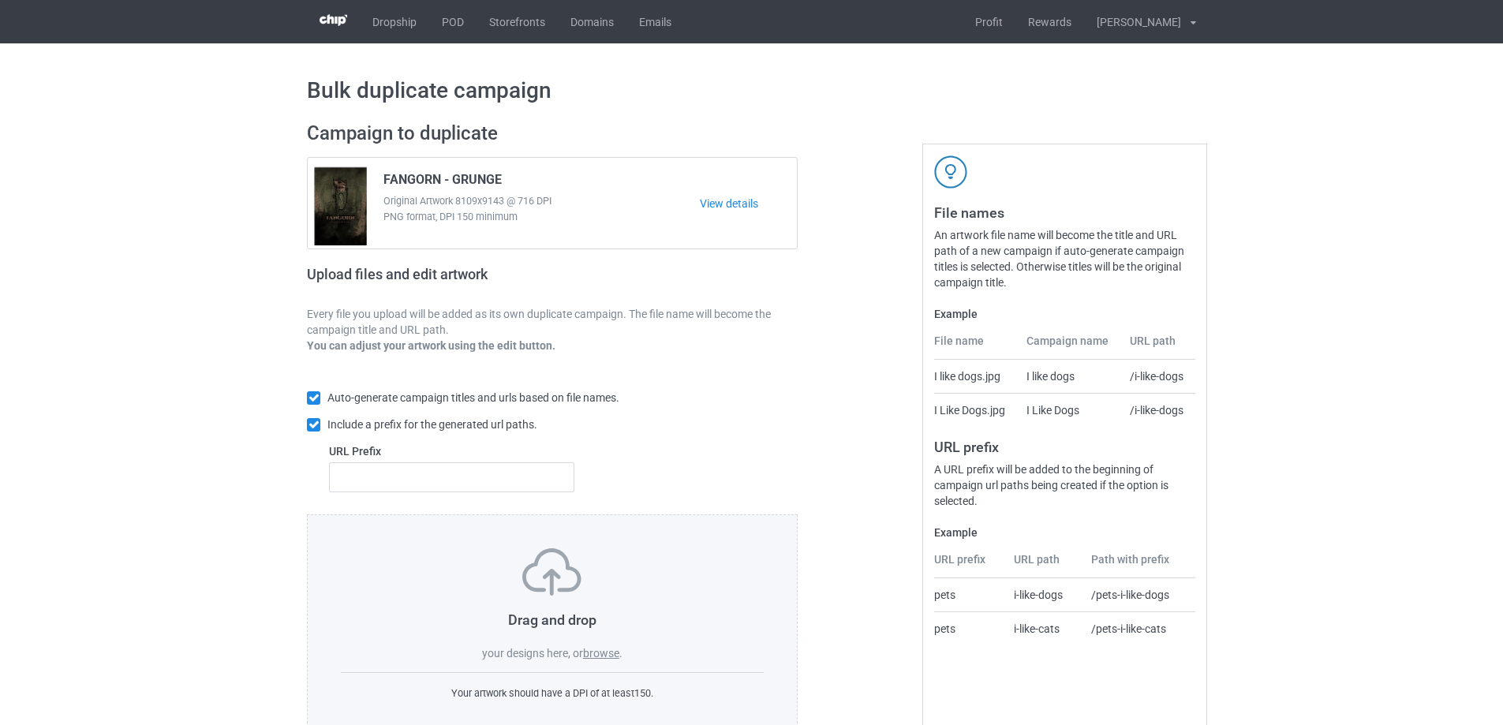
click at [604, 655] on label "browse" at bounding box center [601, 653] width 36 height 13
click at [0, 0] on input "browse" at bounding box center [0, 0] width 0 height 0
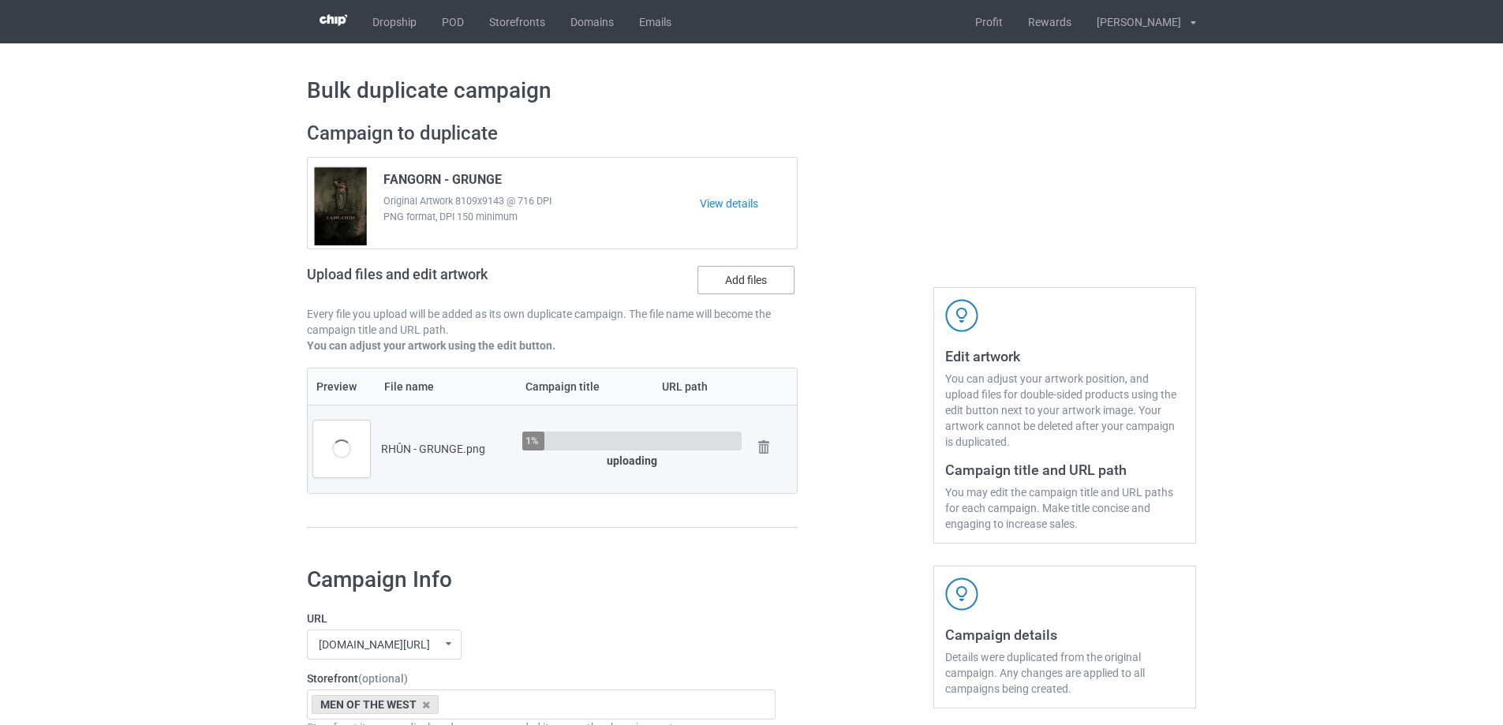
click at [728, 278] on label "Add files" at bounding box center [745, 280] width 97 height 28
click at [0, 0] on input "Add files" at bounding box center [0, 0] width 0 height 0
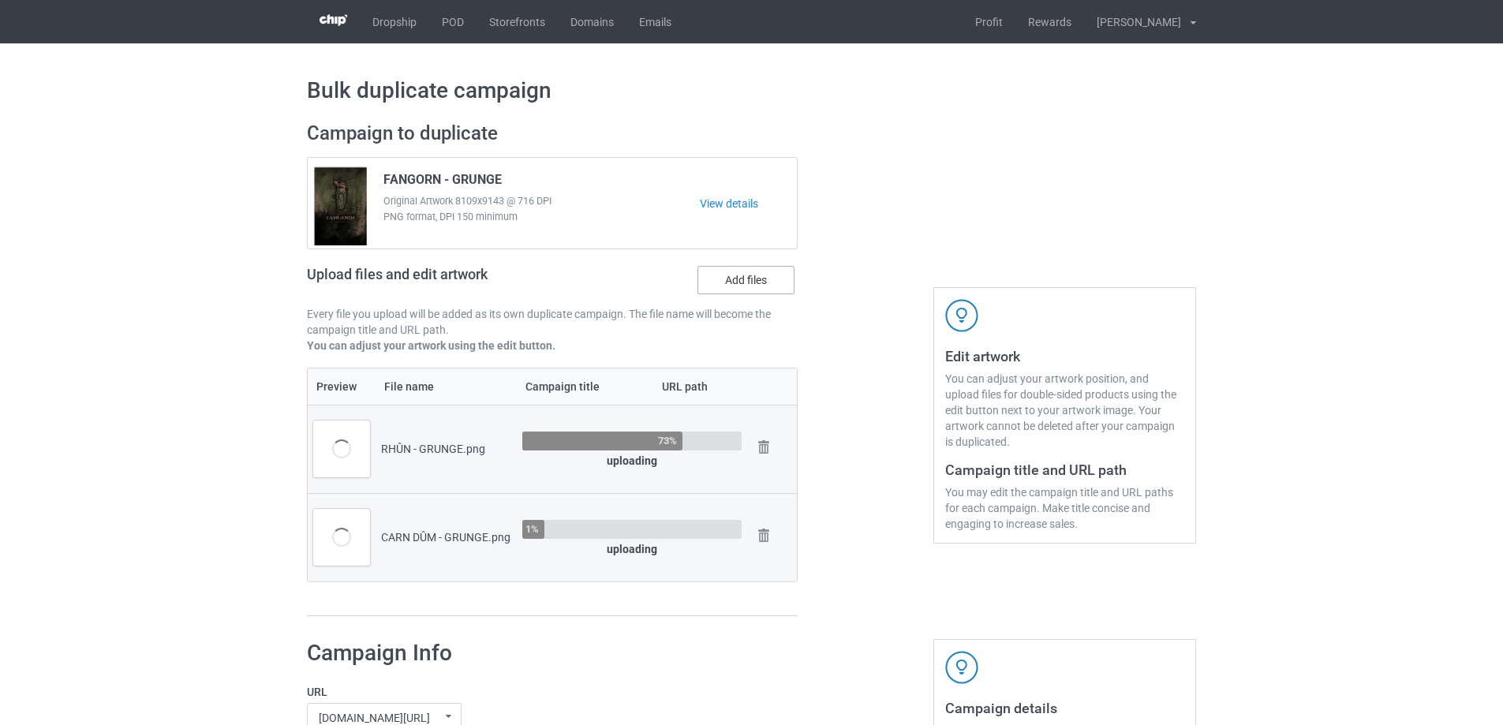
click at [780, 280] on label "Add files" at bounding box center [745, 280] width 97 height 28
click at [0, 0] on input "Add files" at bounding box center [0, 0] width 0 height 0
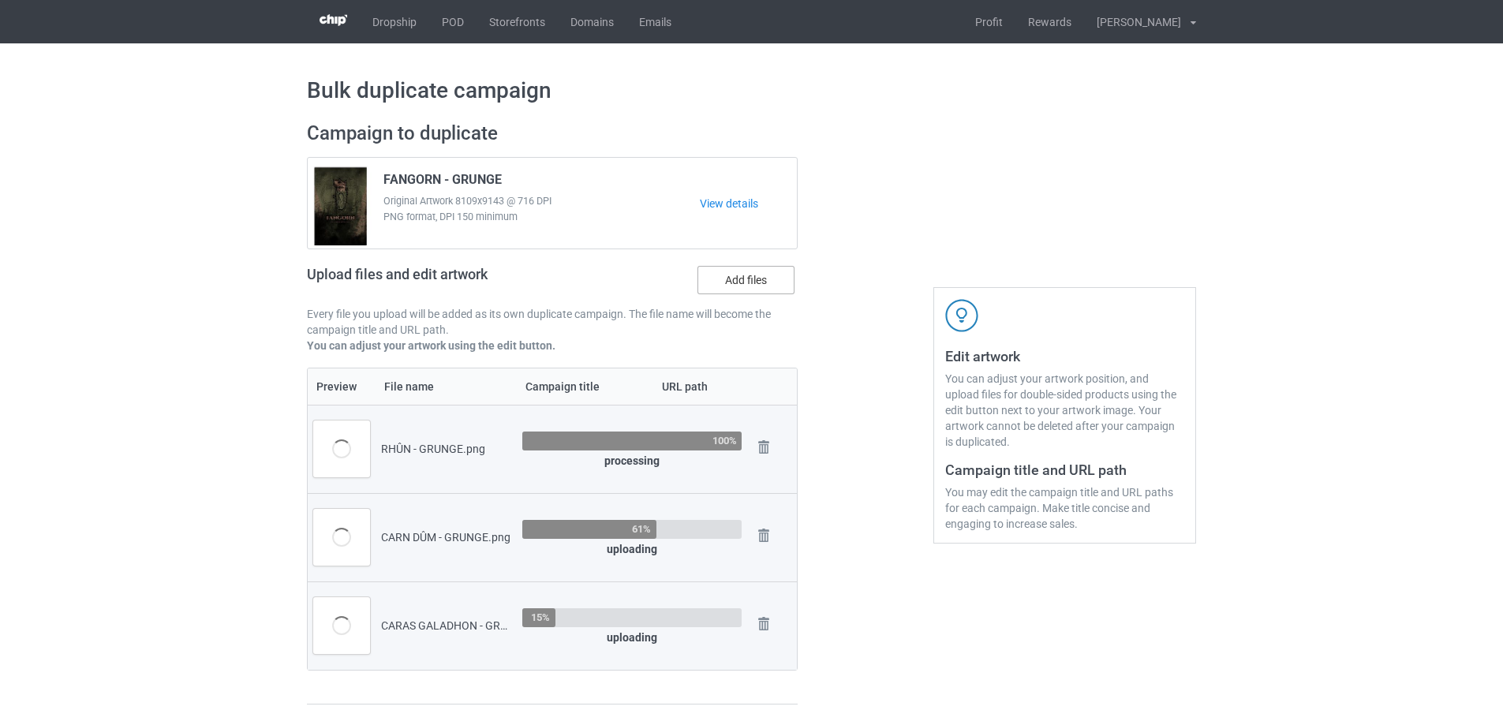
click at [761, 281] on label "Add files" at bounding box center [745, 280] width 97 height 28
click at [0, 0] on input "Add files" at bounding box center [0, 0] width 0 height 0
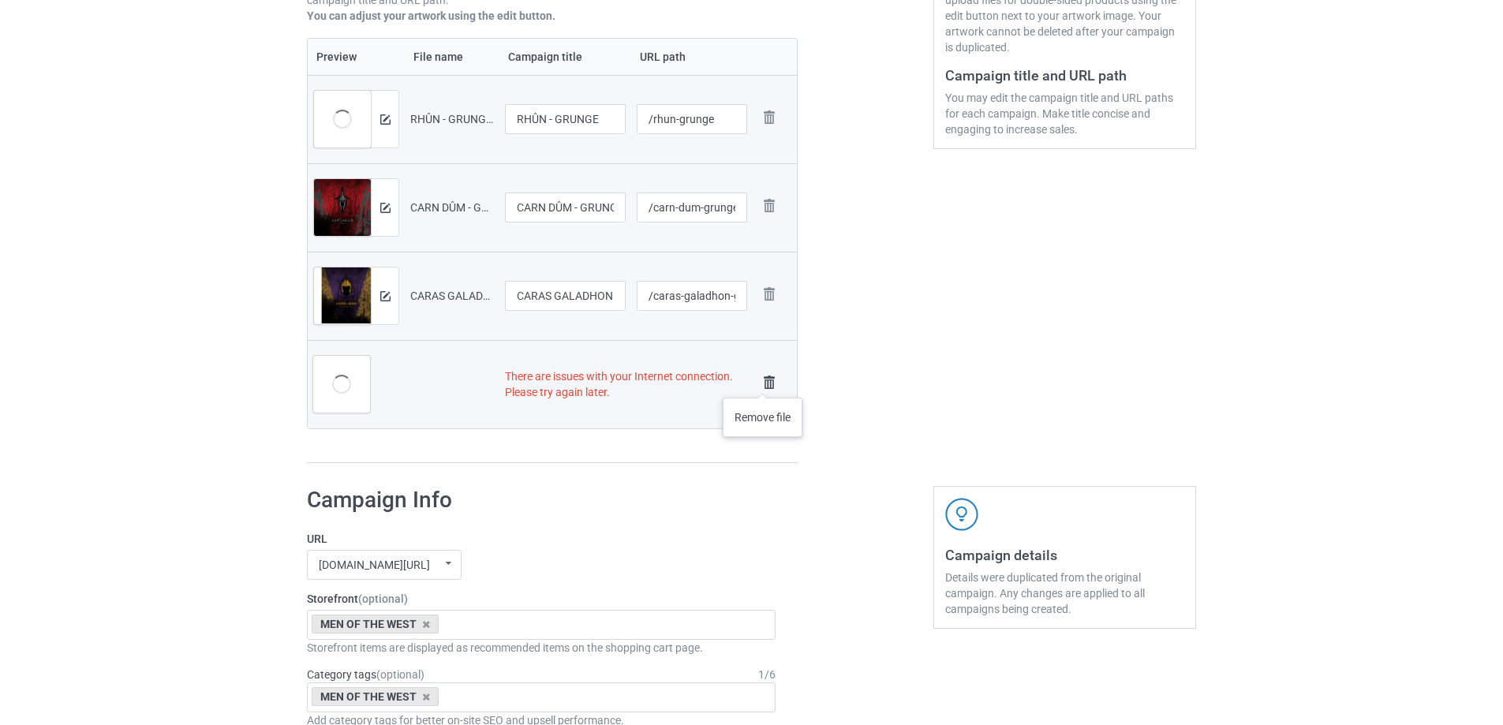
click at [763, 382] on img at bounding box center [769, 382] width 22 height 22
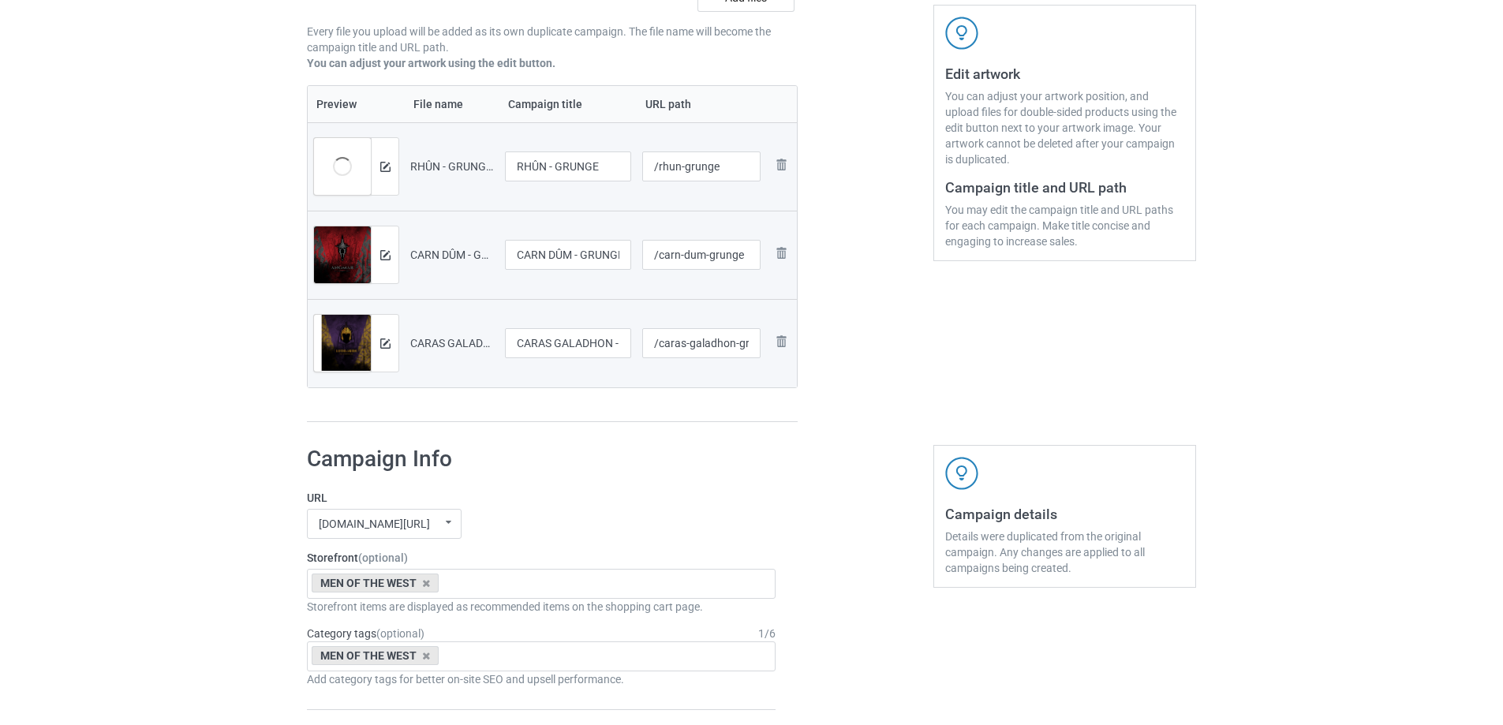
scroll to position [172, 0]
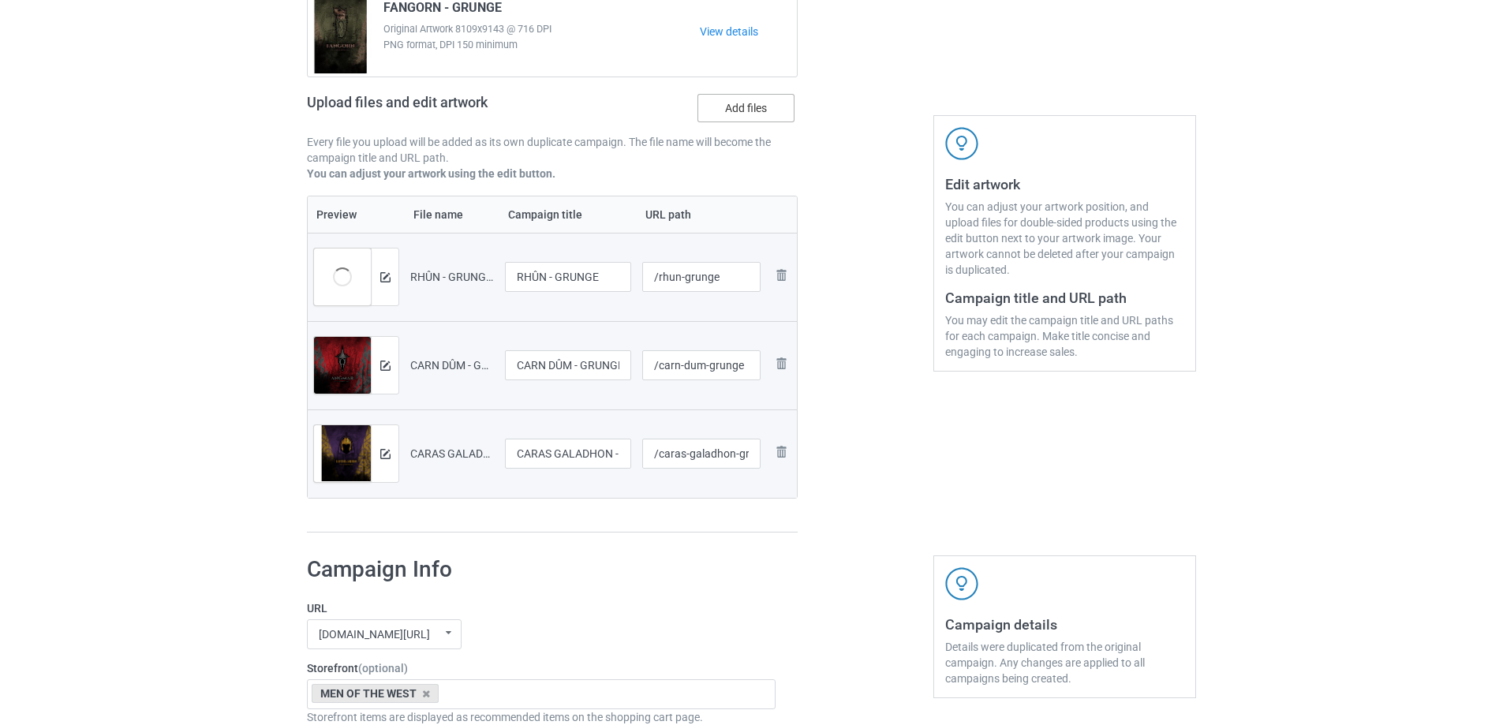
click at [748, 115] on label "Add files" at bounding box center [745, 108] width 97 height 28
click at [0, 0] on input "Add files" at bounding box center [0, 0] width 0 height 0
click at [759, 112] on label "Add files" at bounding box center [745, 108] width 97 height 28
click at [0, 0] on input "Add files" at bounding box center [0, 0] width 0 height 0
click at [730, 99] on label "Add files" at bounding box center [745, 108] width 97 height 28
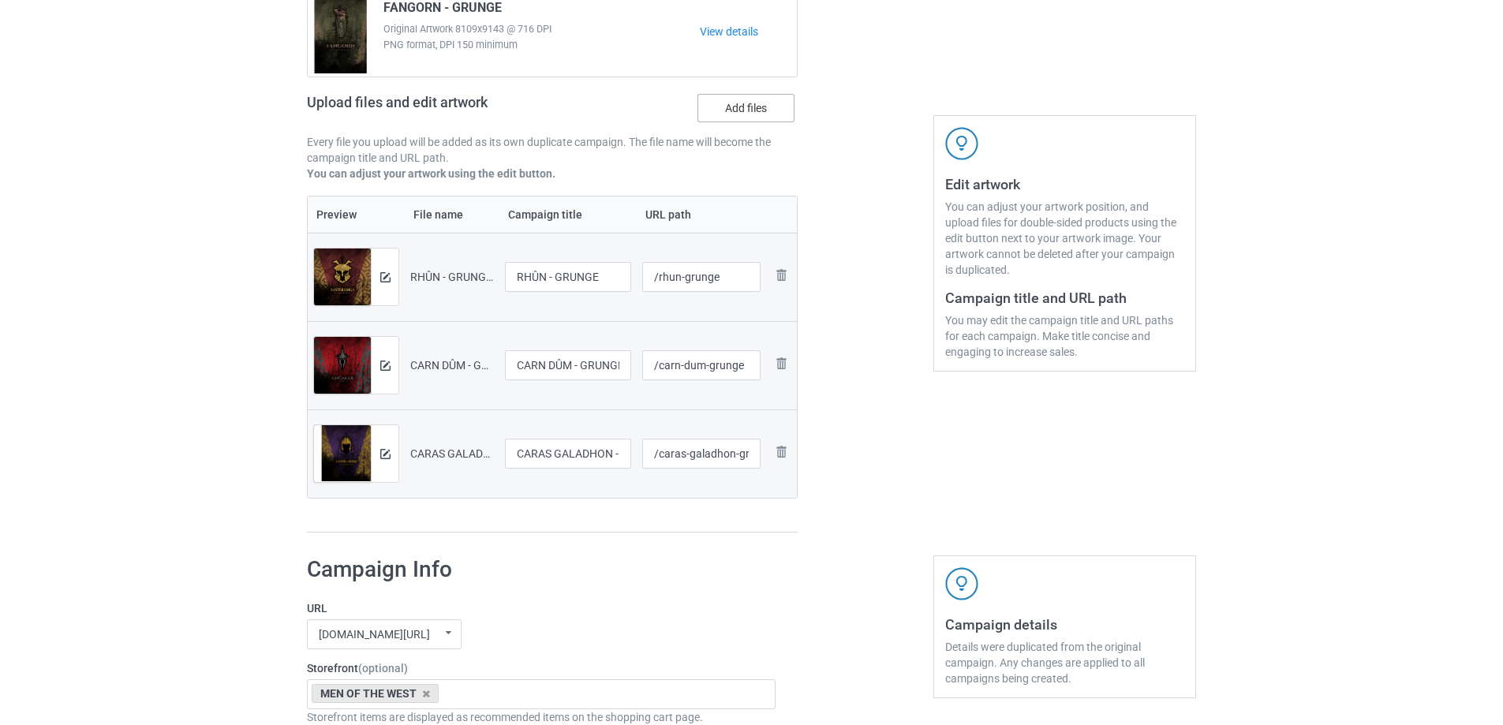
click at [0, 0] on input "Add files" at bounding box center [0, 0] width 0 height 0
click at [754, 96] on label "Add files" at bounding box center [745, 108] width 97 height 28
click at [0, 0] on input "Add files" at bounding box center [0, 0] width 0 height 0
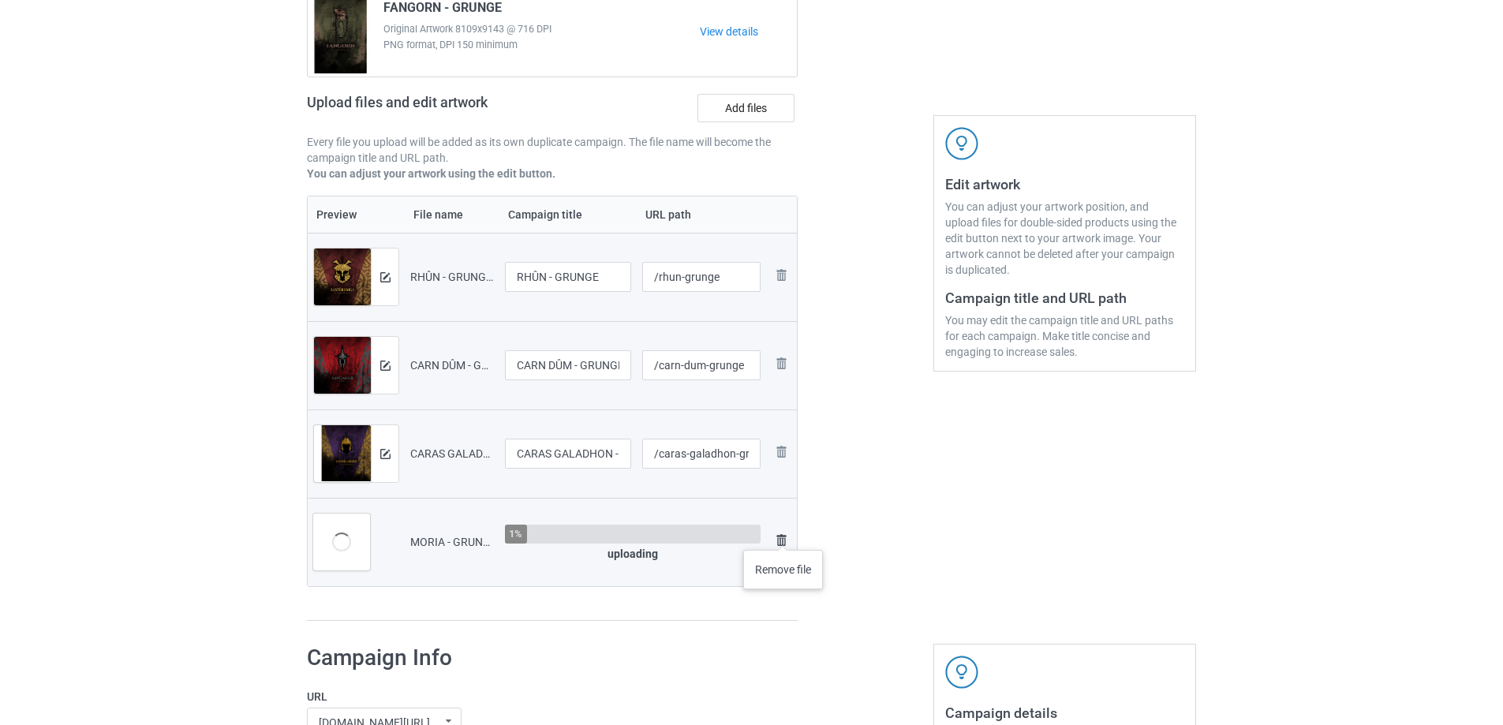
click at [783, 534] on img at bounding box center [780, 540] width 19 height 19
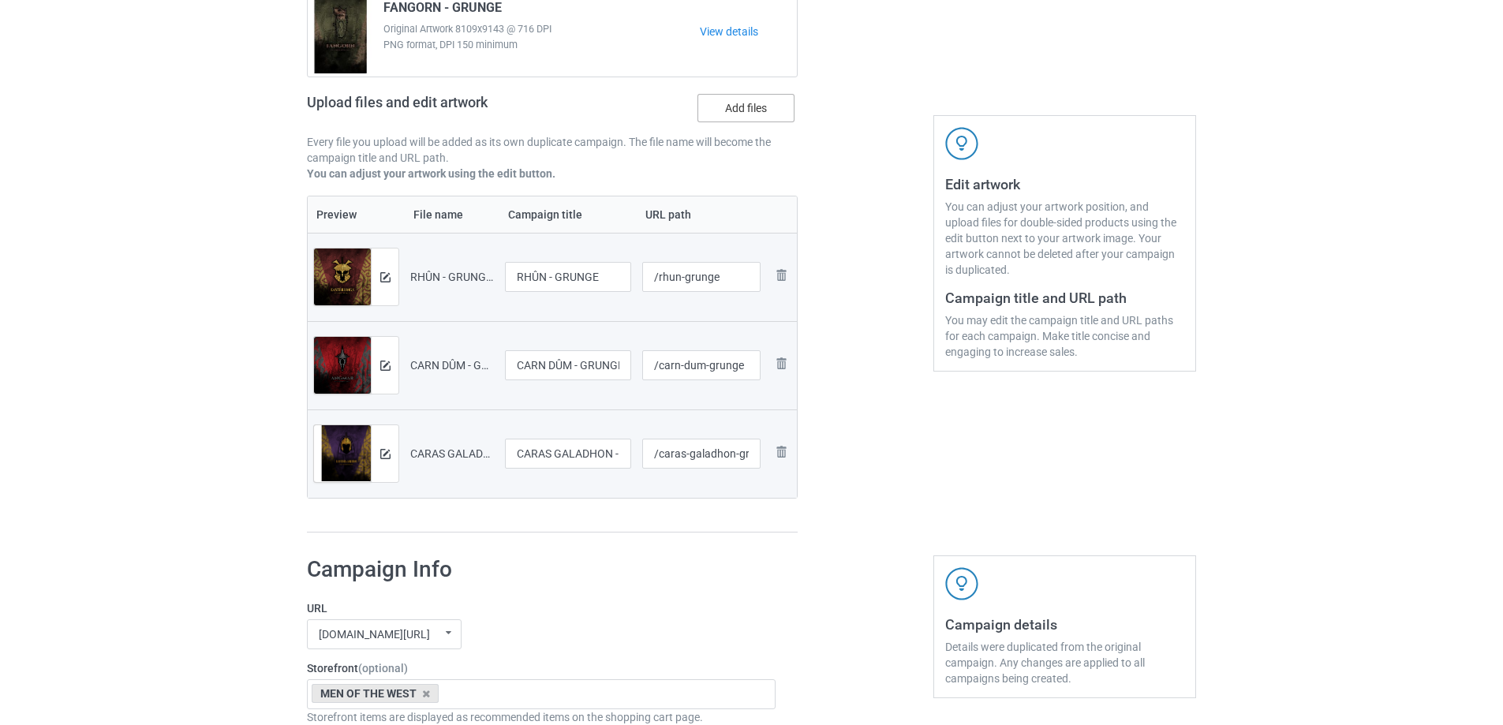
click at [734, 101] on label "Add files" at bounding box center [745, 108] width 97 height 28
click at [0, 0] on input "Add files" at bounding box center [0, 0] width 0 height 0
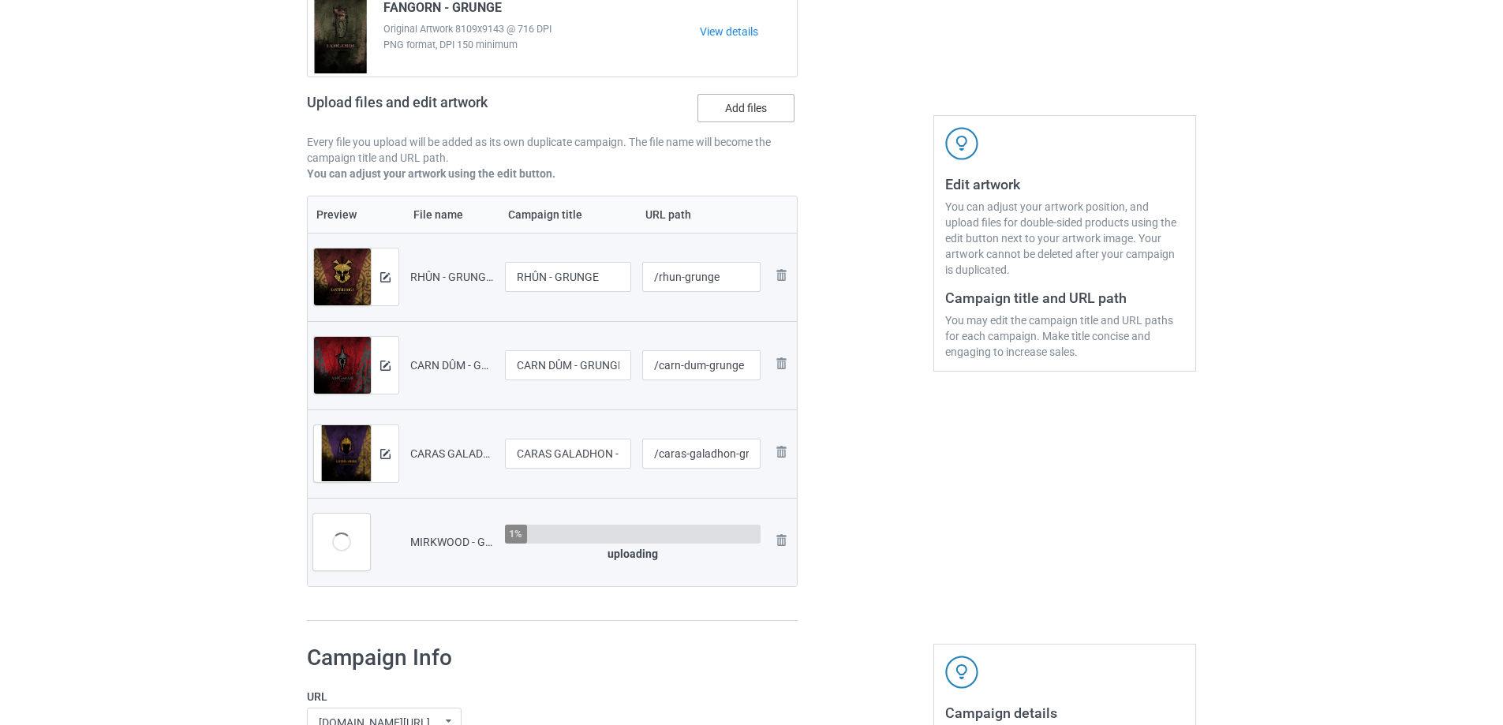
click at [743, 111] on label "Add files" at bounding box center [745, 108] width 97 height 28
click at [0, 0] on input "Add files" at bounding box center [0, 0] width 0 height 0
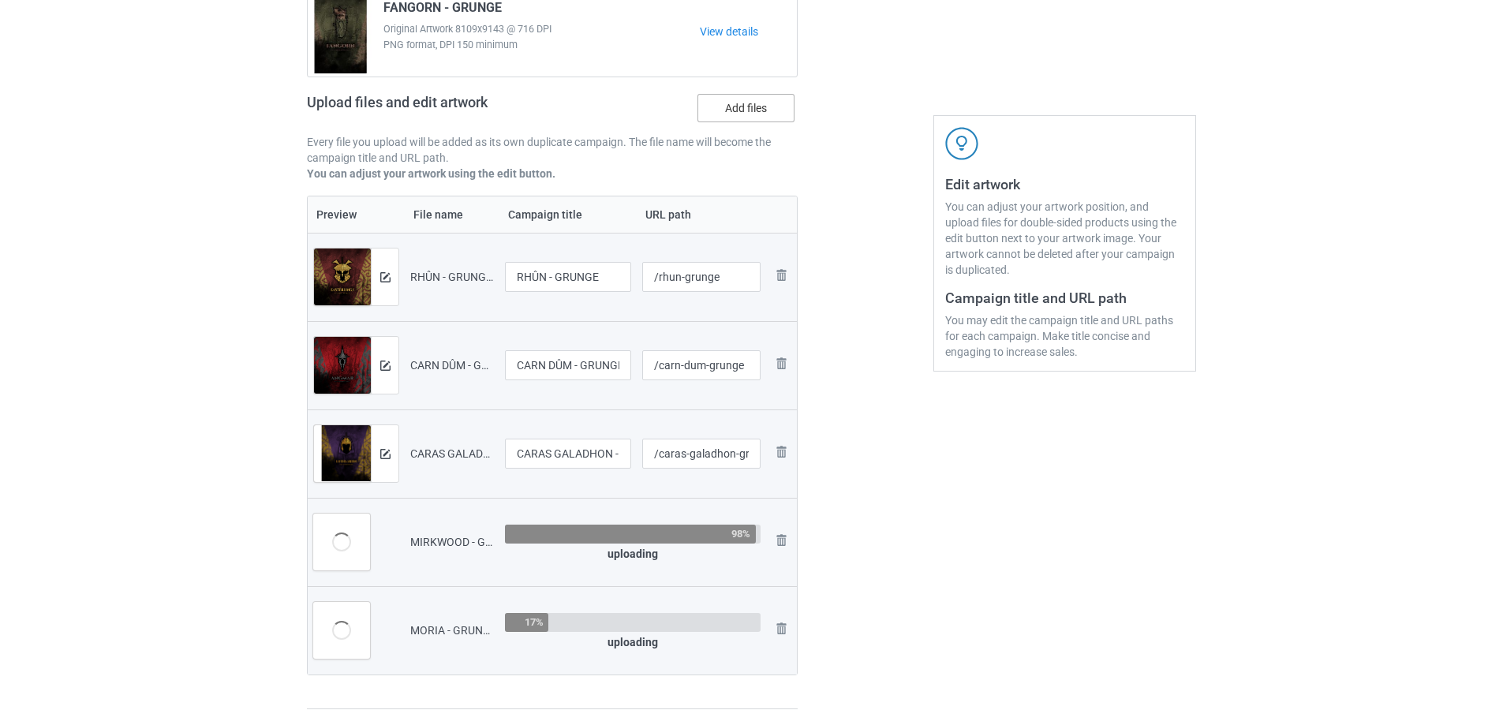
click at [739, 110] on label "Add files" at bounding box center [745, 108] width 97 height 28
click at [0, 0] on input "Add files" at bounding box center [0, 0] width 0 height 0
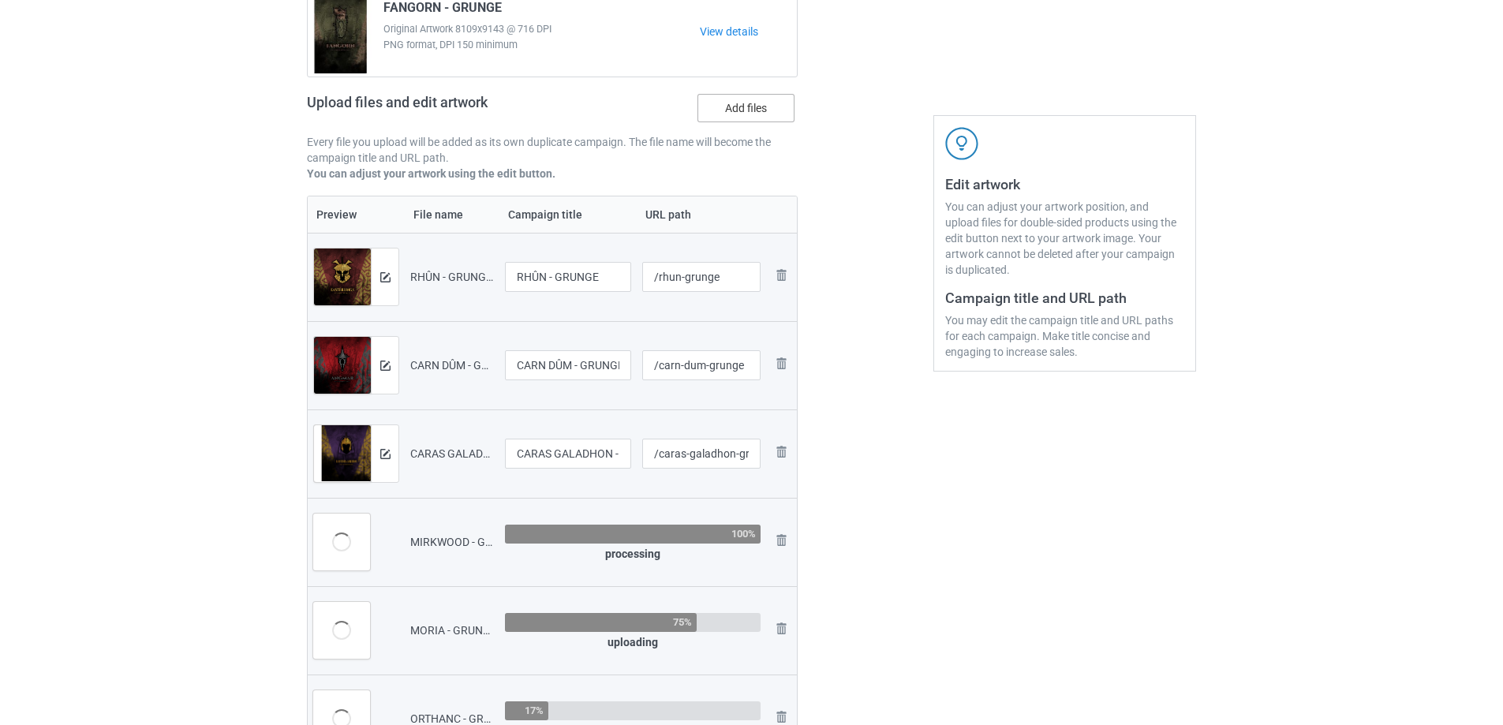
click at [745, 107] on label "Add files" at bounding box center [745, 108] width 97 height 28
click at [0, 0] on input "Add files" at bounding box center [0, 0] width 0 height 0
click at [771, 110] on label "Add files" at bounding box center [745, 108] width 97 height 28
click at [0, 0] on input "Add files" at bounding box center [0, 0] width 0 height 0
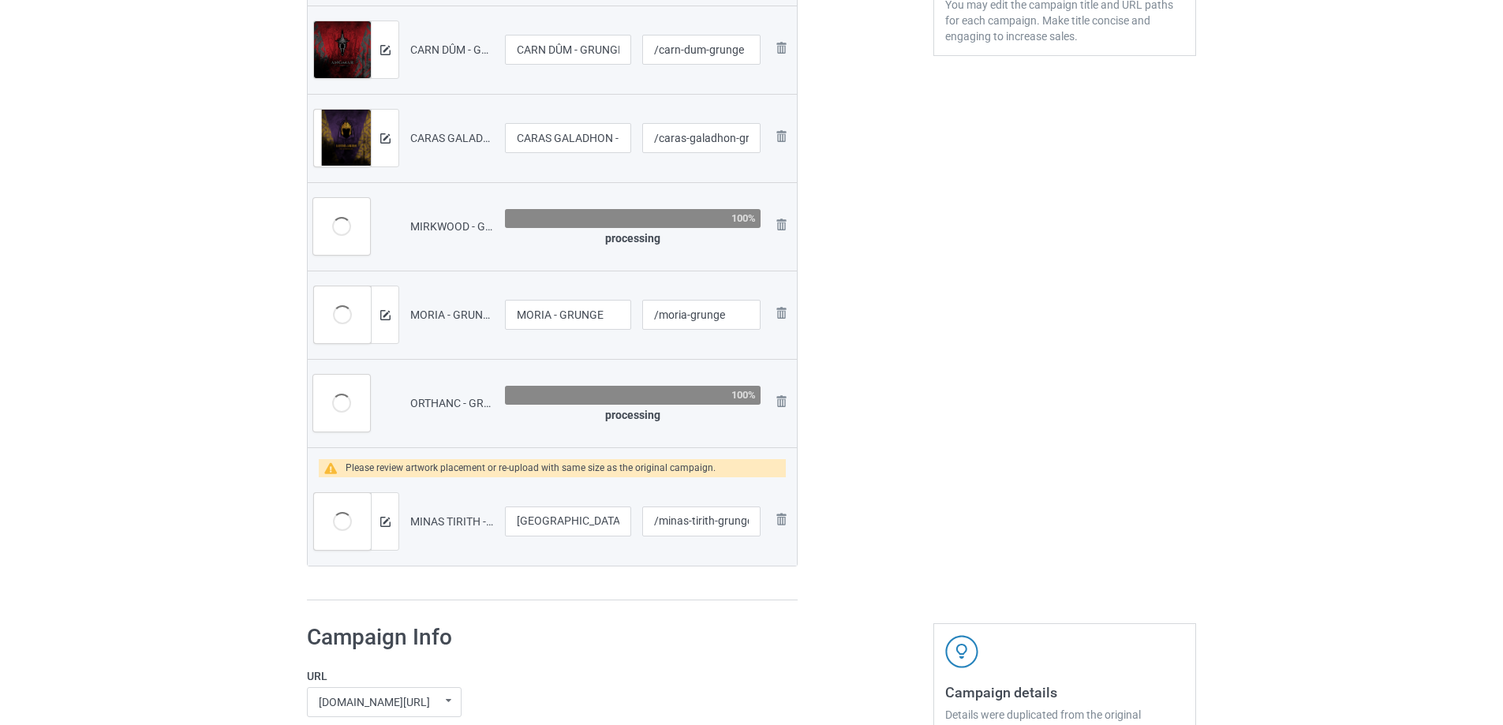
scroll to position [552, 0]
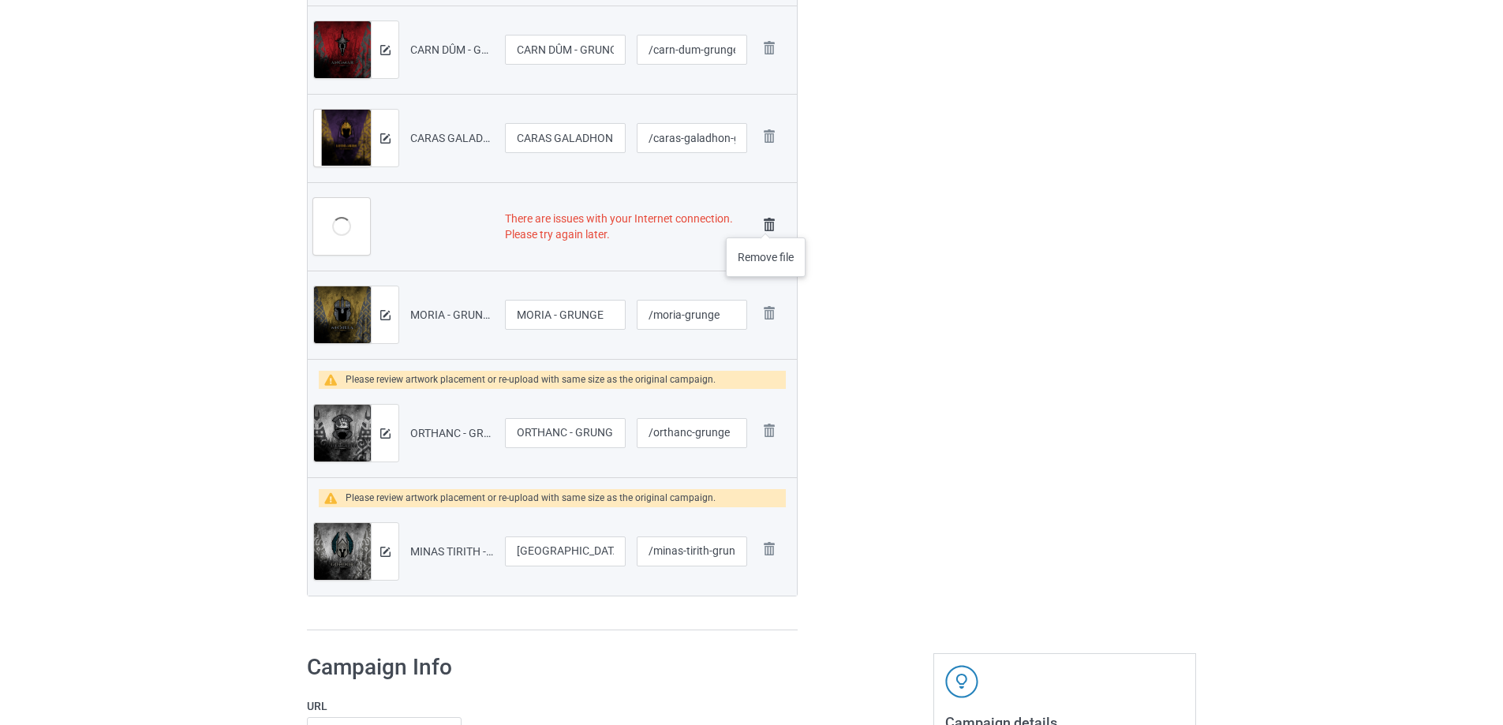
click at [766, 222] on img at bounding box center [769, 225] width 22 height 22
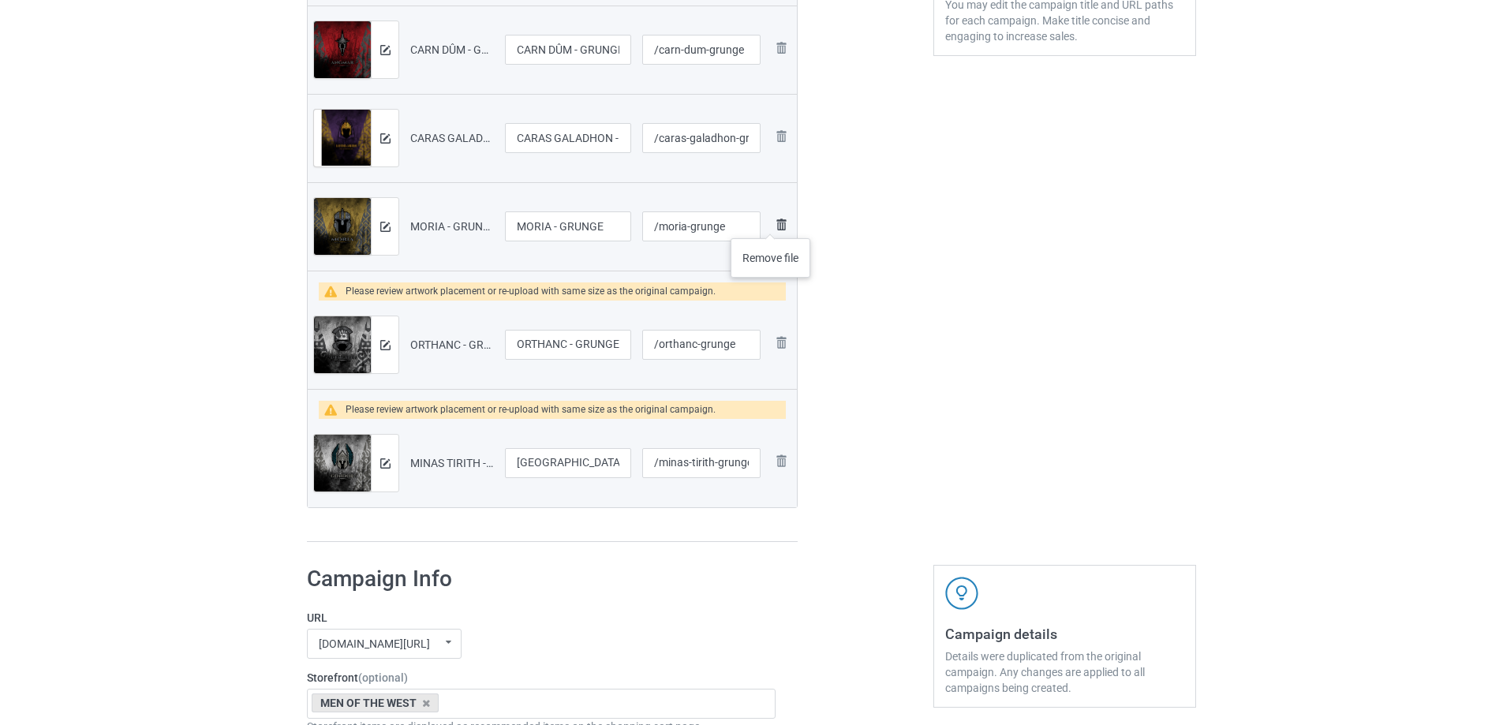
click at [773, 223] on img at bounding box center [780, 224] width 19 height 19
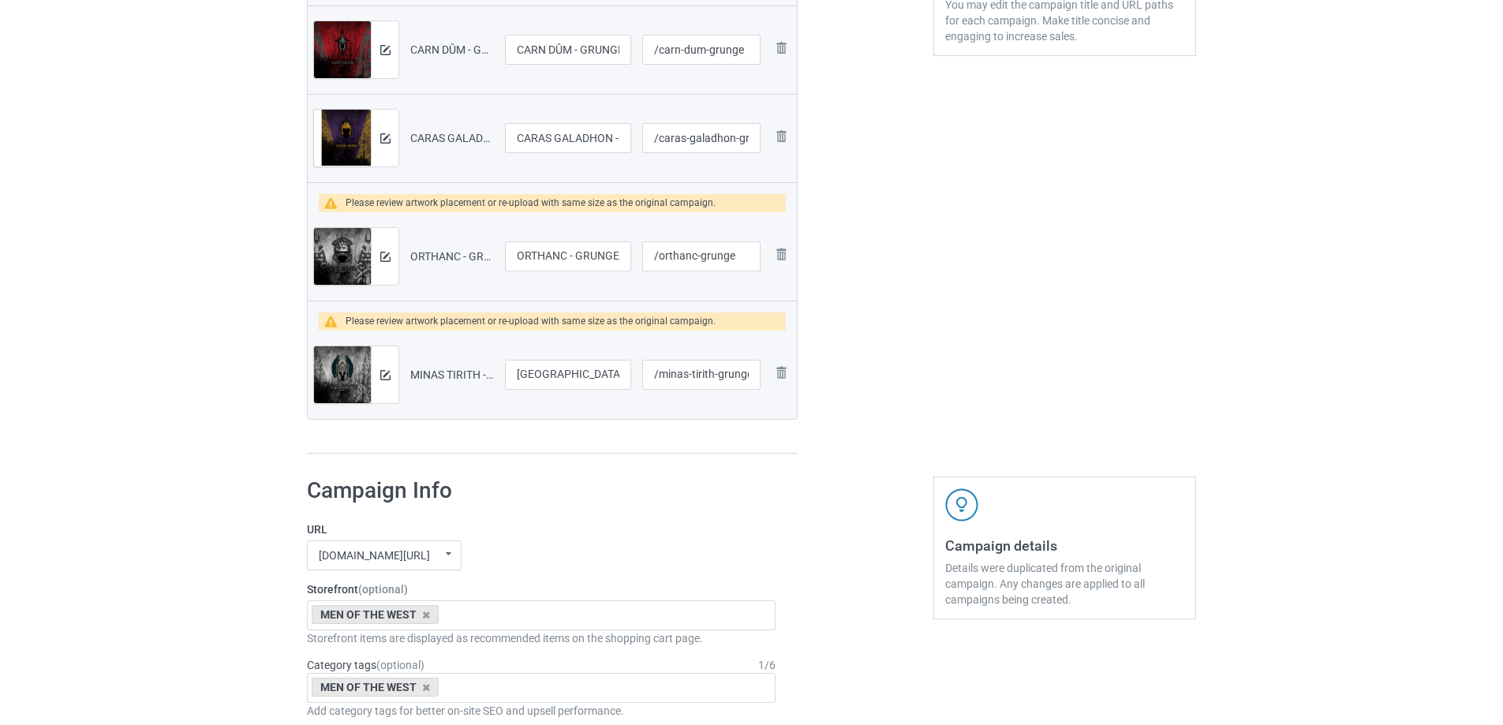
click at [776, 223] on td "Remove file" at bounding box center [781, 256] width 30 height 88
click at [784, 256] on img at bounding box center [780, 254] width 19 height 19
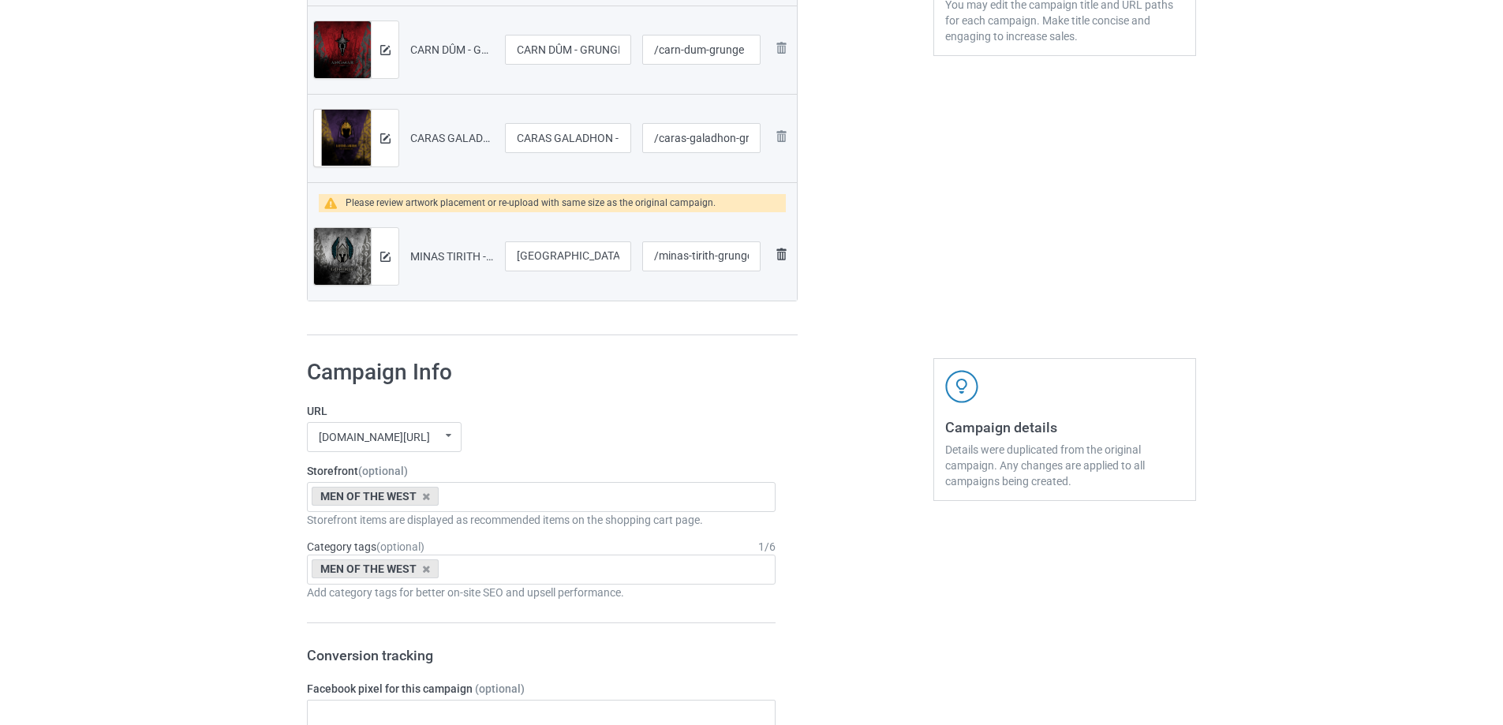
click at [777, 246] on img at bounding box center [780, 254] width 19 height 19
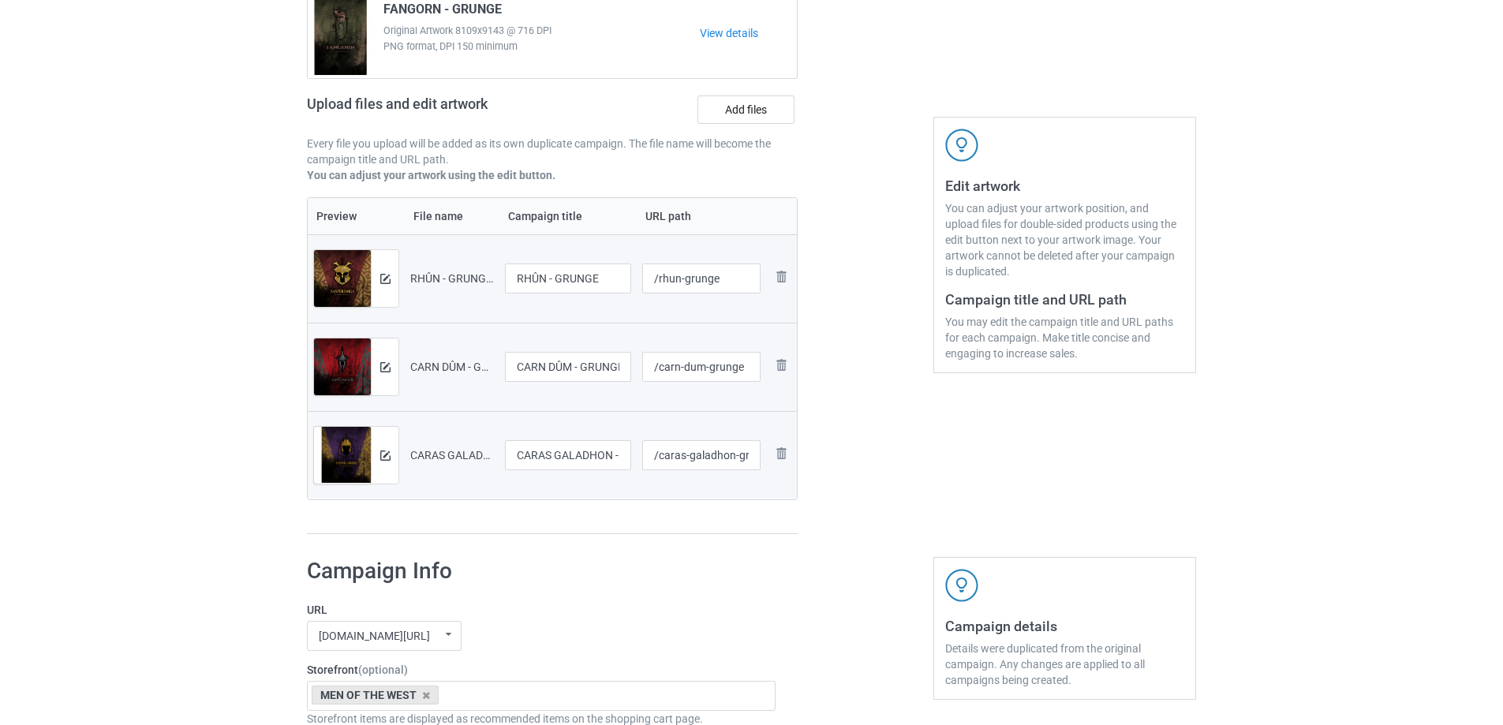
scroll to position [93, 0]
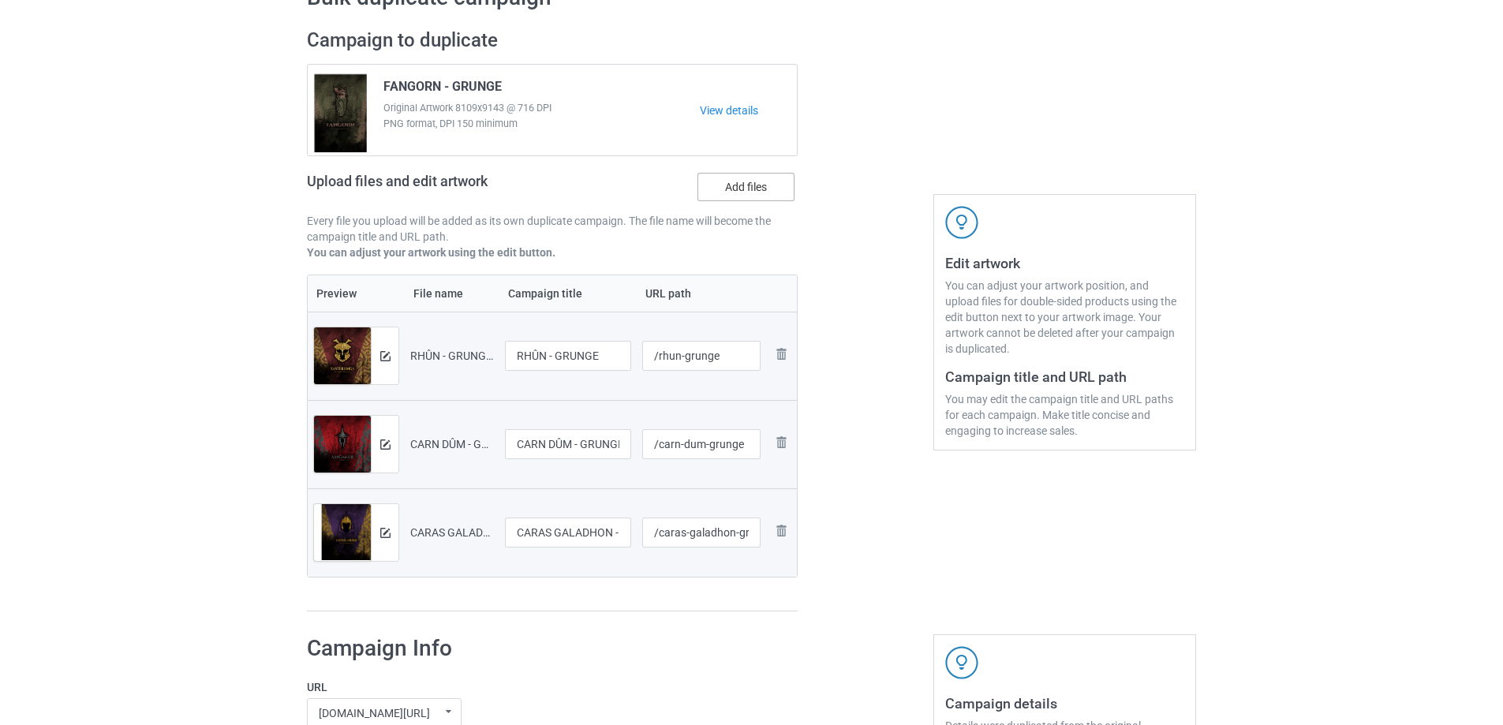
click at [771, 196] on label "Add files" at bounding box center [745, 187] width 97 height 28
click at [0, 0] on input "Add files" at bounding box center [0, 0] width 0 height 0
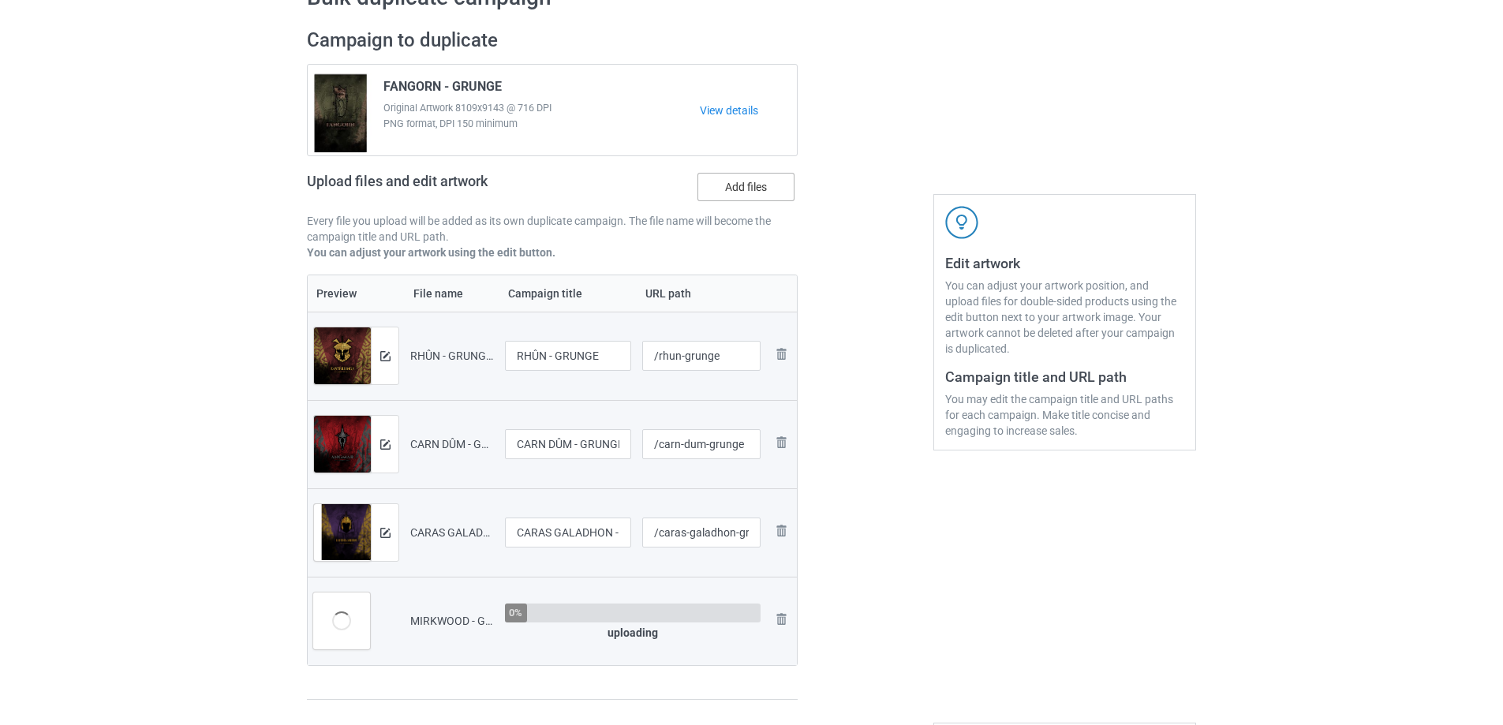
click at [726, 195] on label "Add files" at bounding box center [745, 187] width 97 height 28
click at [0, 0] on input "Add files" at bounding box center [0, 0] width 0 height 0
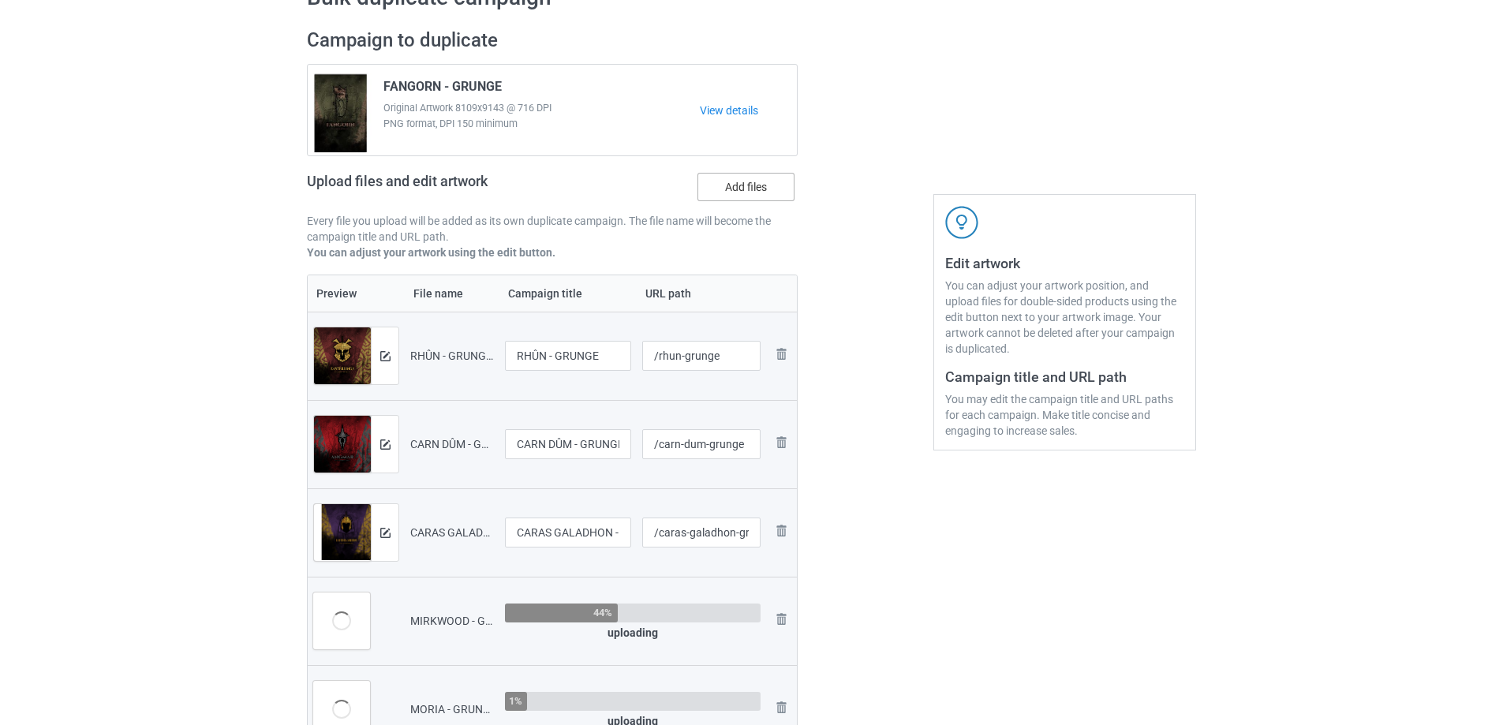
click at [733, 192] on label "Add files" at bounding box center [745, 187] width 97 height 28
click at [0, 0] on input "Add files" at bounding box center [0, 0] width 0 height 0
click at [778, 190] on label "Add files" at bounding box center [745, 187] width 97 height 28
click at [0, 0] on input "Add files" at bounding box center [0, 0] width 0 height 0
click at [777, 188] on label "Add files" at bounding box center [745, 187] width 97 height 28
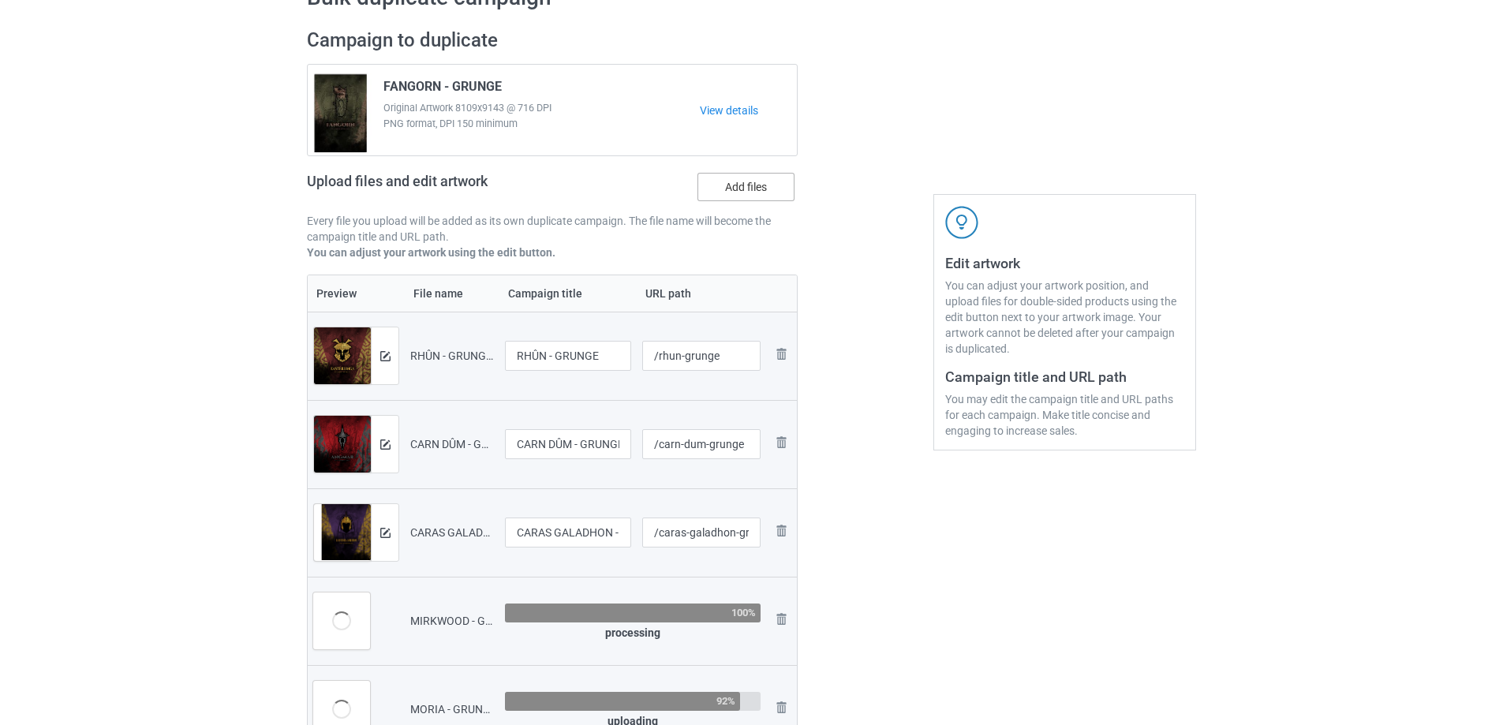
click at [0, 0] on input "Add files" at bounding box center [0, 0] width 0 height 0
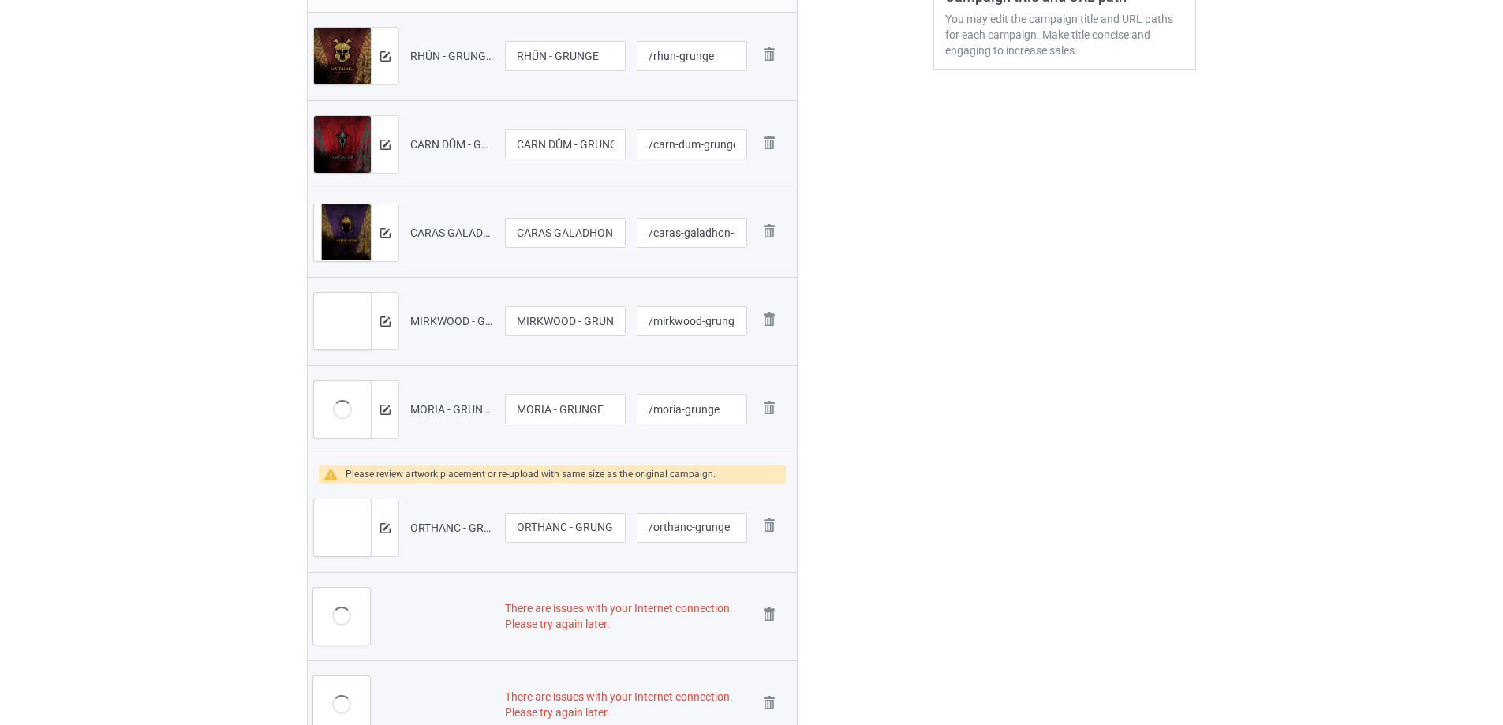
scroll to position [489, 0]
